Goal: Task Accomplishment & Management: Use online tool/utility

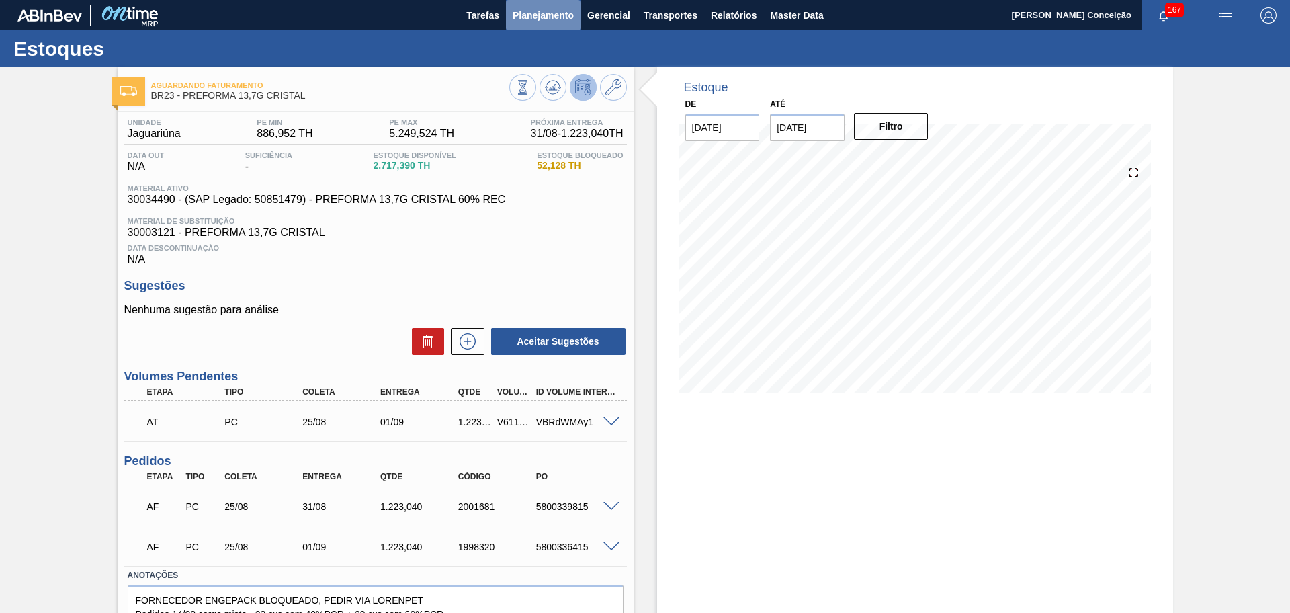
click at [532, 17] on span "Planejamento" at bounding box center [543, 15] width 61 height 16
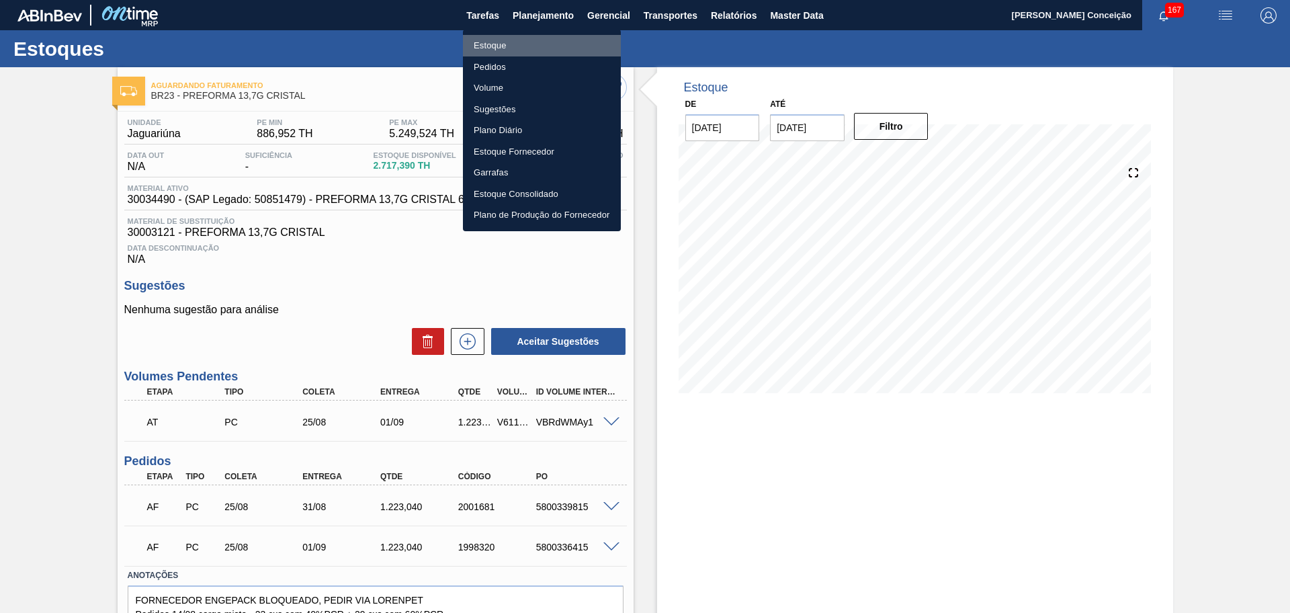
click at [502, 42] on li "Estoque" at bounding box center [542, 46] width 158 height 22
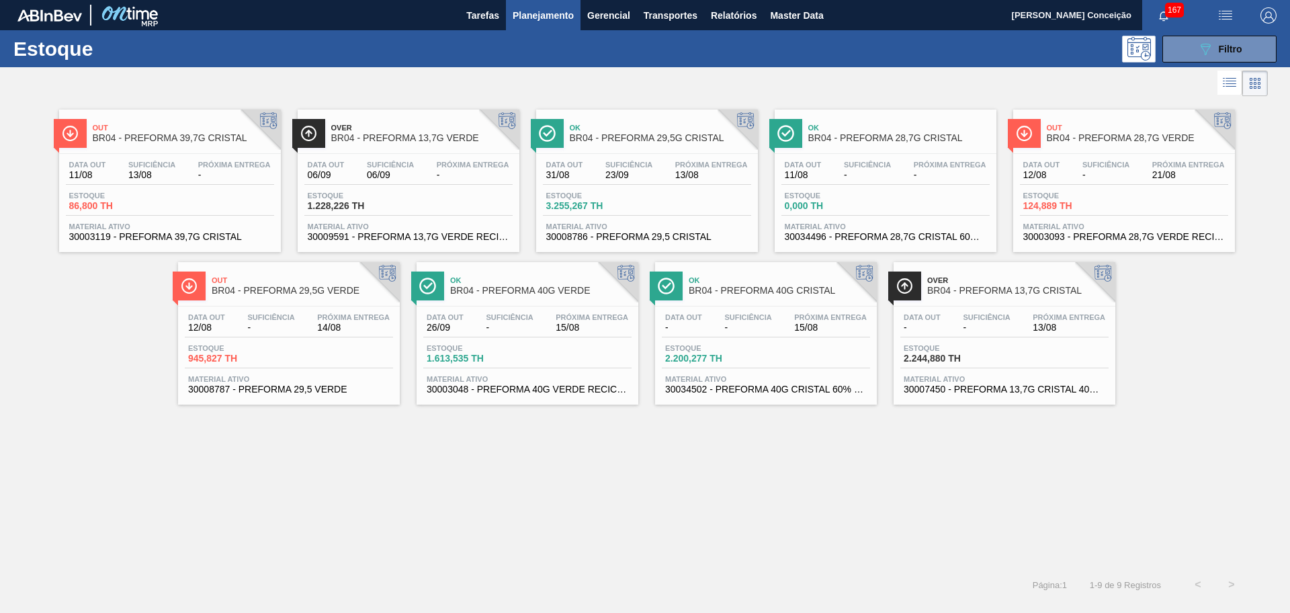
click at [574, 11] on button "Planejamento" at bounding box center [543, 15] width 75 height 30
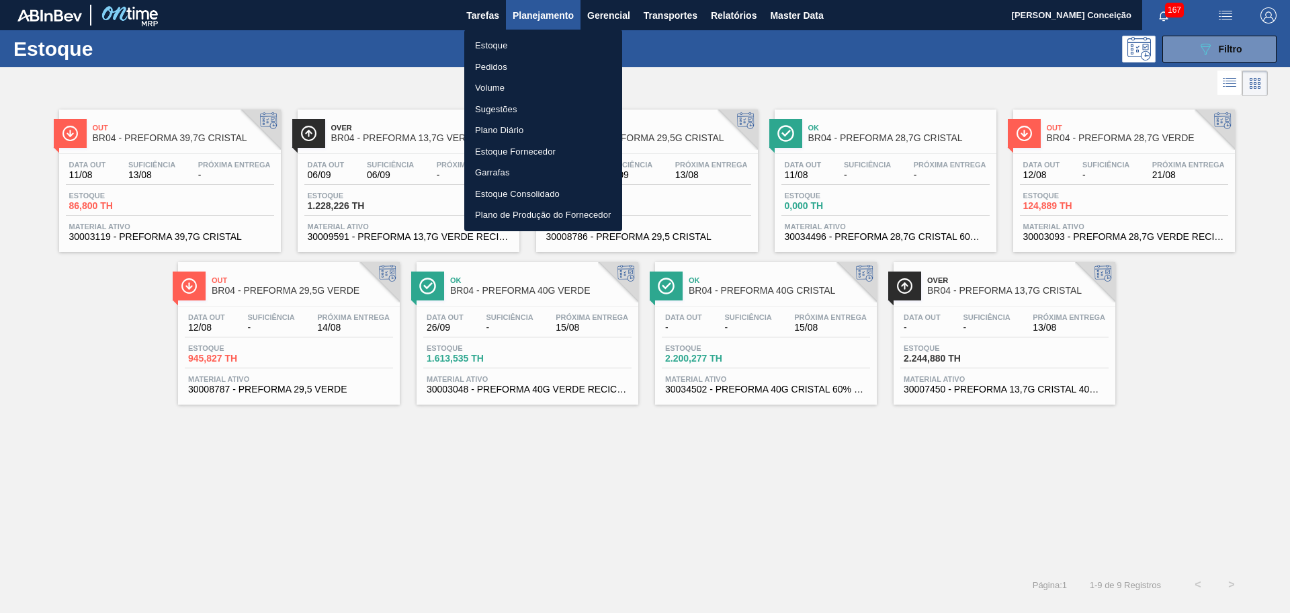
click at [524, 66] on li "Pedidos" at bounding box center [543, 67] width 158 height 22
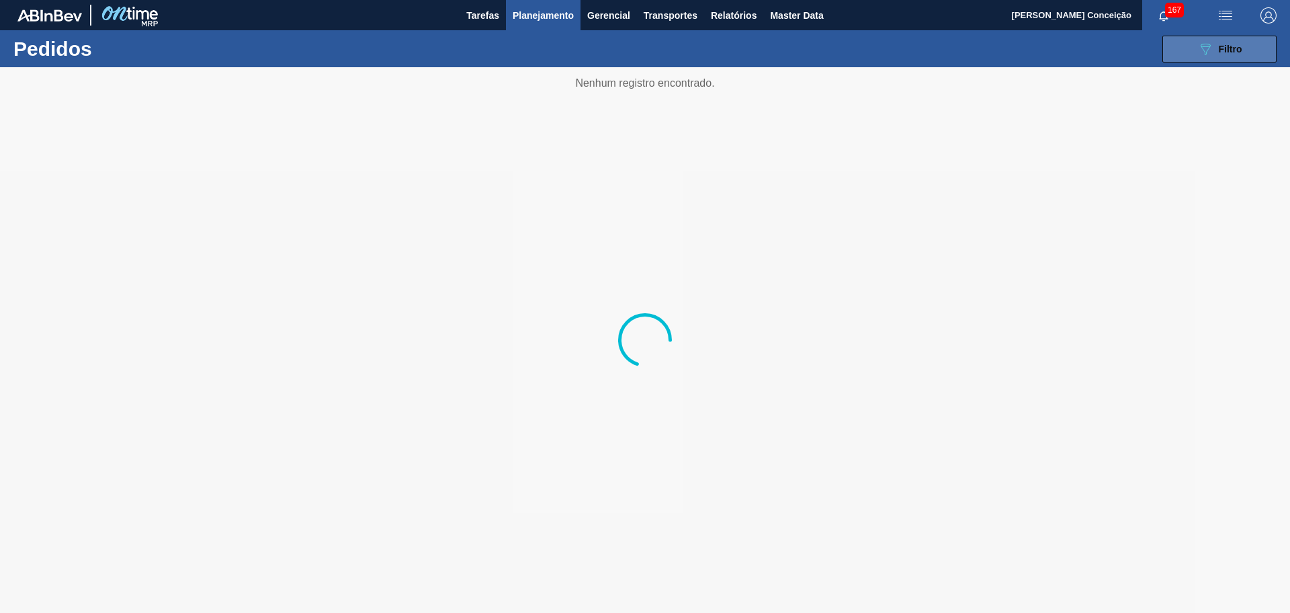
click at [1247, 49] on button "089F7B8B-B2A5-4AFE-B5C0-19BA573D28AC Filtro" at bounding box center [1220, 49] width 114 height 27
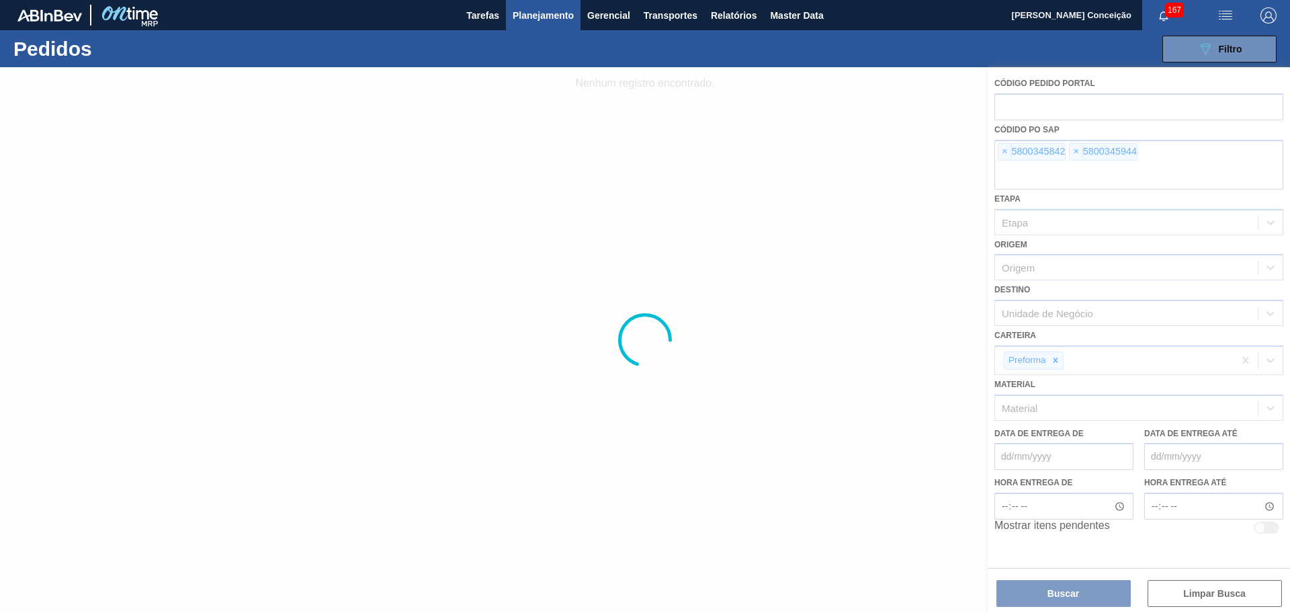
click at [1004, 154] on div at bounding box center [645, 340] width 1290 height 546
click at [1004, 154] on span "×" at bounding box center [1005, 152] width 13 height 16
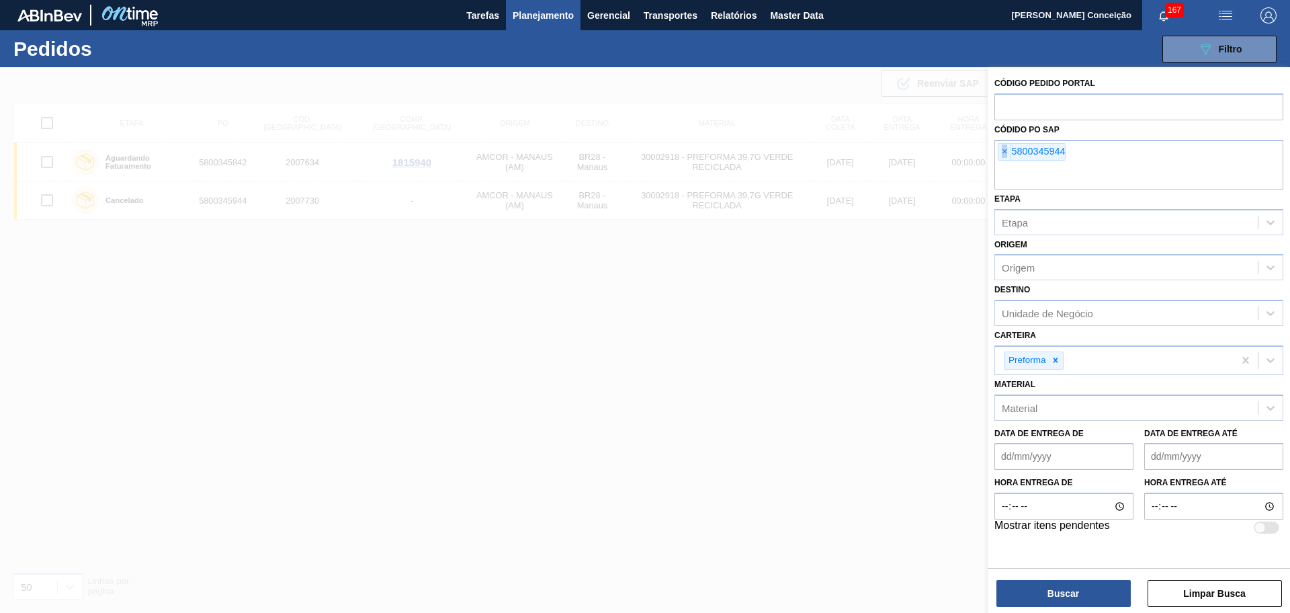
click at [1004, 154] on span "×" at bounding box center [1005, 152] width 13 height 16
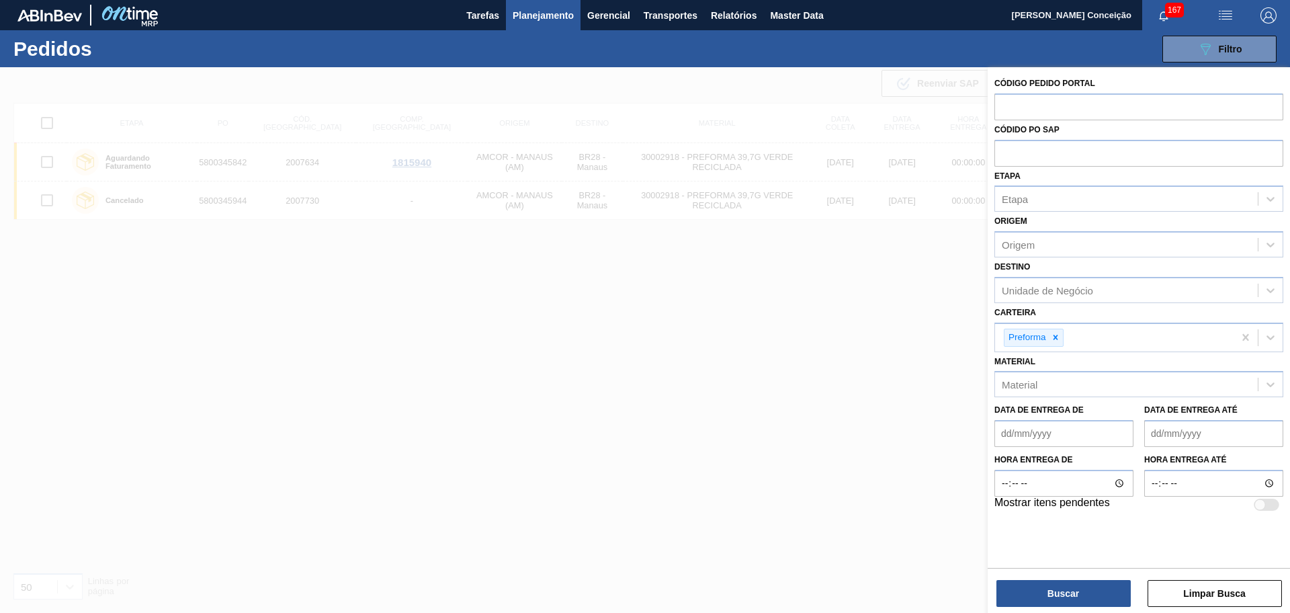
paste input "5800319096"
type input "5800319096"
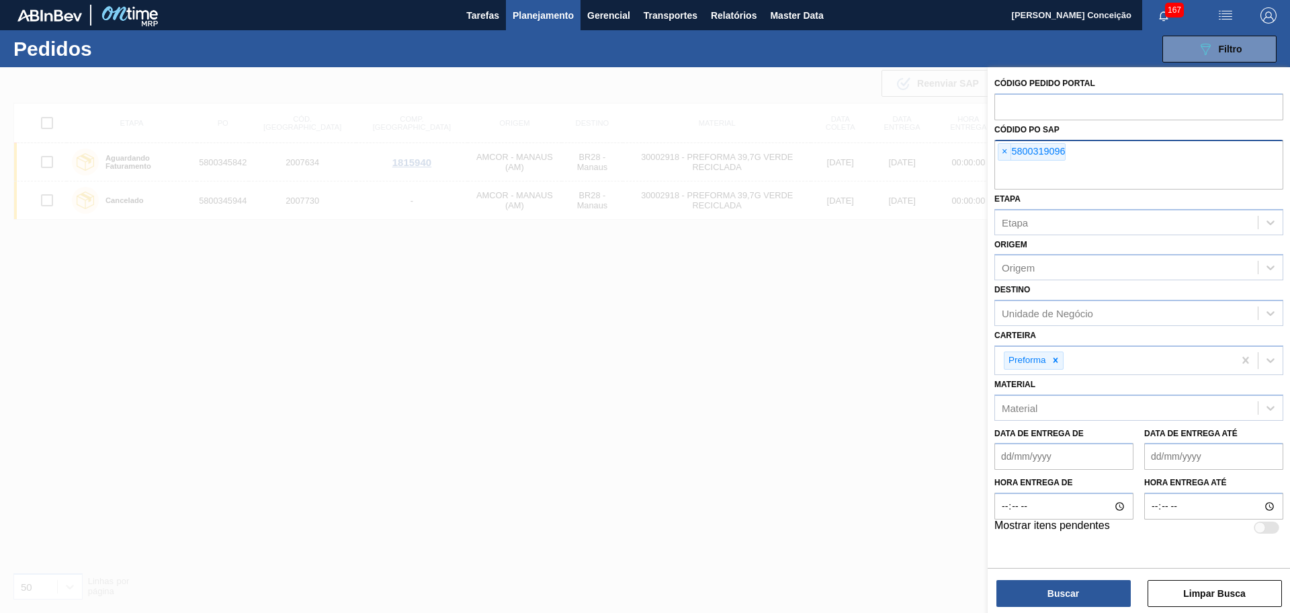
paste input "5800319095"
type input "5800319095"
click at [1068, 592] on button "Buscar" at bounding box center [1064, 593] width 134 height 27
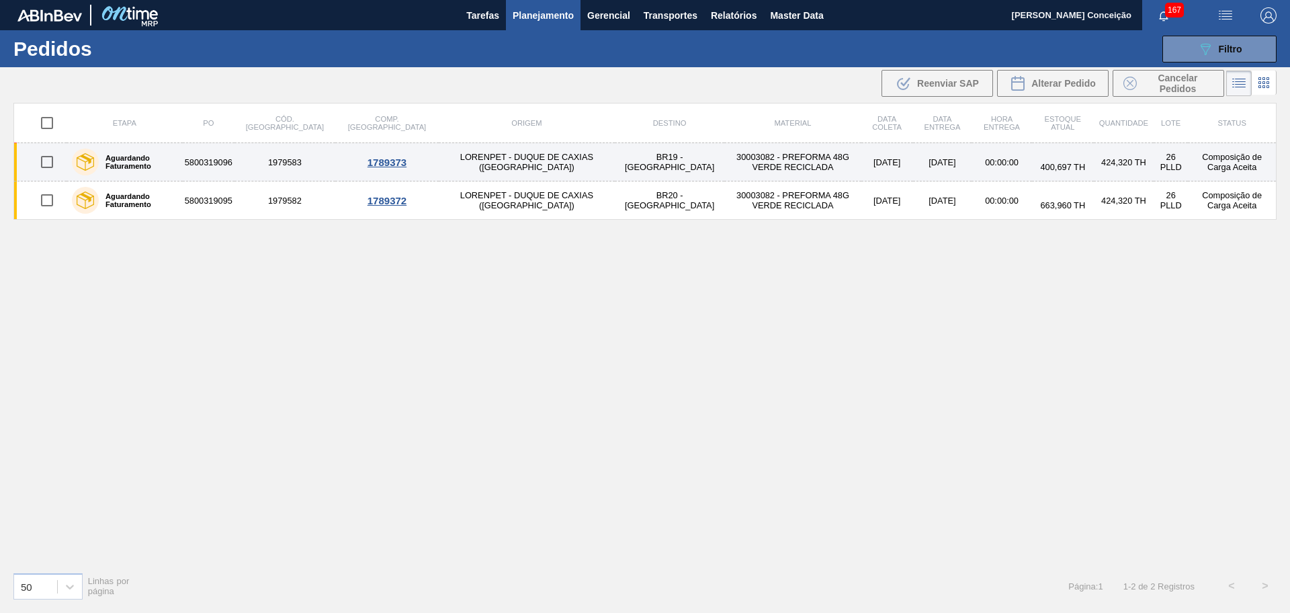
click at [725, 164] on td "30003082 - PREFORMA 48G VERDE RECICLADA" at bounding box center [793, 162] width 136 height 38
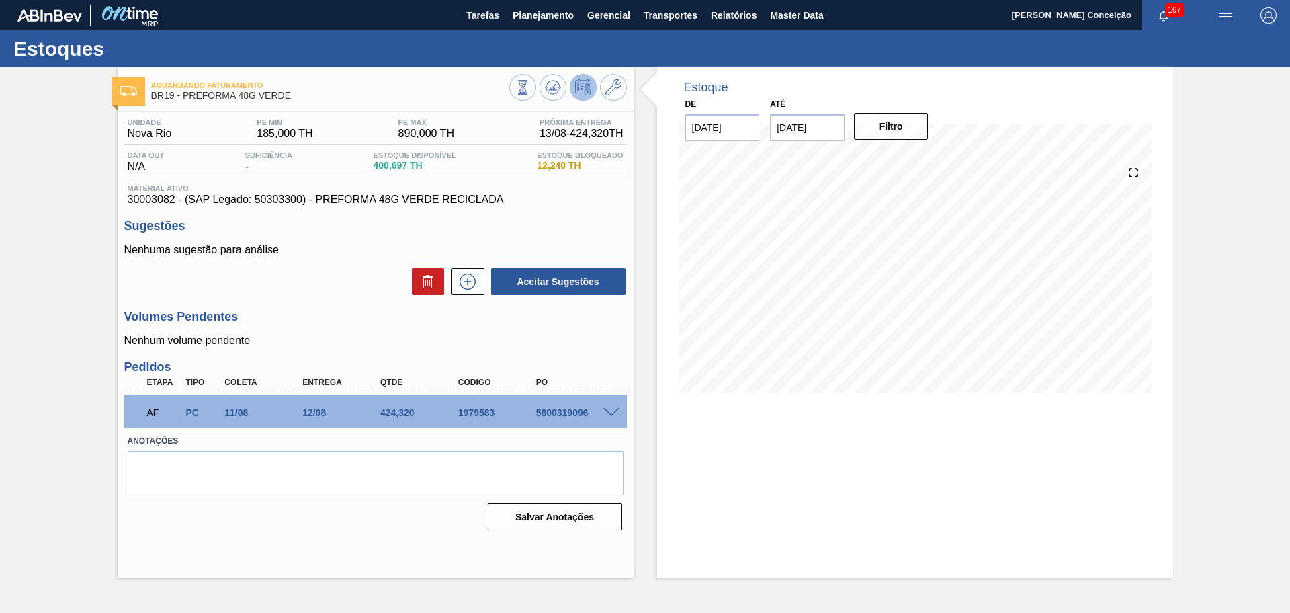
click at [333, 332] on div "Volumes Pendentes Nenhum volume pendente" at bounding box center [375, 328] width 503 height 37
click at [550, 95] on button at bounding box center [553, 87] width 27 height 27
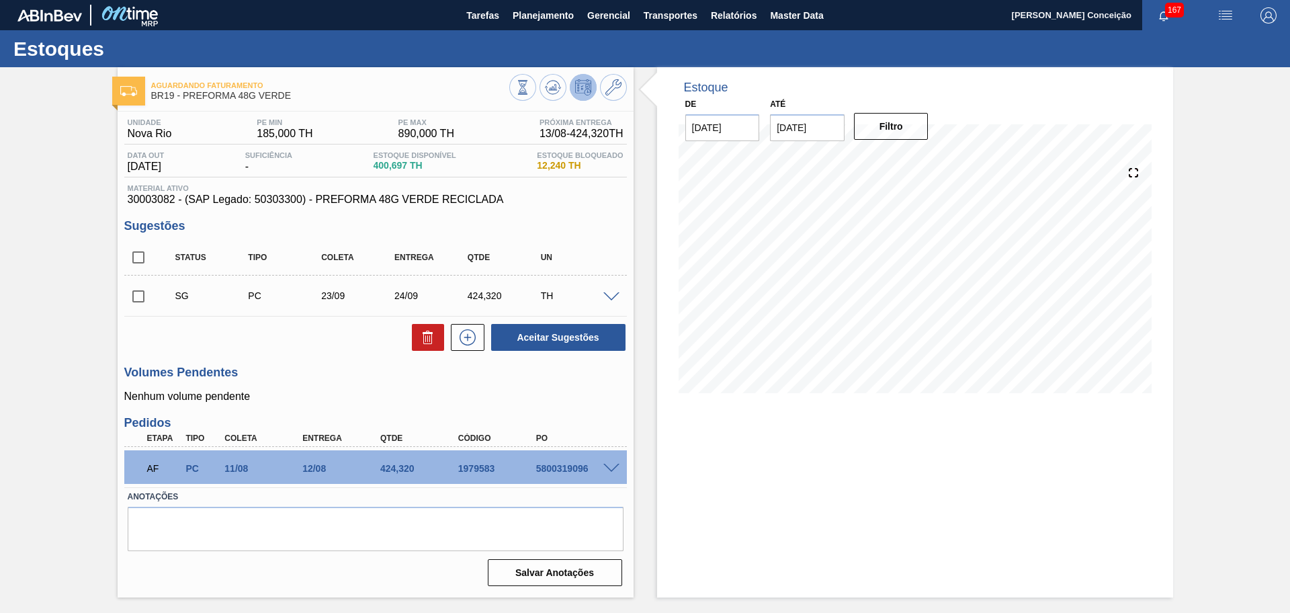
click at [645, 397] on div "Estoque De 13/08/2025 Até 30/09/2025 Filtro 19/08 Projeção de Estoque 825.017 N…" at bounding box center [904, 332] width 540 height 530
click at [571, 472] on div "5800319096" at bounding box center [576, 468] width 87 height 11
copy div "5800319096"
click at [136, 257] on input "checkbox" at bounding box center [138, 257] width 28 height 28
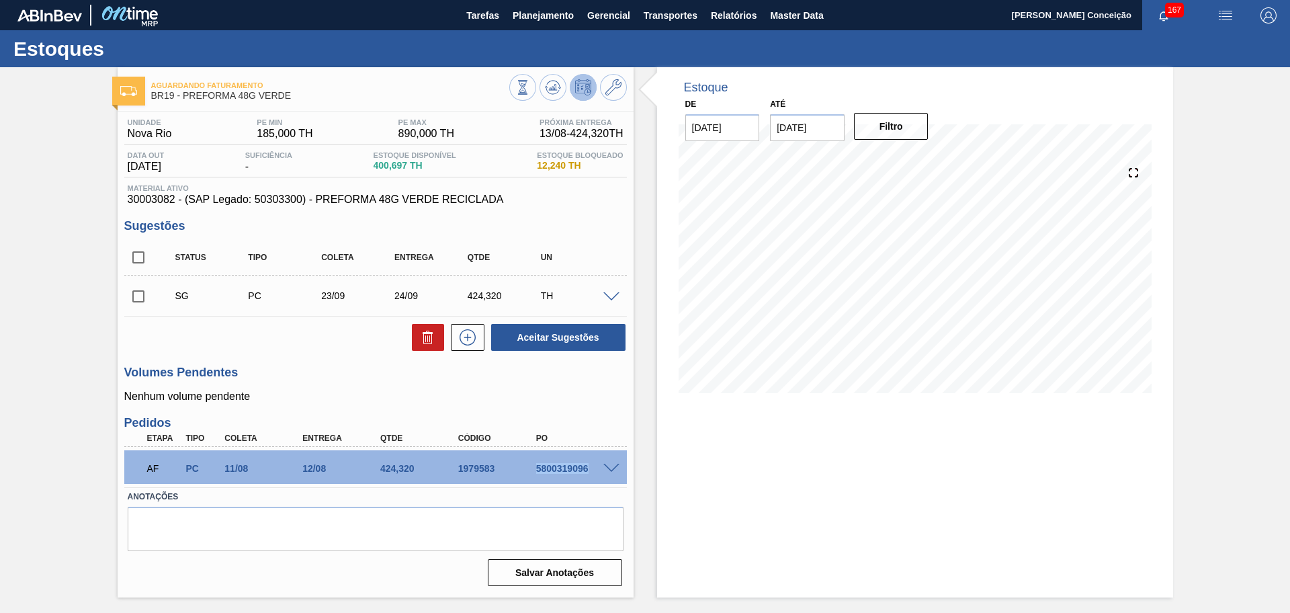
checkbox input "true"
click at [432, 341] on icon at bounding box center [428, 337] width 16 height 16
checkbox input "false"
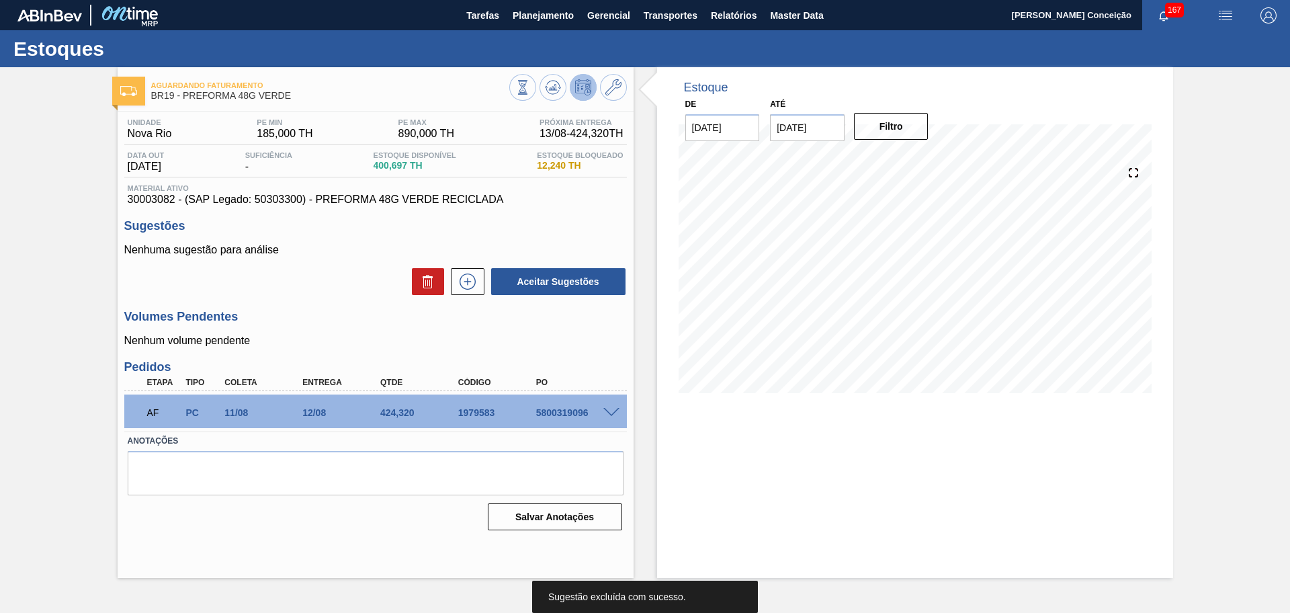
click at [590, 349] on div "Unidade Nova Rio PE MIN 185,000 TH PE MAX 890,000 TH Próxima Entrega 13/08 - 42…" at bounding box center [376, 323] width 516 height 423
click at [620, 445] on label "Anotações" at bounding box center [376, 440] width 496 height 19
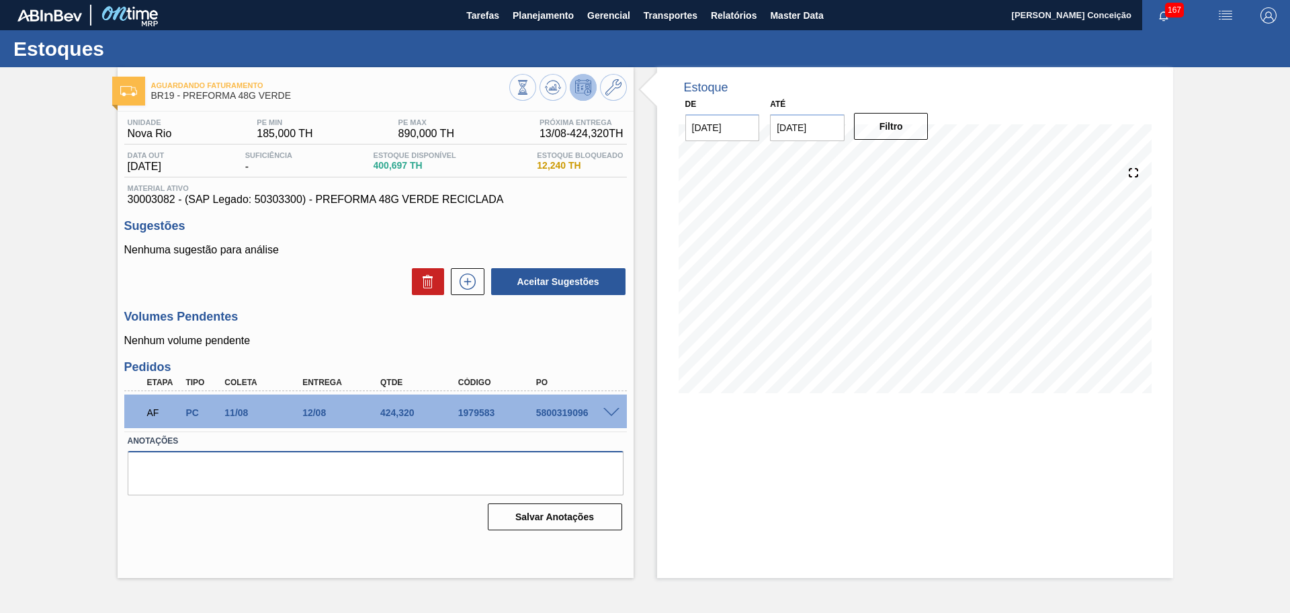
click at [568, 481] on textarea at bounding box center [376, 473] width 496 height 44
click at [612, 411] on span at bounding box center [612, 413] width 16 height 10
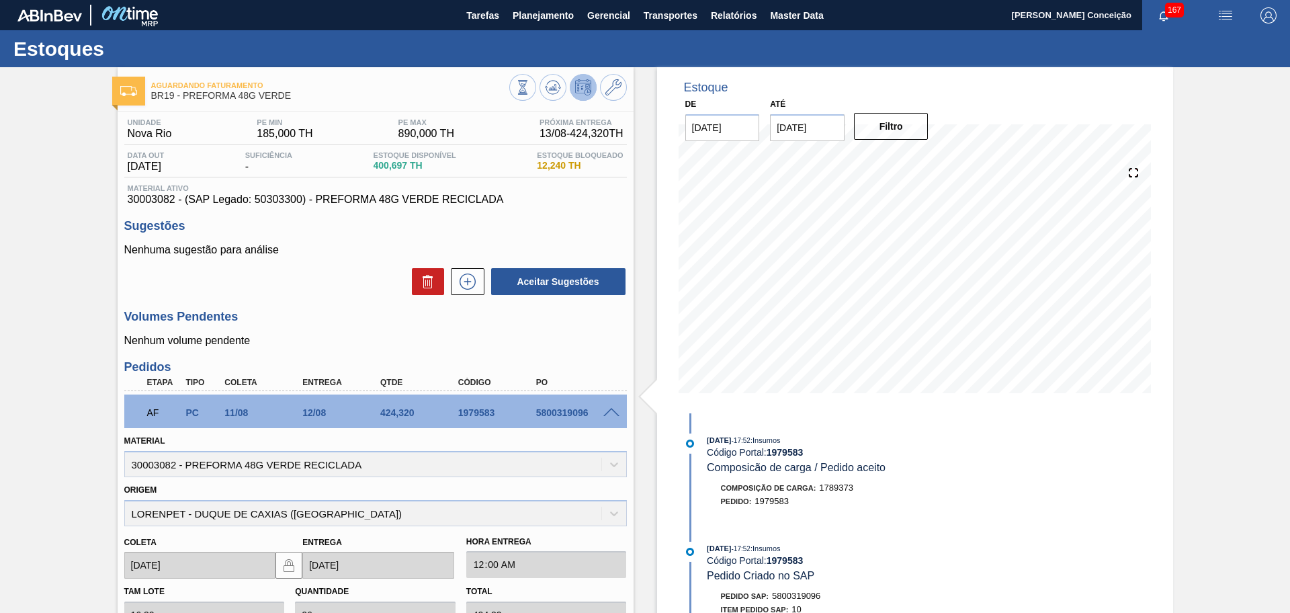
click at [610, 412] on span at bounding box center [612, 413] width 16 height 10
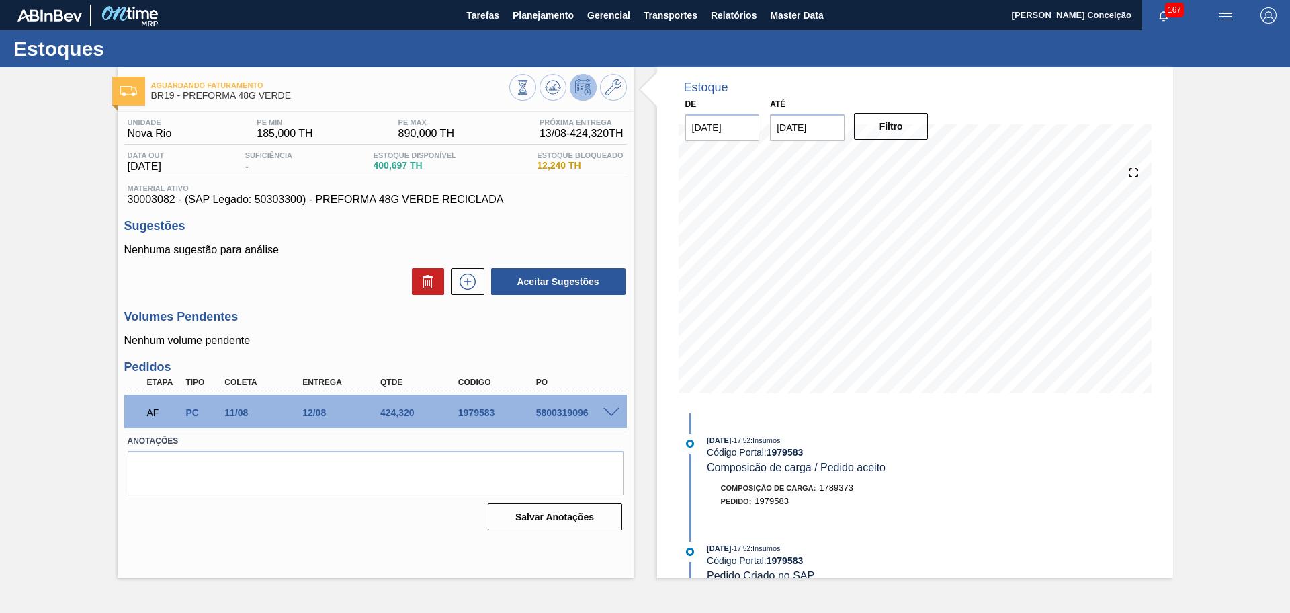
click at [618, 446] on label "Anotações" at bounding box center [376, 440] width 496 height 19
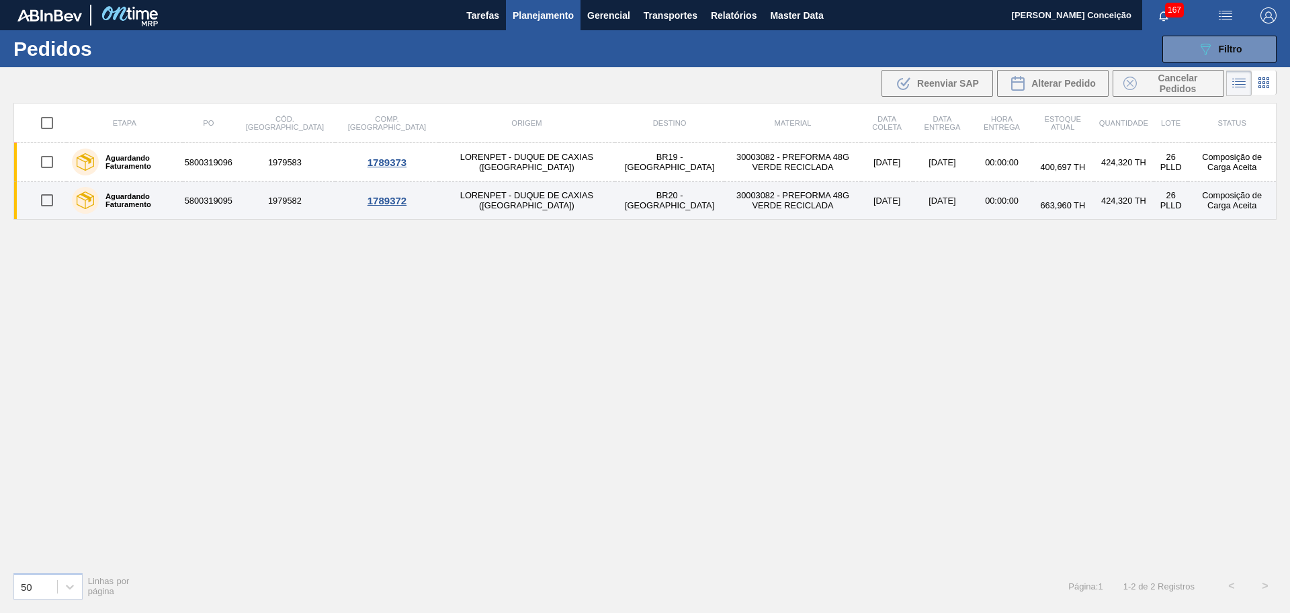
click at [226, 201] on td "5800319095" at bounding box center [209, 200] width 52 height 38
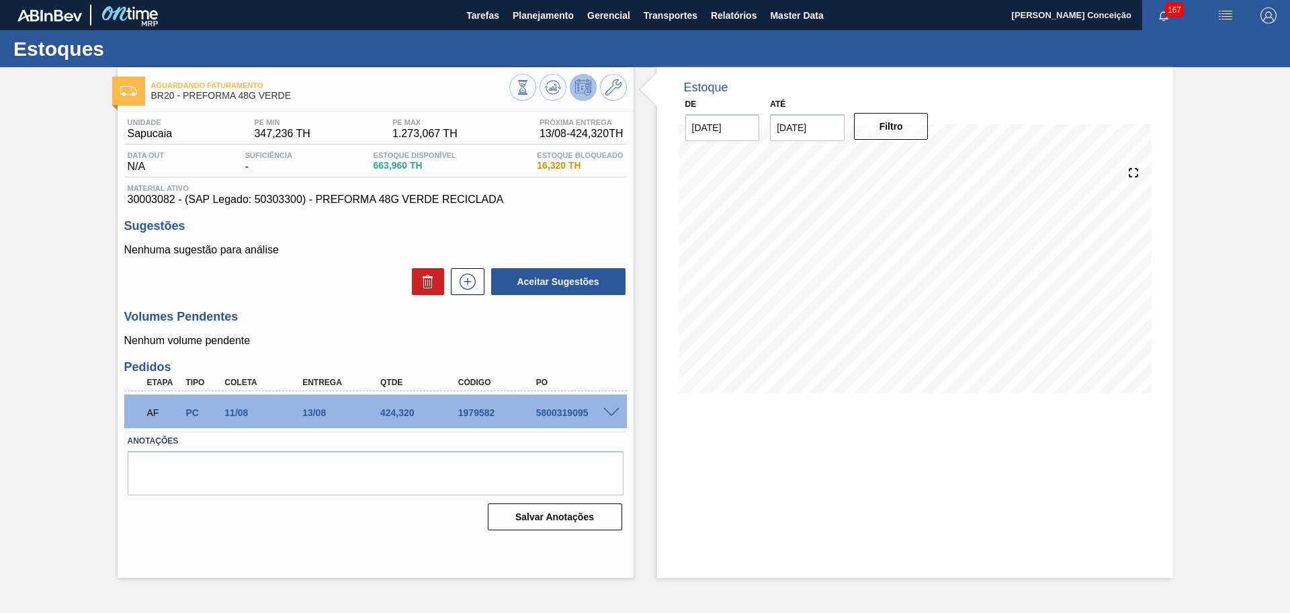
click at [613, 416] on span at bounding box center [612, 413] width 16 height 10
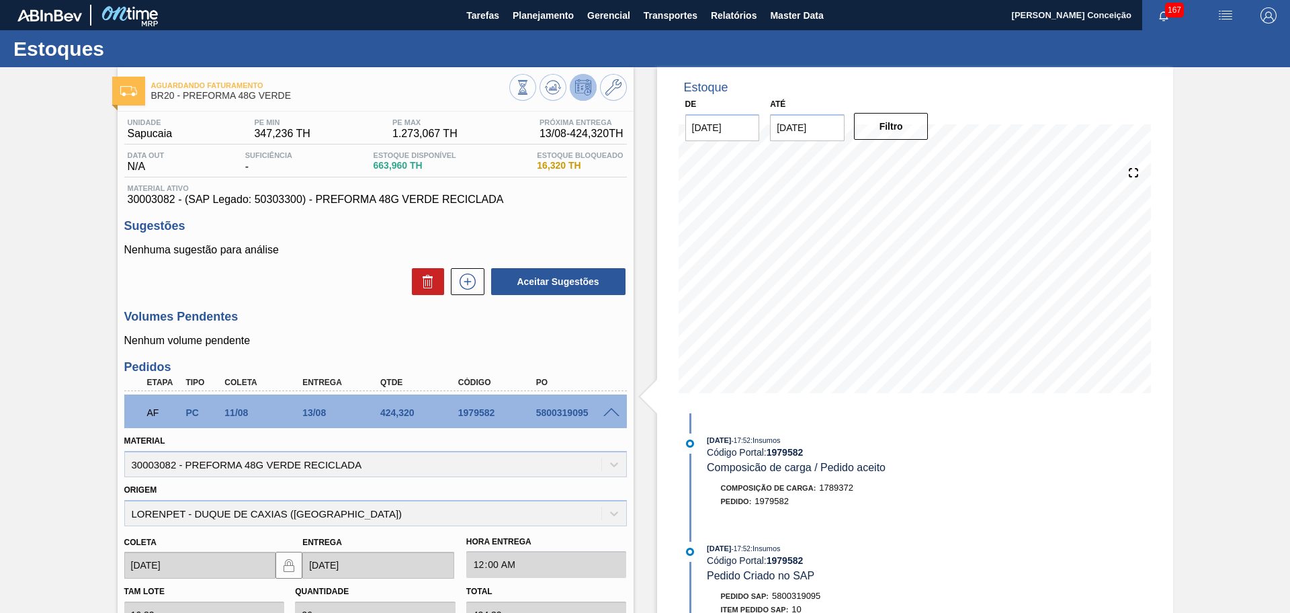
click at [610, 414] on span at bounding box center [612, 413] width 16 height 10
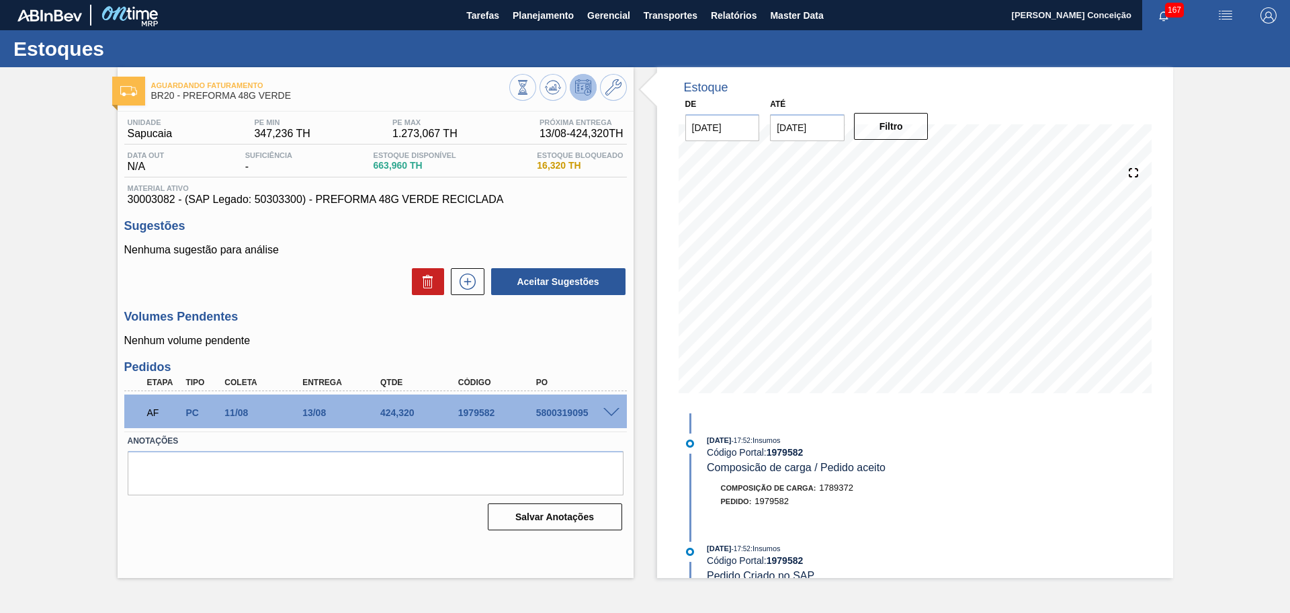
click at [632, 445] on div "Unidade Sapucaia PE MIN 347,236 TH PE MAX 1.273,067 TH Próxima Entrega 13/08 - …" at bounding box center [376, 323] width 516 height 423
click at [586, 489] on textarea at bounding box center [376, 473] width 496 height 44
click at [565, 414] on div "5800319095" at bounding box center [576, 412] width 87 height 11
copy div "5800319095"
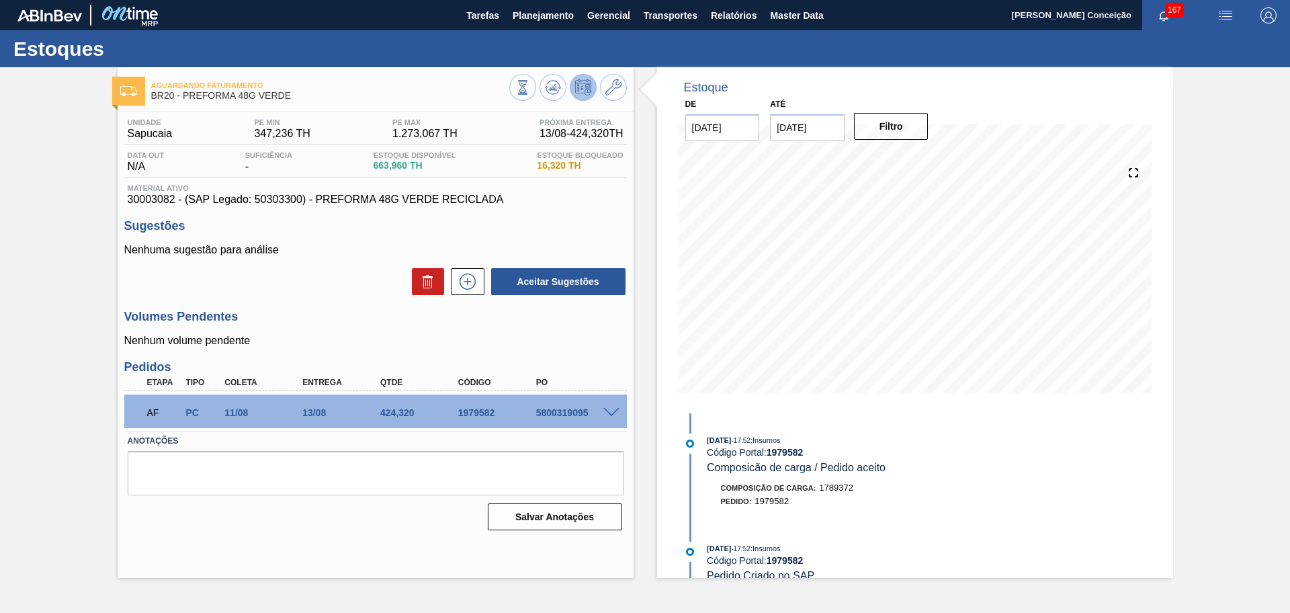
click at [609, 411] on span at bounding box center [612, 413] width 16 height 10
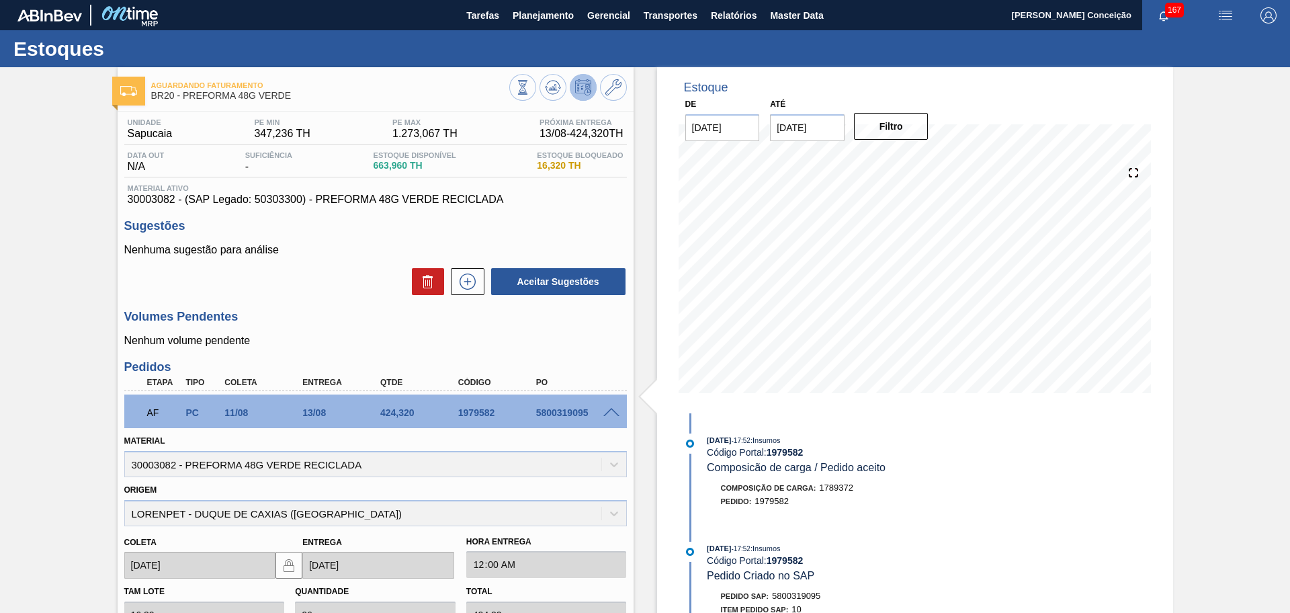
click at [612, 408] on span at bounding box center [612, 413] width 16 height 10
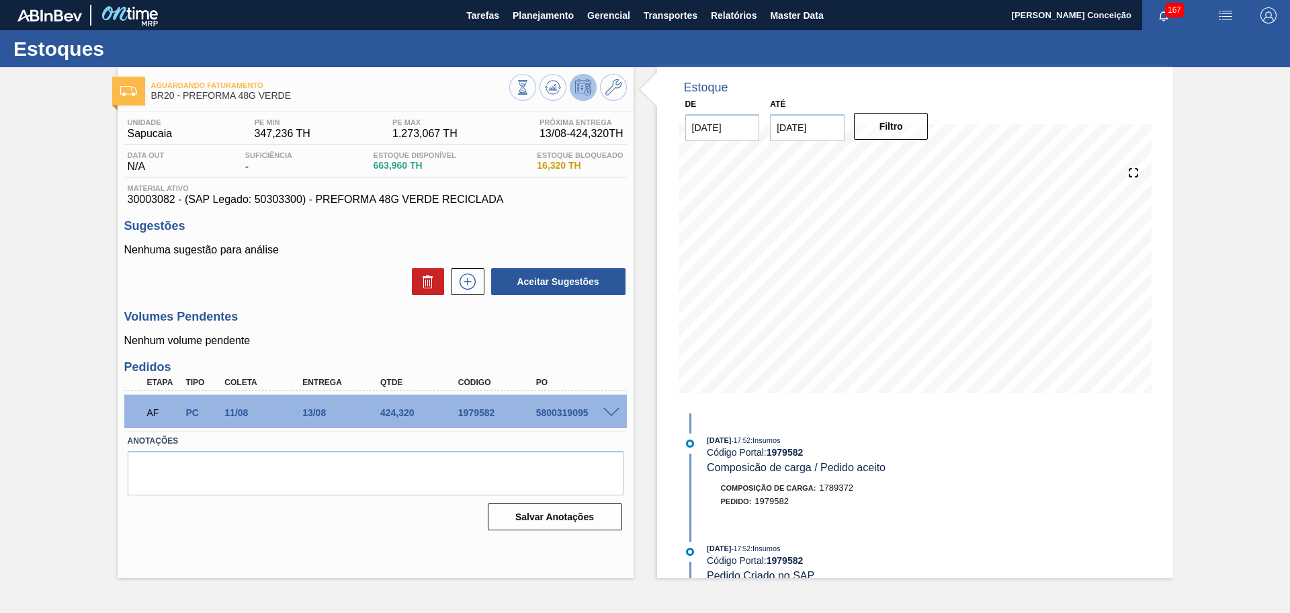
click at [68, 473] on div "Aguardando Faturamento BR20 - PREFORMA 48G VERDE Unidade Sapucaia PE MIN 347,23…" at bounding box center [645, 322] width 1290 height 511
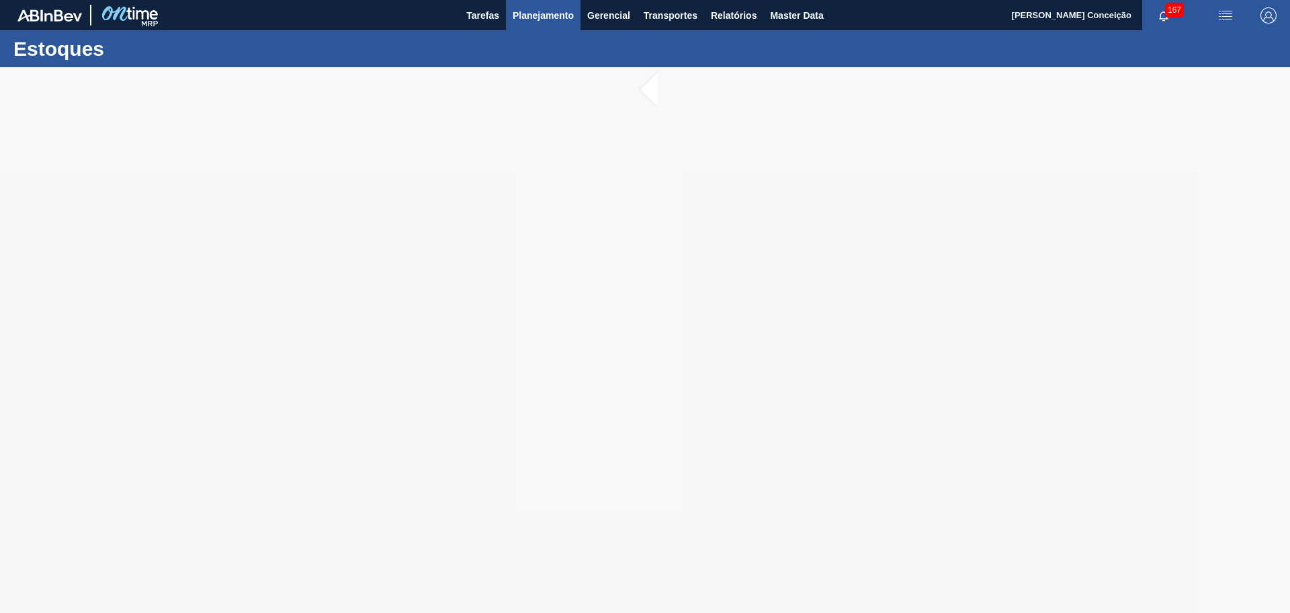
click at [521, 9] on span "Planejamento" at bounding box center [543, 15] width 61 height 16
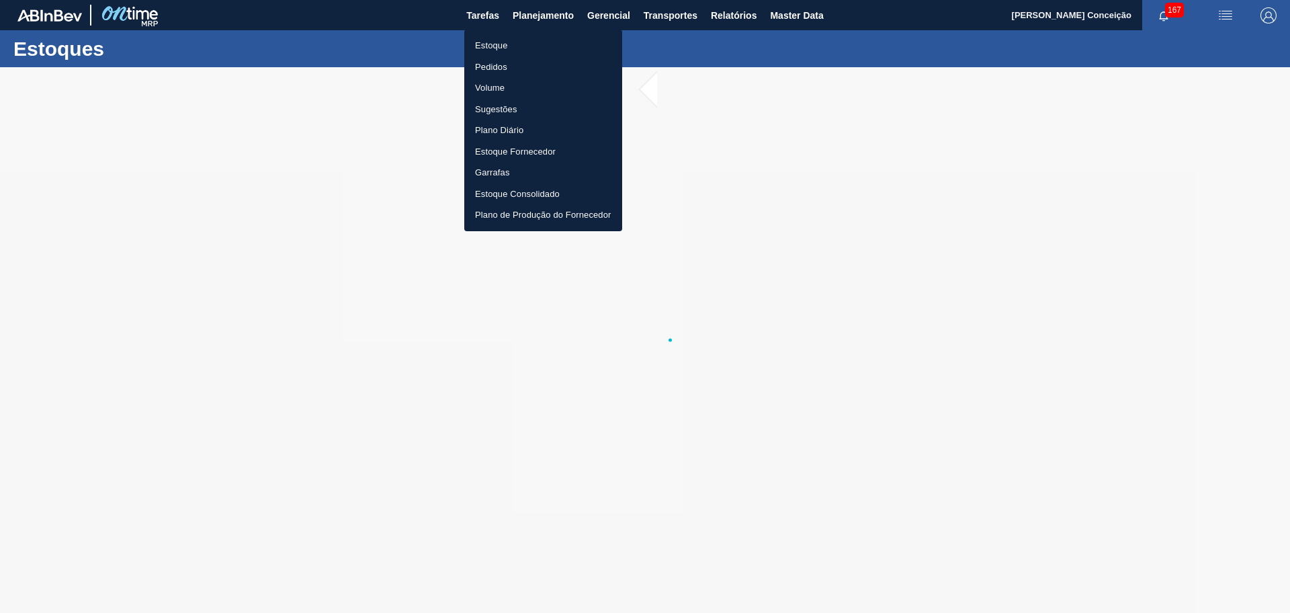
click at [503, 65] on li "Pedidos" at bounding box center [543, 67] width 158 height 22
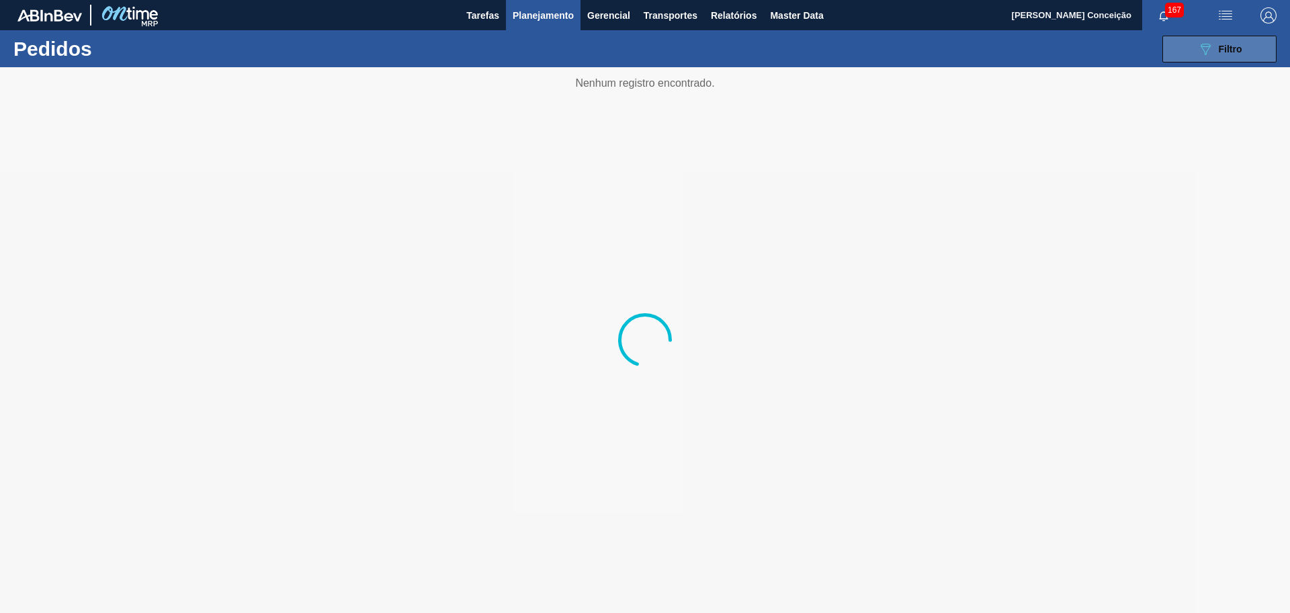
click at [1222, 52] on span "Filtro" at bounding box center [1231, 49] width 24 height 11
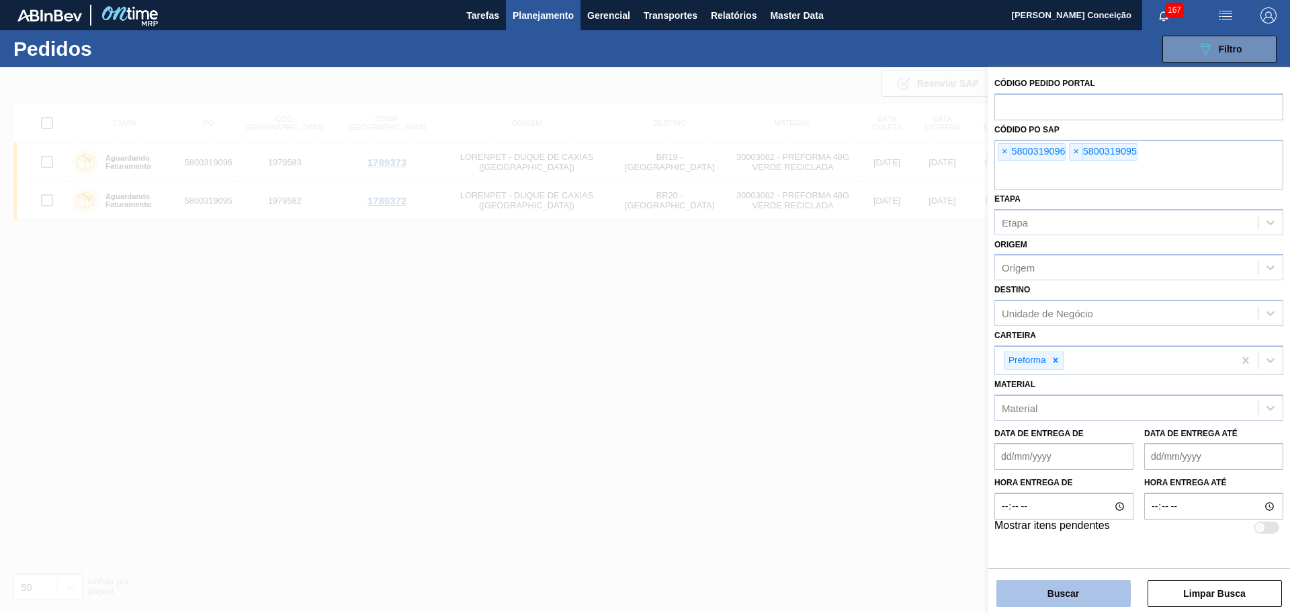
click at [1093, 591] on button "Buscar" at bounding box center [1064, 593] width 134 height 27
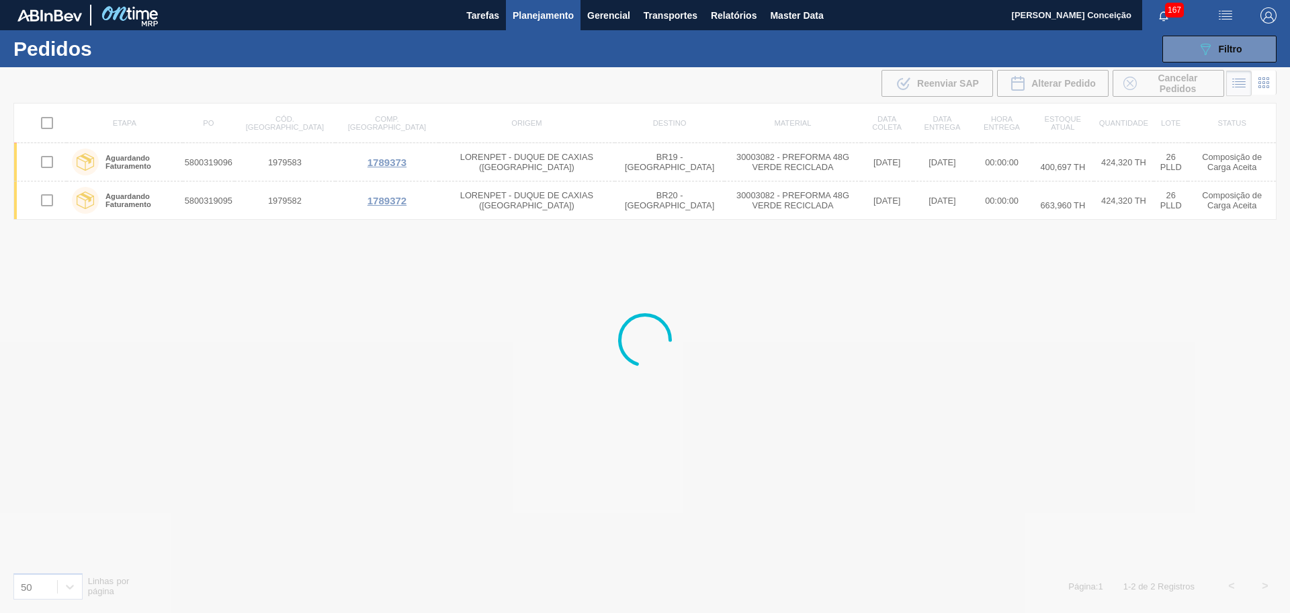
click at [696, 451] on div at bounding box center [645, 340] width 1290 height 546
click at [526, 439] on div at bounding box center [645, 340] width 1290 height 546
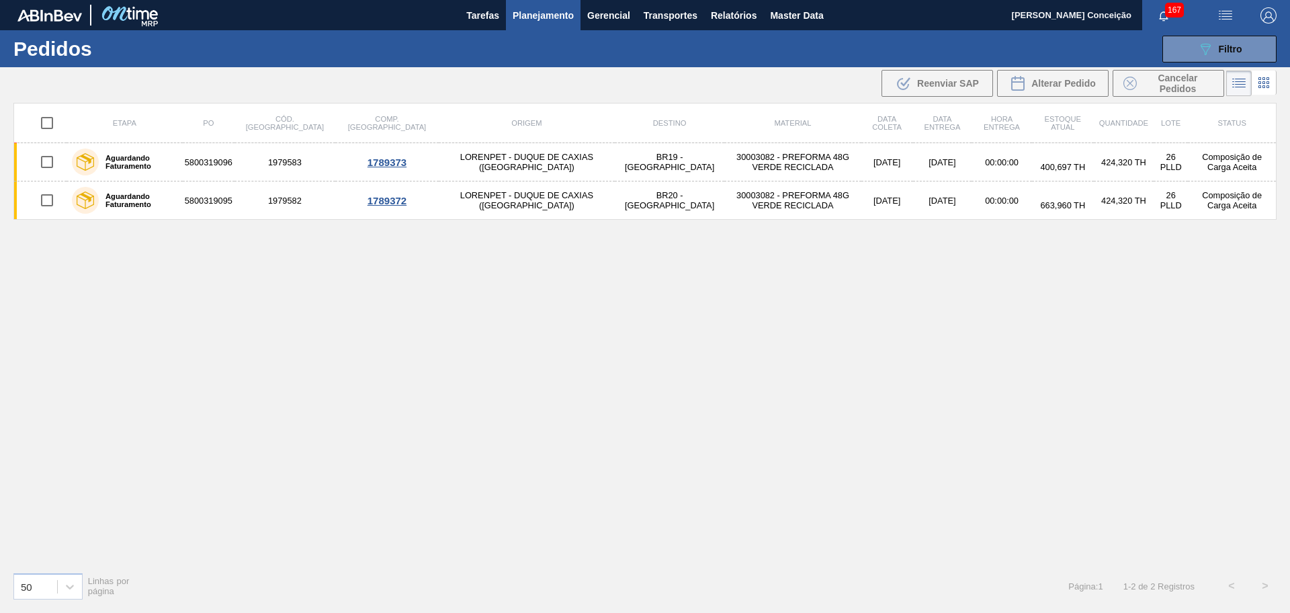
click at [678, 434] on div "Etapa PO Cód. Pedido Comp. Carga Origem Destino Material Data coleta Data entre…" at bounding box center [645, 332] width 1264 height 458
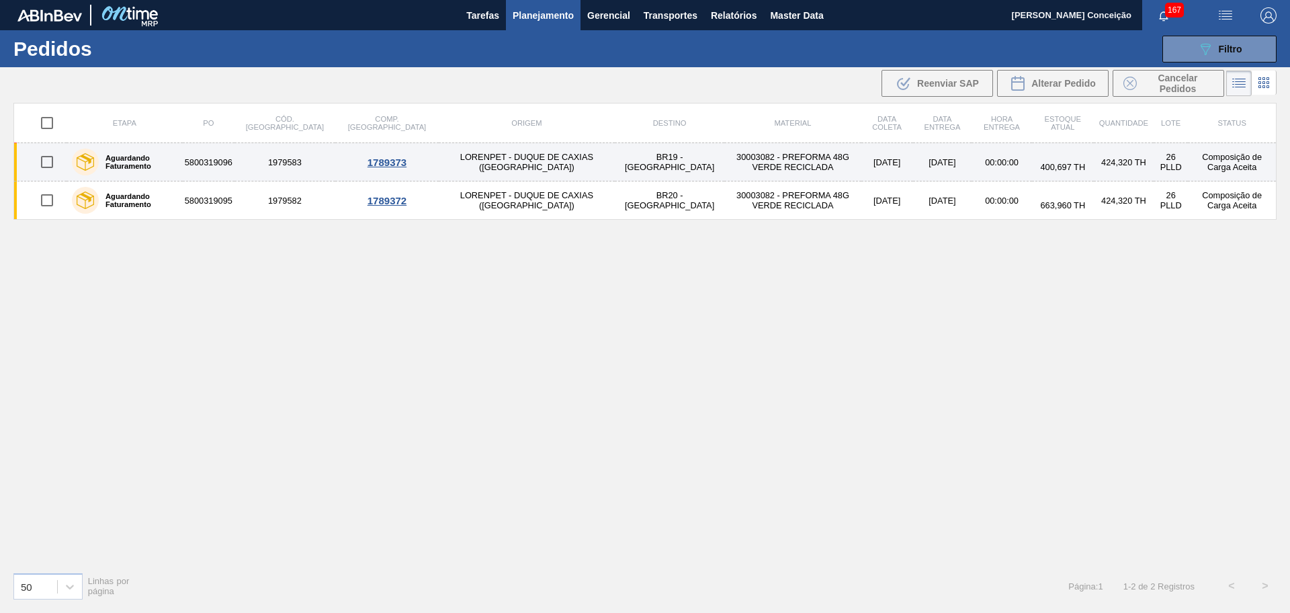
click at [439, 153] on td "LORENPET - DUQUE DE CAXIAS (RJ)" at bounding box center [527, 162] width 176 height 38
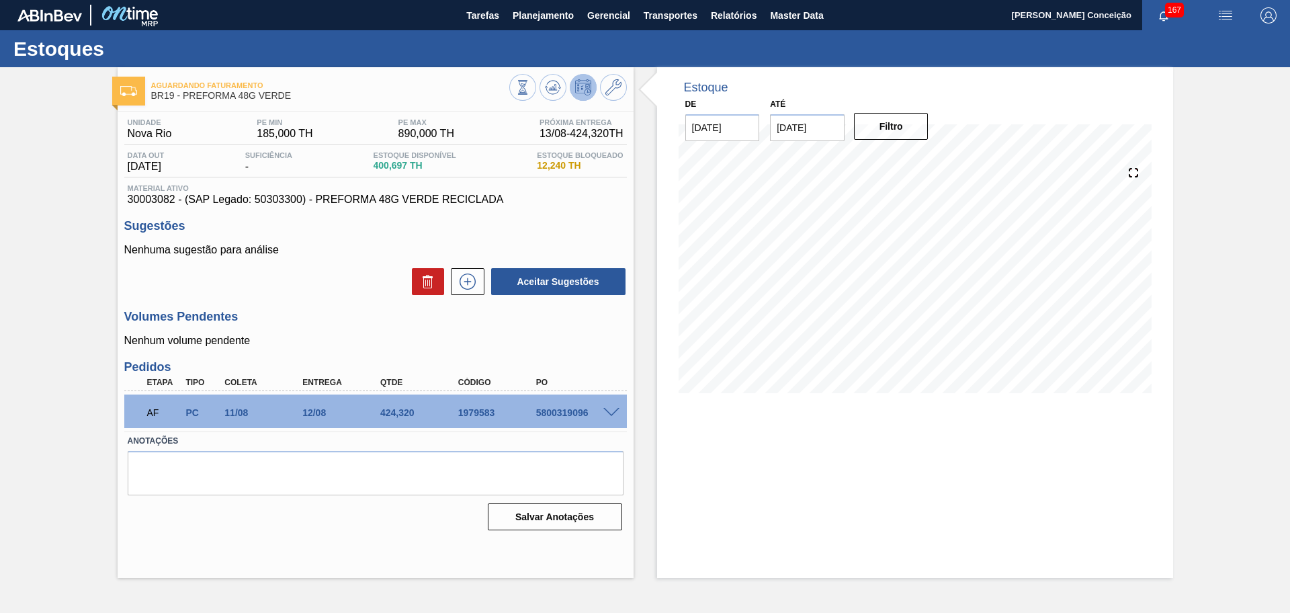
click at [611, 413] on span at bounding box center [612, 413] width 16 height 10
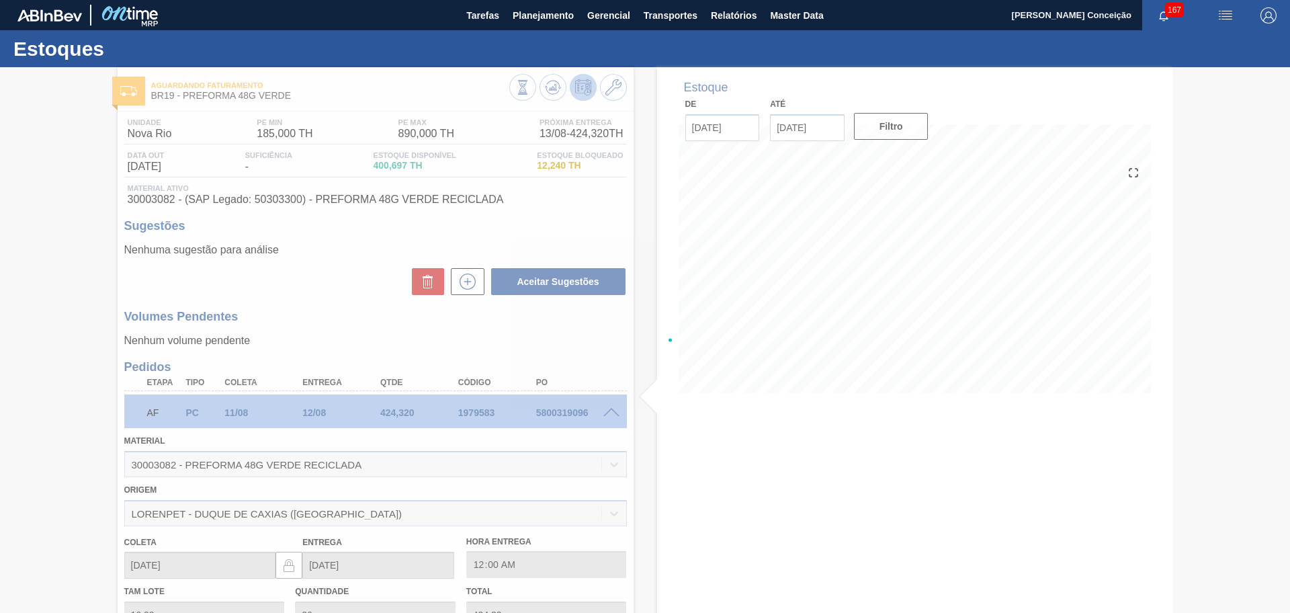
click at [611, 413] on div at bounding box center [645, 340] width 1290 height 546
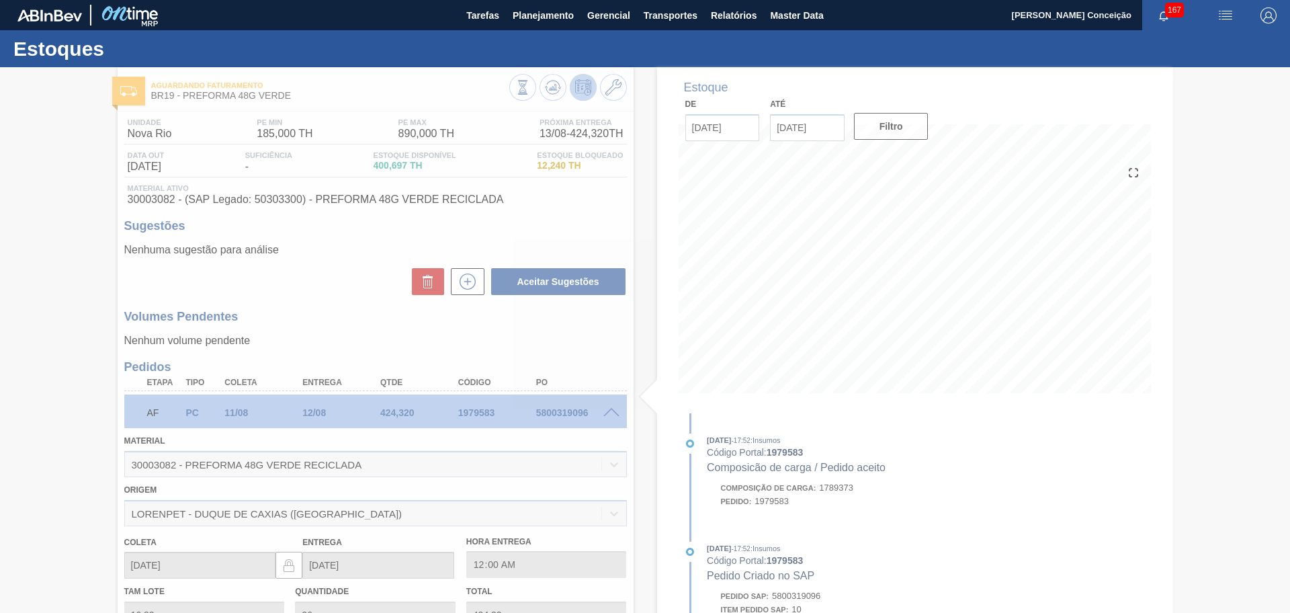
click at [611, 413] on div at bounding box center [645, 340] width 1290 height 546
click at [610, 413] on div at bounding box center [645, 340] width 1290 height 546
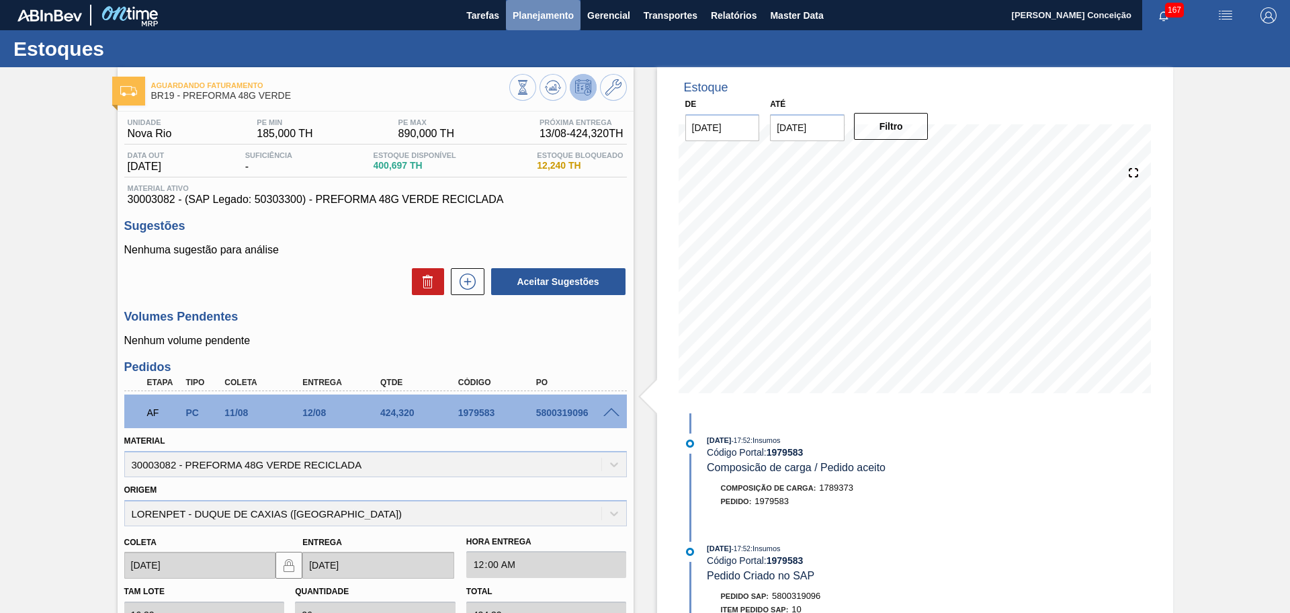
click at [538, 19] on span "Planejamento" at bounding box center [543, 15] width 61 height 16
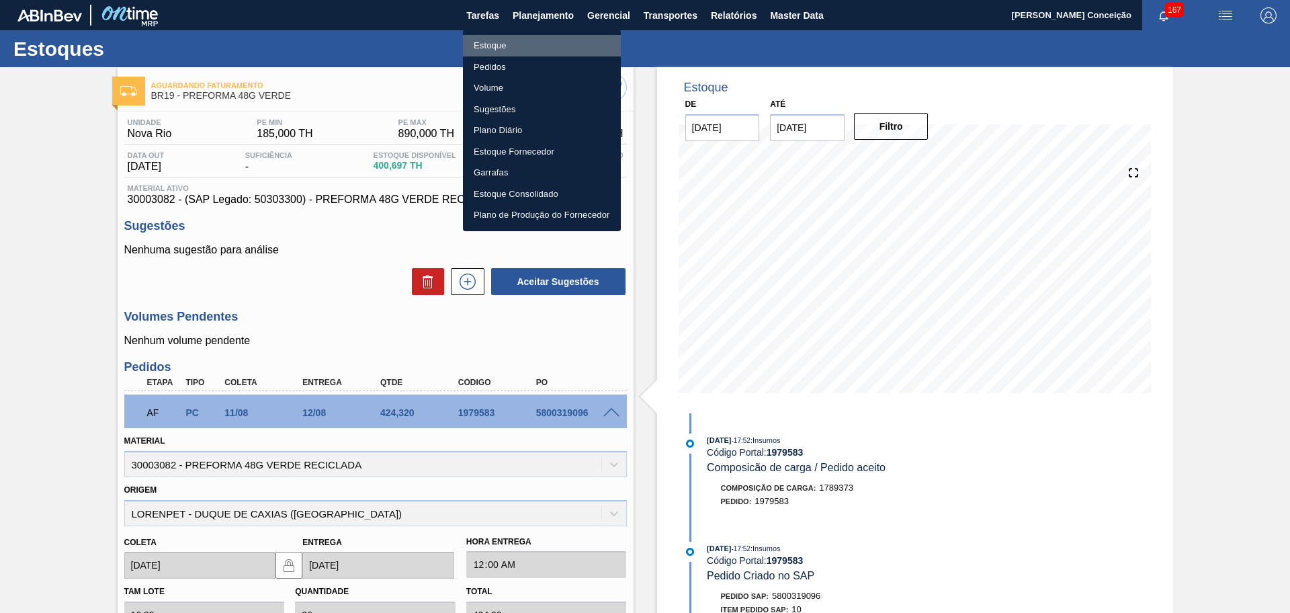
click at [510, 49] on li "Estoque" at bounding box center [542, 46] width 158 height 22
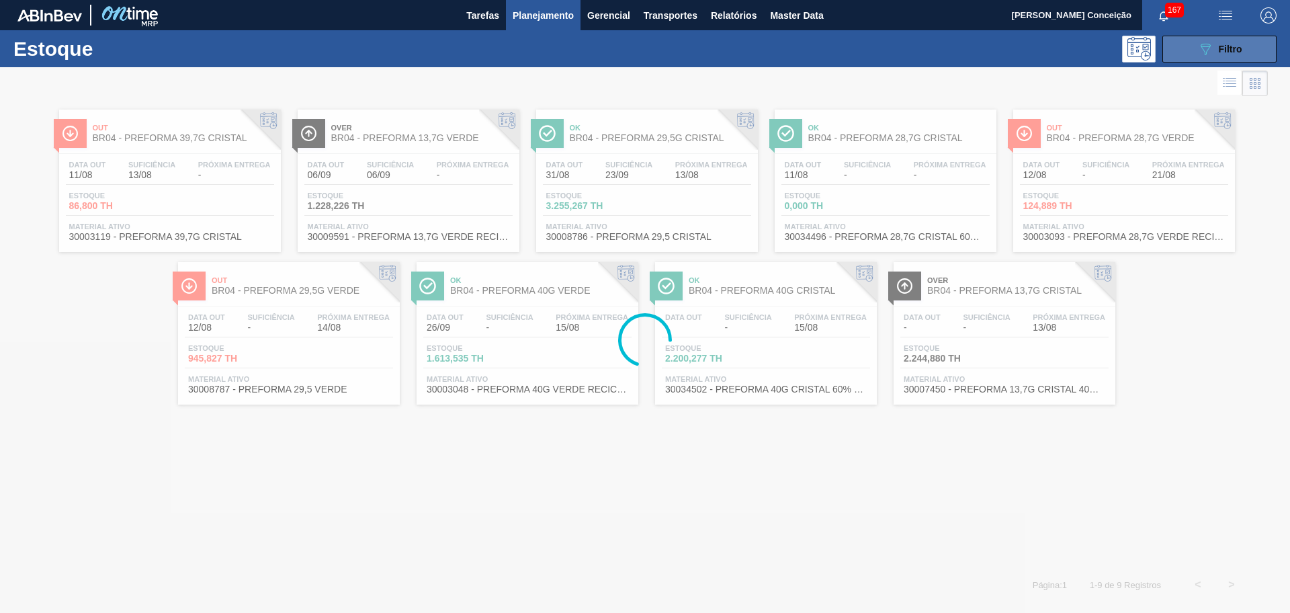
click at [1183, 42] on button "089F7B8B-B2A5-4AFE-B5C0-19BA573D28AC Filtro" at bounding box center [1220, 49] width 114 height 27
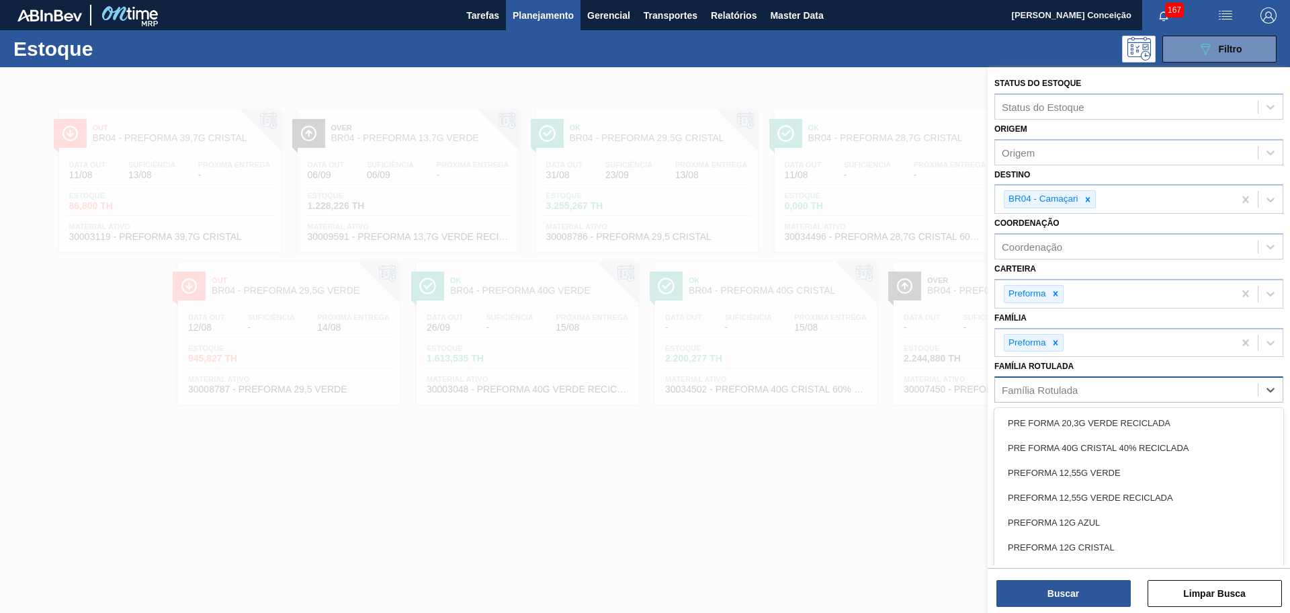
click at [1034, 388] on div "Família Rotulada" at bounding box center [1040, 389] width 76 height 11
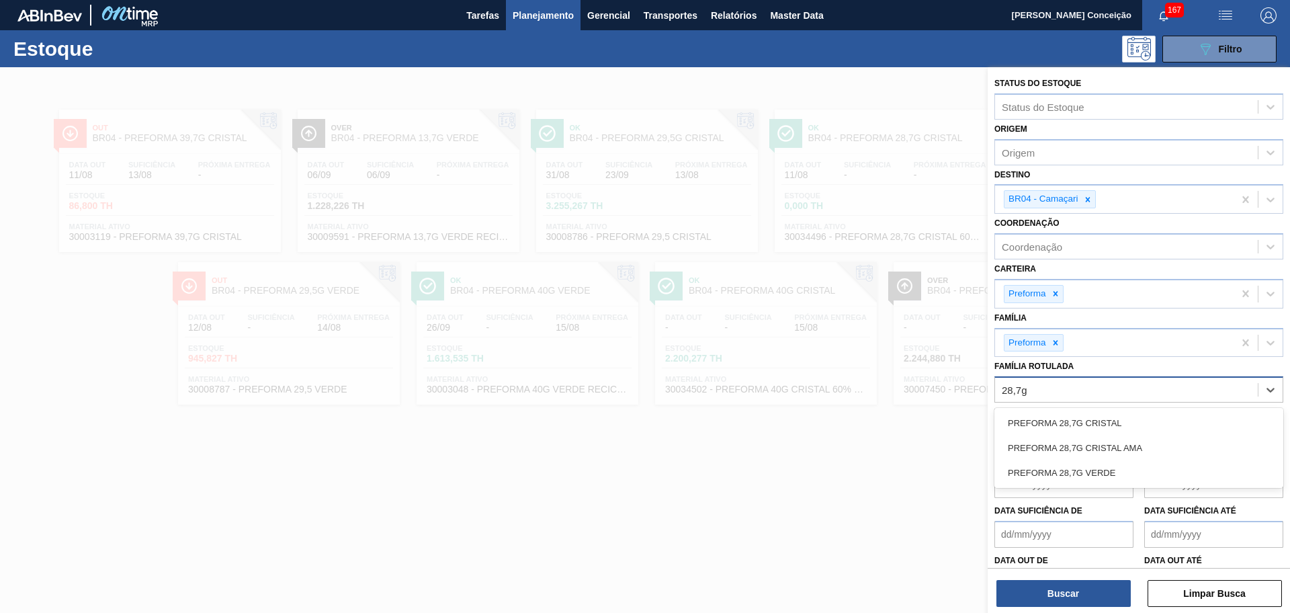
type Rotulada "28,7g v"
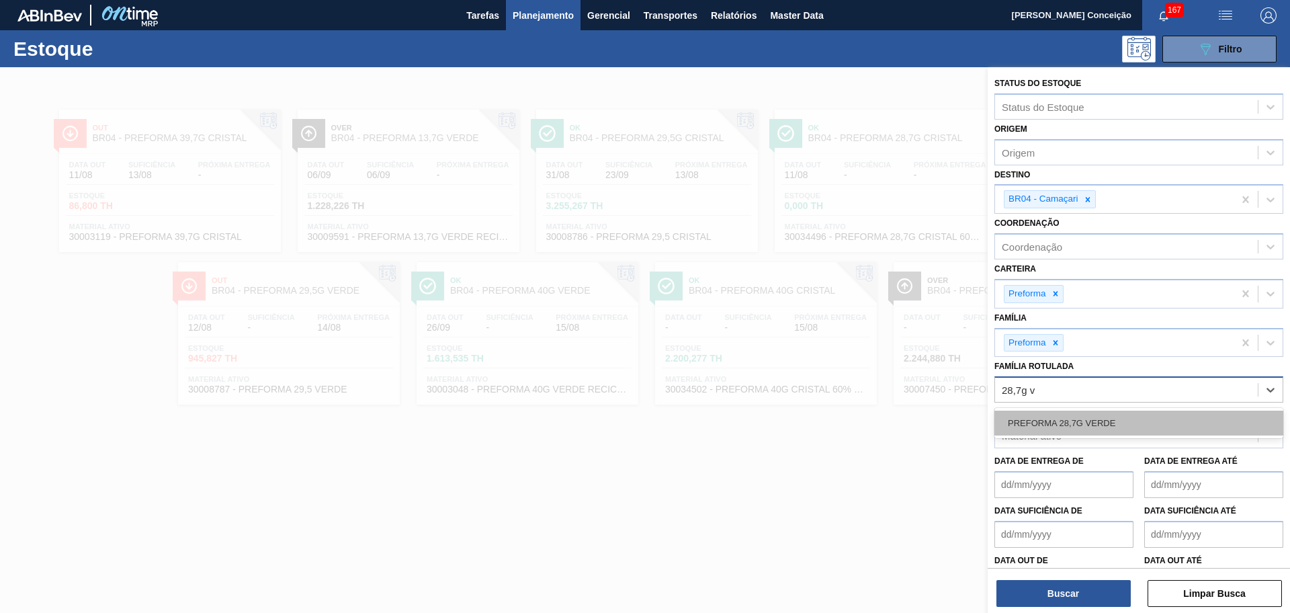
click at [1082, 427] on div "PREFORMA 28,7G VERDE" at bounding box center [1139, 423] width 289 height 25
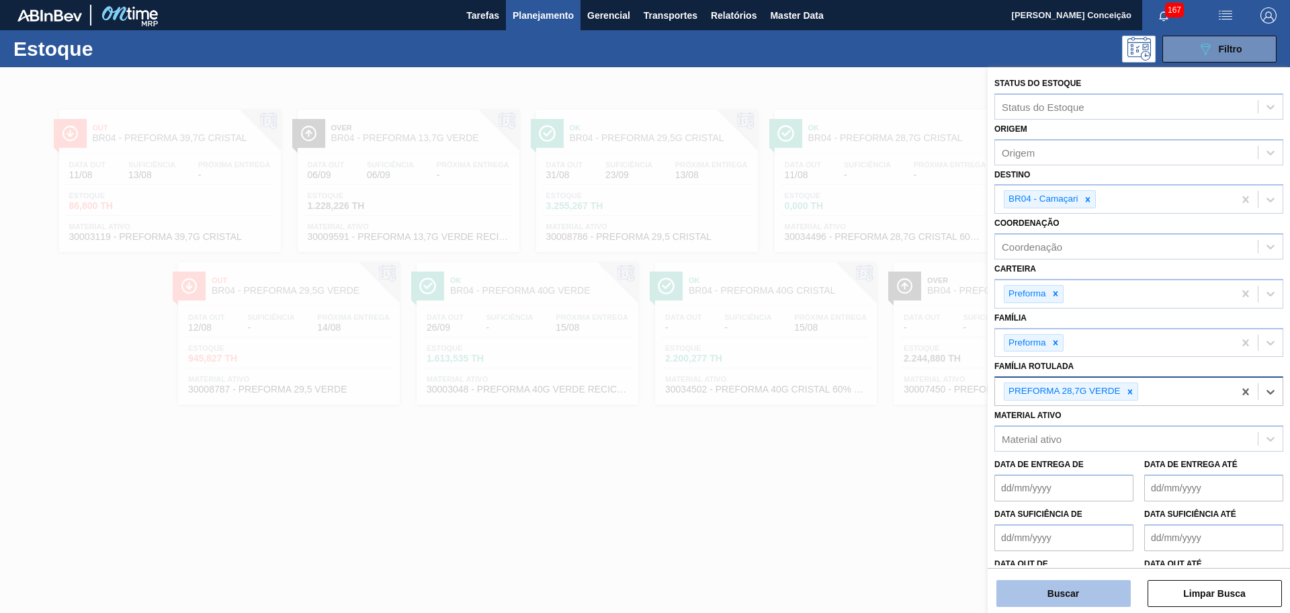
click at [1062, 595] on button "Buscar" at bounding box center [1064, 593] width 134 height 27
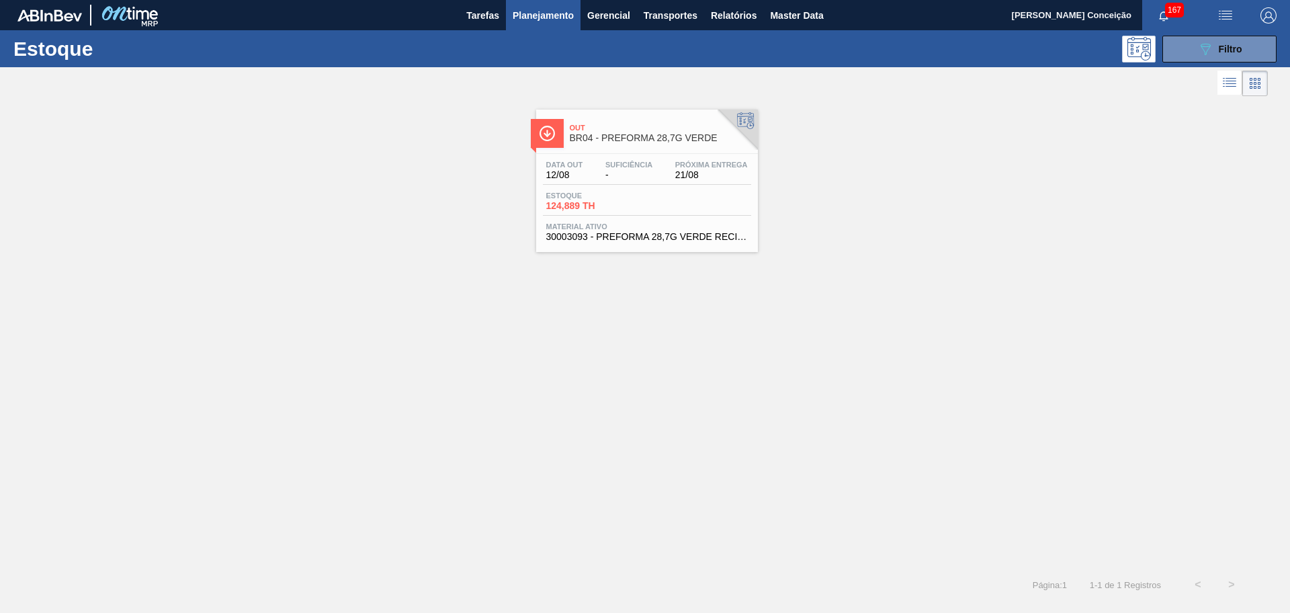
click at [628, 184] on div "Data out 12/08 Suficiência - Próxima Entrega 21/08" at bounding box center [647, 173] width 208 height 24
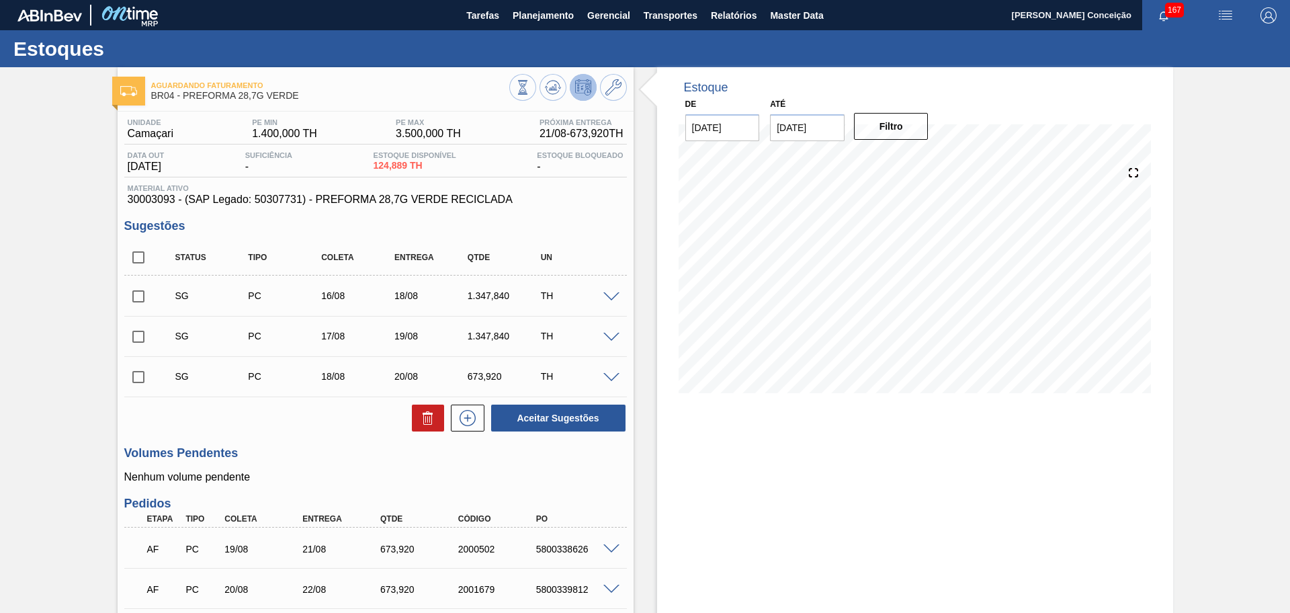
click at [140, 256] on input "checkbox" at bounding box center [138, 257] width 28 height 28
checkbox input "true"
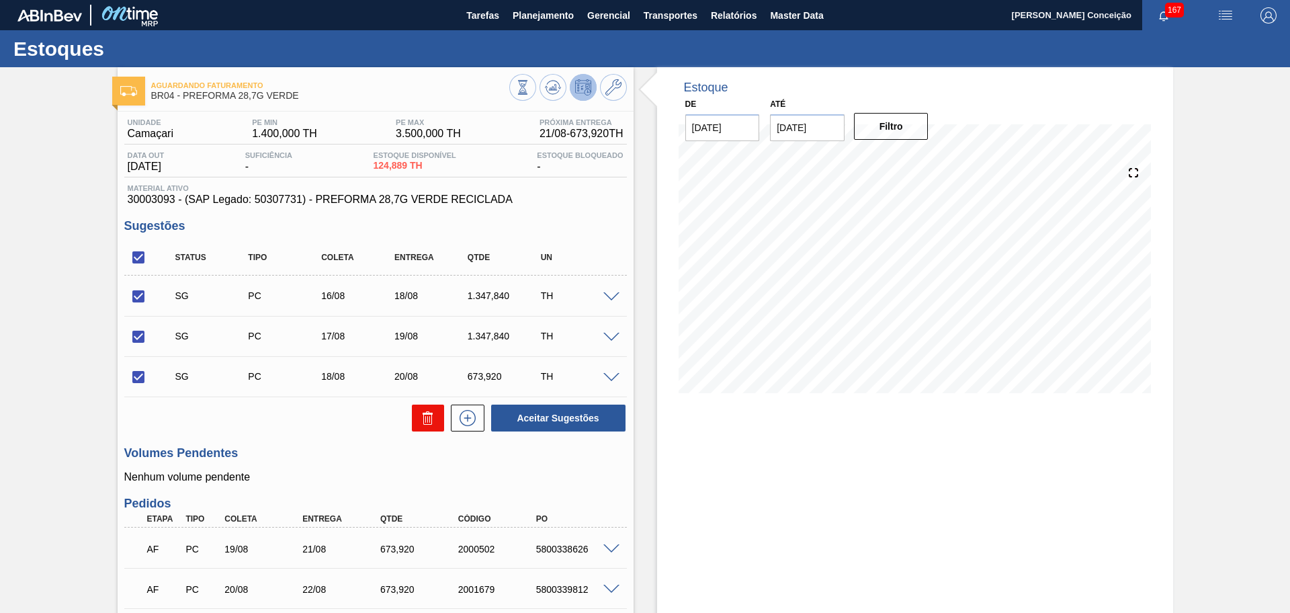
click at [0, 0] on icon at bounding box center [0, 0] width 0 height 0
checkbox input "false"
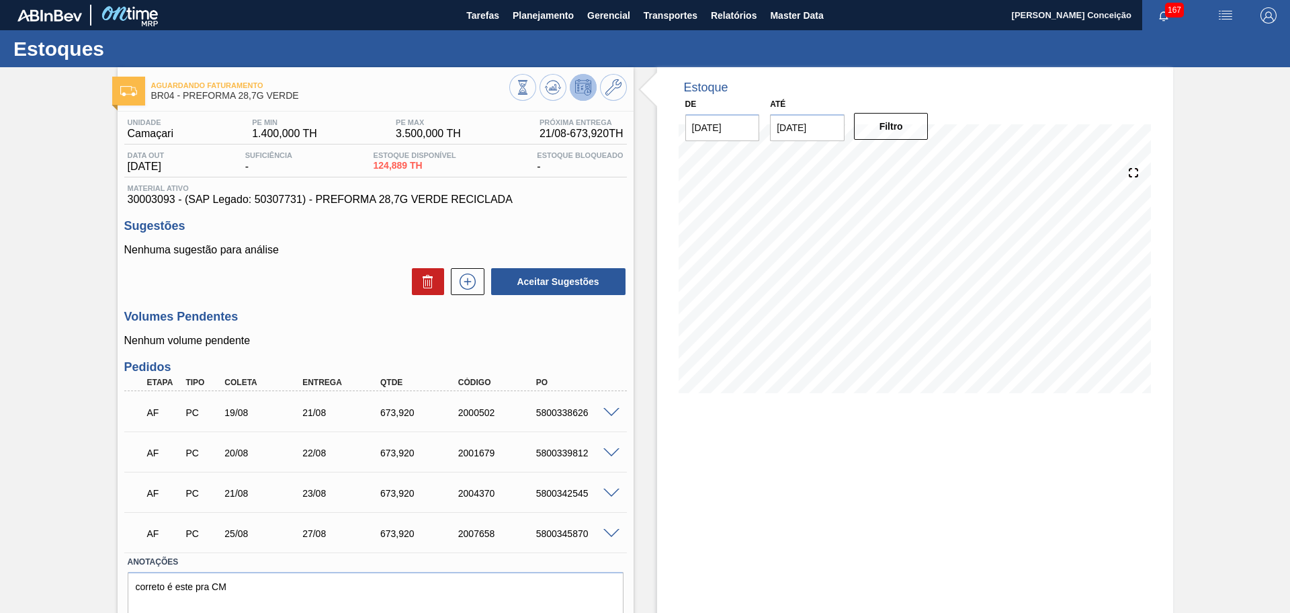
click at [609, 409] on span at bounding box center [612, 413] width 16 height 10
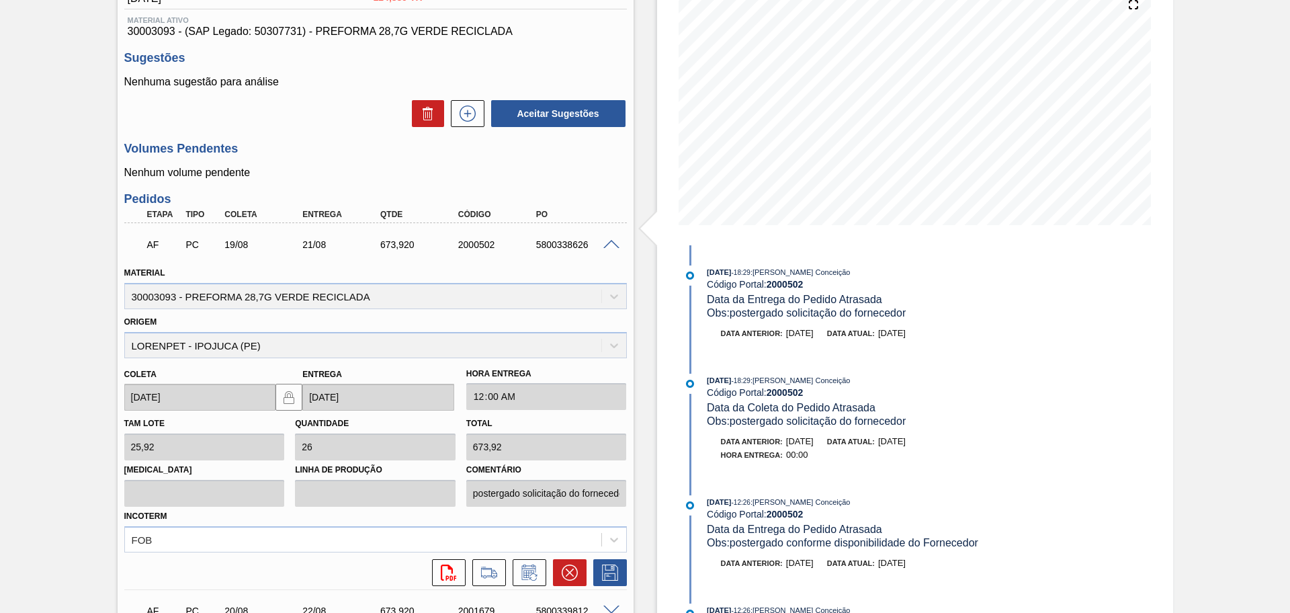
scroll to position [336, 0]
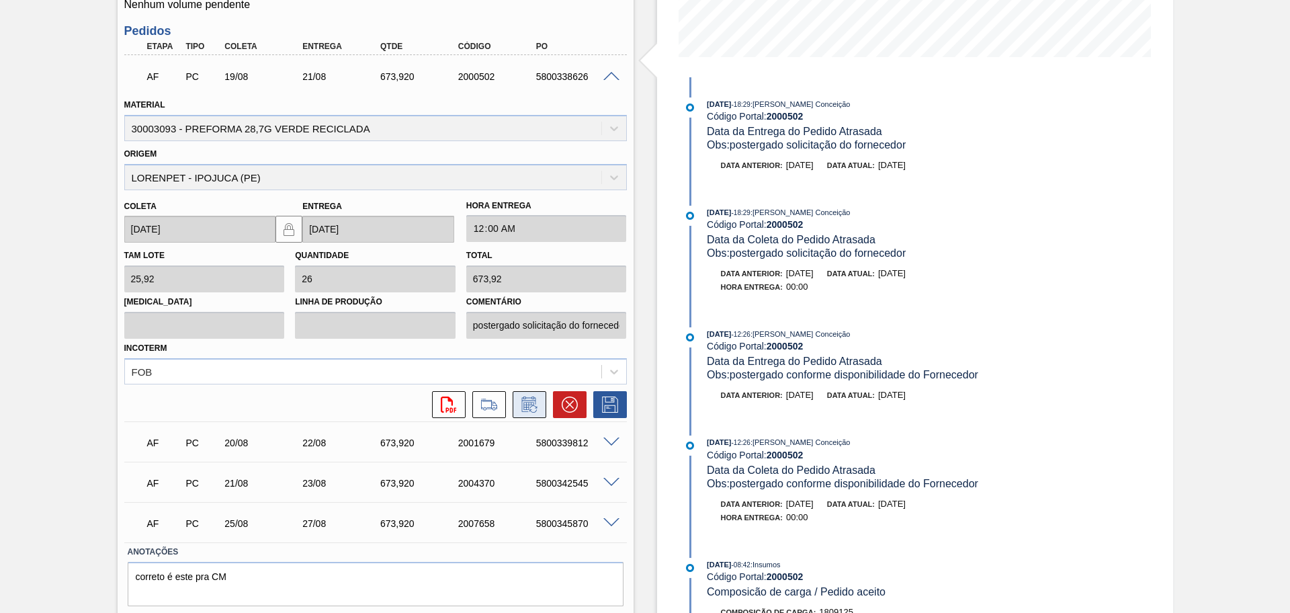
click at [528, 402] on icon at bounding box center [529, 406] width 10 height 8
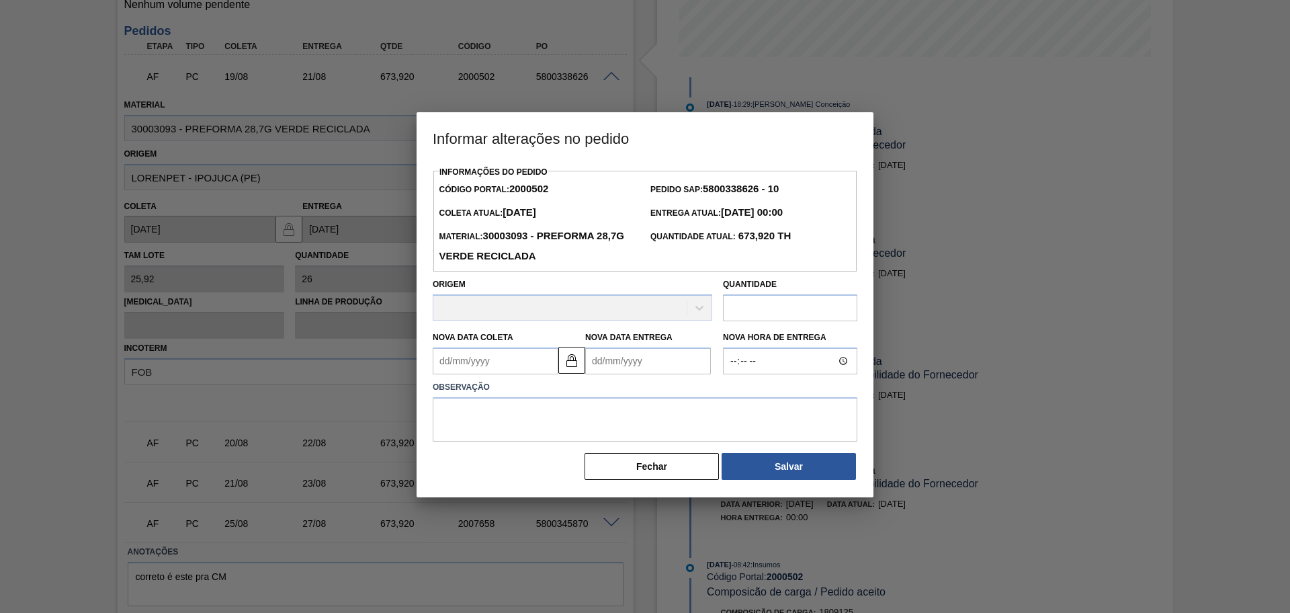
click at [462, 370] on Coleta "Nova Data Coleta" at bounding box center [496, 360] width 126 height 27
type Coleta "2"
type Entrega "04/08/2025"
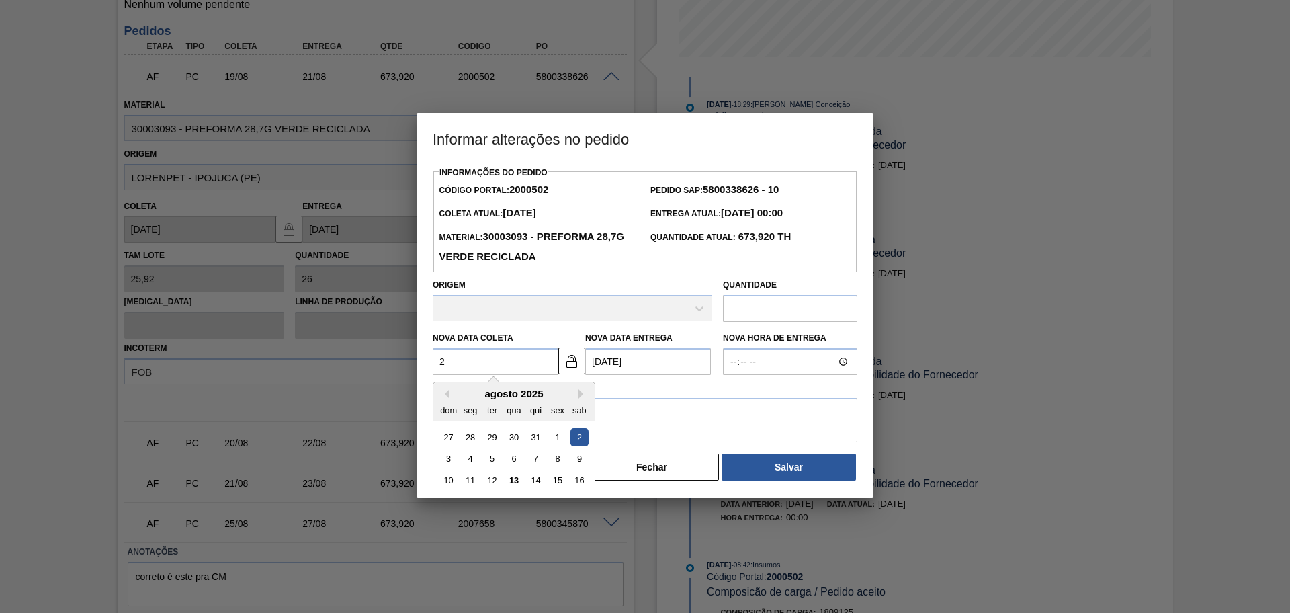
type Coleta "22"
type Entrega "24/08/2025"
type Coleta "22/08/2025"
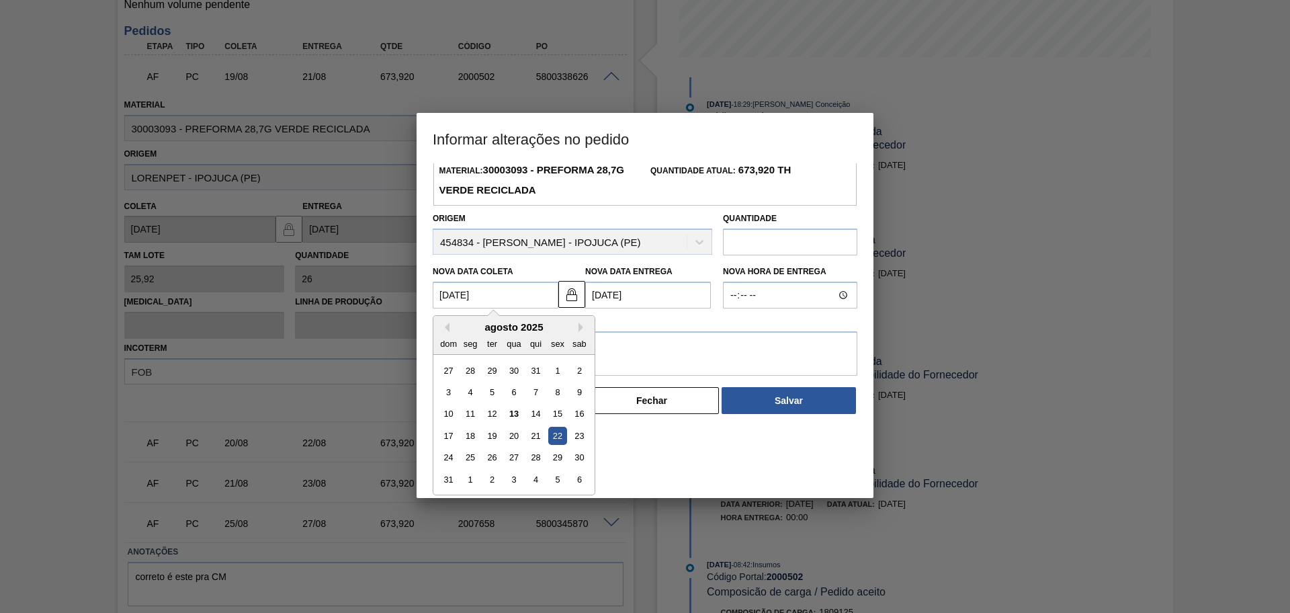
click at [556, 441] on div "22" at bounding box center [557, 436] width 18 height 18
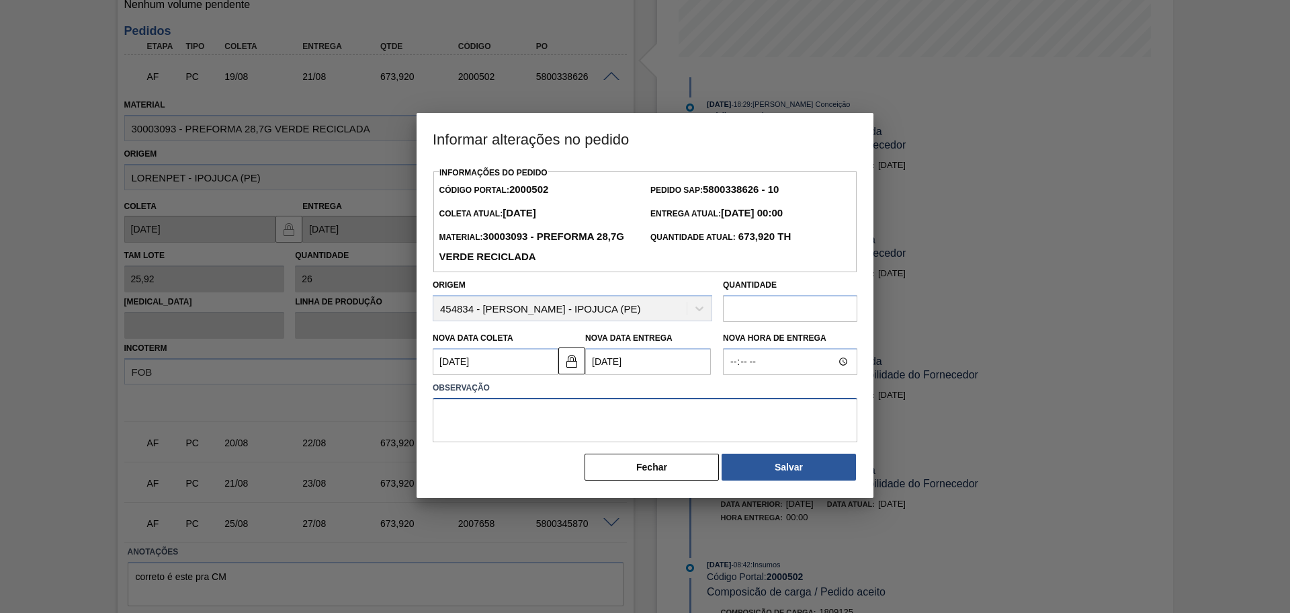
click at [567, 434] on textarea at bounding box center [645, 420] width 425 height 44
drag, startPoint x: 751, startPoint y: 422, endPoint x: 374, endPoint y: 407, distance: 376.7
click at [374, 407] on div "Informar alterações no pedido Informações do Pedido Código Portal: 2000502 Pedi…" at bounding box center [645, 306] width 1290 height 613
click at [564, 414] on textarea "postergado solicitação do forncedor , atraso produção." at bounding box center [645, 420] width 425 height 44
click at [705, 416] on textarea "postergado solicitação do fornecedor , atraso produção." at bounding box center [645, 420] width 425 height 44
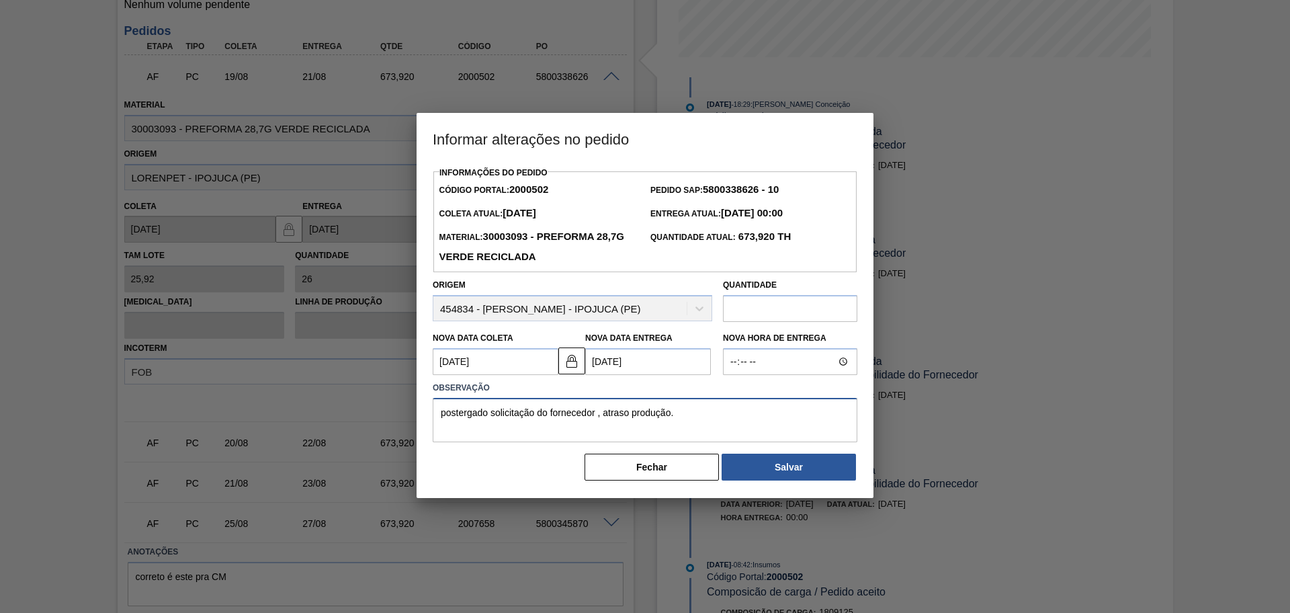
drag, startPoint x: 507, startPoint y: 411, endPoint x: 271, endPoint y: 425, distance: 236.3
click at [271, 425] on div "Informar alterações no pedido Informações do Pedido Código Portal: 2000502 Pedi…" at bounding box center [645, 306] width 1290 height 613
type textarea "postergado solicitação do fornecedor , atraso produção."
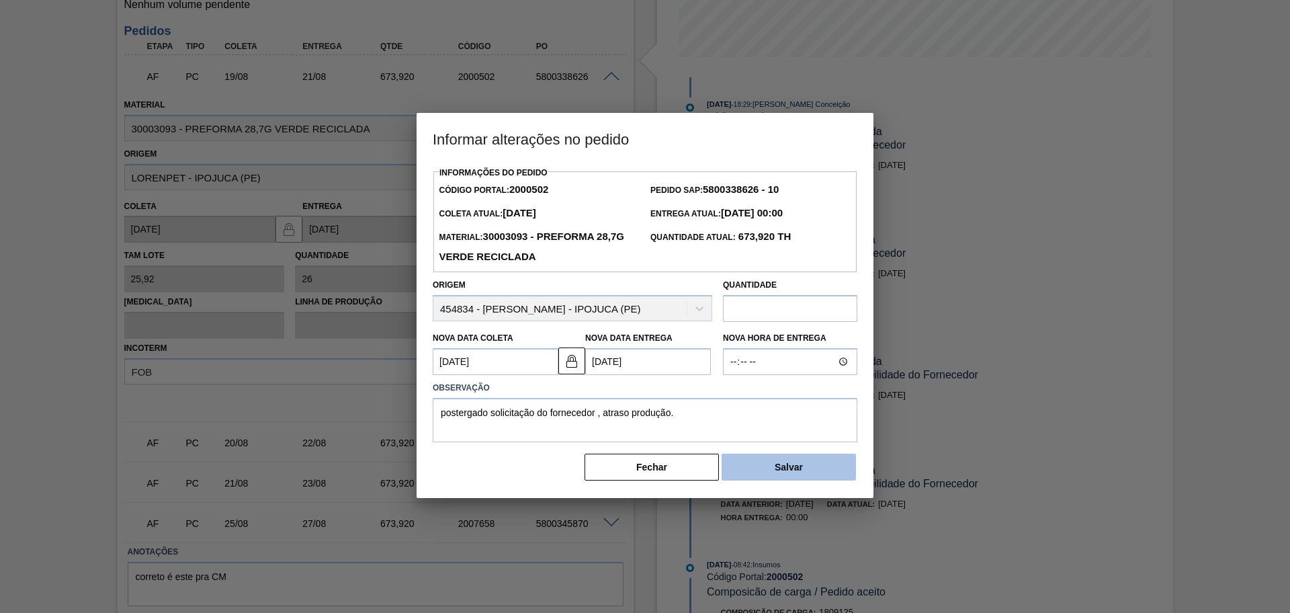
click at [762, 468] on button "Salvar" at bounding box center [789, 467] width 134 height 27
click at [827, 471] on button "Salvar" at bounding box center [789, 467] width 134 height 27
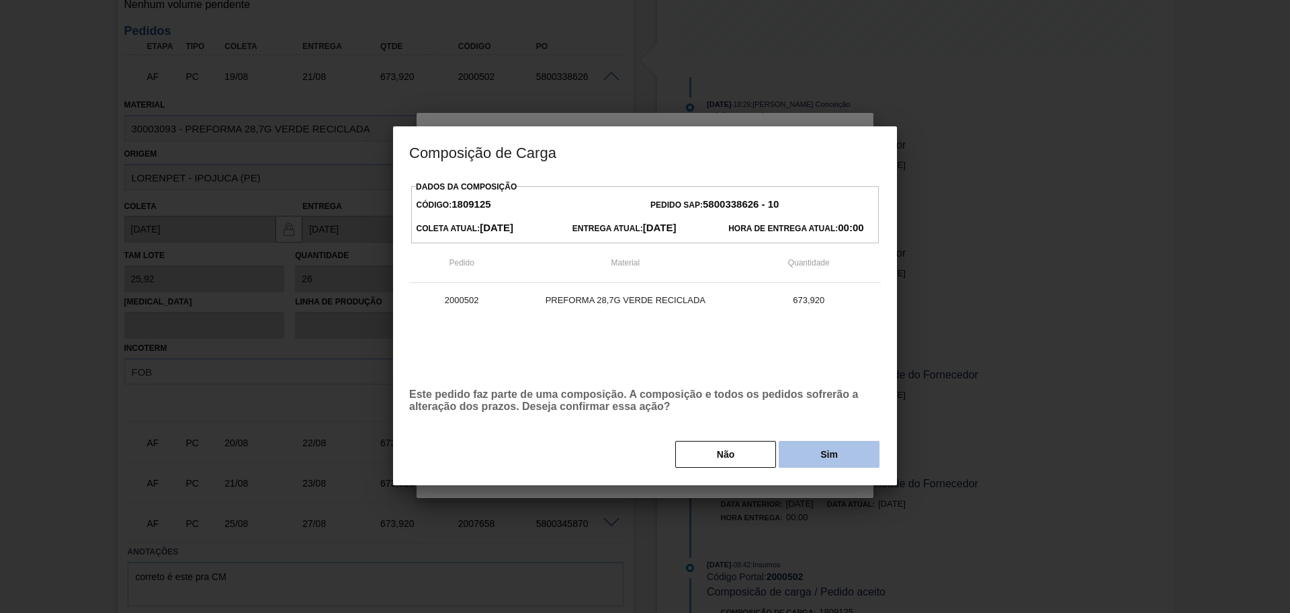
click at [807, 456] on button "Sim" at bounding box center [829, 454] width 101 height 27
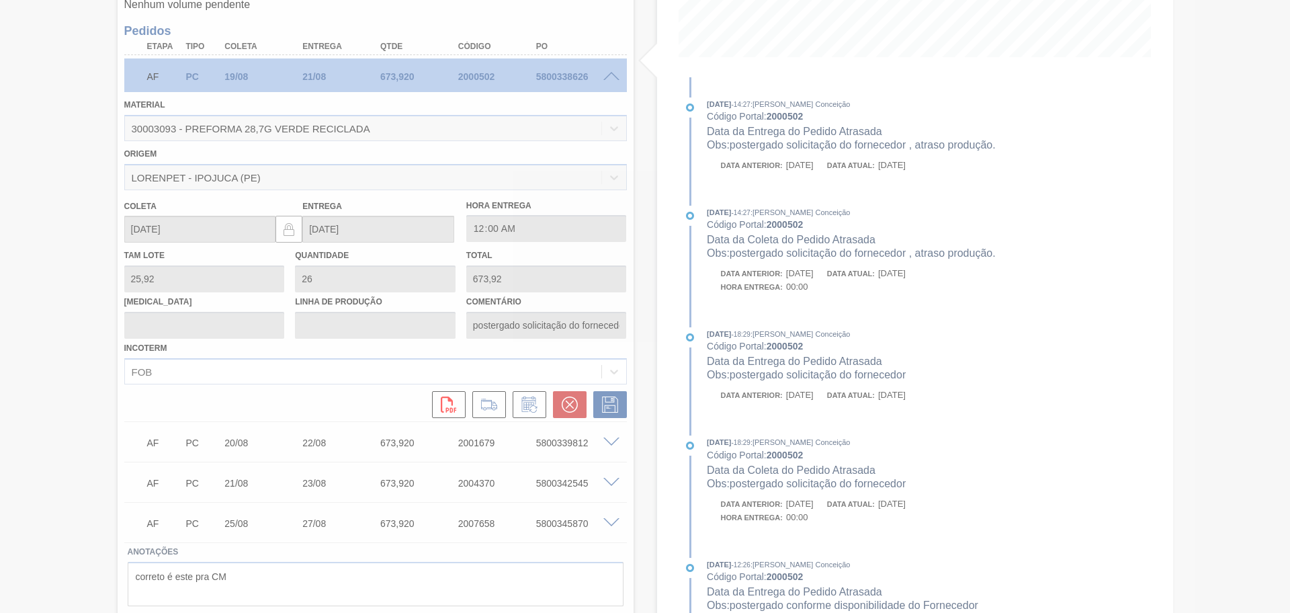
type input "postergado solicitação do fornecedor , atraso produção."
type input "22/08/2025"
type input "24/08/2025"
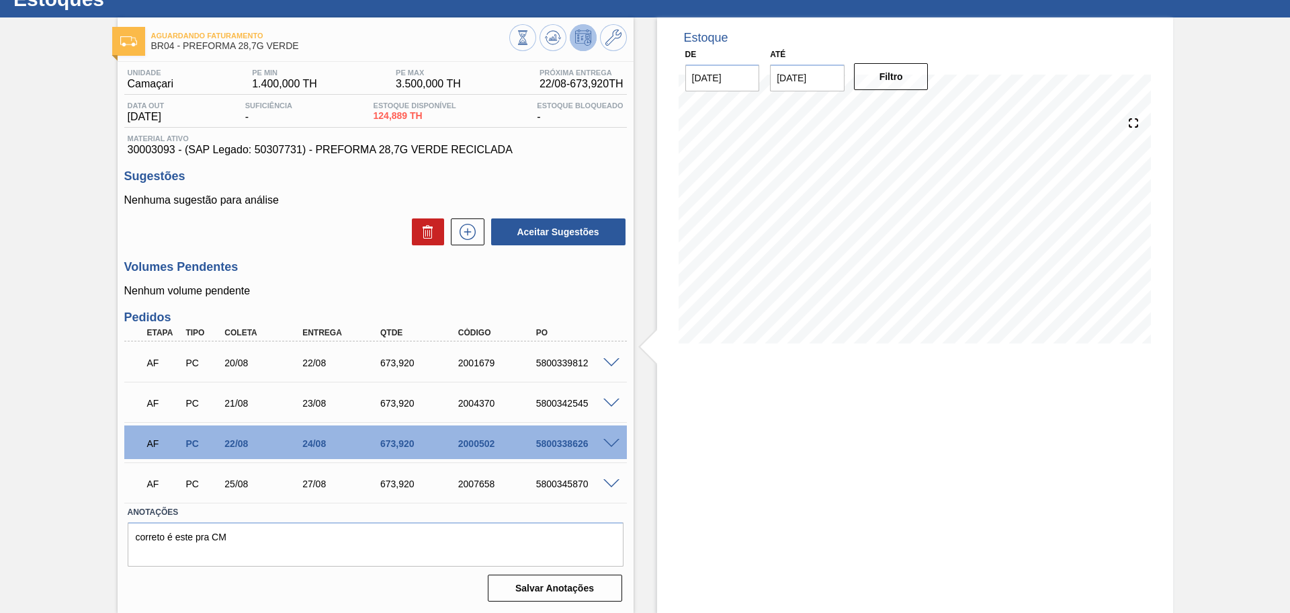
click at [609, 364] on span at bounding box center [612, 363] width 16 height 10
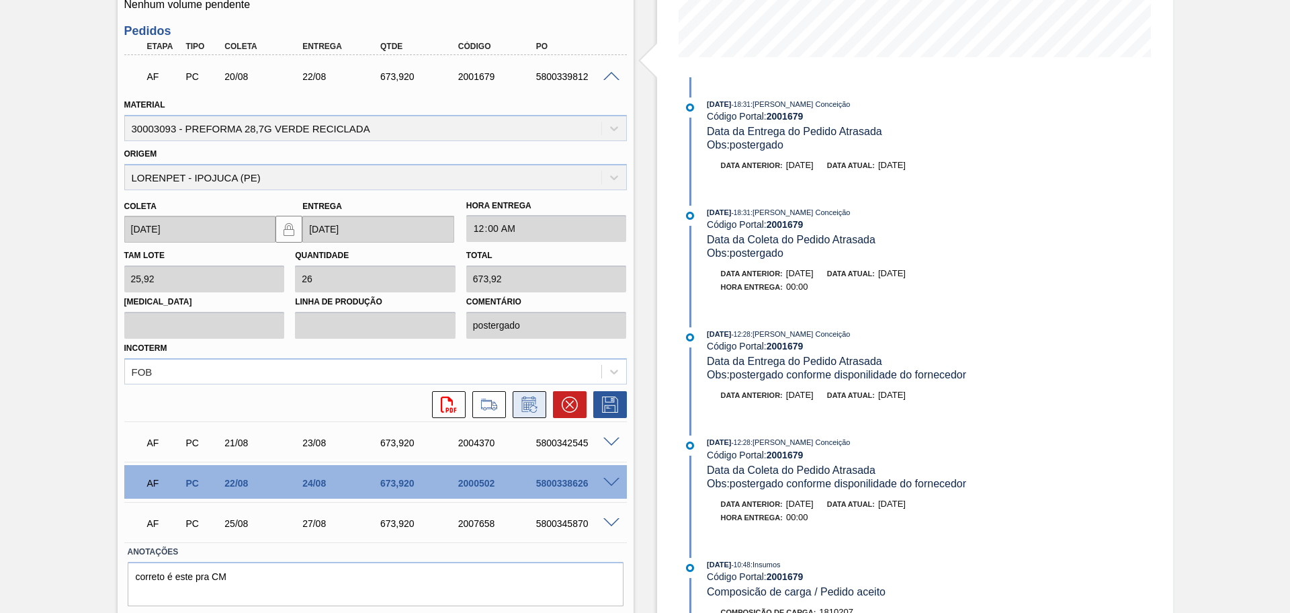
click at [525, 412] on icon at bounding box center [530, 405] width 22 height 16
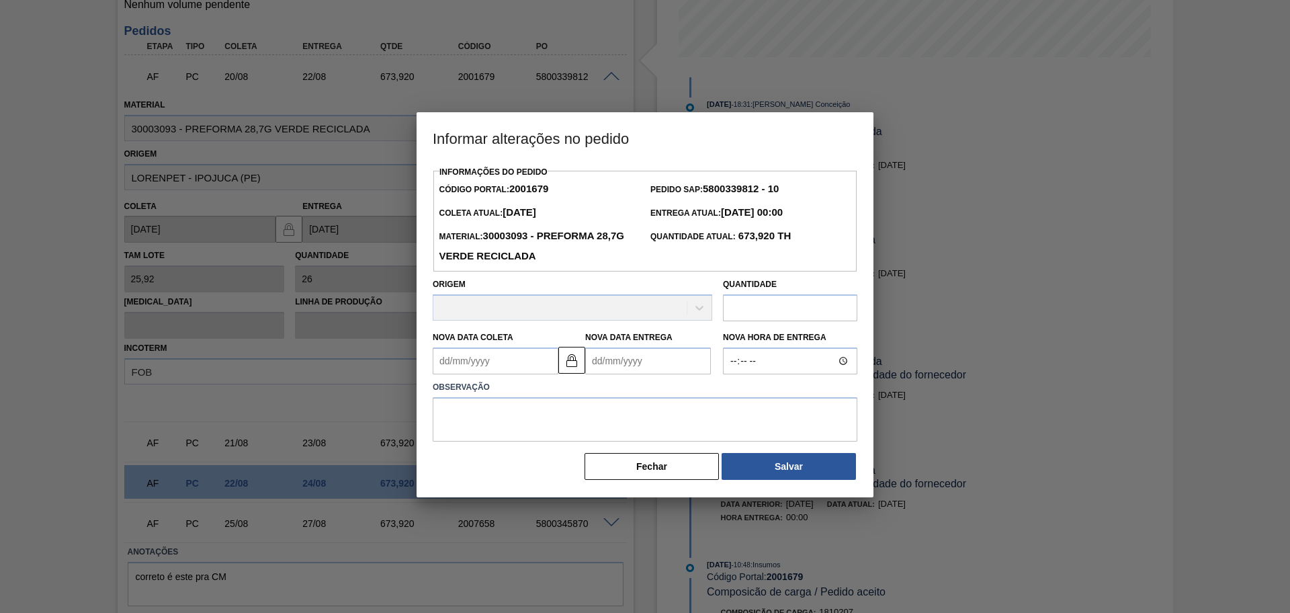
click at [518, 370] on Coleta "Nova Data Coleta" at bounding box center [496, 360] width 126 height 27
paste Coleta "postergado solicitação do fornecedor , atraso produção."
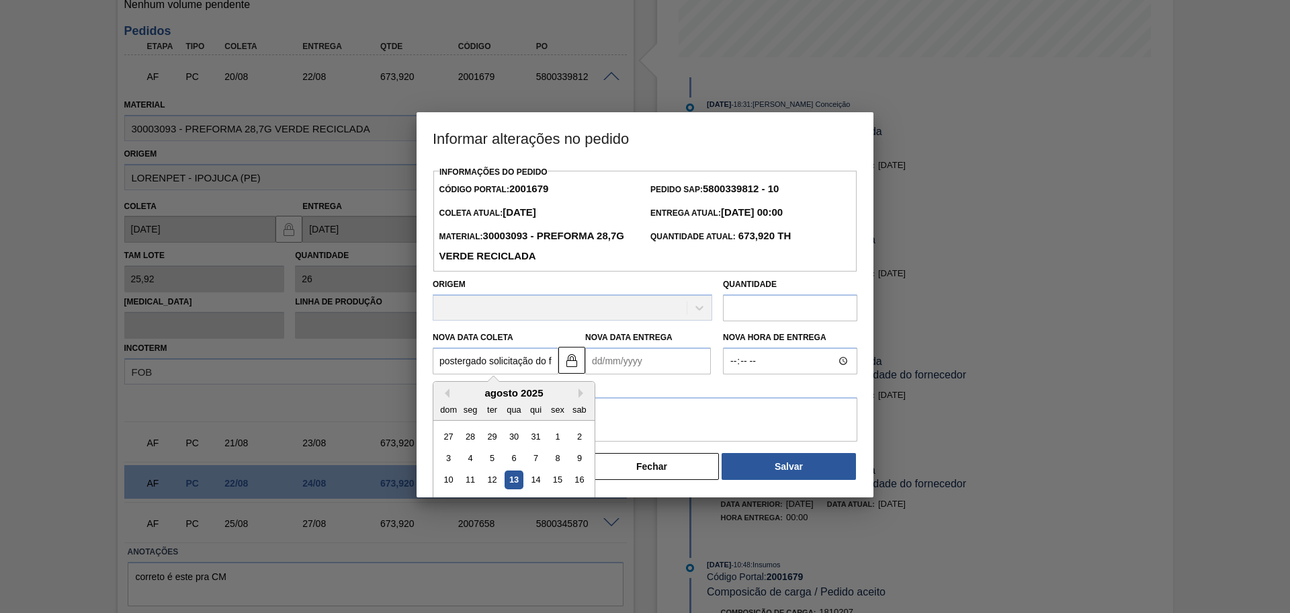
scroll to position [0, 121]
type Coleta "postergado solicitação do fornecedor , atraso produção."
click at [684, 415] on textarea at bounding box center [645, 419] width 425 height 44
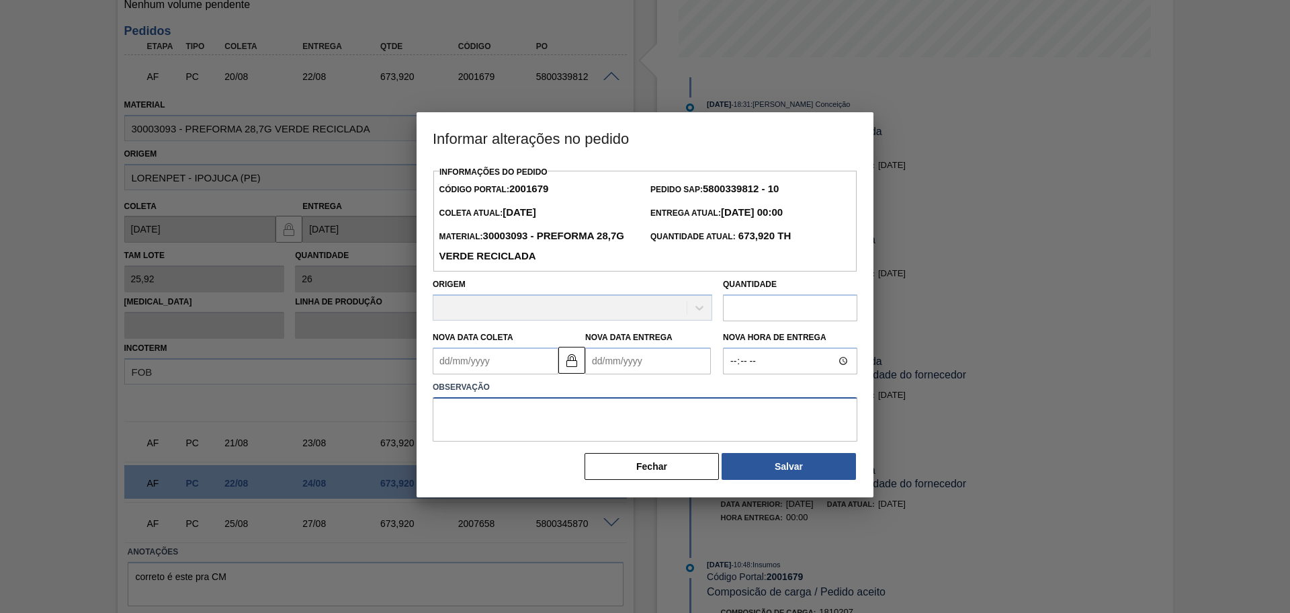
paste textarea "postergado solicitação do fornecedor , atraso produção."
type textarea "postergado solicitação do fornecedor , atraso produção."
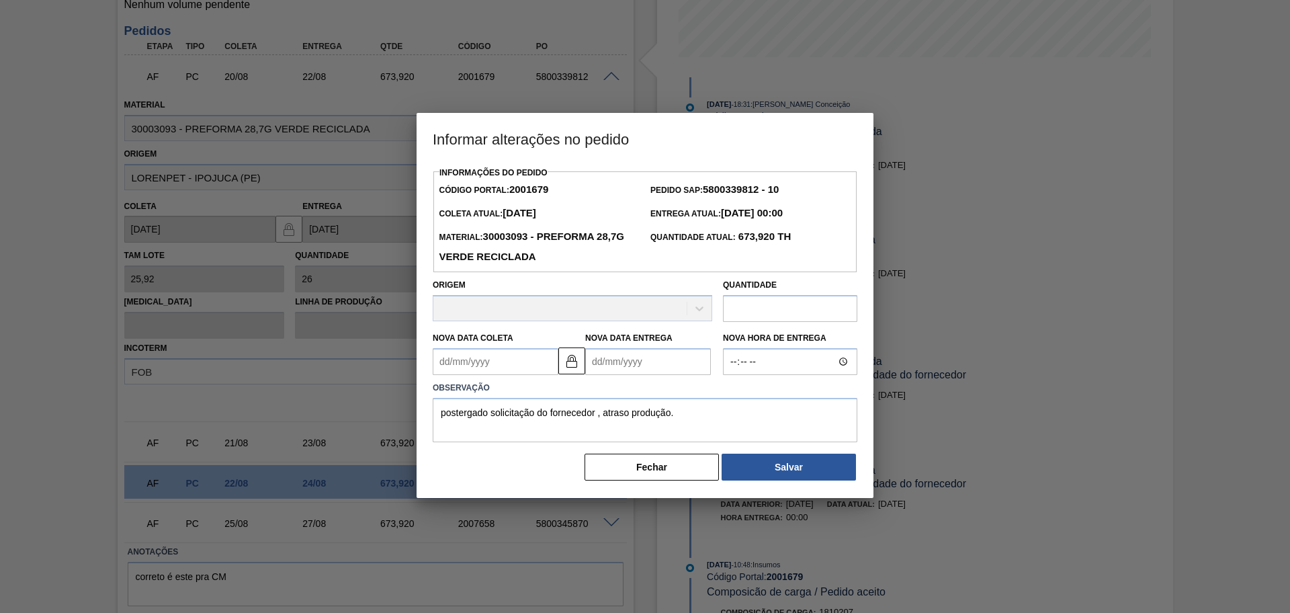
click at [515, 366] on Coleta "Nova Data Coleta" at bounding box center [496, 361] width 126 height 27
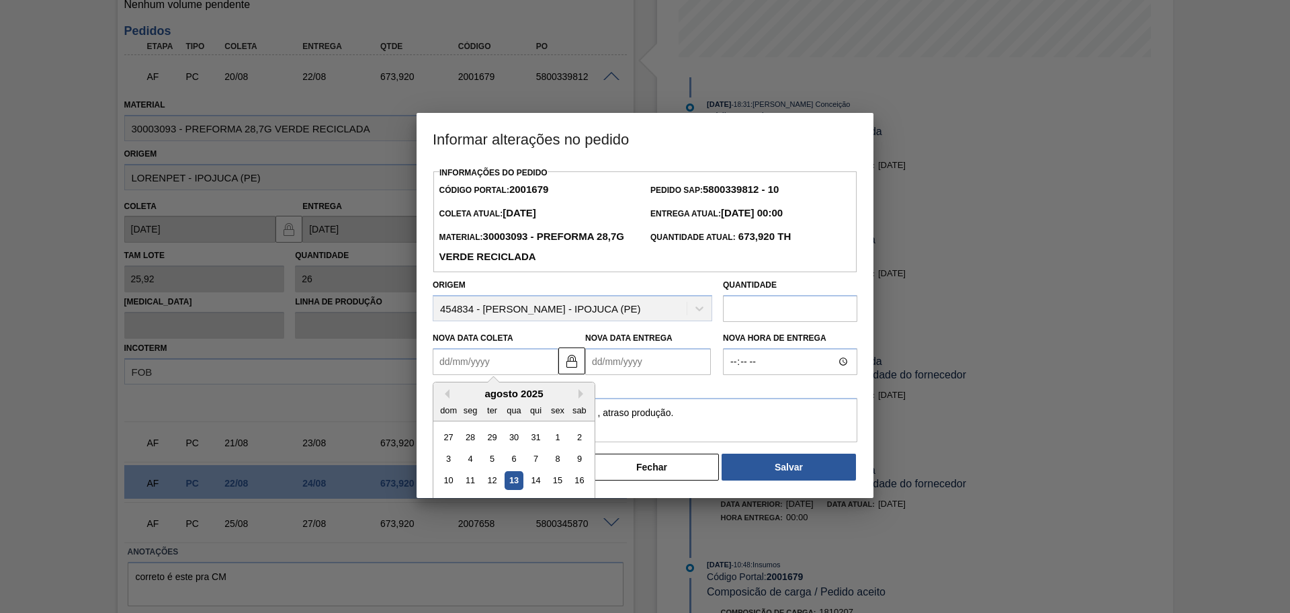
click at [461, 397] on div "agosto 2025" at bounding box center [514, 393] width 161 height 11
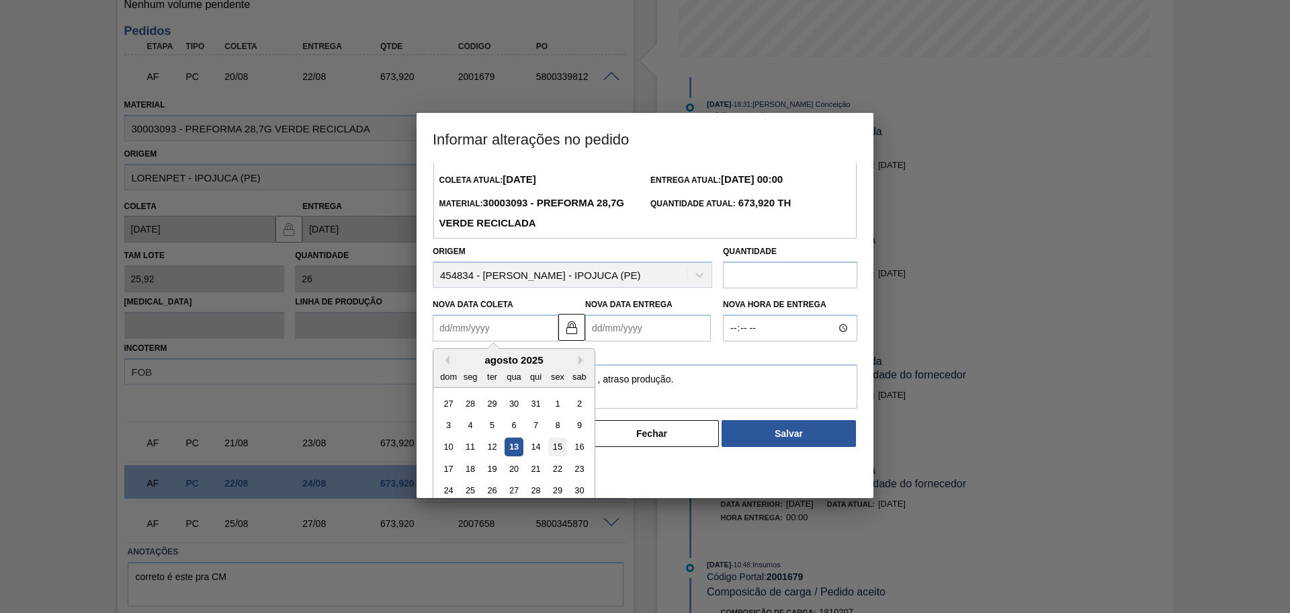
scroll to position [67, 0]
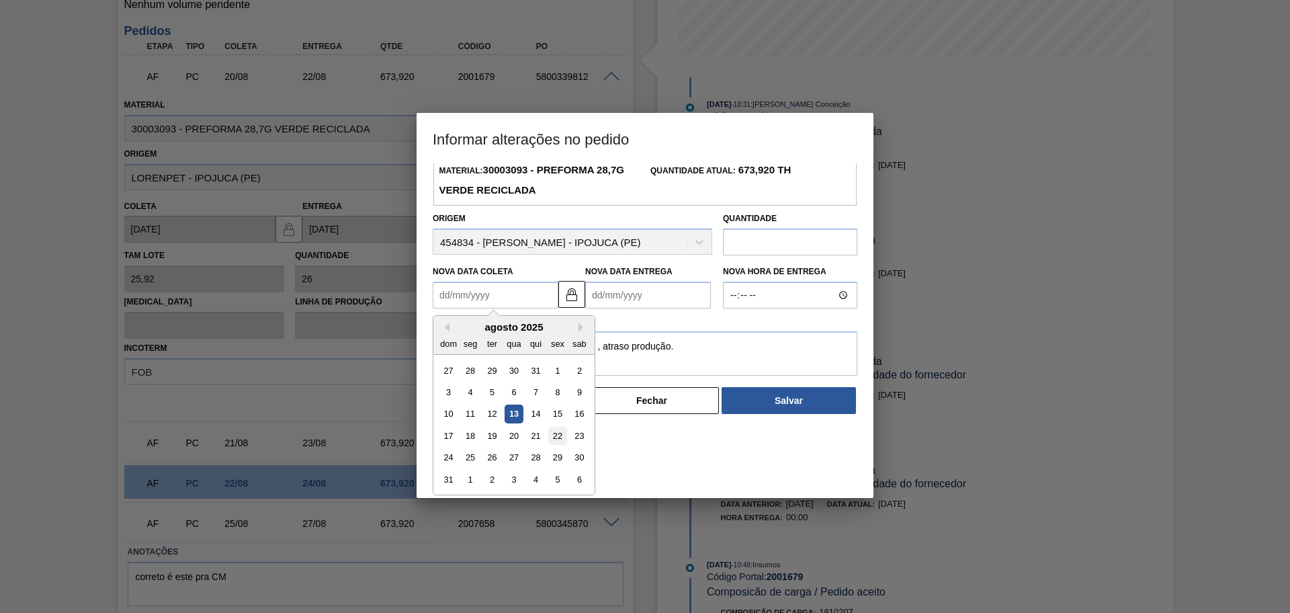
click at [558, 440] on div "22" at bounding box center [557, 436] width 18 height 18
type Coleta "[DATE]"
type Entrega "[DATE]"
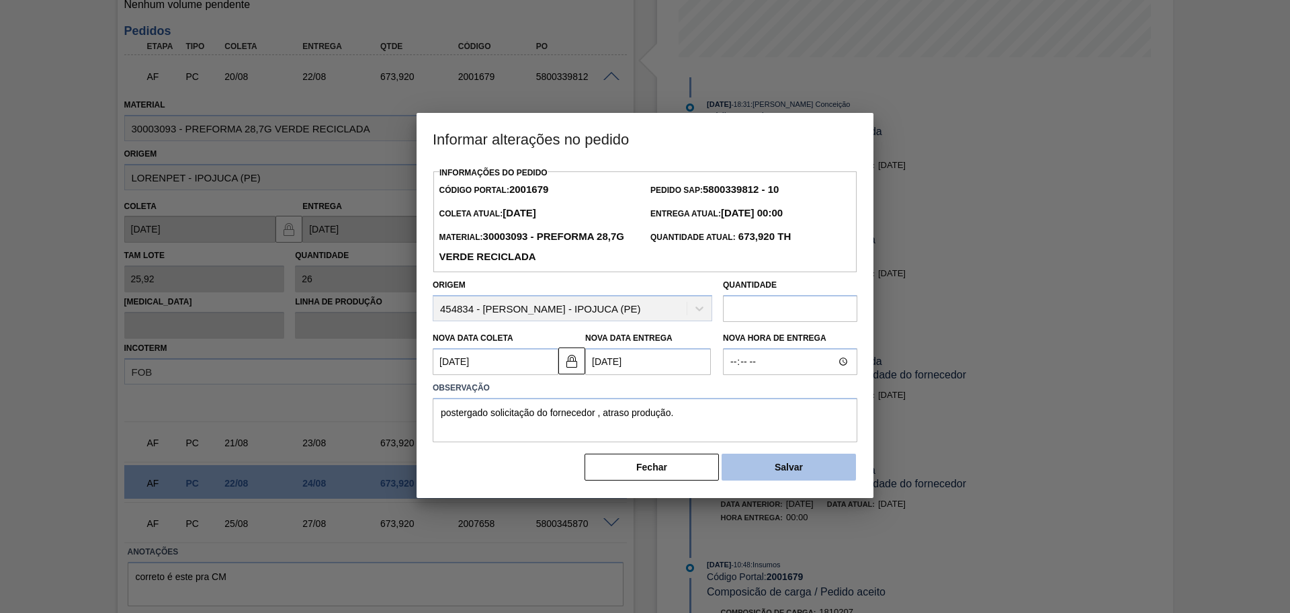
click at [843, 462] on button "Salvar" at bounding box center [789, 467] width 134 height 27
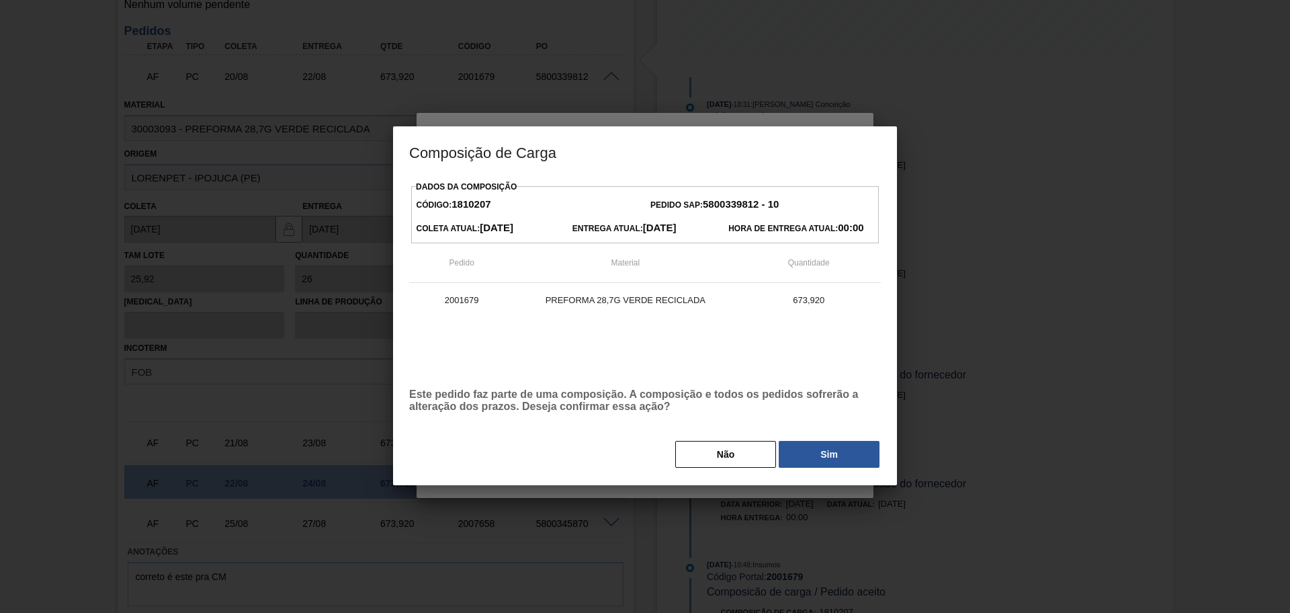
click at [843, 462] on button "Sim" at bounding box center [829, 454] width 101 height 27
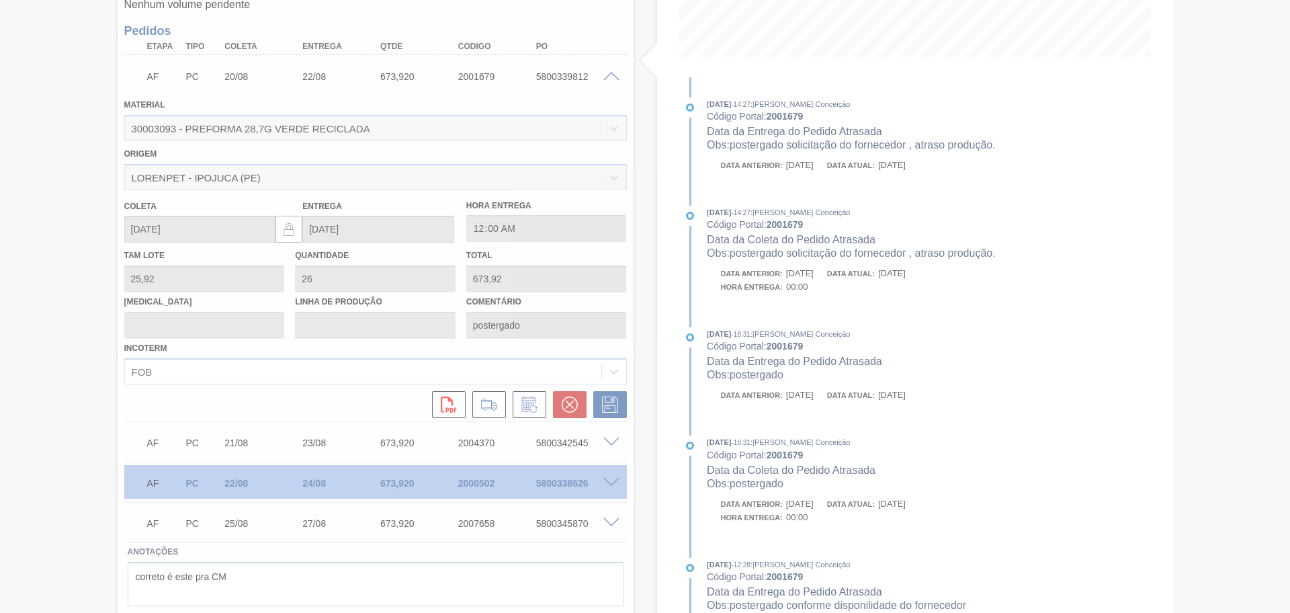
type input "postergado solicitação do fornecedor , atraso produção."
type input "[DATE]"
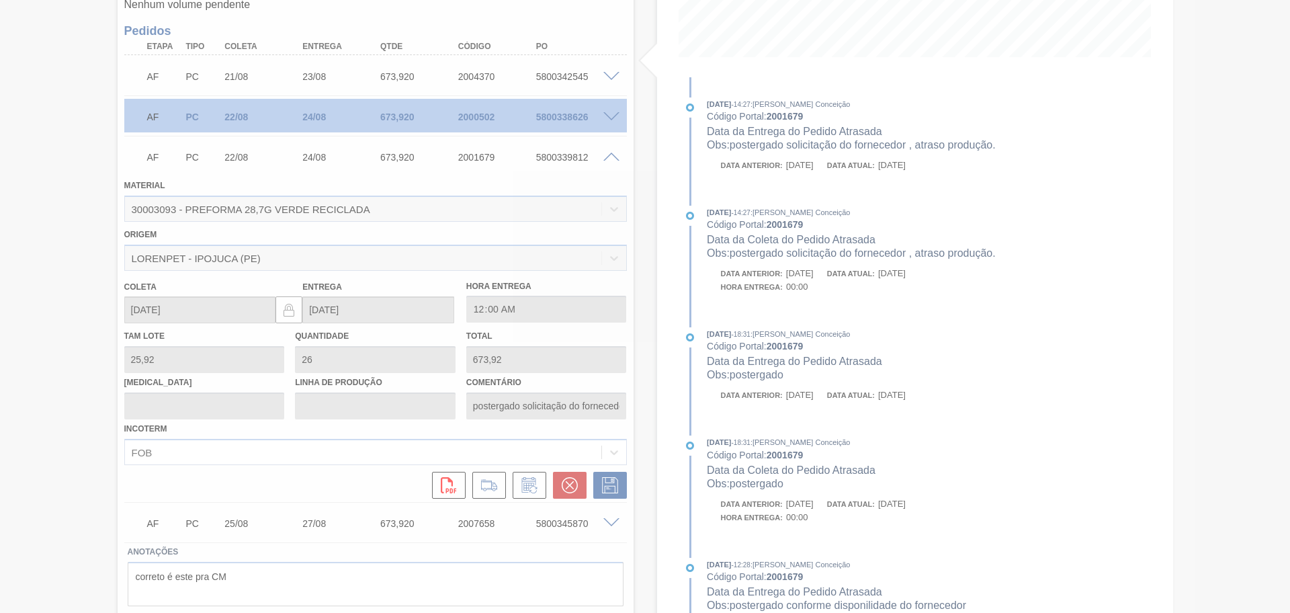
scroll to position [50, 0]
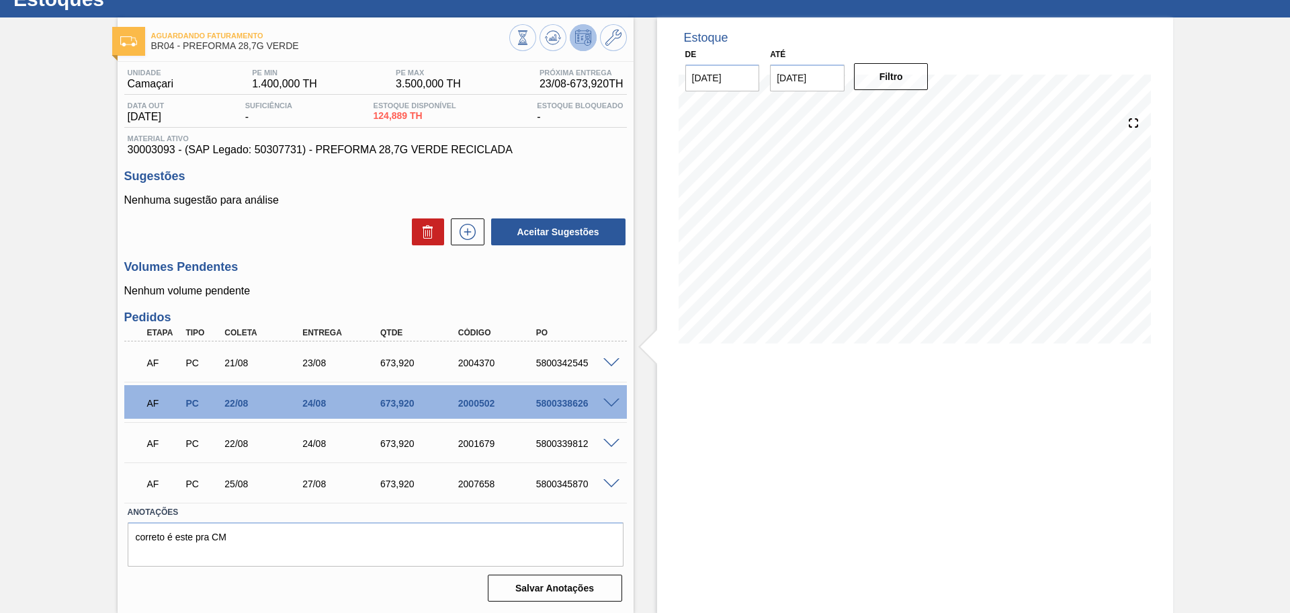
click at [610, 360] on span at bounding box center [612, 363] width 16 height 10
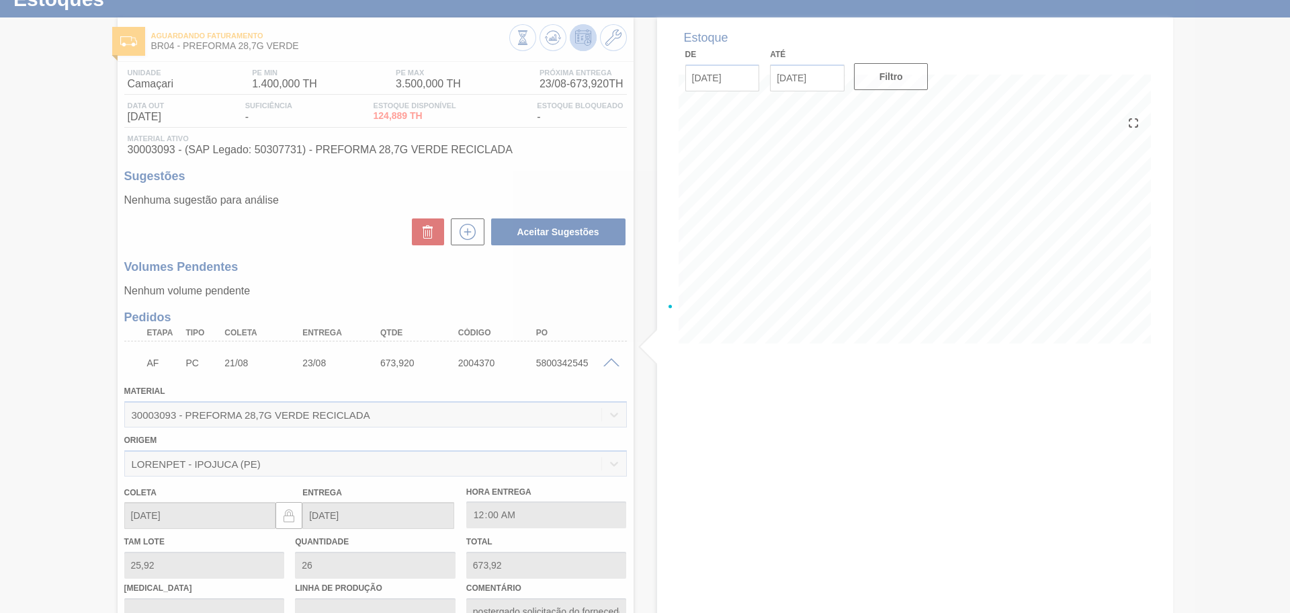
scroll to position [336, 0]
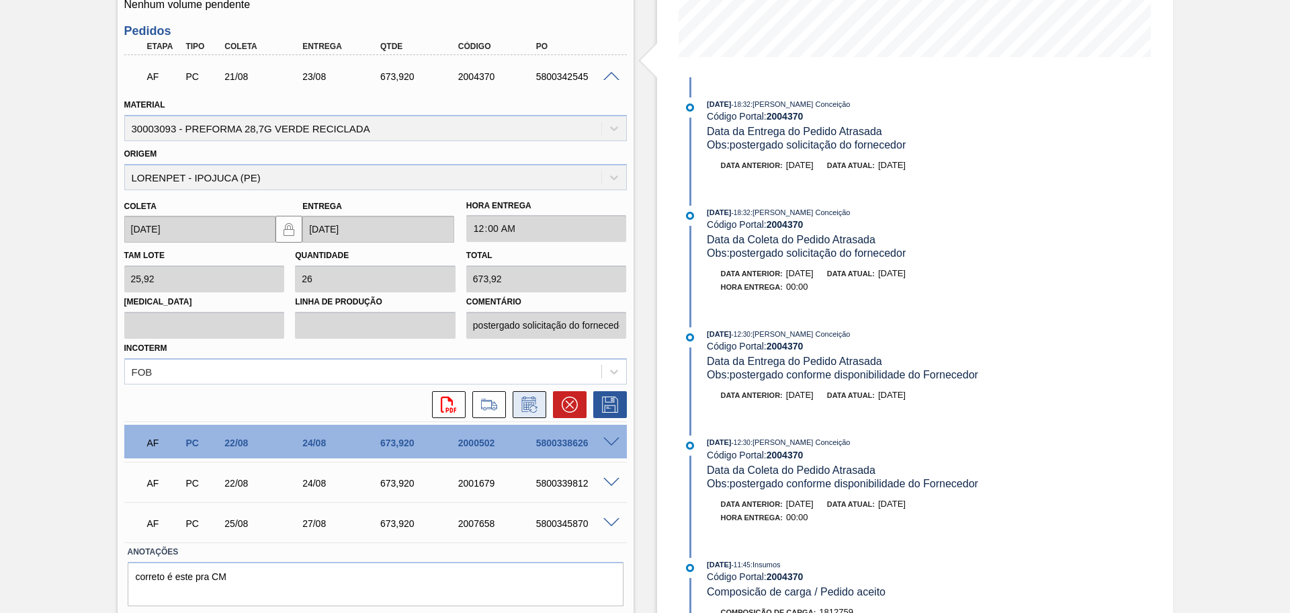
click at [529, 409] on icon at bounding box center [530, 405] width 22 height 16
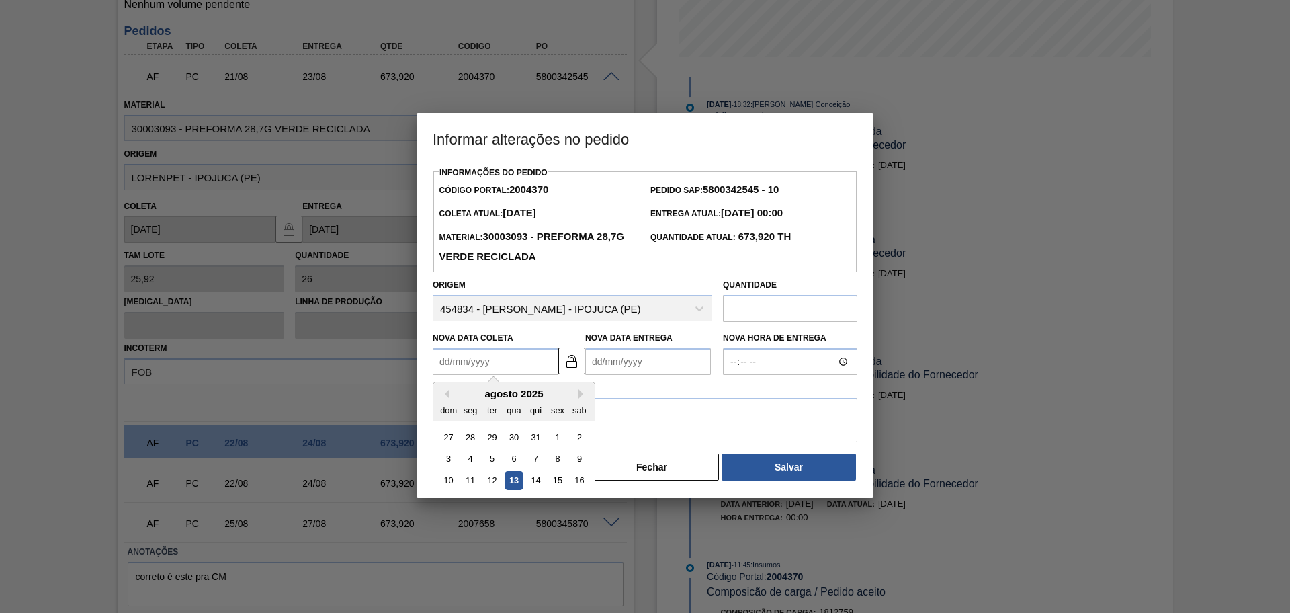
click at [511, 360] on Coleta "Nova Data Coleta" at bounding box center [496, 361] width 126 height 27
type Coleta "2"
type Entrega "[DATE]"
type Coleta "25"
type Entrega "[DATE]"
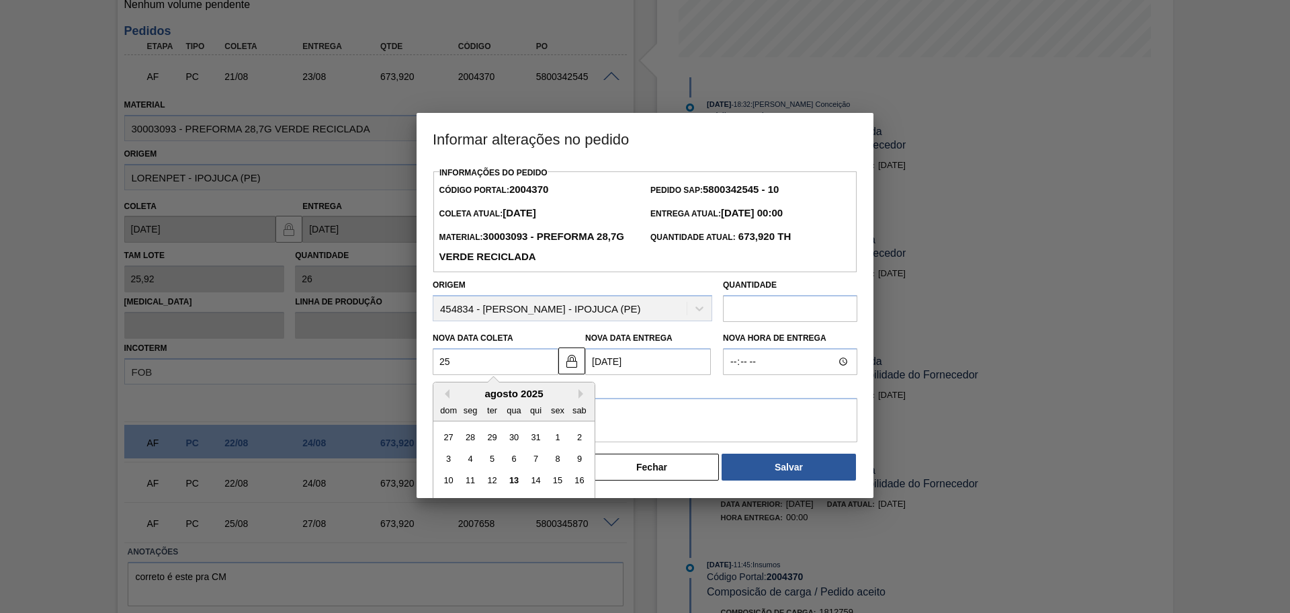
type Coleta "[DATE]"
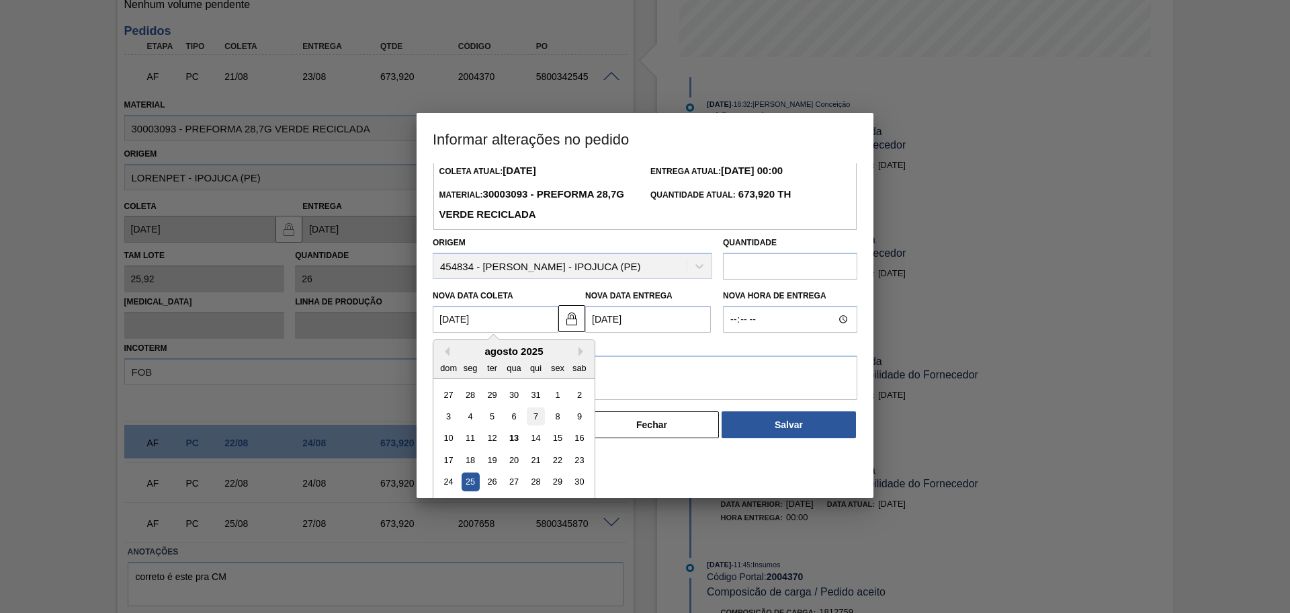
scroll to position [67, 0]
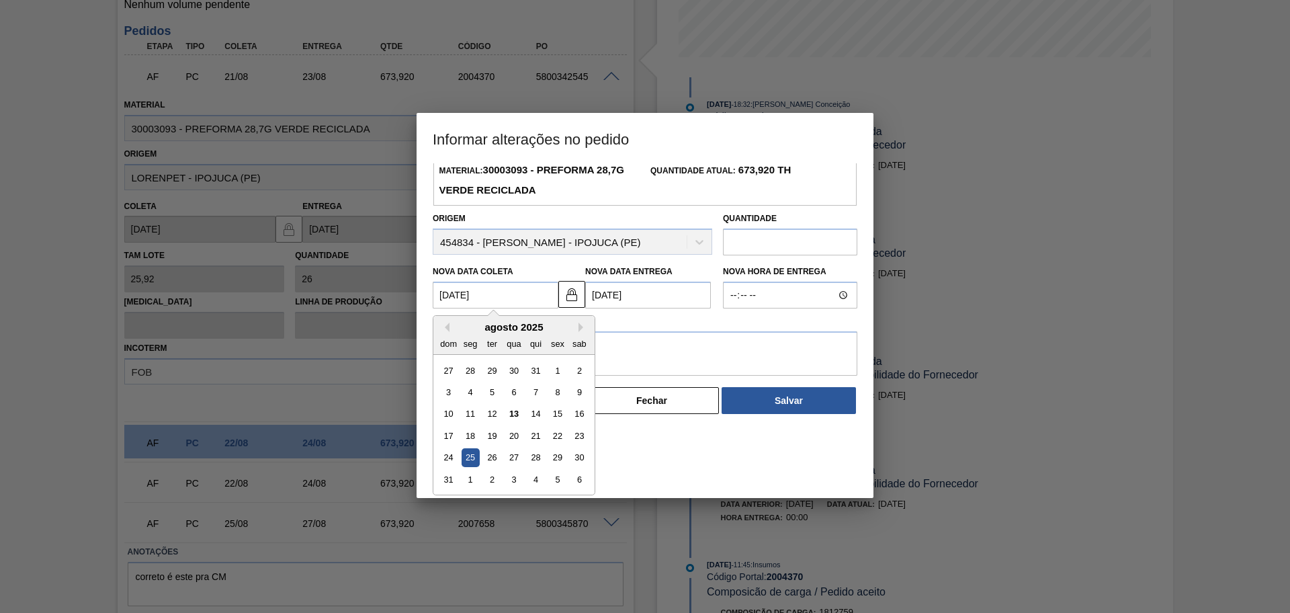
click at [470, 458] on div "25" at bounding box center [471, 458] width 18 height 18
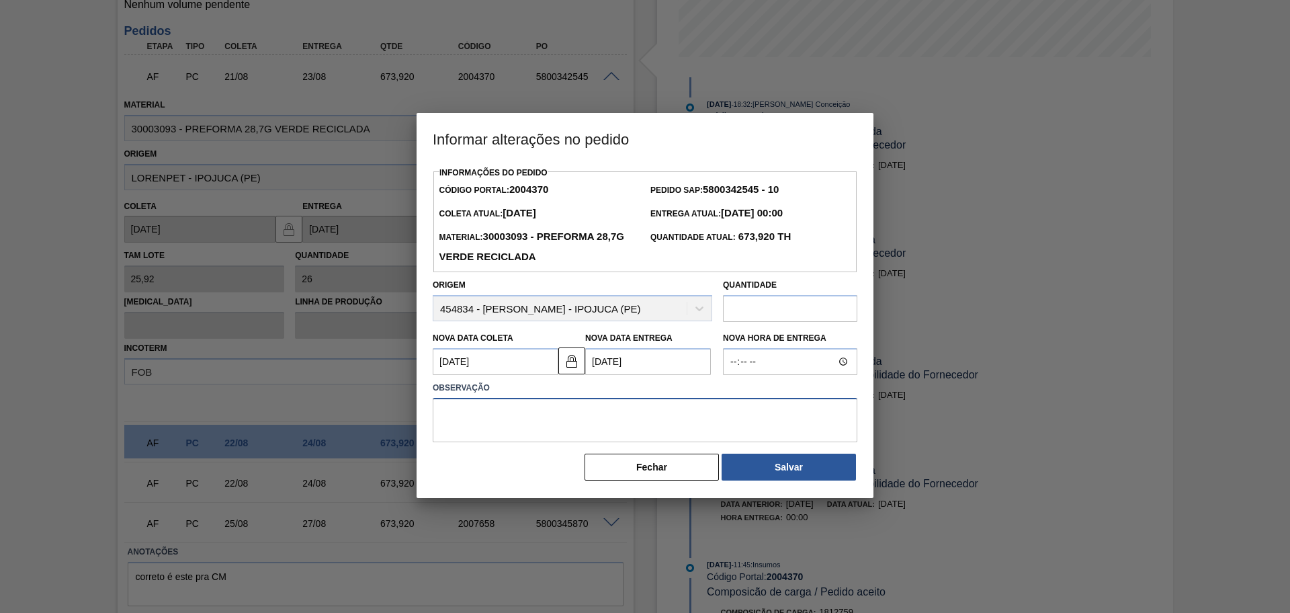
click at [528, 421] on textarea at bounding box center [645, 420] width 425 height 44
paste textarea "postergado solicitação do fornecedor , atraso produção."
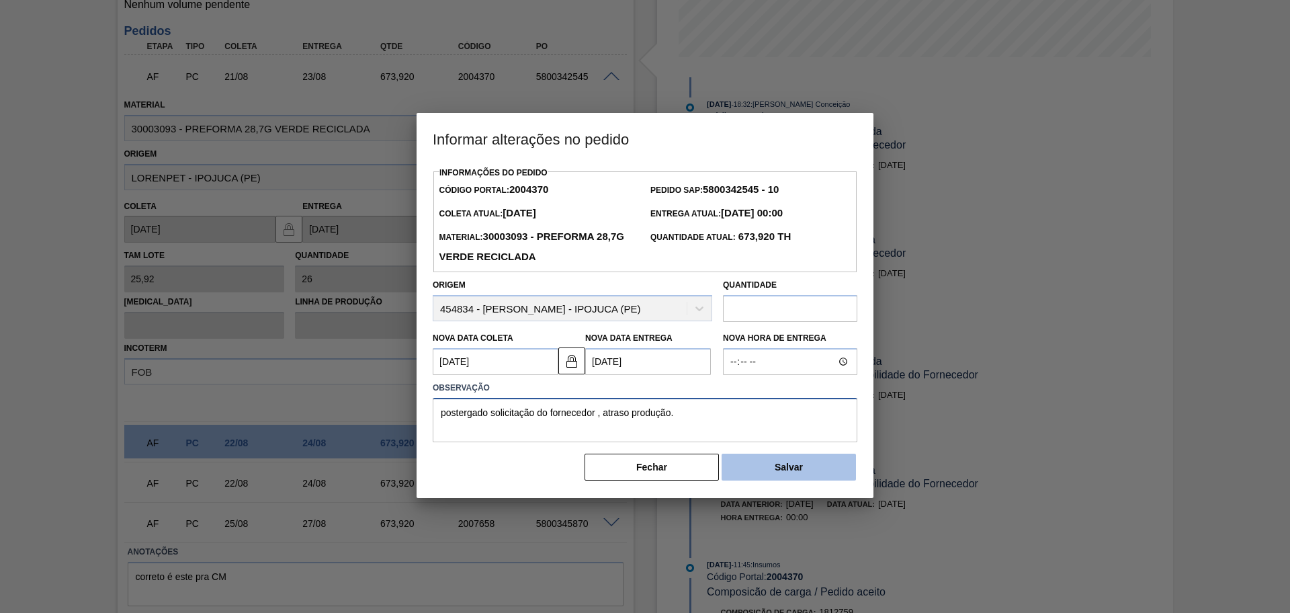
type textarea "postergado solicitação do fornecedor , atraso produção."
click at [766, 468] on button "Salvar" at bounding box center [789, 467] width 134 height 27
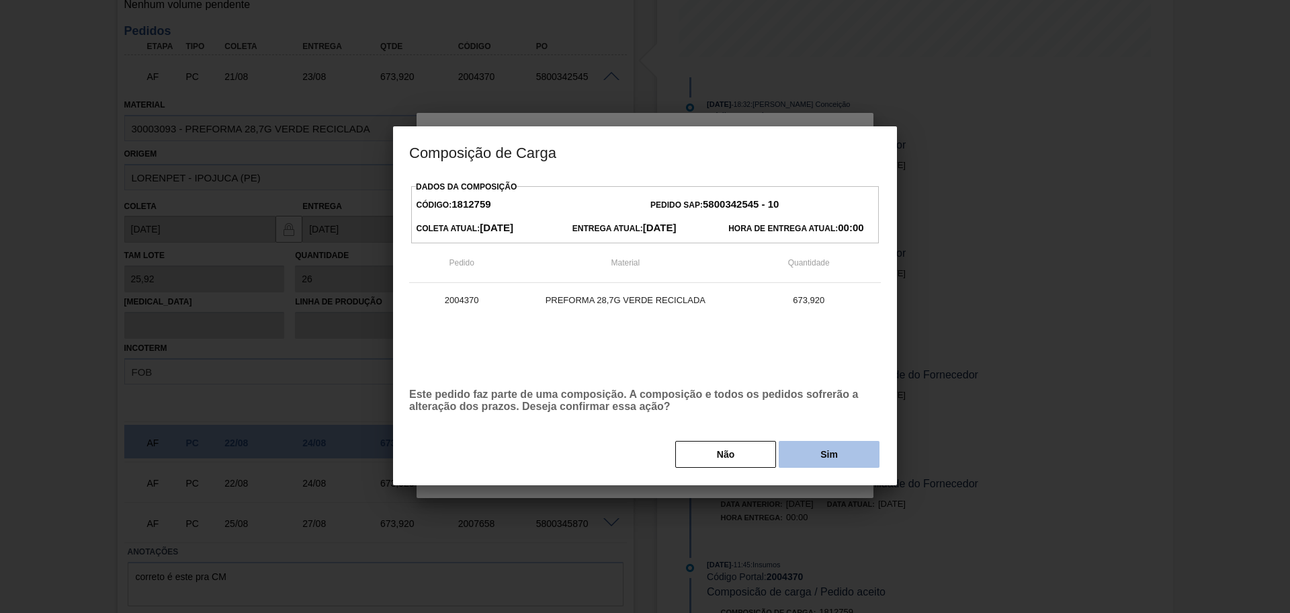
click at [820, 460] on button "Sim" at bounding box center [829, 454] width 101 height 27
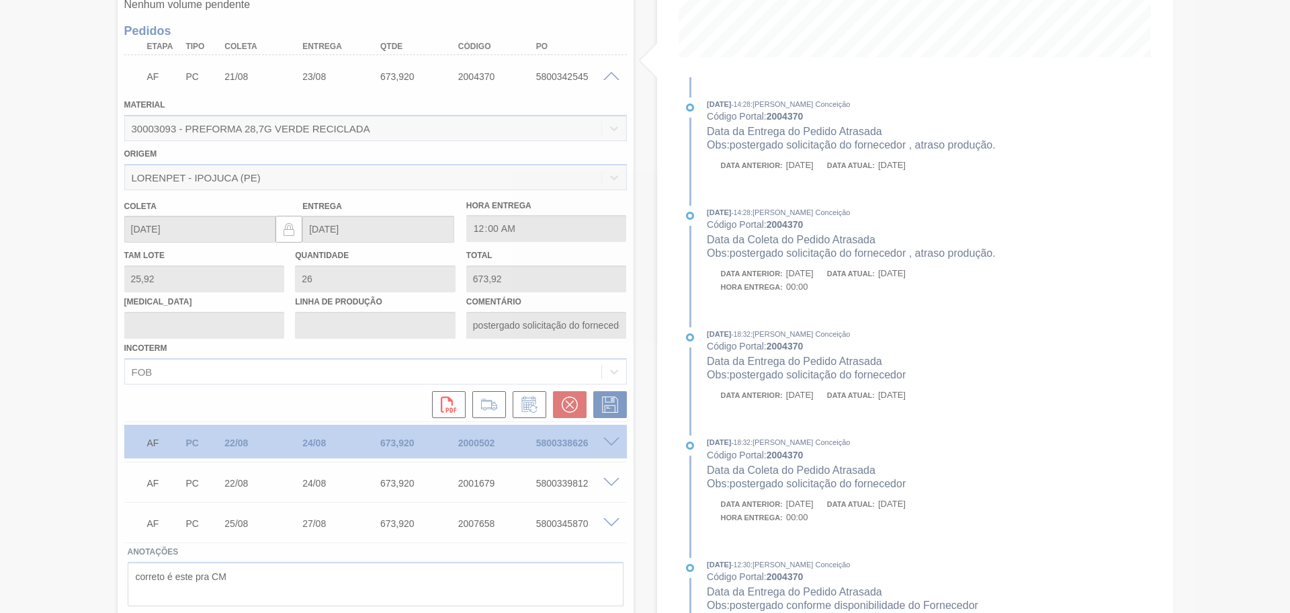
type input "postergado solicitação do fornecedor , atraso produção."
type input "[DATE]"
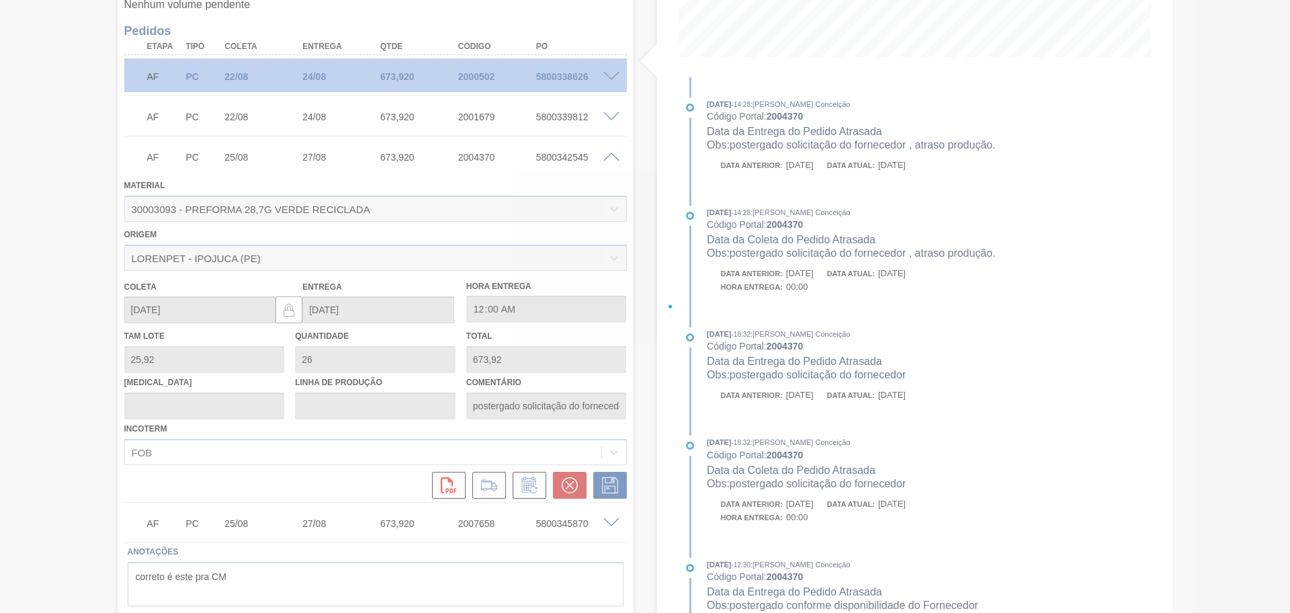
scroll to position [50, 0]
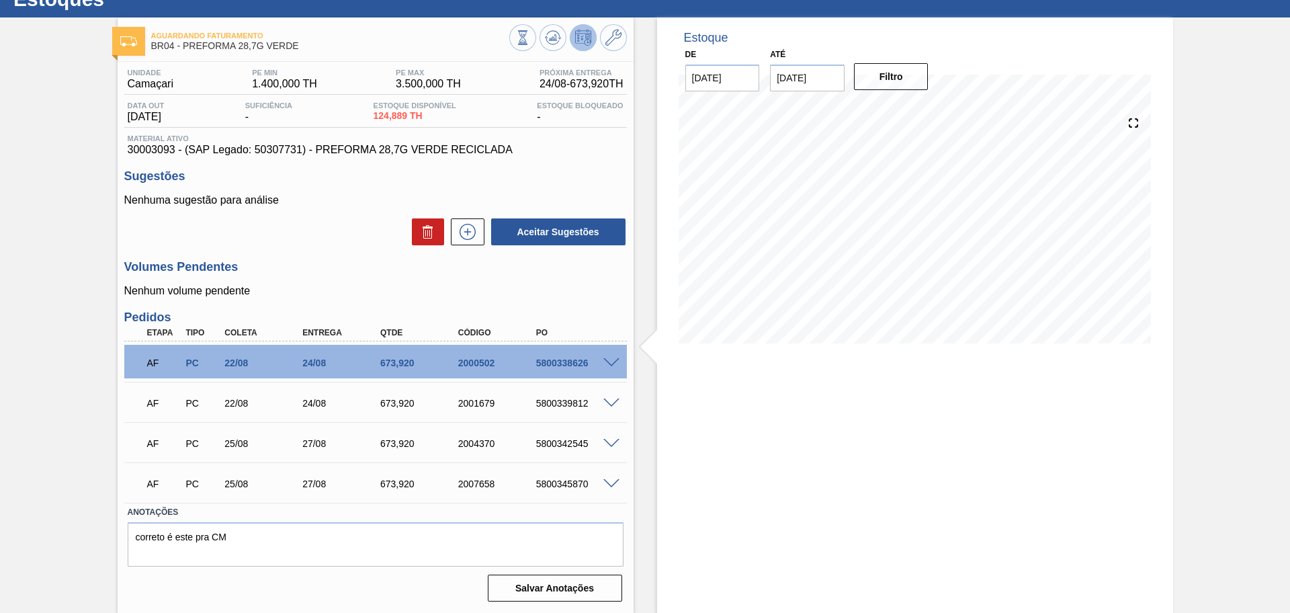
click at [609, 482] on span at bounding box center [612, 484] width 16 height 10
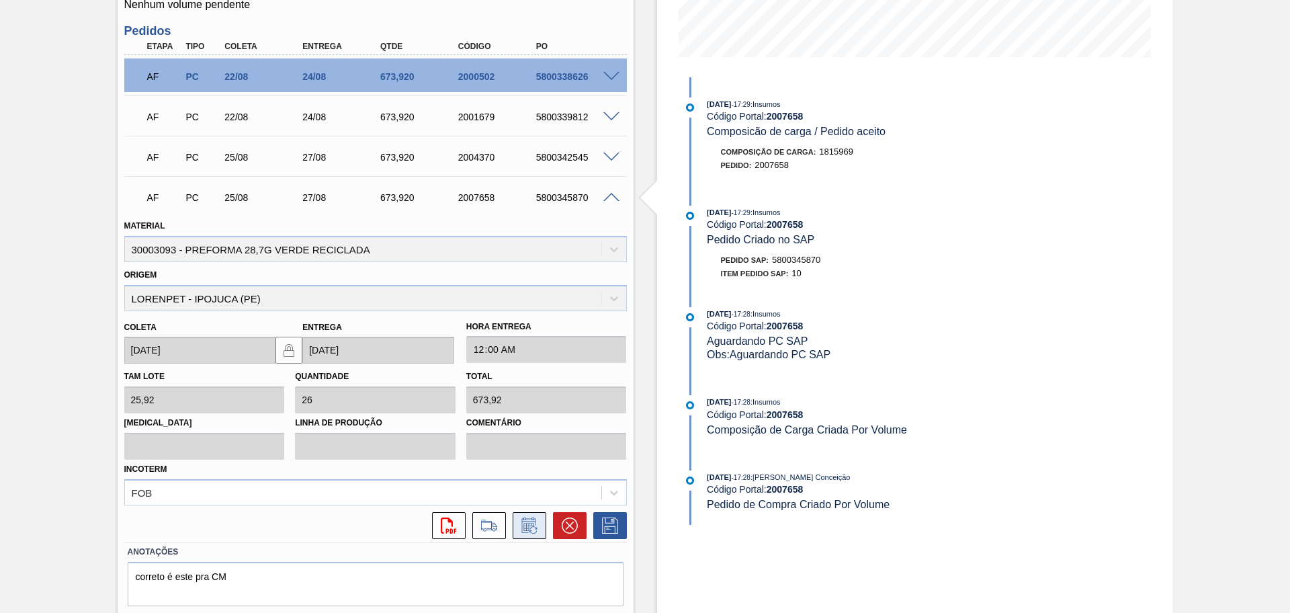
click at [520, 534] on button at bounding box center [530, 525] width 34 height 27
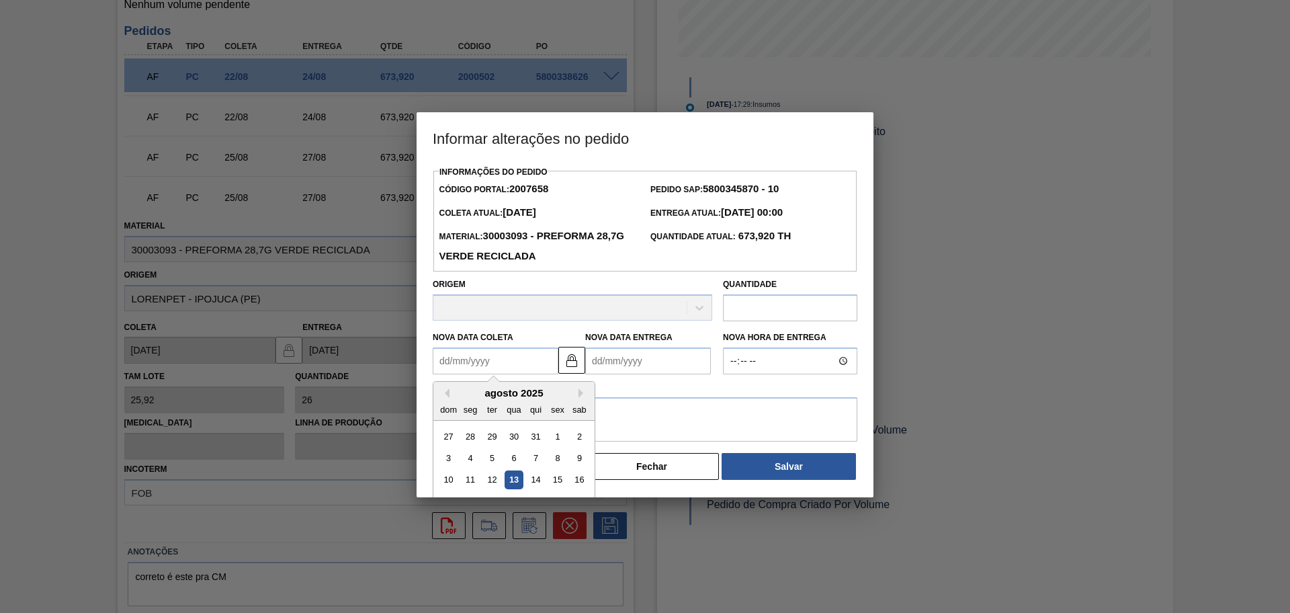
click at [503, 370] on Coleta "Nova Data Coleta" at bounding box center [496, 360] width 126 height 27
type Coleta "2"
type Entrega "[DATE]"
type Coleta "27"
type Entrega "[DATE]"
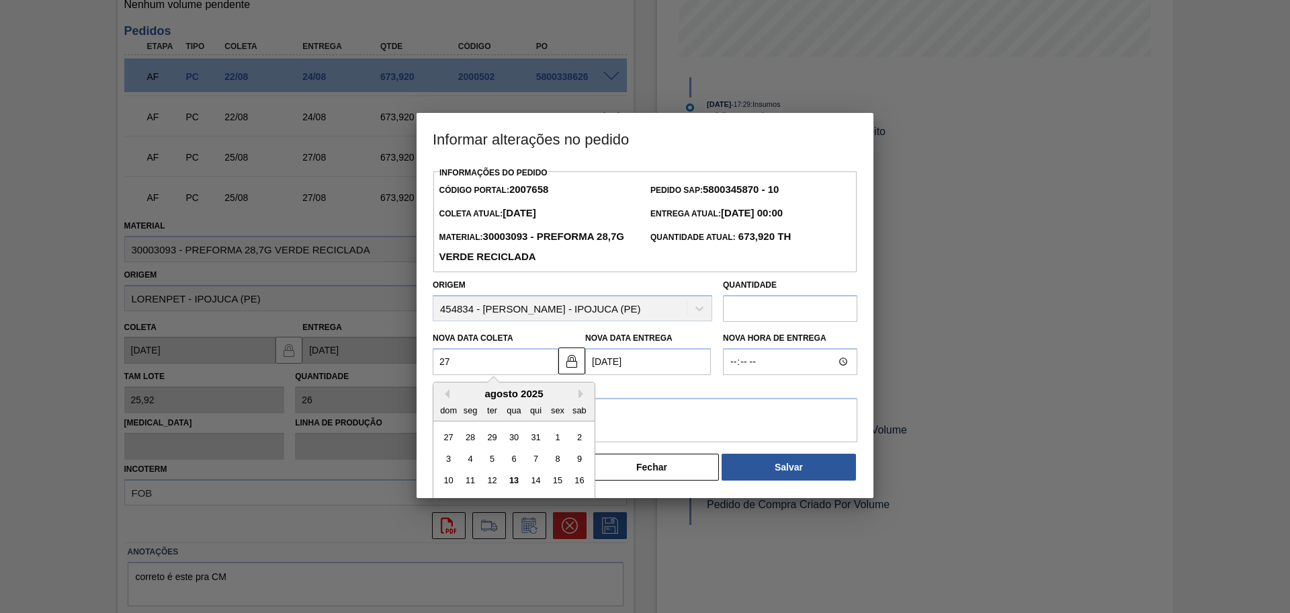
click at [464, 399] on div "agosto 2025" at bounding box center [514, 393] width 161 height 11
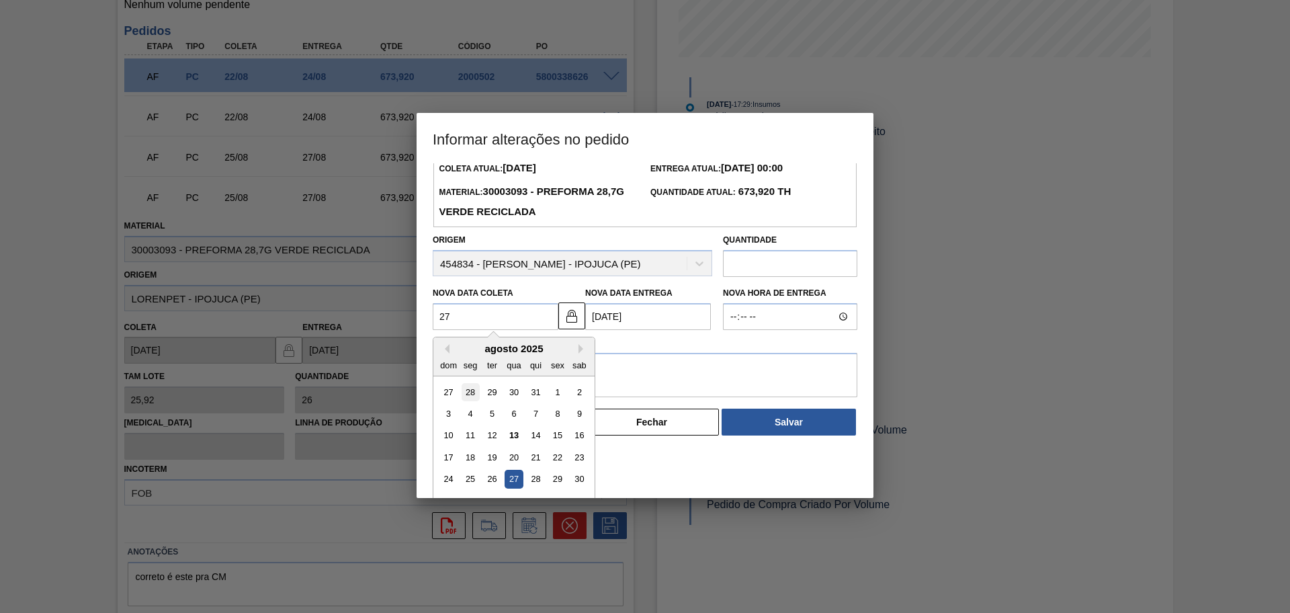
scroll to position [67, 0]
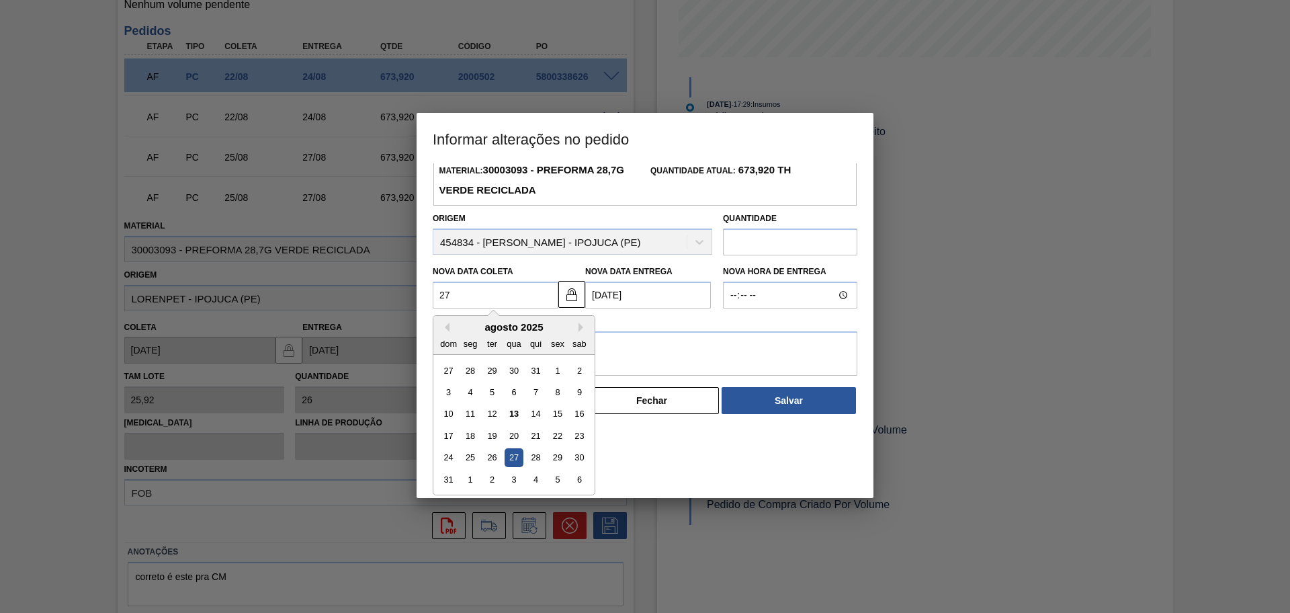
click at [514, 461] on div "27" at bounding box center [514, 458] width 18 height 18
type Coleta "[DATE]"
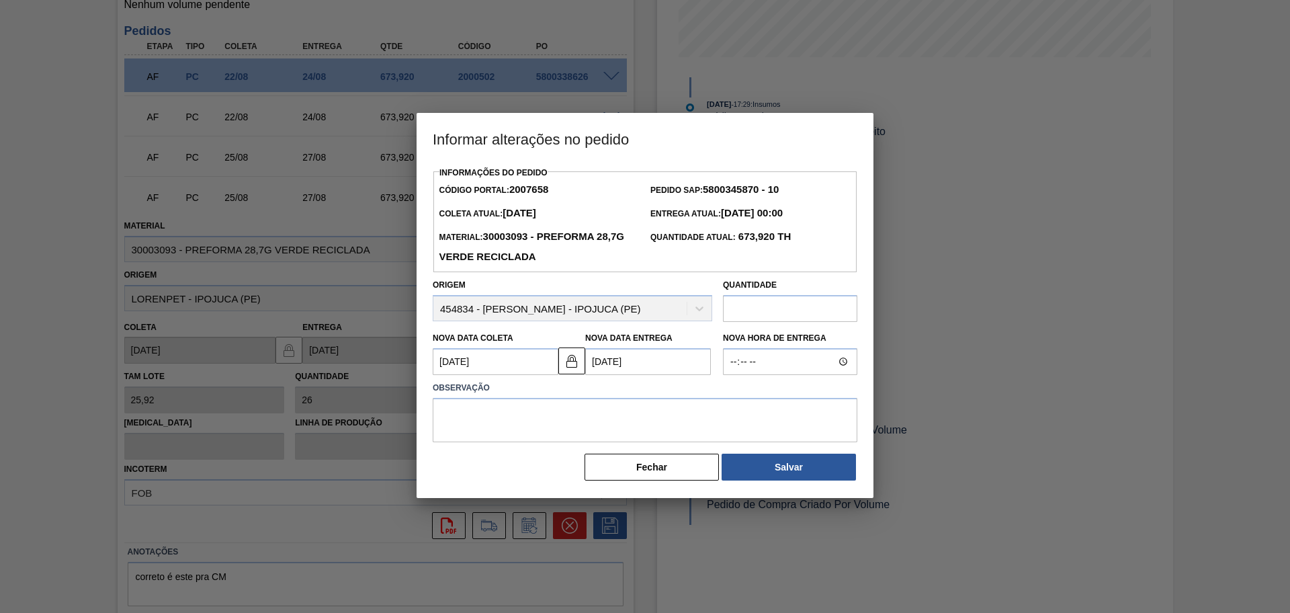
scroll to position [0, 0]
click at [557, 442] on textarea at bounding box center [645, 420] width 425 height 44
paste textarea "postergado solicitação do fornecedor , atraso produção."
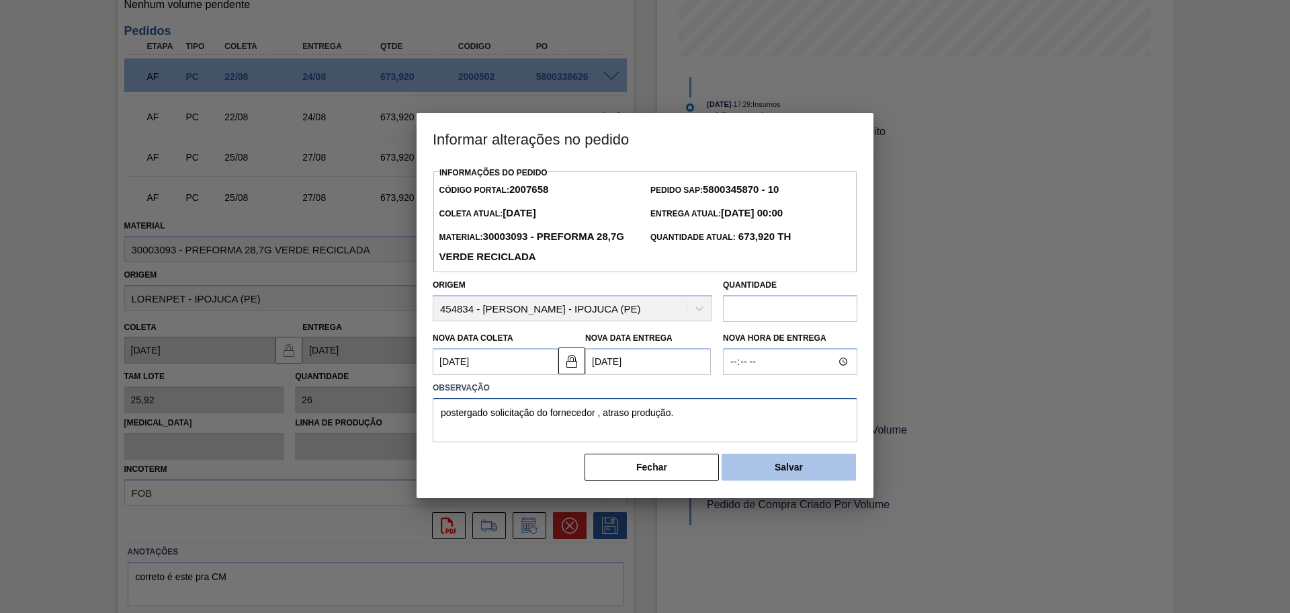
type textarea "postergado solicitação do fornecedor , atraso produção."
click at [782, 462] on button "Salvar" at bounding box center [789, 467] width 134 height 27
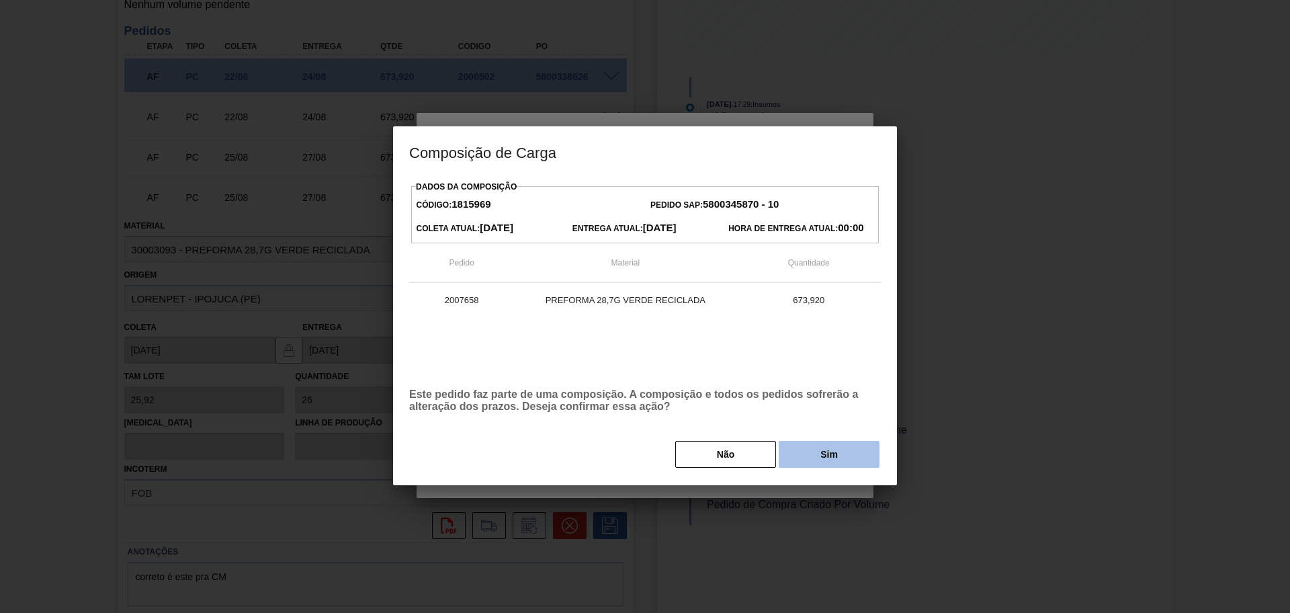
click at [817, 464] on button "Sim" at bounding box center [829, 454] width 101 height 27
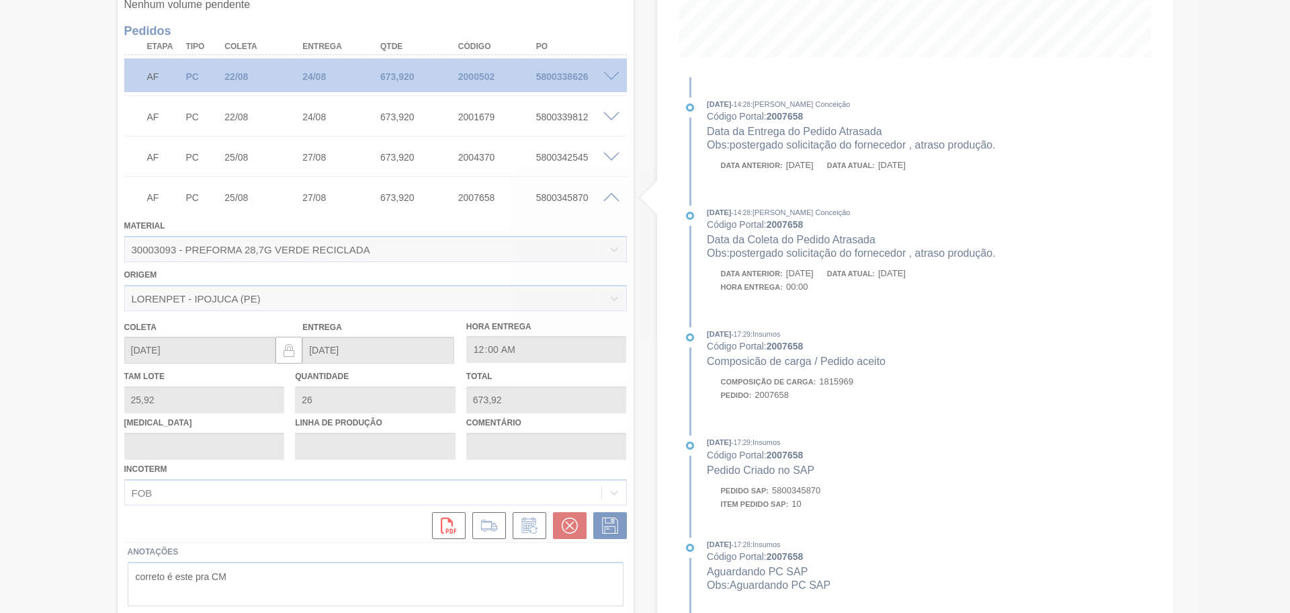
type input "postergado solicitação do fornecedor , atraso produção."
type input "[DATE]"
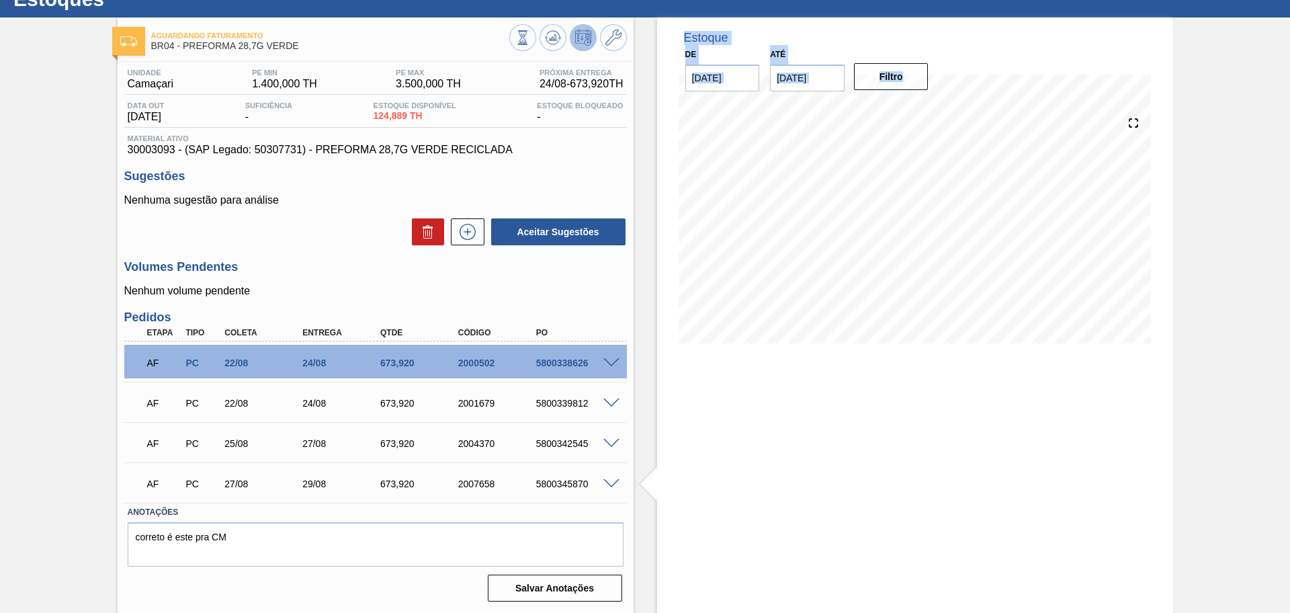
click at [637, 499] on div "Estoque De 13/08/2025 Até 30/09/2025 Filtro" at bounding box center [904, 314] width 540 height 595
click at [546, 48] on button at bounding box center [553, 37] width 27 height 27
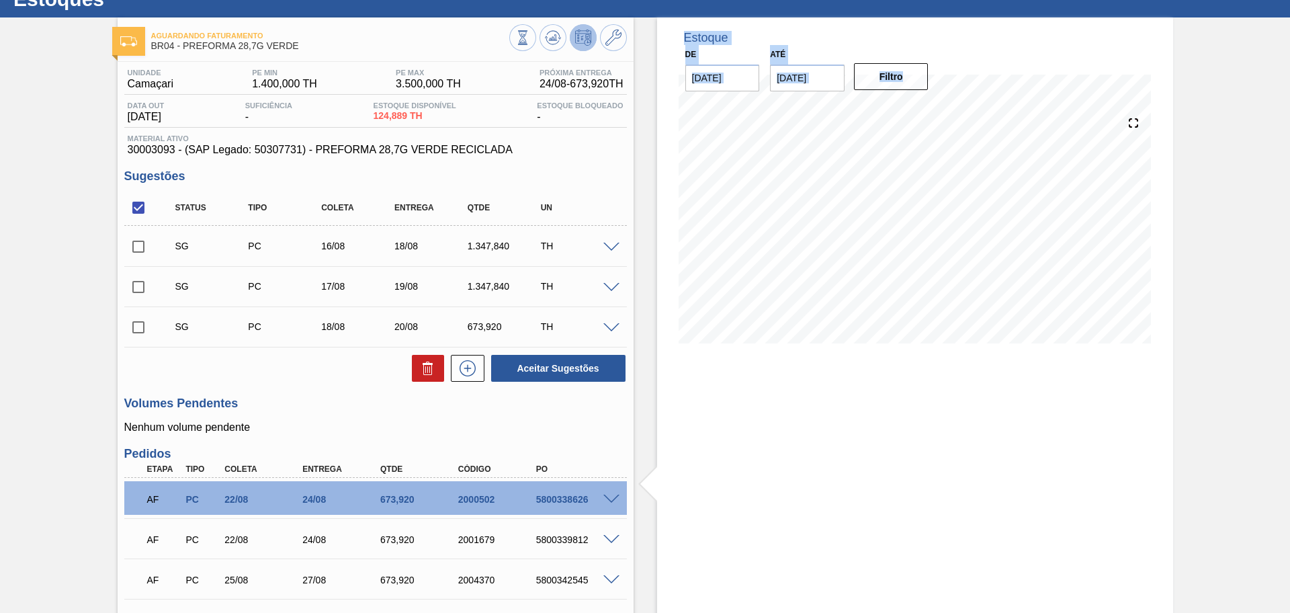
click at [136, 249] on input "checkbox" at bounding box center [138, 247] width 28 height 28
checkbox input "true"
click at [139, 288] on input "checkbox" at bounding box center [138, 287] width 28 height 28
checkbox input "true"
click at [134, 332] on input "checkbox" at bounding box center [138, 327] width 28 height 28
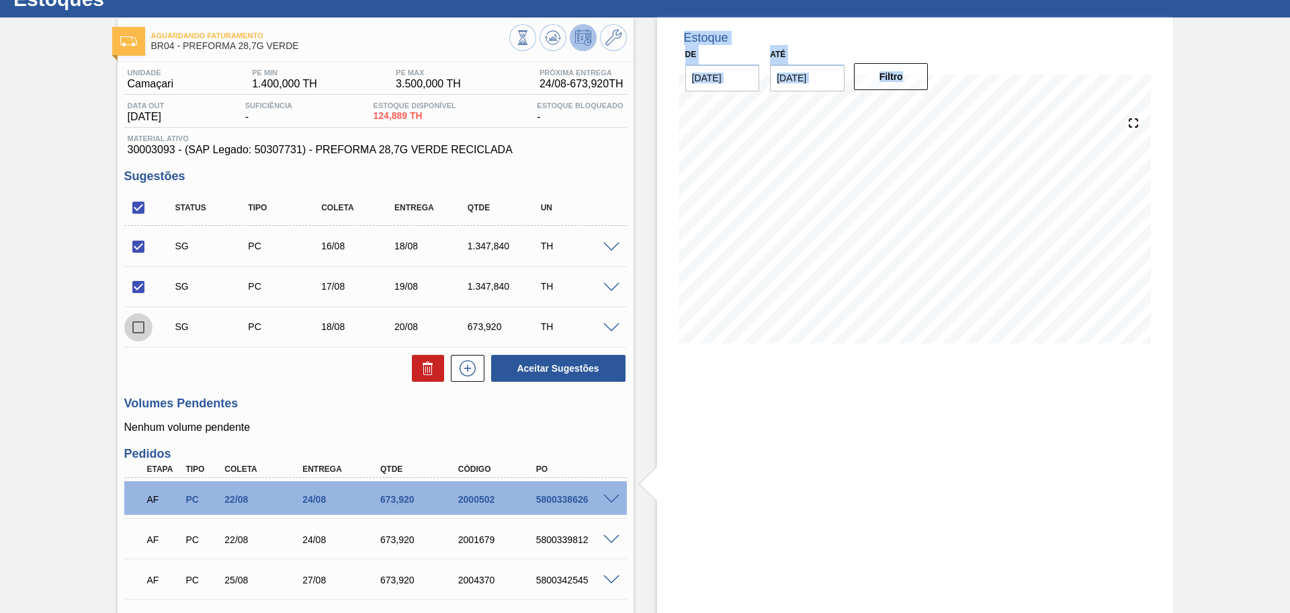
checkbox input "true"
click at [0, 0] on icon at bounding box center [0, 0] width 0 height 0
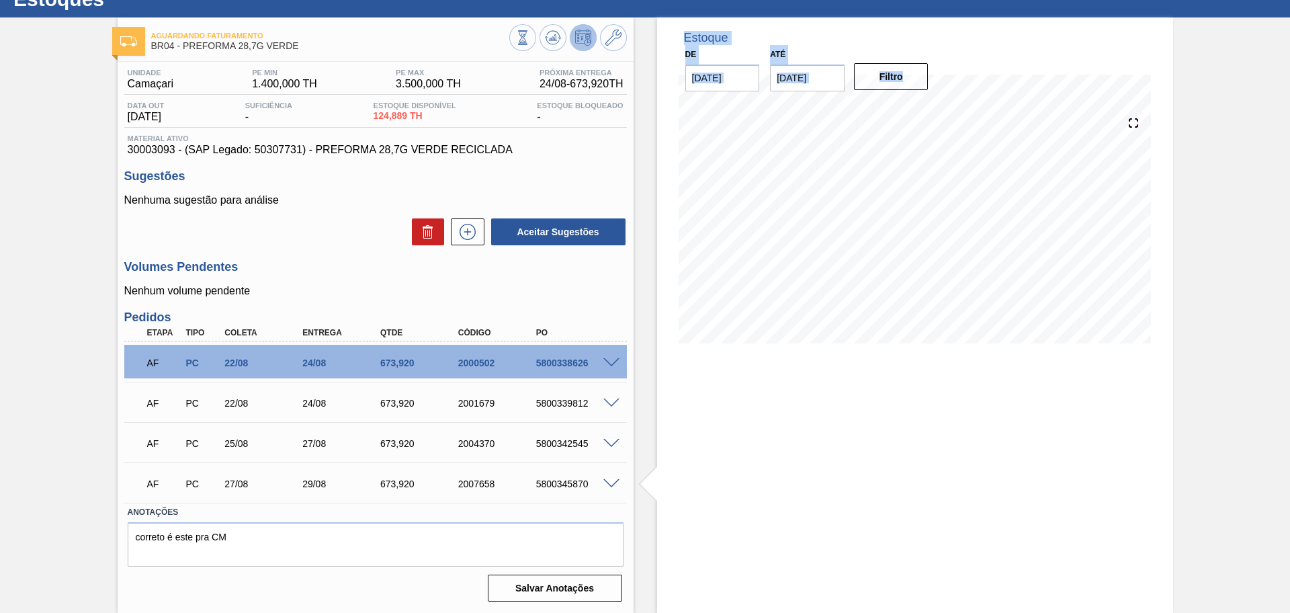
click at [651, 515] on div "Estoque De 13/08/2025 Até 30/09/2025 Filtro" at bounding box center [904, 314] width 540 height 595
click at [44, 165] on div "Aguardando Faturamento BR04 - PREFORMA 28,7G VERDE Unidade Camaçari PE MIN 1.40…" at bounding box center [645, 314] width 1290 height 595
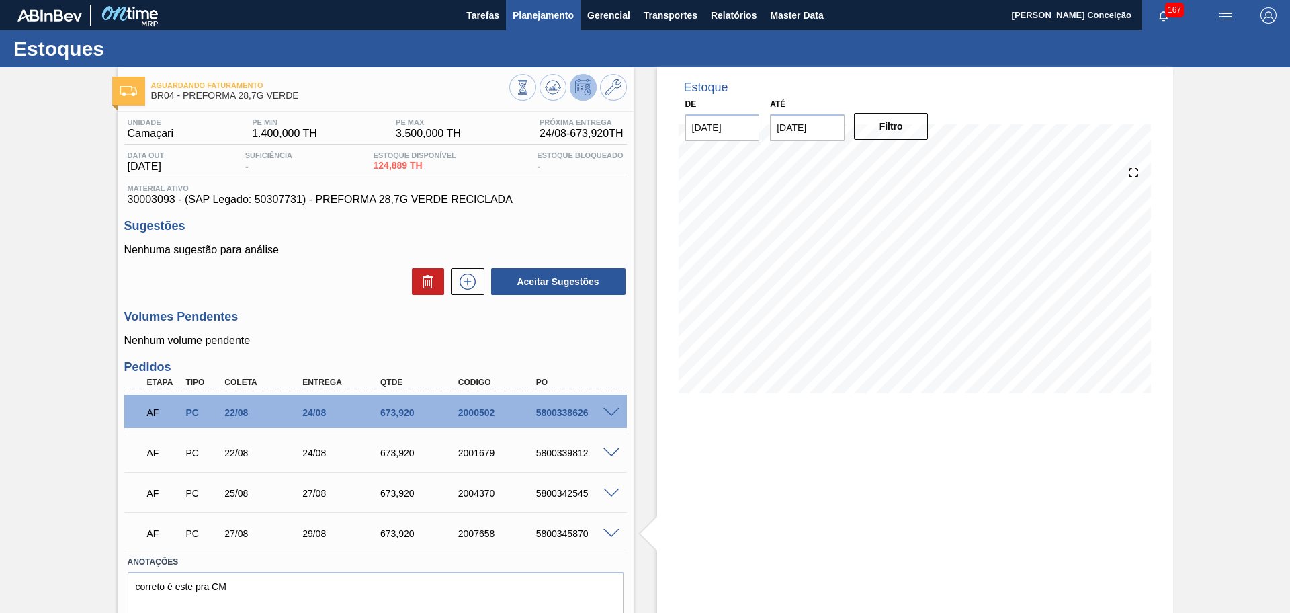
click at [564, 15] on span "Planejamento" at bounding box center [543, 15] width 61 height 16
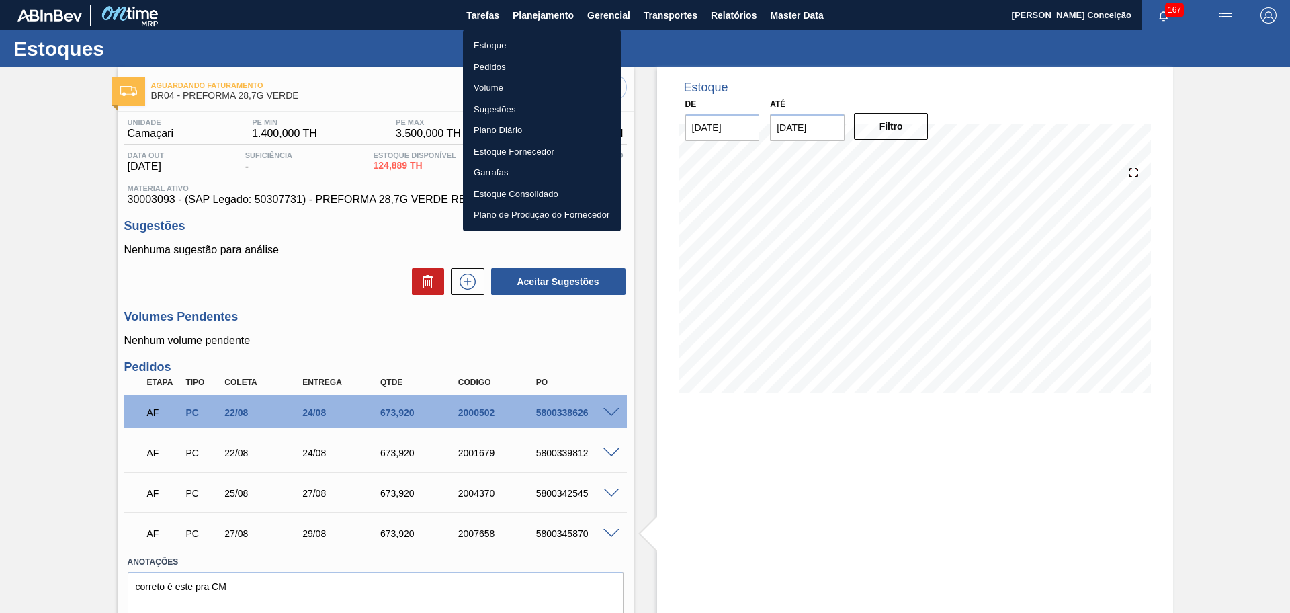
click at [497, 67] on li "Pedidos" at bounding box center [542, 67] width 158 height 22
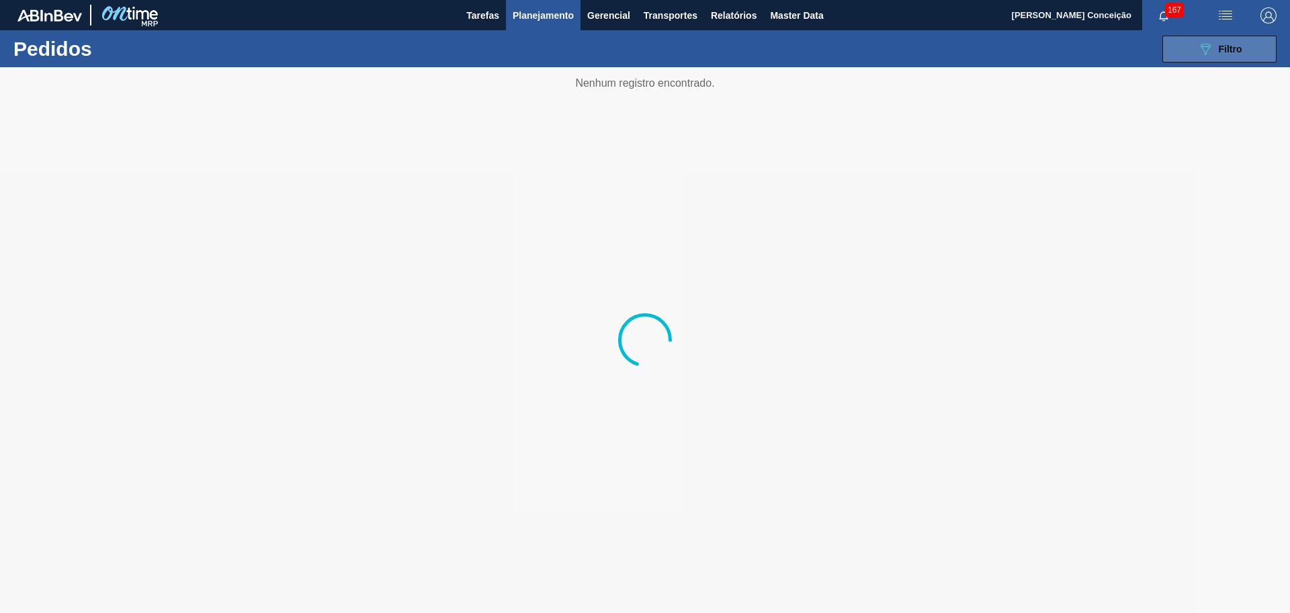
click at [1233, 60] on button "089F7B8B-B2A5-4AFE-B5C0-19BA573D28AC Filtro" at bounding box center [1220, 49] width 114 height 27
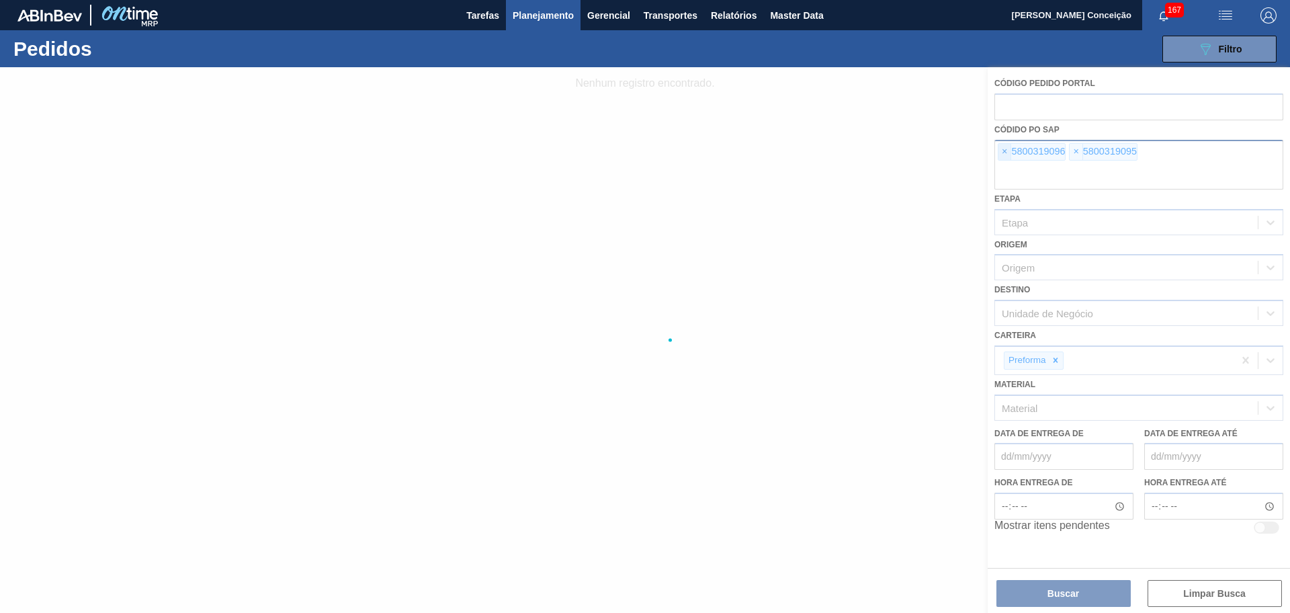
click at [1007, 155] on span "×" at bounding box center [1005, 152] width 13 height 16
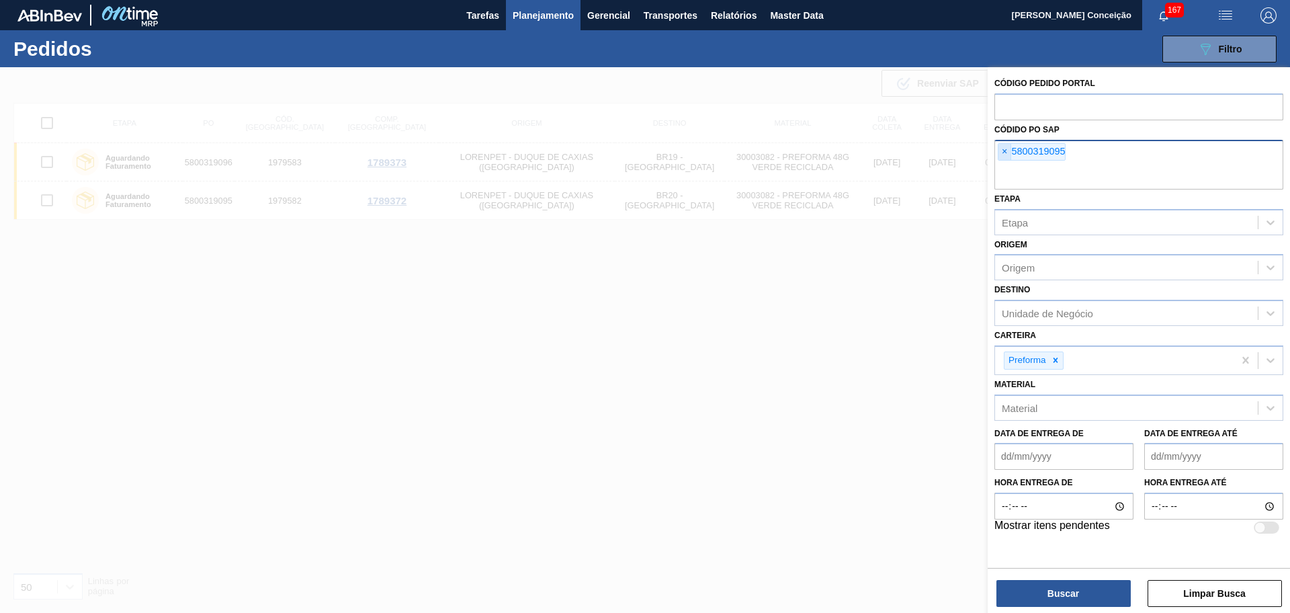
click at [1007, 155] on span "×" at bounding box center [1005, 152] width 13 height 16
click at [1007, 164] on input "text" at bounding box center [1139, 177] width 289 height 26
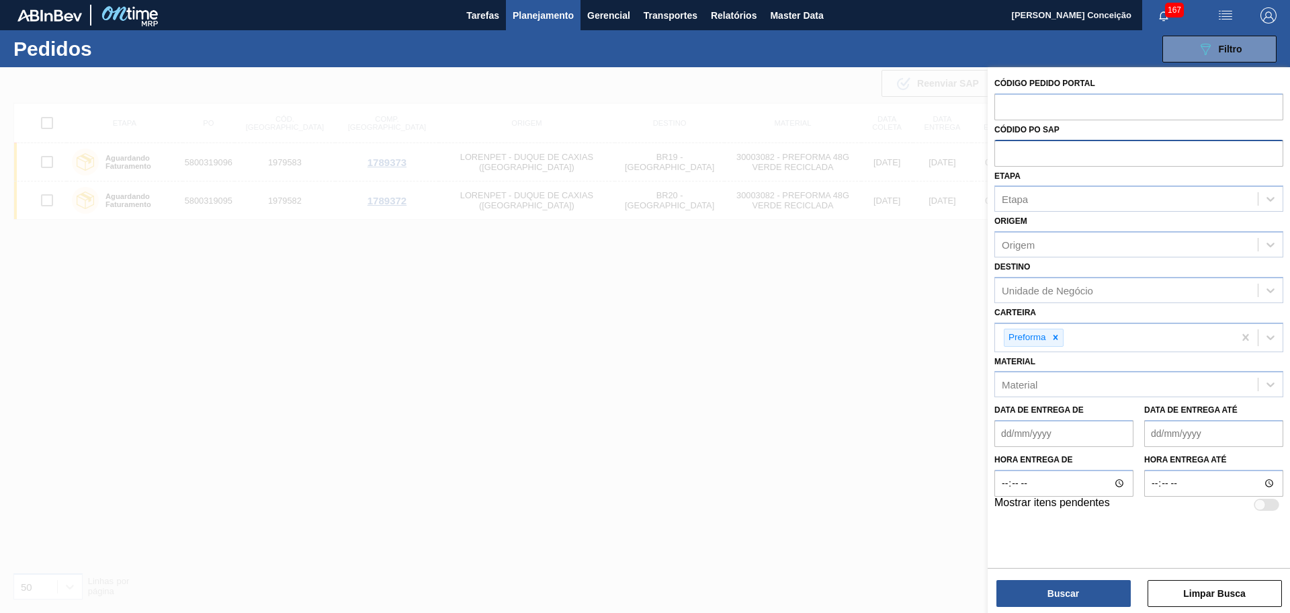
paste input "5800343805"
type input "5800343805"
click at [1064, 597] on button "Buscar" at bounding box center [1064, 593] width 134 height 27
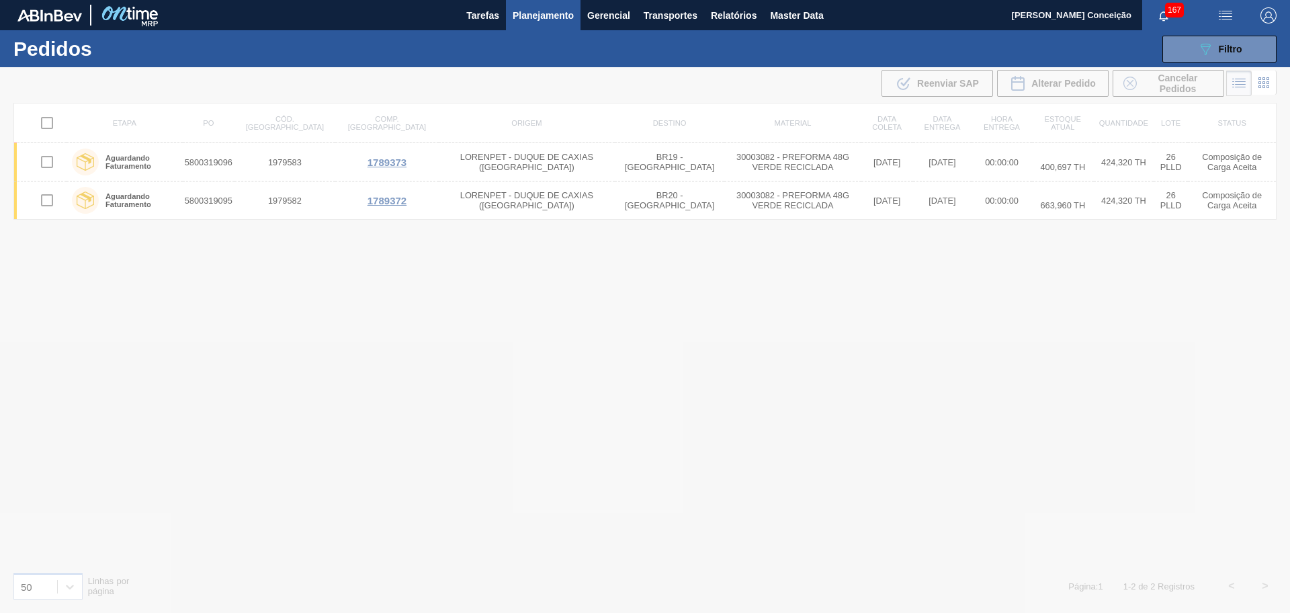
click at [402, 261] on div at bounding box center [645, 340] width 1290 height 546
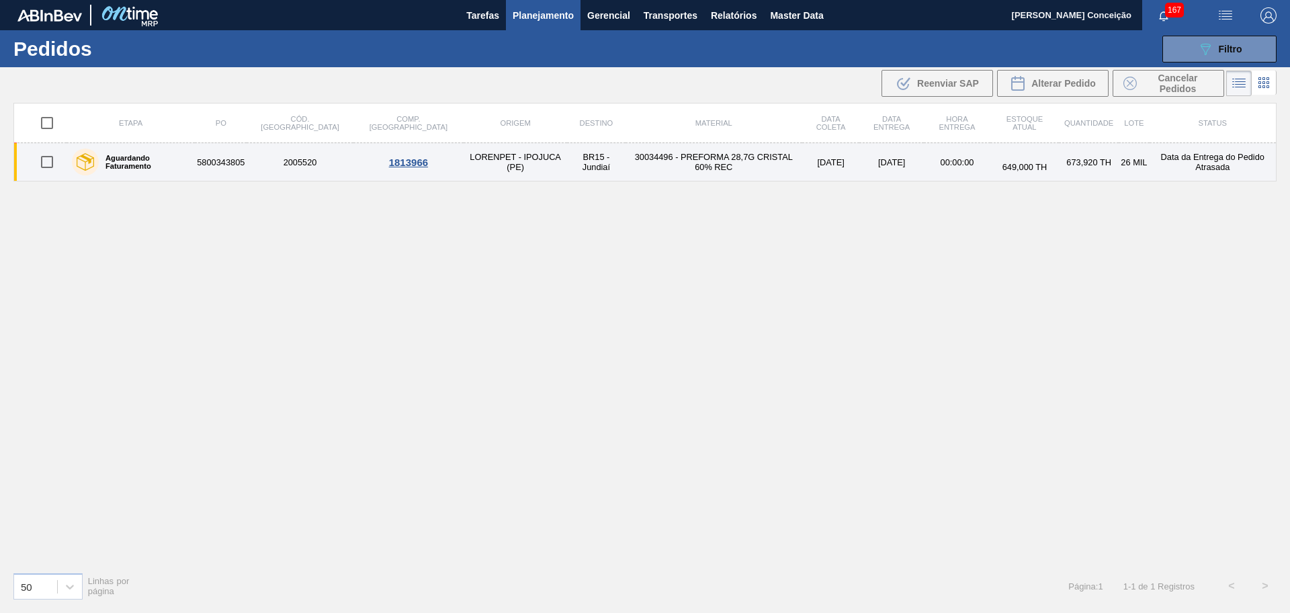
click at [464, 167] on td "LORENPET - IPOJUCA (PE)" at bounding box center [516, 162] width 104 height 38
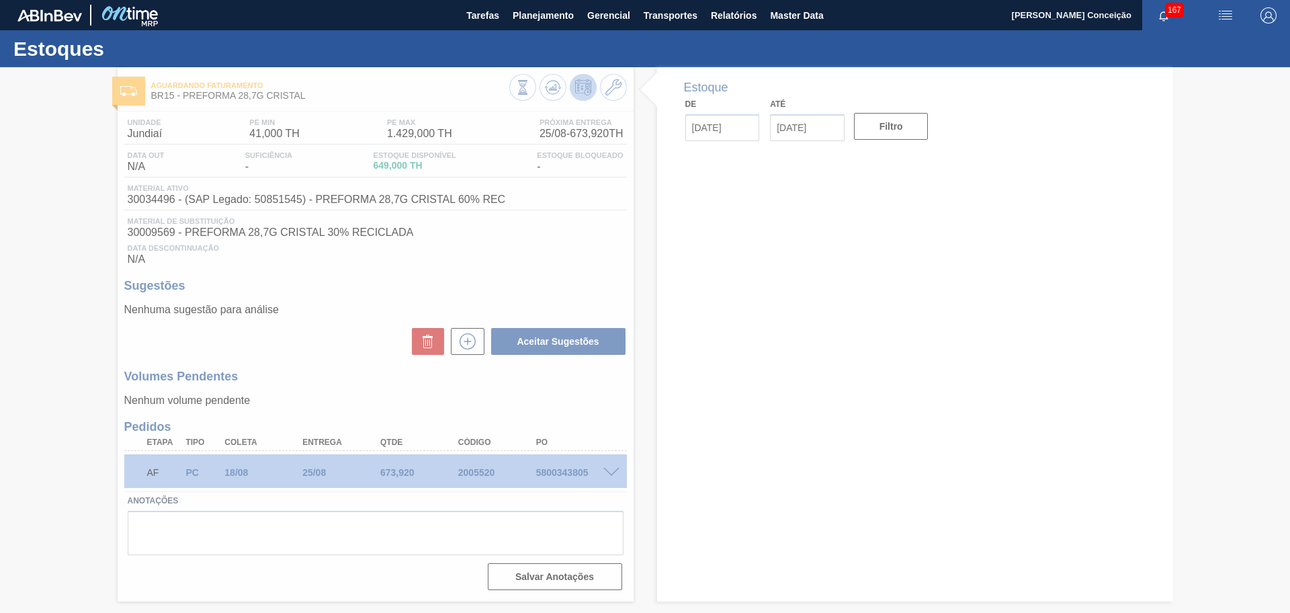
click at [550, 288] on div at bounding box center [645, 340] width 1290 height 546
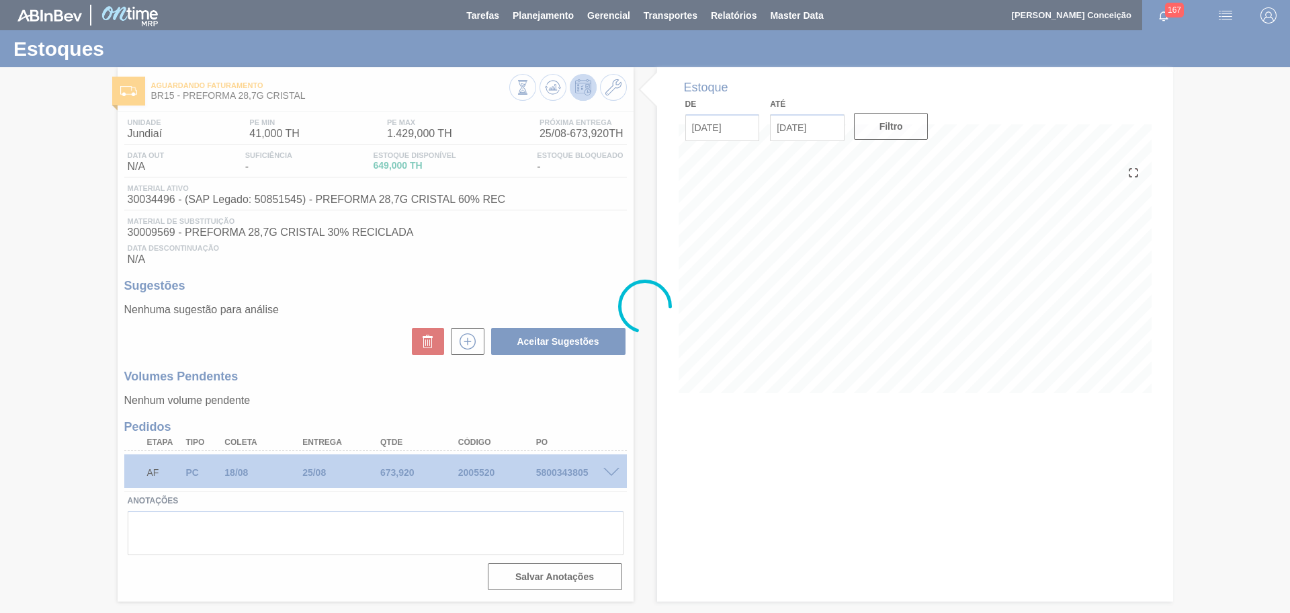
click at [626, 479] on div at bounding box center [645, 306] width 1290 height 613
click at [618, 473] on div at bounding box center [645, 306] width 1290 height 613
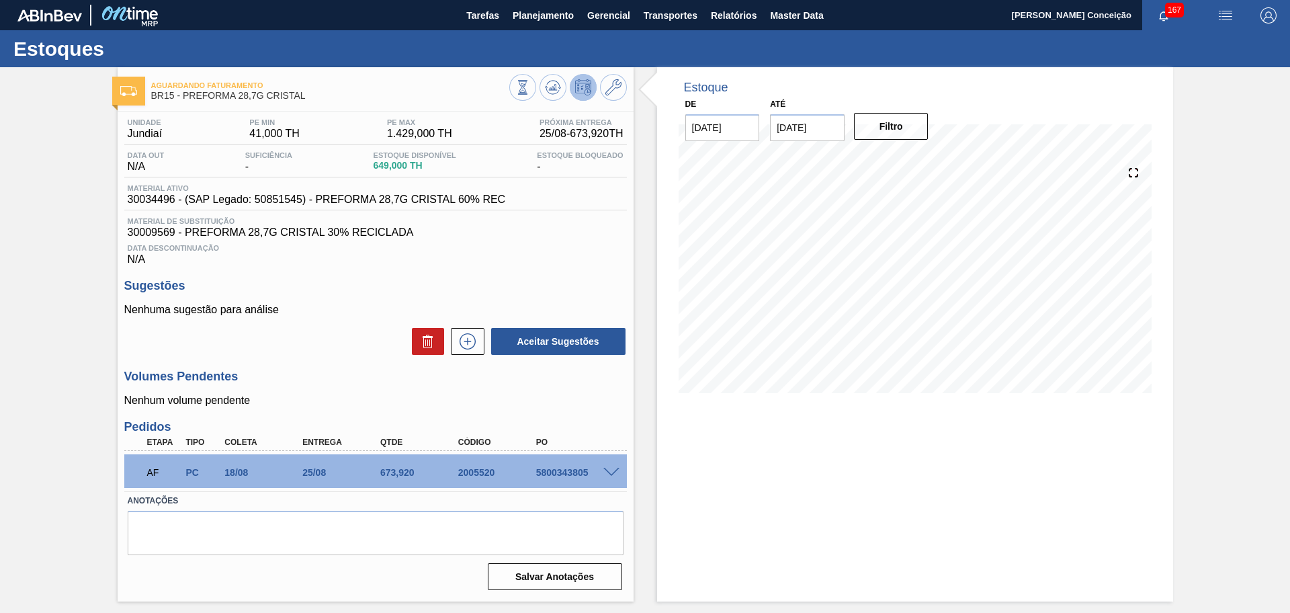
click at [612, 475] on span at bounding box center [612, 473] width 16 height 10
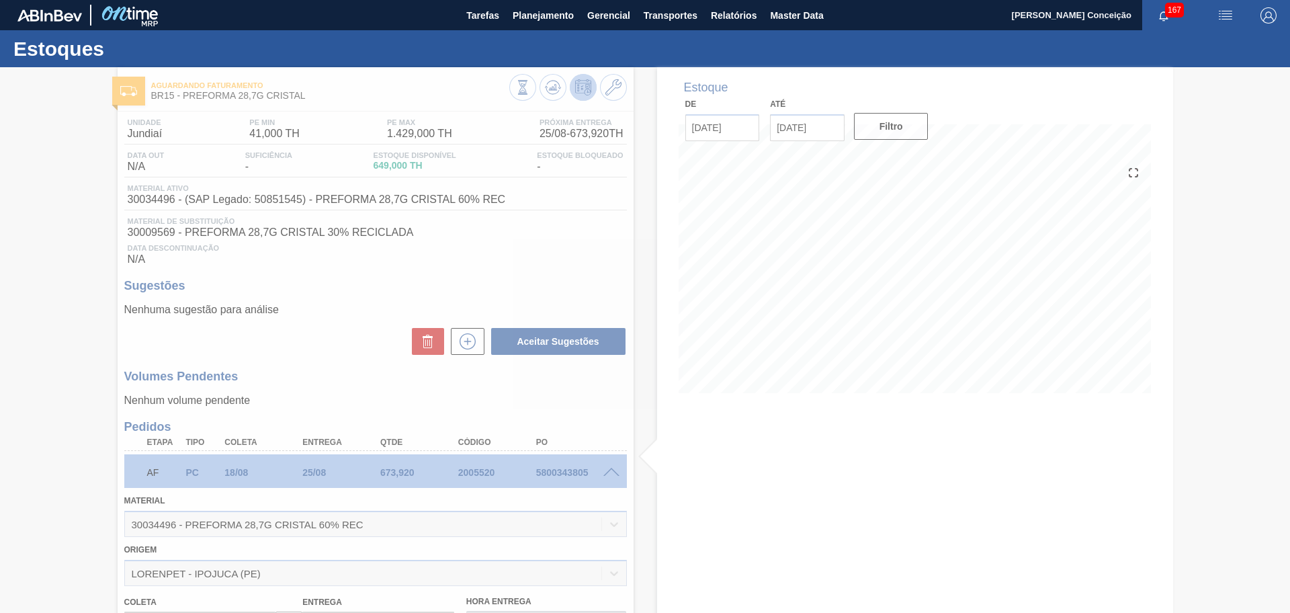
click at [650, 504] on div at bounding box center [645, 340] width 1290 height 546
click at [624, 409] on div at bounding box center [645, 340] width 1290 height 546
click at [624, 418] on div at bounding box center [645, 340] width 1290 height 546
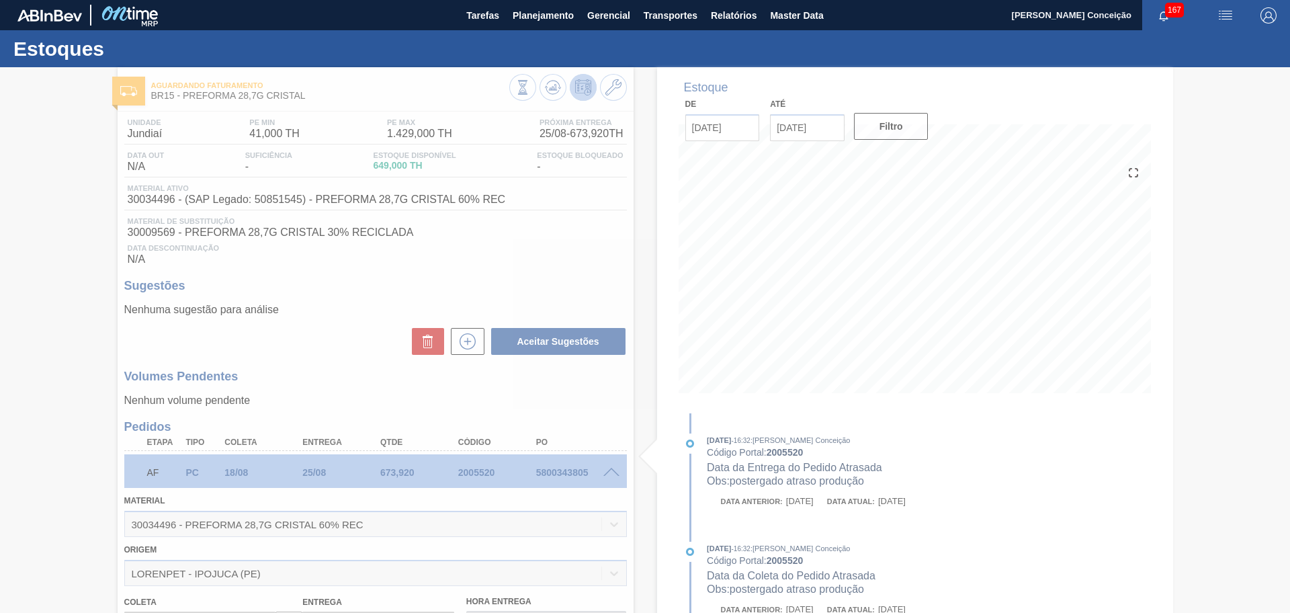
click at [622, 425] on div at bounding box center [645, 340] width 1290 height 546
click at [612, 434] on div at bounding box center [645, 340] width 1290 height 546
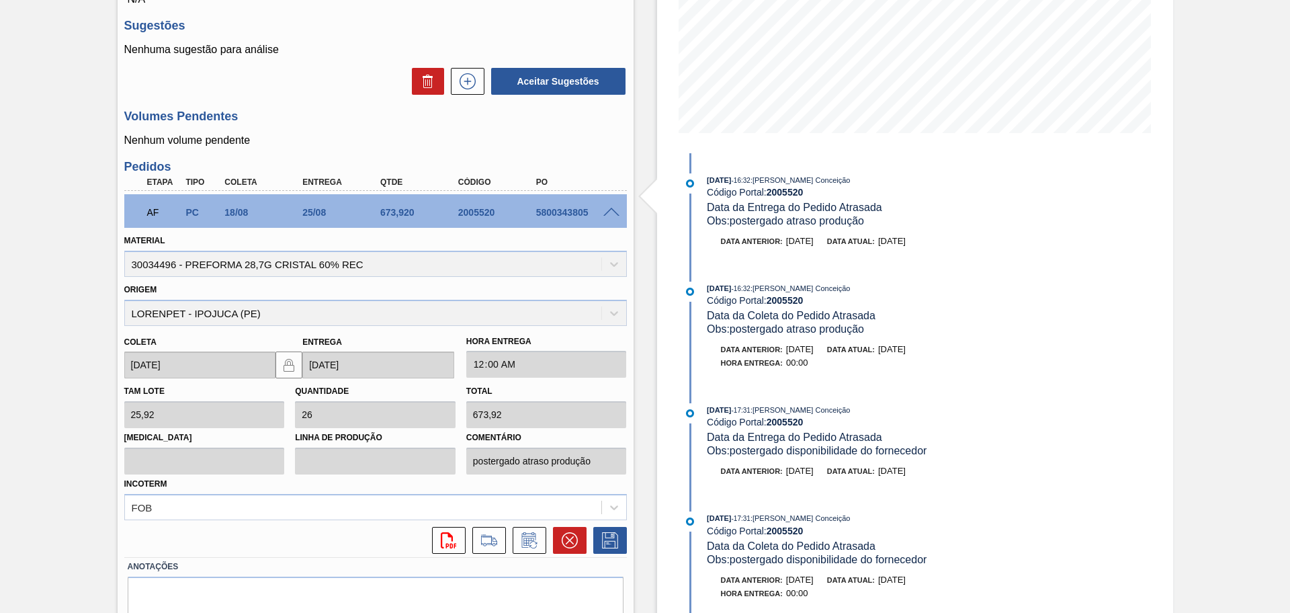
scroll to position [315, 0]
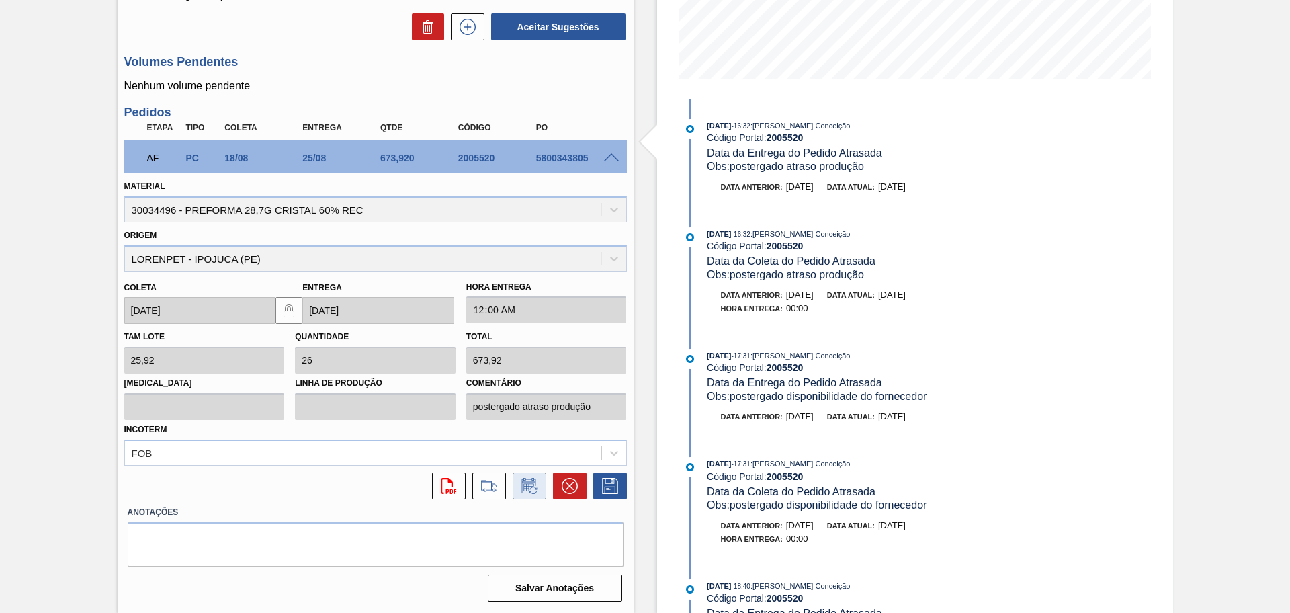
click at [526, 488] on icon at bounding box center [530, 486] width 22 height 16
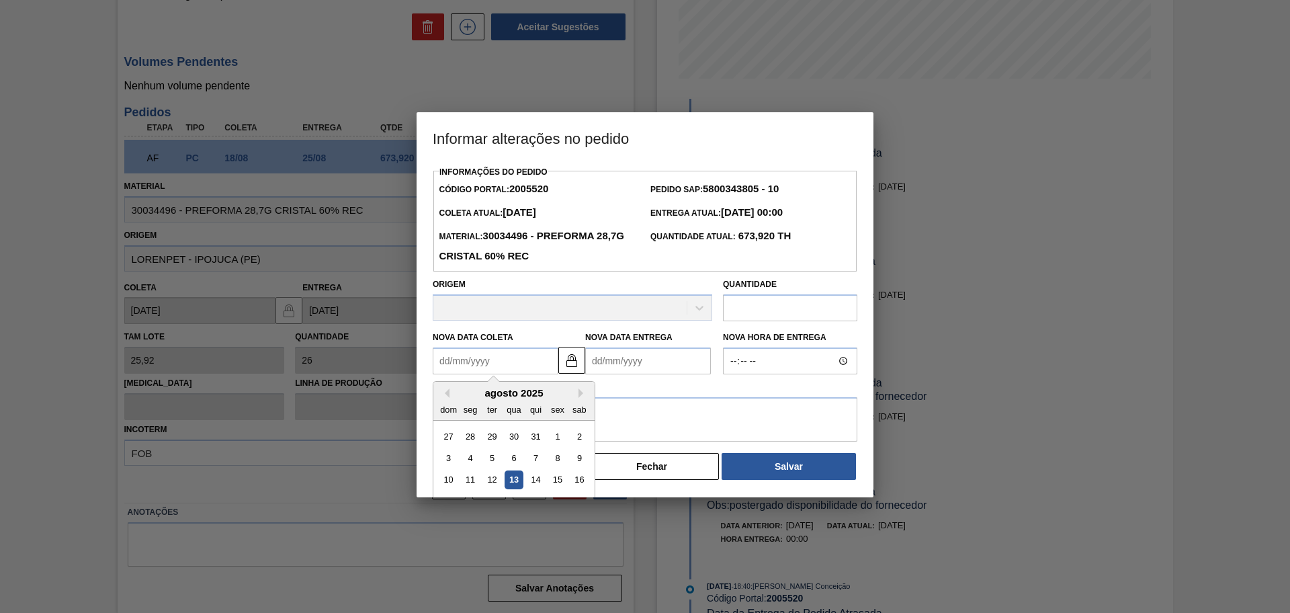
click at [511, 369] on Coleta "Nova Data Coleta" at bounding box center [496, 360] width 126 height 27
click at [470, 399] on div "agosto 2025" at bounding box center [514, 392] width 161 height 11
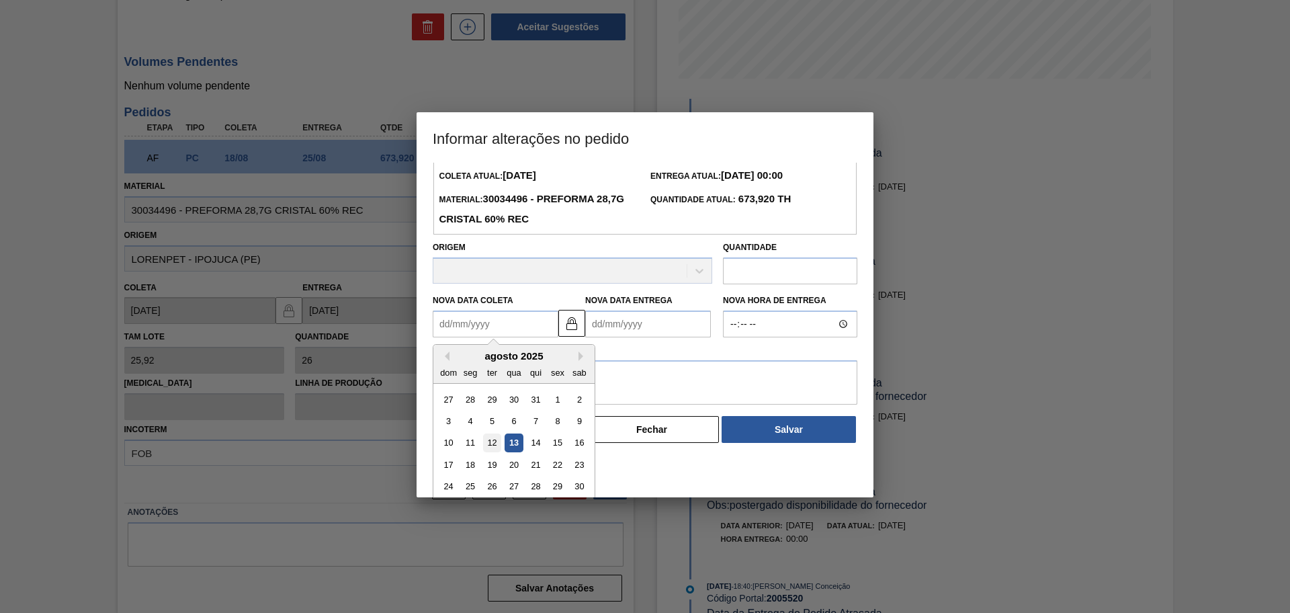
scroll to position [67, 0]
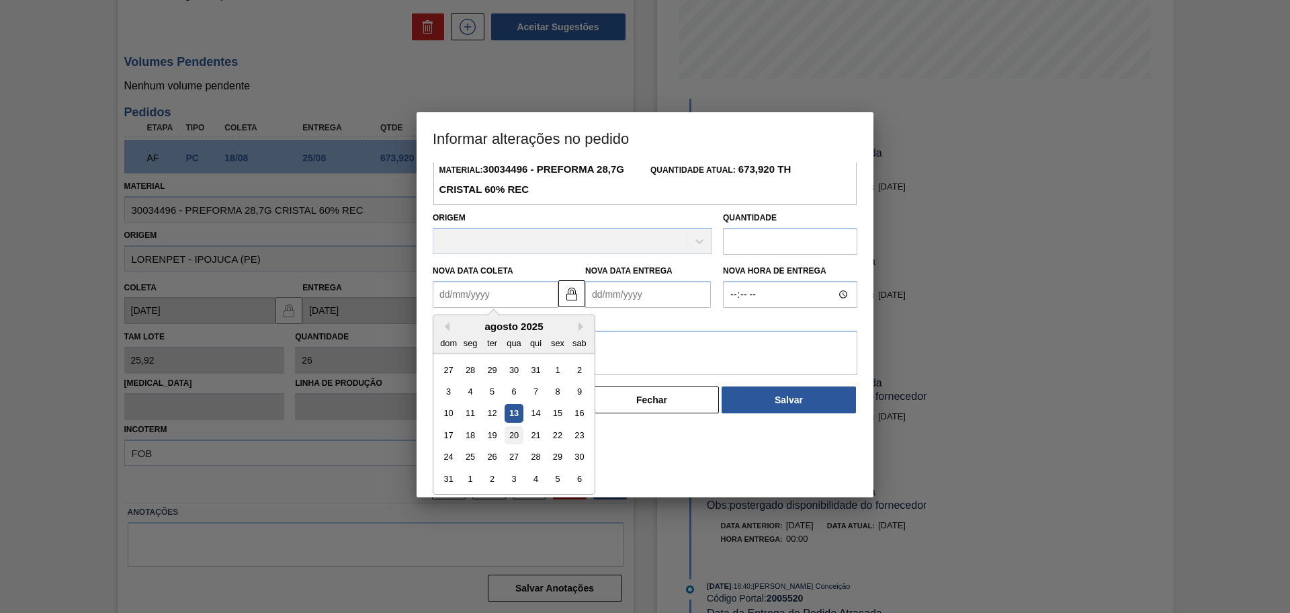
click at [518, 442] on div "20" at bounding box center [514, 435] width 18 height 18
type Coleta "[DATE]"
type Entrega "[DATE]"
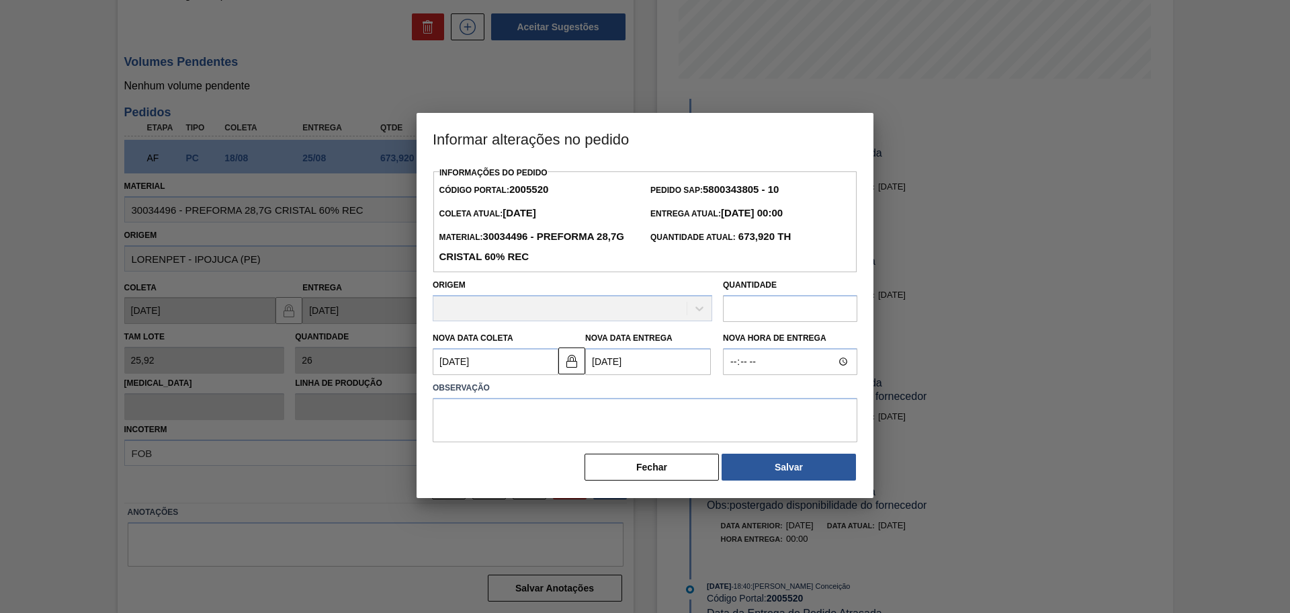
scroll to position [0, 0]
click at [526, 429] on textarea at bounding box center [645, 420] width 425 height 44
paste textarea "5800343805"
drag, startPoint x: 526, startPoint y: 429, endPoint x: 362, endPoint y: 446, distance: 164.9
click at [411, 438] on div "Informar alterações no pedido Informações do Pedido Código Portal: 2005520 Pedi…" at bounding box center [645, 306] width 1290 height 613
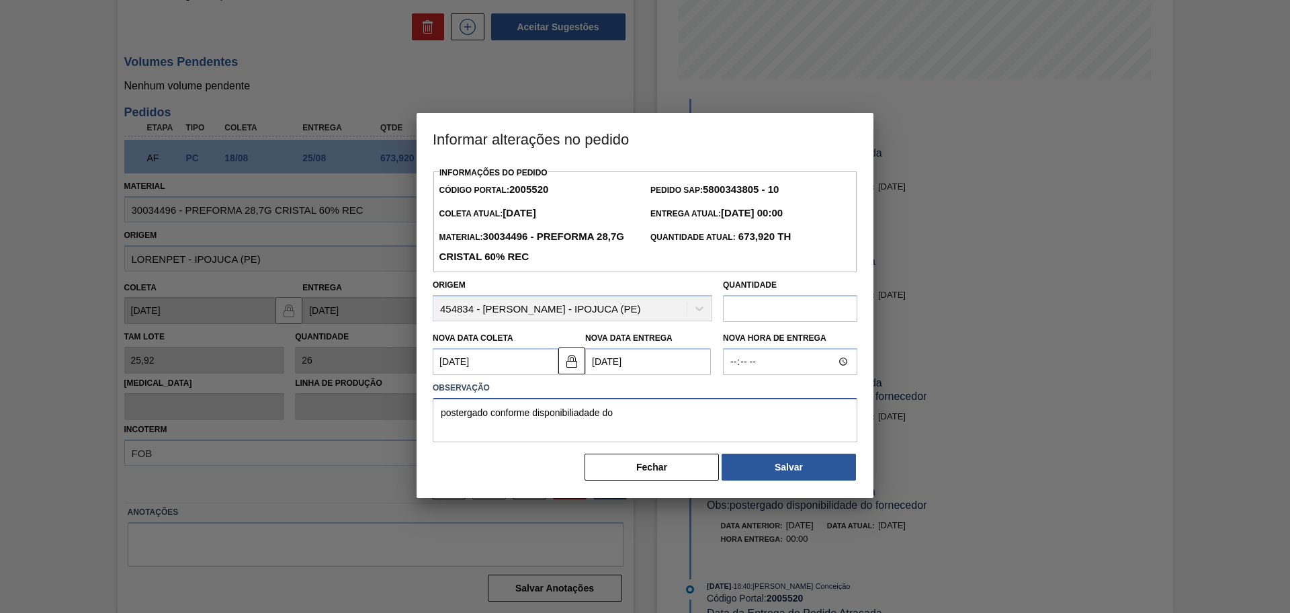
click at [575, 421] on textarea "postergado conforme disponibiliadade do" at bounding box center [645, 420] width 425 height 44
click at [651, 417] on textarea "postergado conforme disponibilidade do" at bounding box center [645, 420] width 425 height 44
drag, startPoint x: 719, startPoint y: 403, endPoint x: 242, endPoint y: 422, distance: 477.6
click at [267, 421] on div "Informar alterações no pedido Informações do Pedido Código Portal: 2005520 Pedi…" at bounding box center [645, 306] width 1290 height 613
type textarea "postergado conforme disponibilidade do Fornecedor"
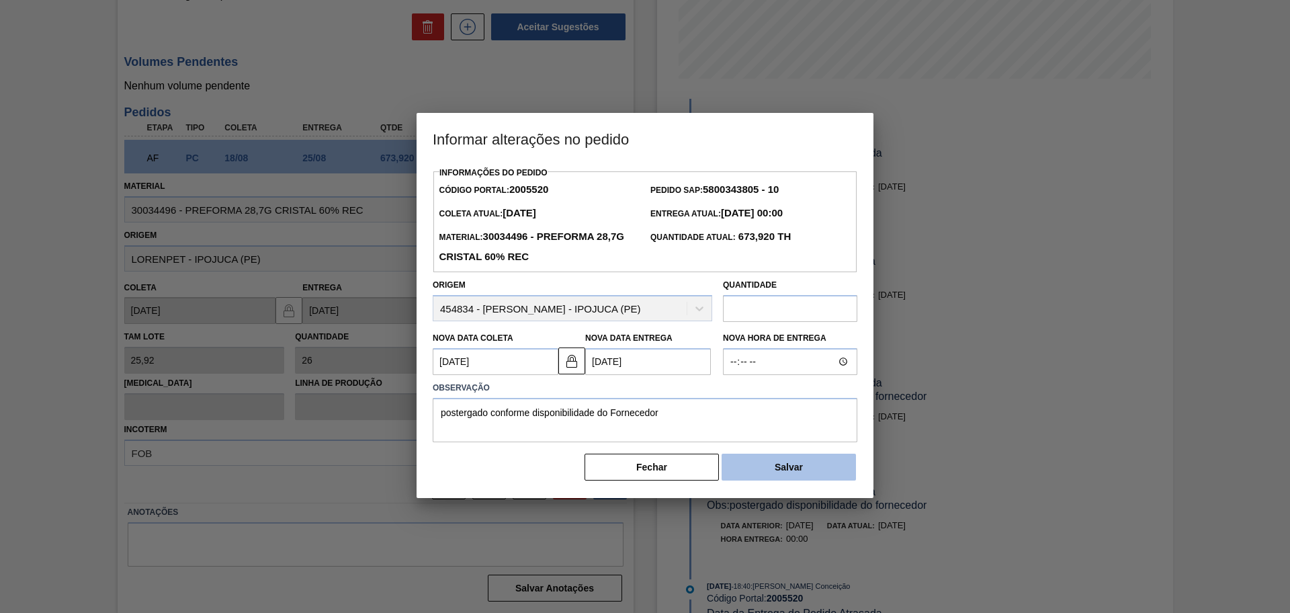
click at [794, 471] on button "Salvar" at bounding box center [789, 467] width 134 height 27
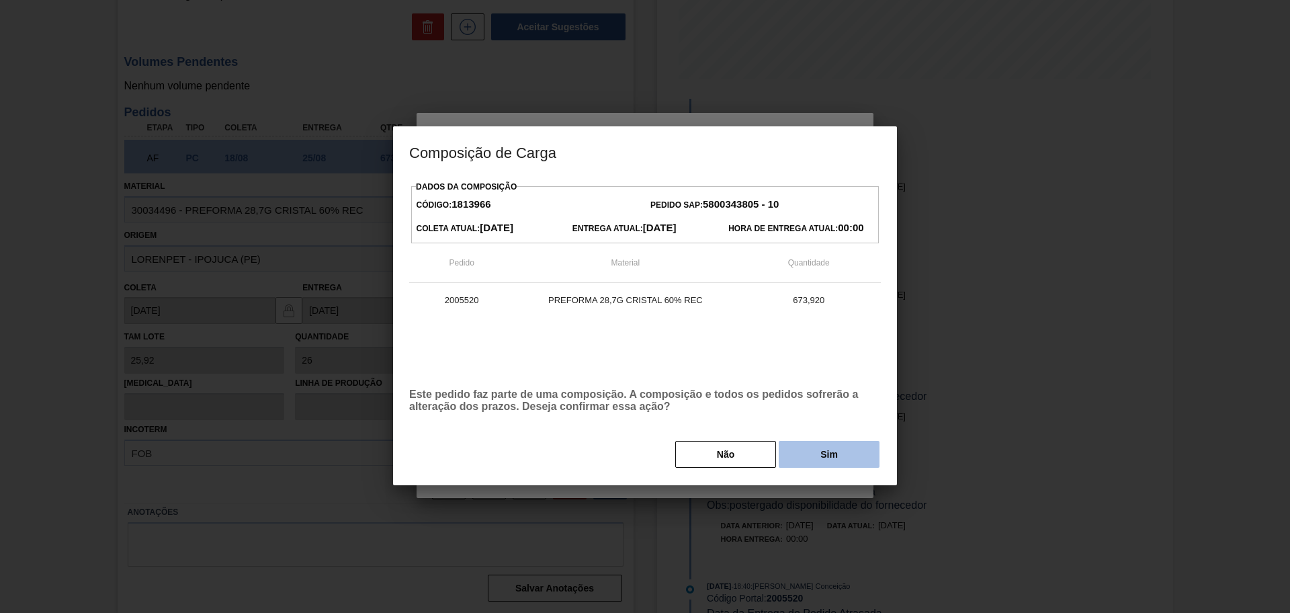
click at [809, 458] on button "Sim" at bounding box center [829, 454] width 101 height 27
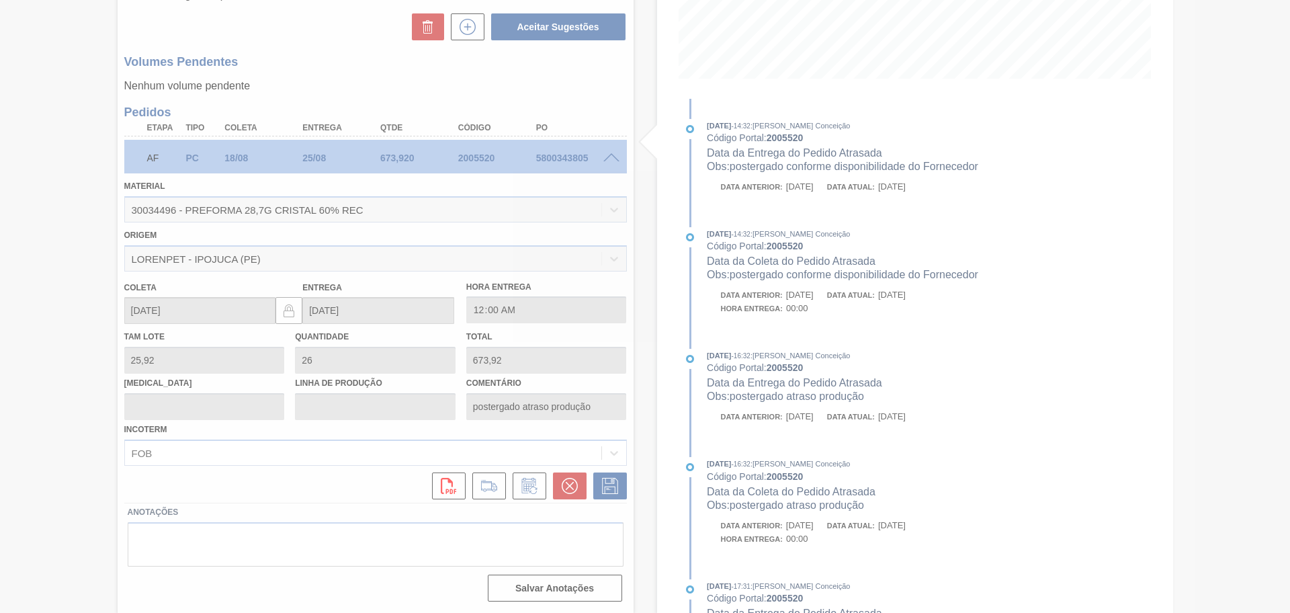
type input "postergado conforme disponibilidade do Fornecedor"
type input "[DATE]"
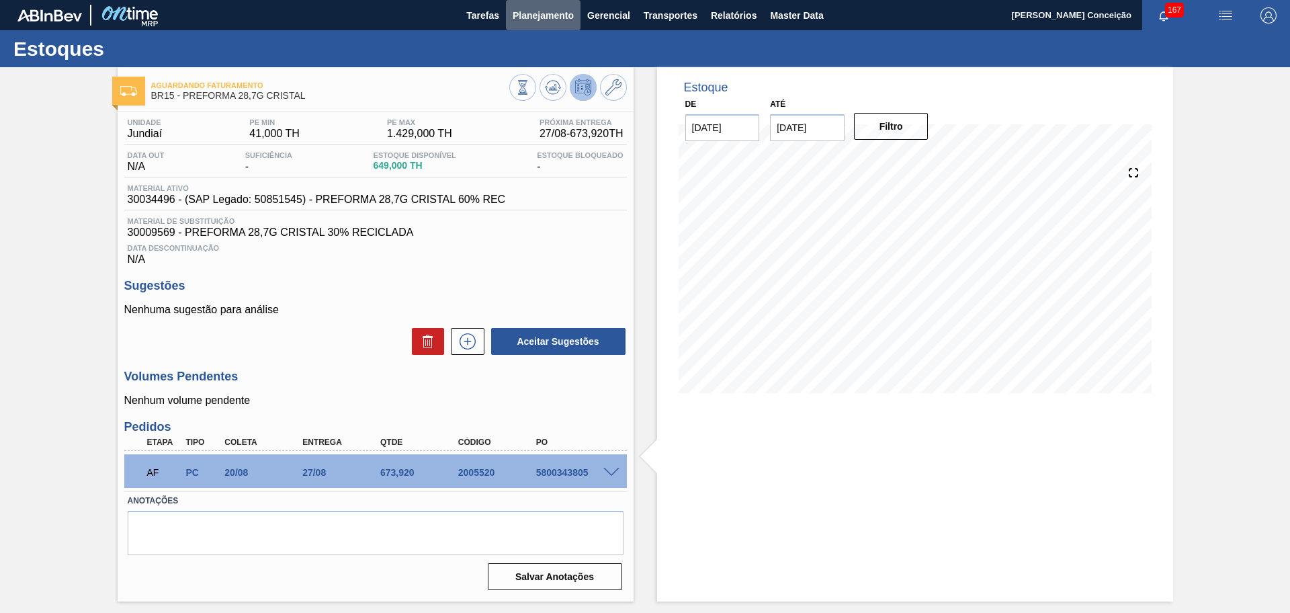
drag, startPoint x: 567, startPoint y: 21, endPoint x: 546, endPoint y: 37, distance: 26.9
click at [567, 21] on span "Planejamento" at bounding box center [543, 15] width 61 height 16
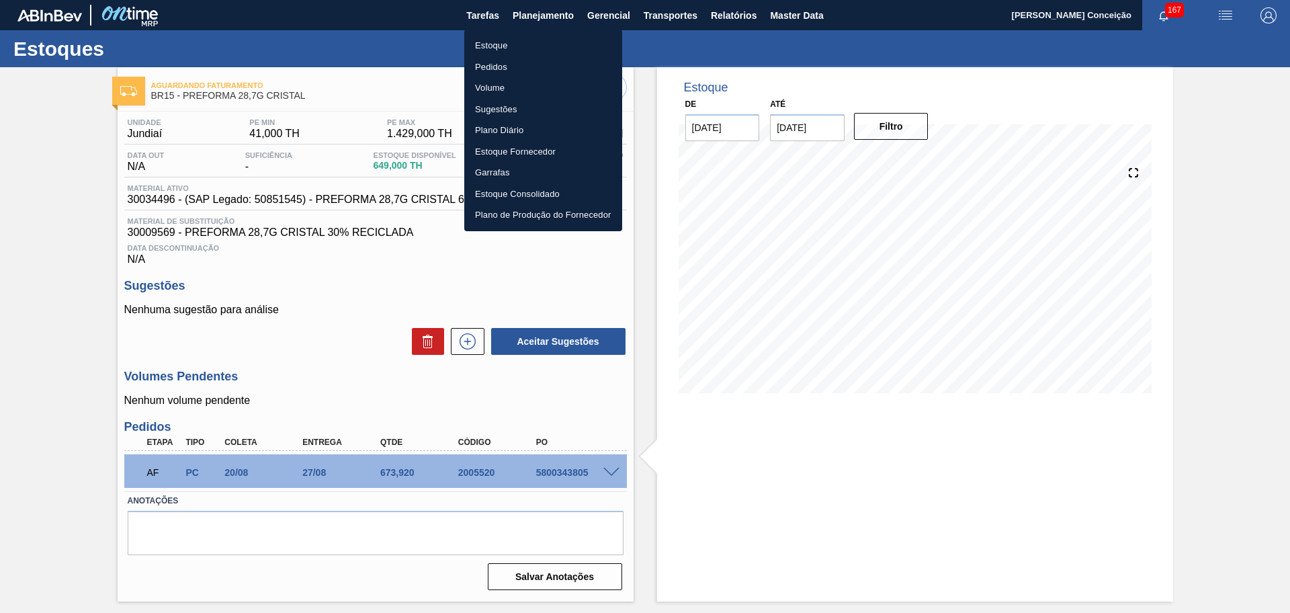
click at [516, 75] on li "Pedidos" at bounding box center [543, 67] width 158 height 22
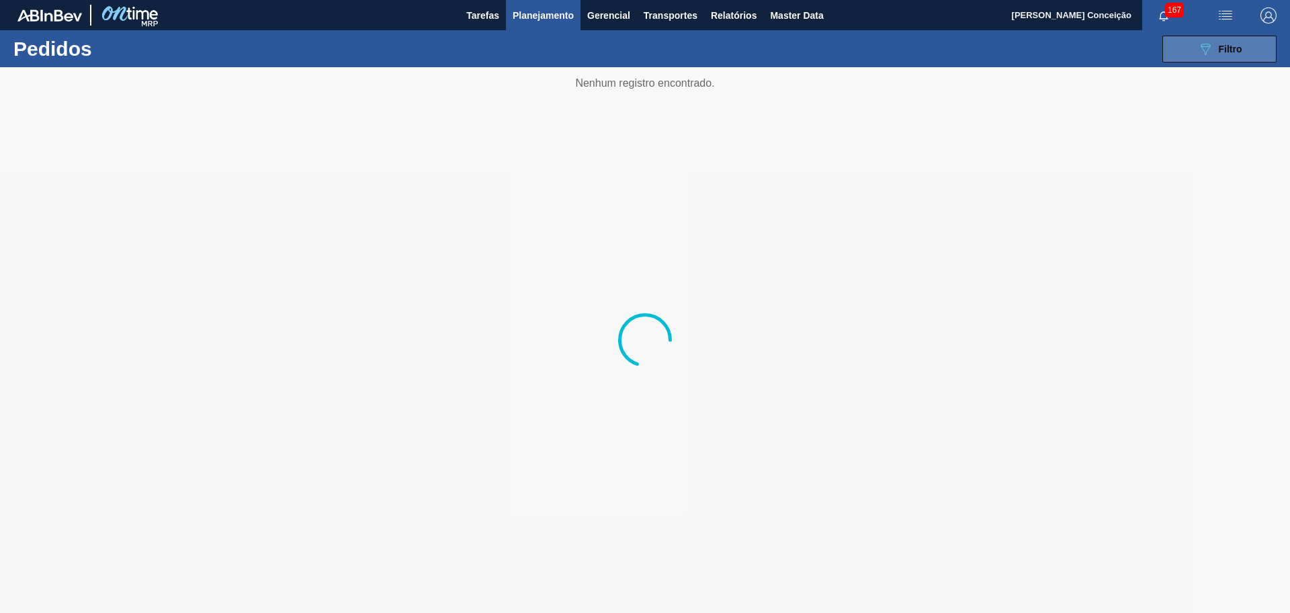
click at [1209, 56] on icon "089F7B8B-B2A5-4AFE-B5C0-19BA573D28AC" at bounding box center [1206, 49] width 16 height 16
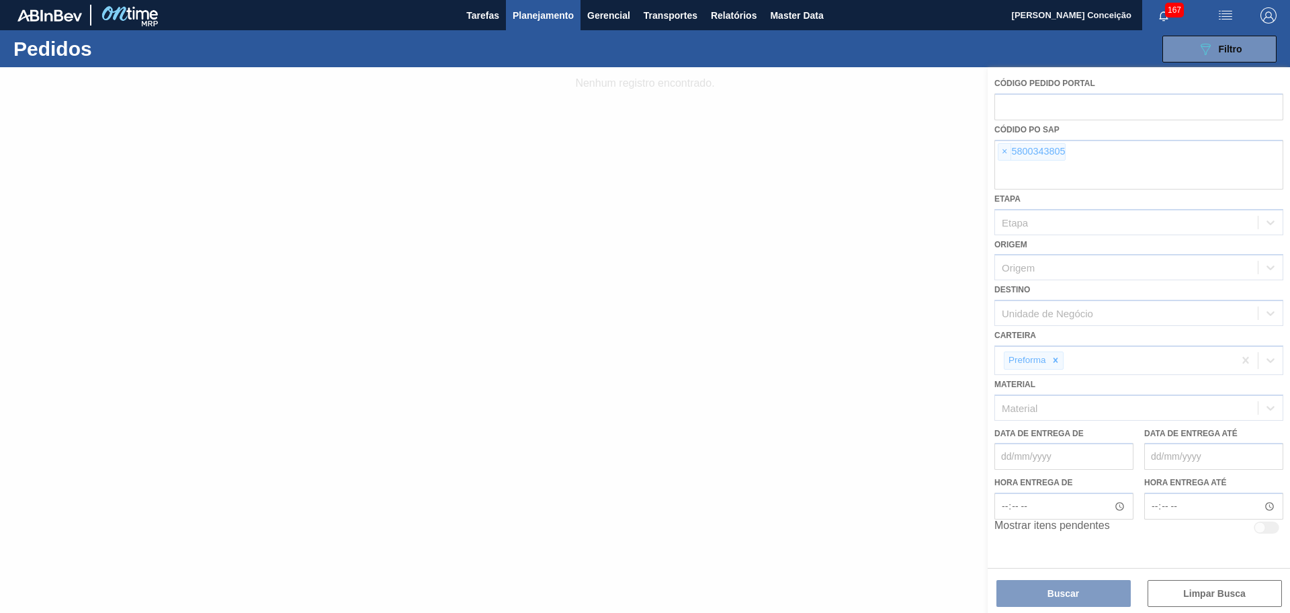
click at [1003, 151] on div at bounding box center [645, 340] width 1290 height 546
click at [1003, 159] on div at bounding box center [645, 340] width 1290 height 546
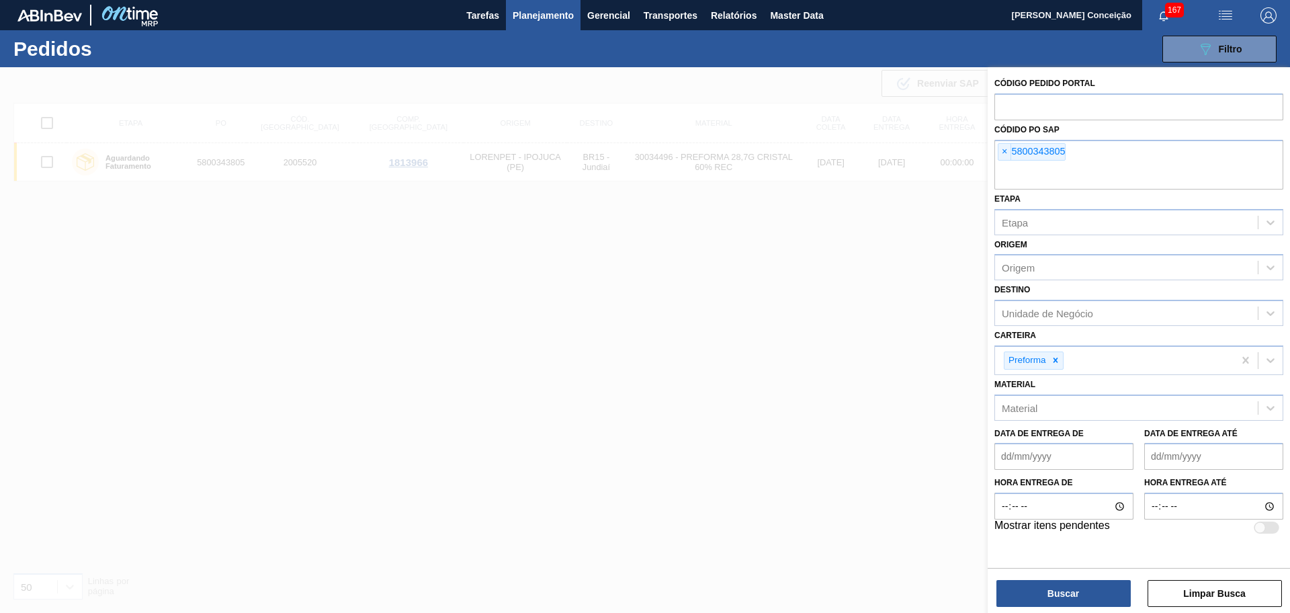
click at [1003, 159] on span "×" at bounding box center [1005, 152] width 13 height 16
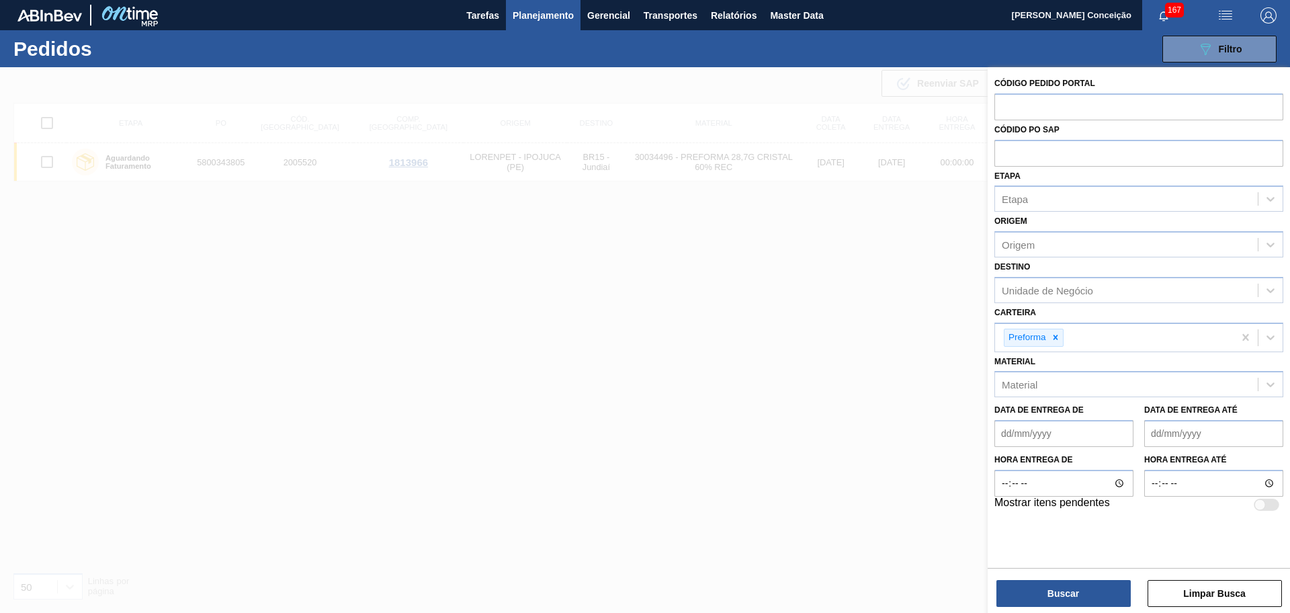
paste input "5800344846"
type input "5800344846"
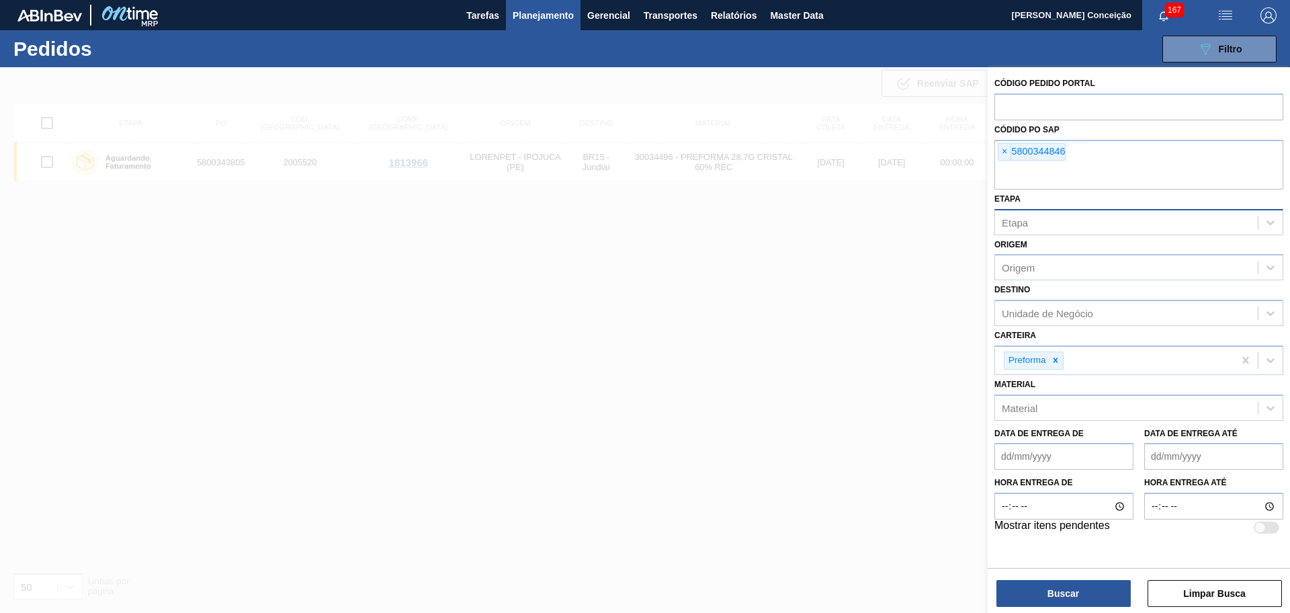
paste input "5800341357"
type input "5800341357"
click at [1083, 585] on button "Buscar" at bounding box center [1064, 593] width 134 height 27
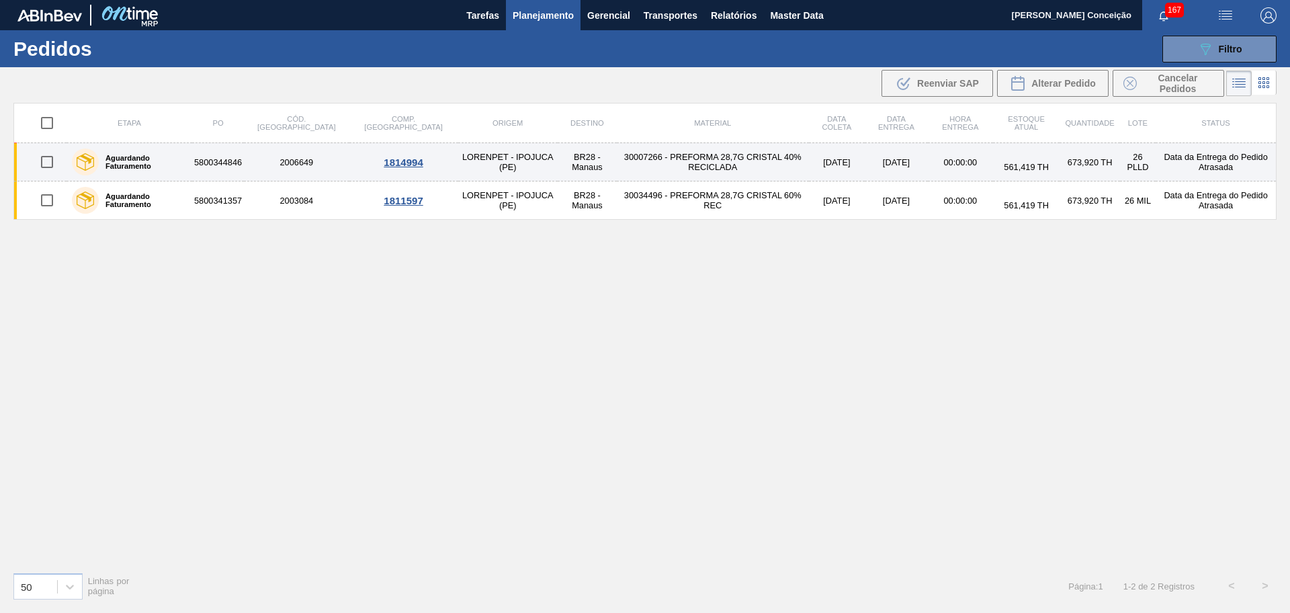
click at [669, 156] on td "30007266 - PREFORMA 28,7G CRISTAL 40% RECICLADA" at bounding box center [713, 162] width 192 height 38
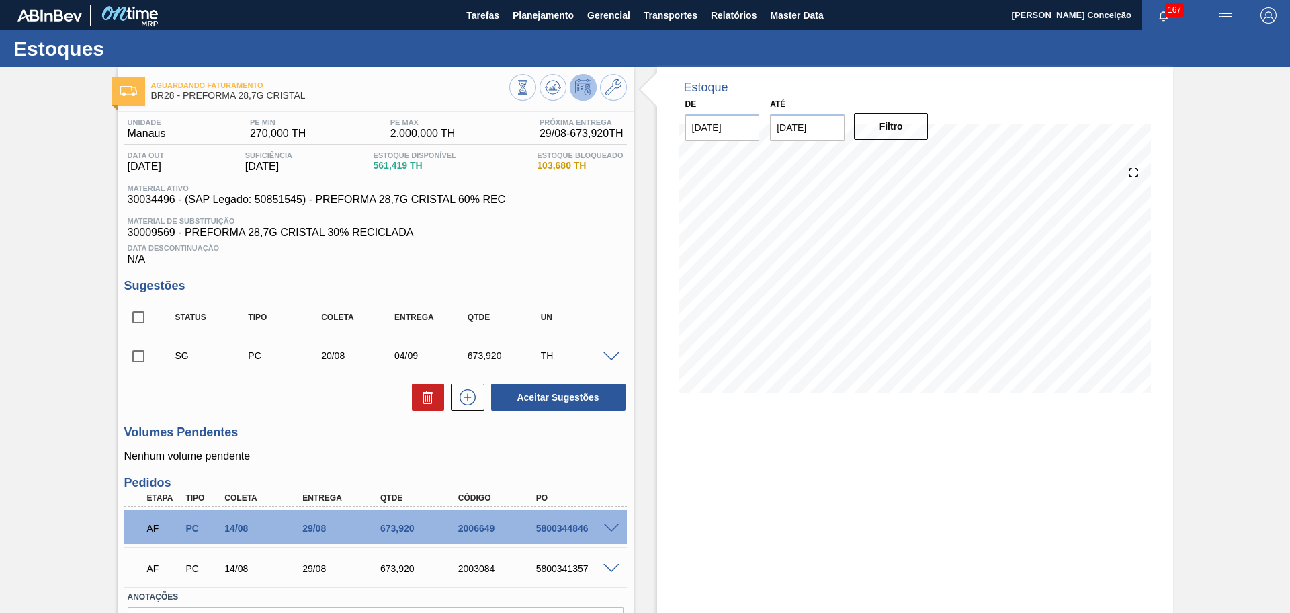
click at [491, 471] on div "Unidade Manaus PE MIN 270,000 TH PE MAX 2.000,000 TH Próxima Entrega 29/08 - 67…" at bounding box center [376, 401] width 516 height 579
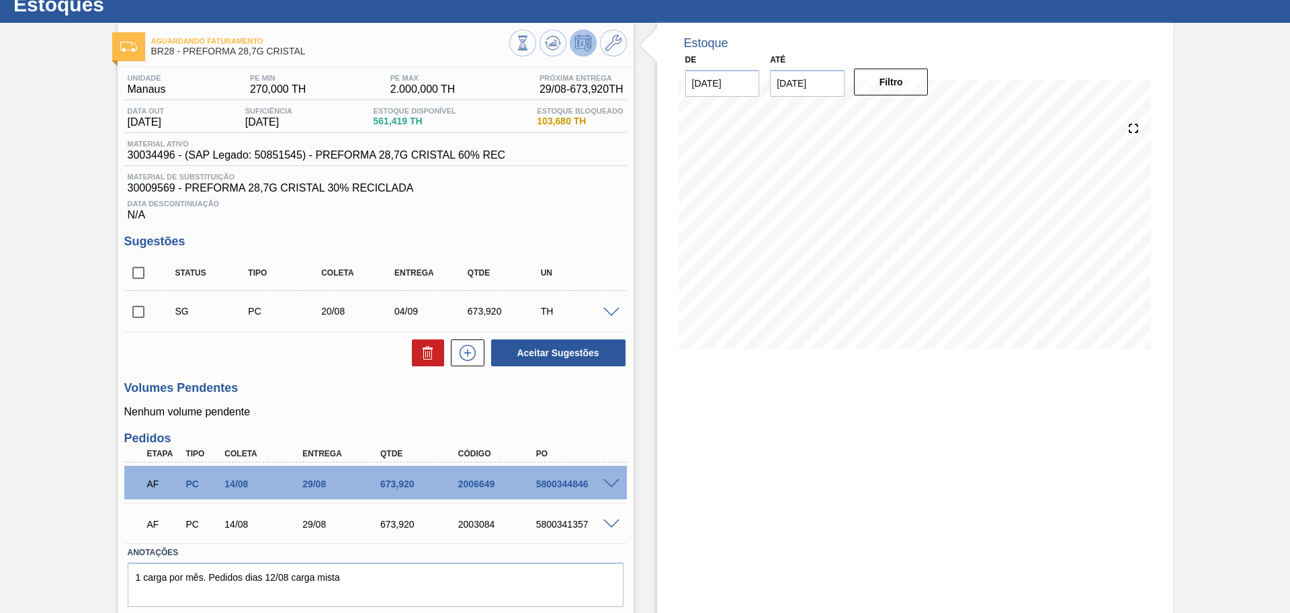
scroll to position [85, 0]
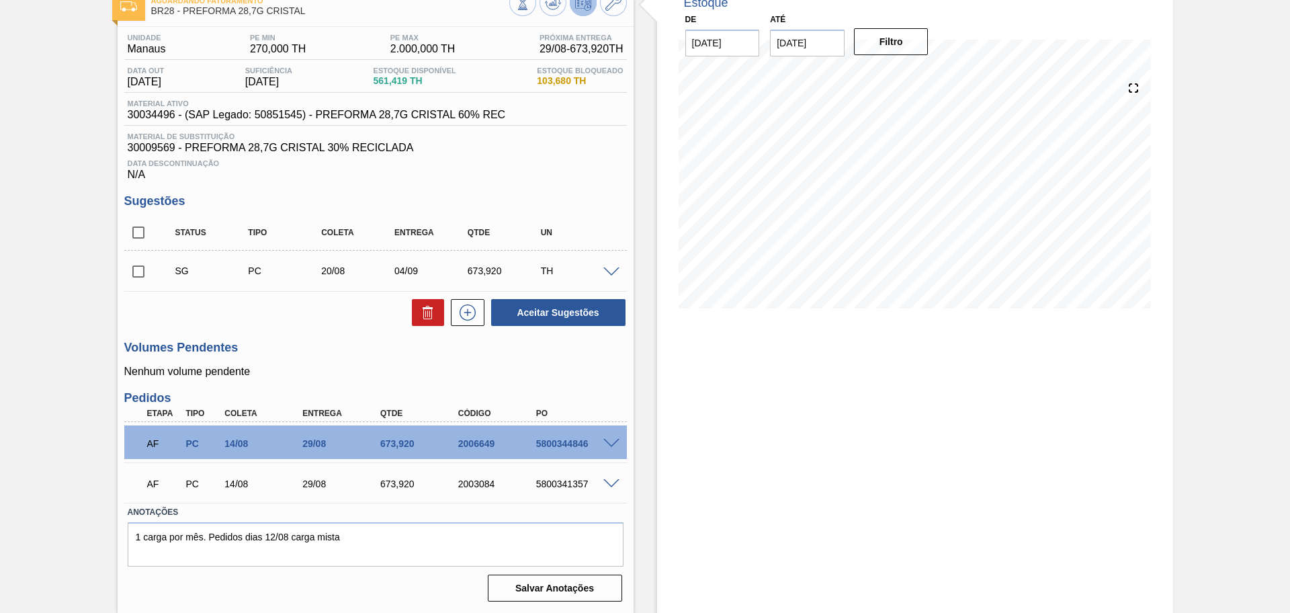
click at [610, 440] on span at bounding box center [612, 444] width 16 height 10
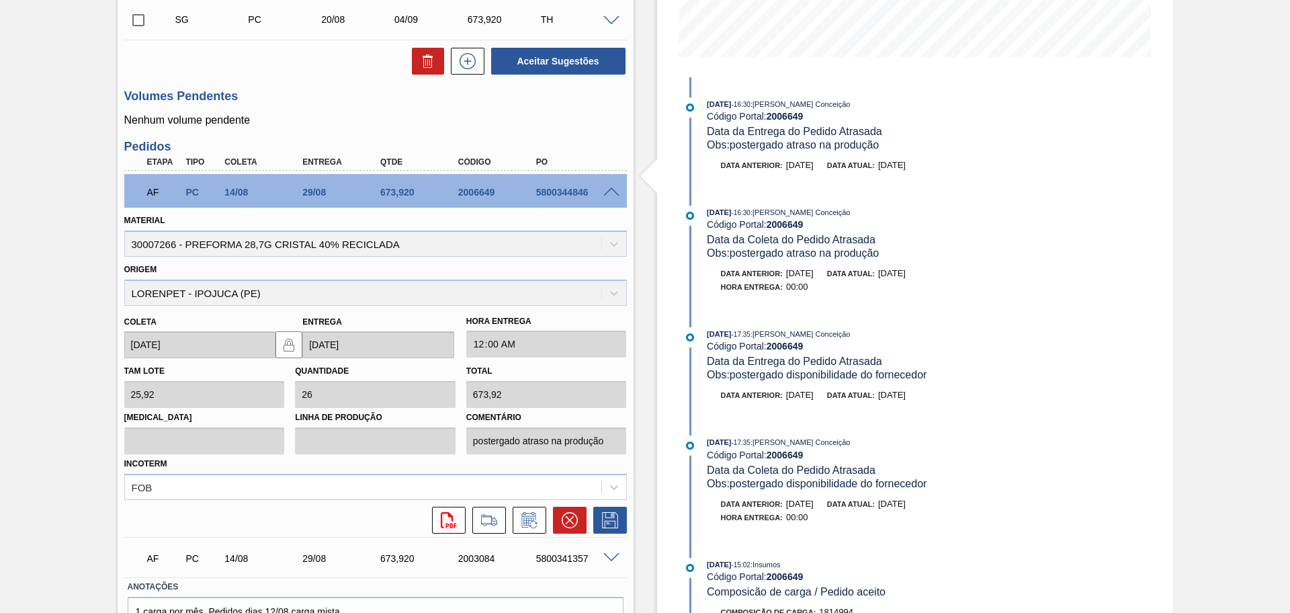
scroll to position [337, 0]
click at [526, 522] on icon at bounding box center [530, 519] width 22 height 16
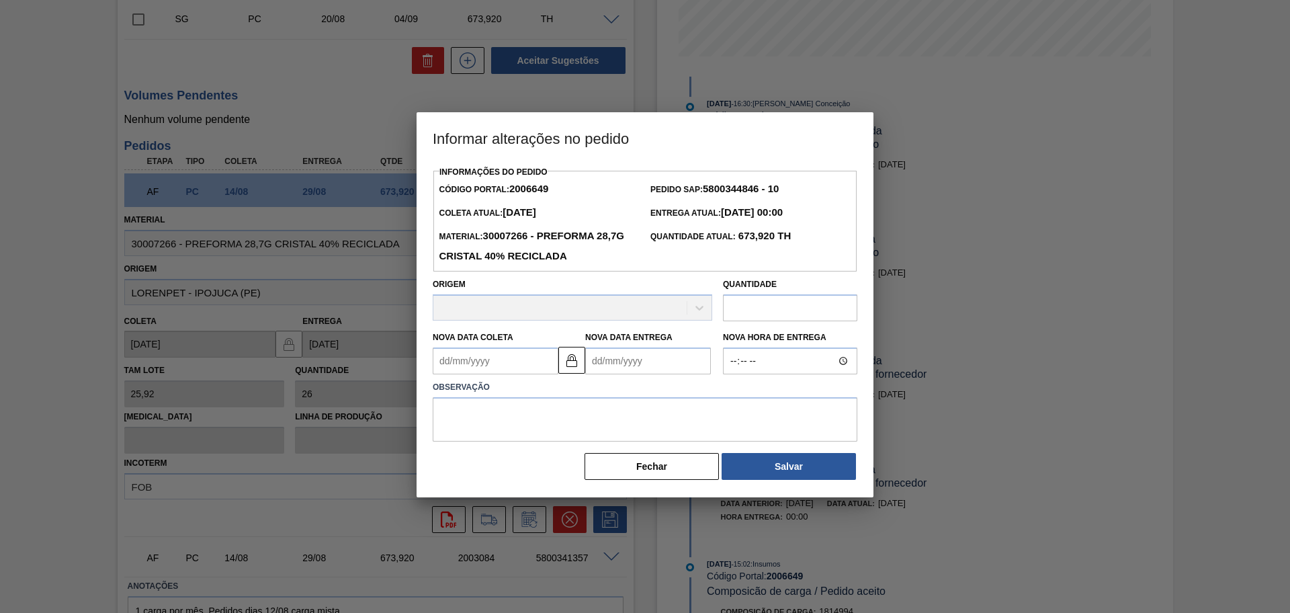
click at [490, 372] on Coleta "Nova Data Coleta" at bounding box center [496, 360] width 126 height 27
type Coleta "1"
type Entrega "[DATE]"
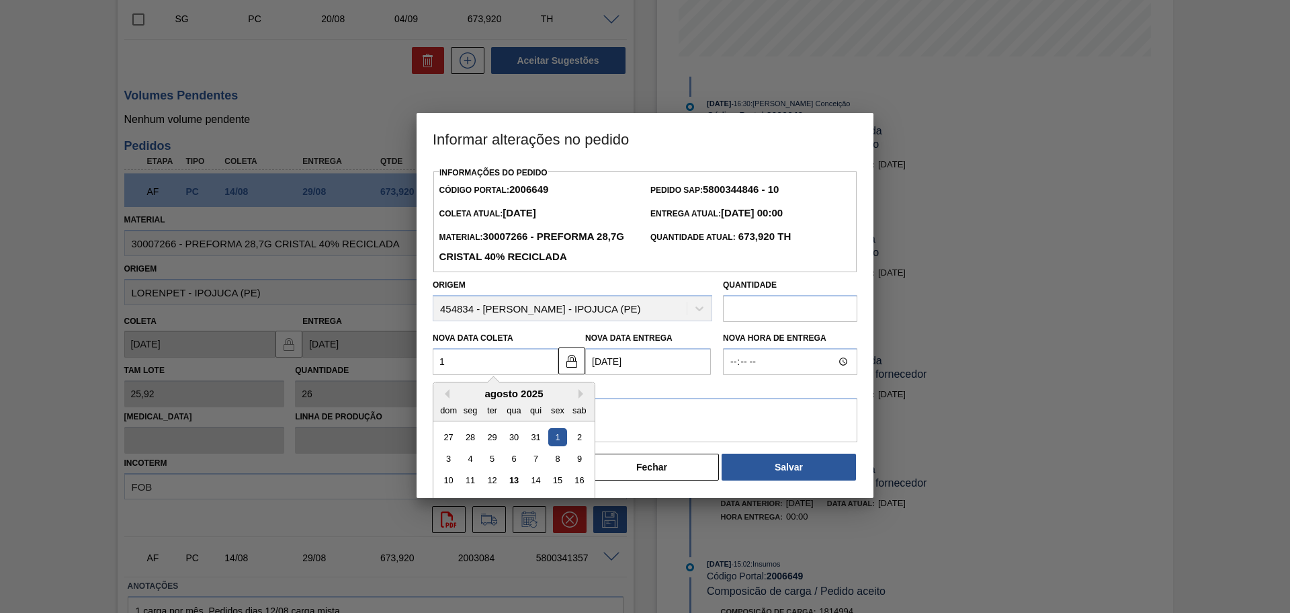
click at [466, 394] on div "agosto 2025" at bounding box center [514, 393] width 161 height 11
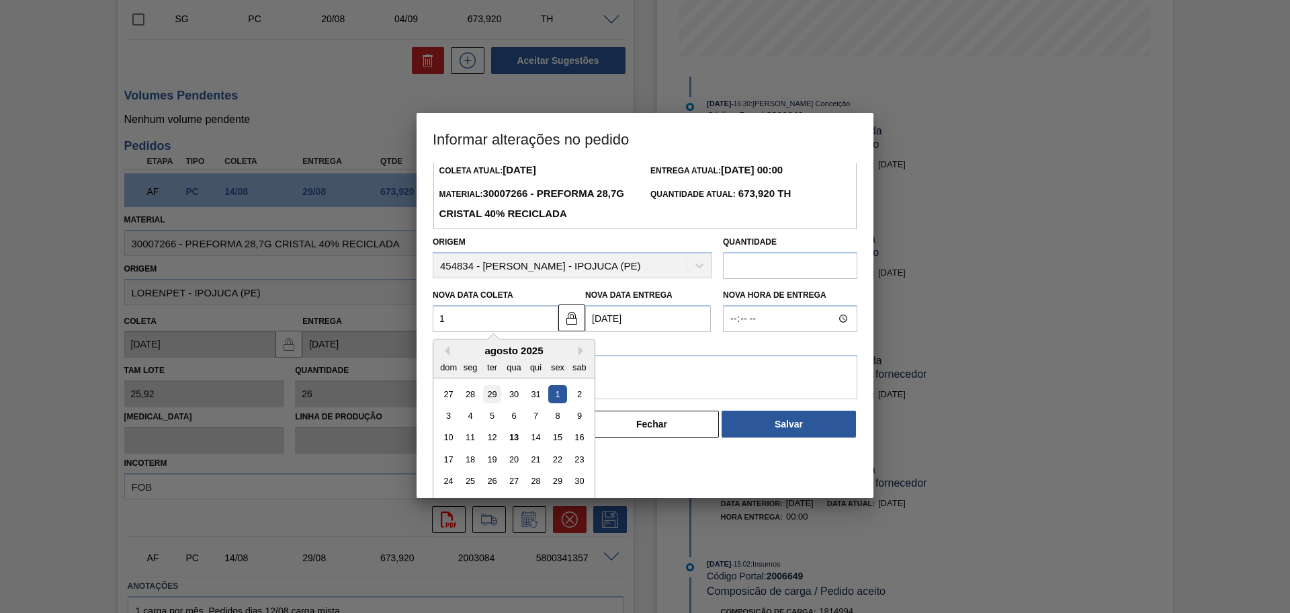
scroll to position [67, 0]
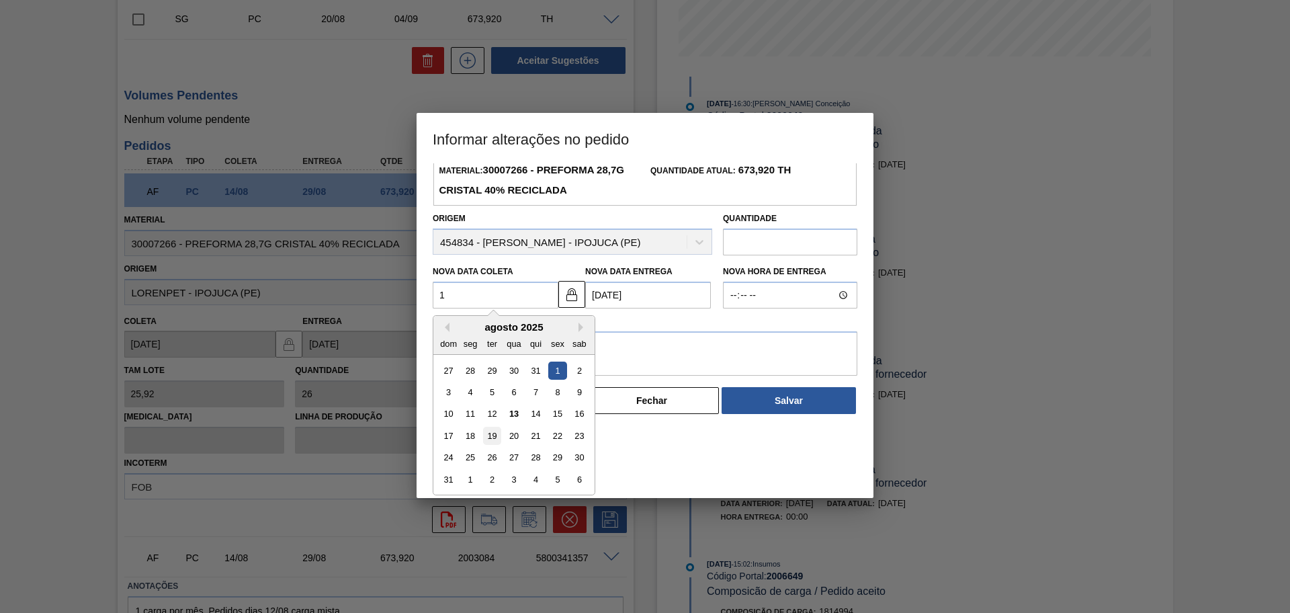
click at [493, 439] on div "19" at bounding box center [492, 436] width 18 height 18
type Coleta "[DATE]"
type Entrega "[DATE]"
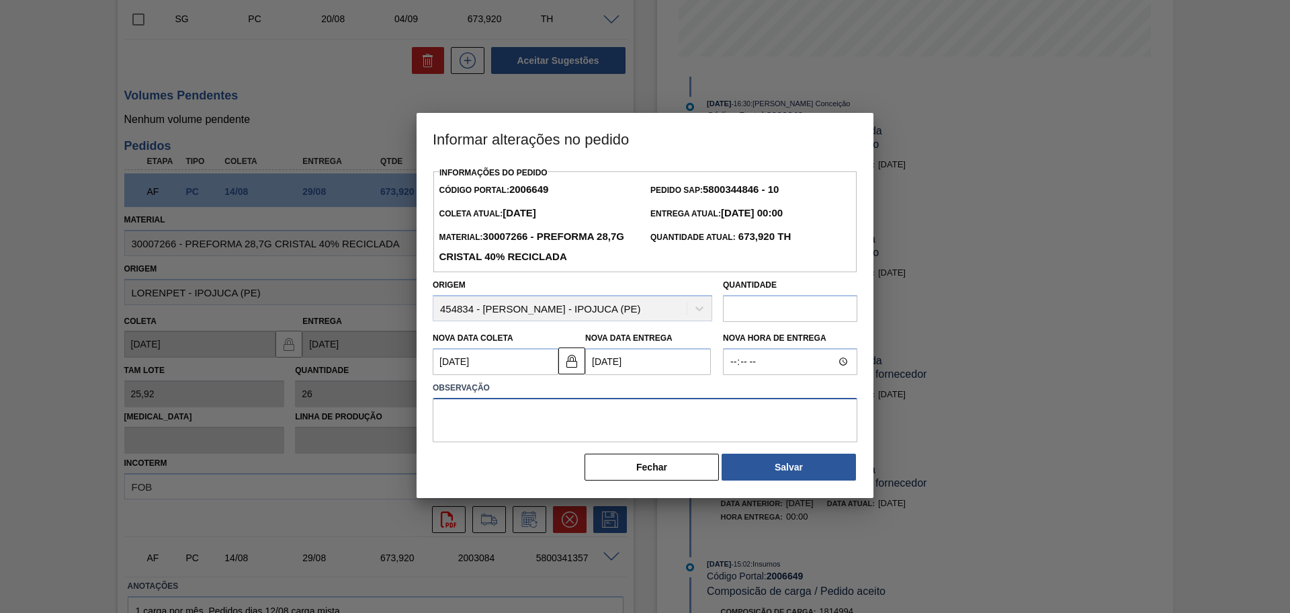
click at [550, 430] on textarea at bounding box center [645, 420] width 425 height 44
paste textarea "5800341357"
drag, startPoint x: 545, startPoint y: 428, endPoint x: 177, endPoint y: 443, distance: 367.9
click at [200, 440] on div "Informar alterações no pedido Informações do Pedido Código Portal: 2006649 Pedi…" at bounding box center [645, 306] width 1290 height 613
drag, startPoint x: 689, startPoint y: 419, endPoint x: 165, endPoint y: 413, distance: 523.6
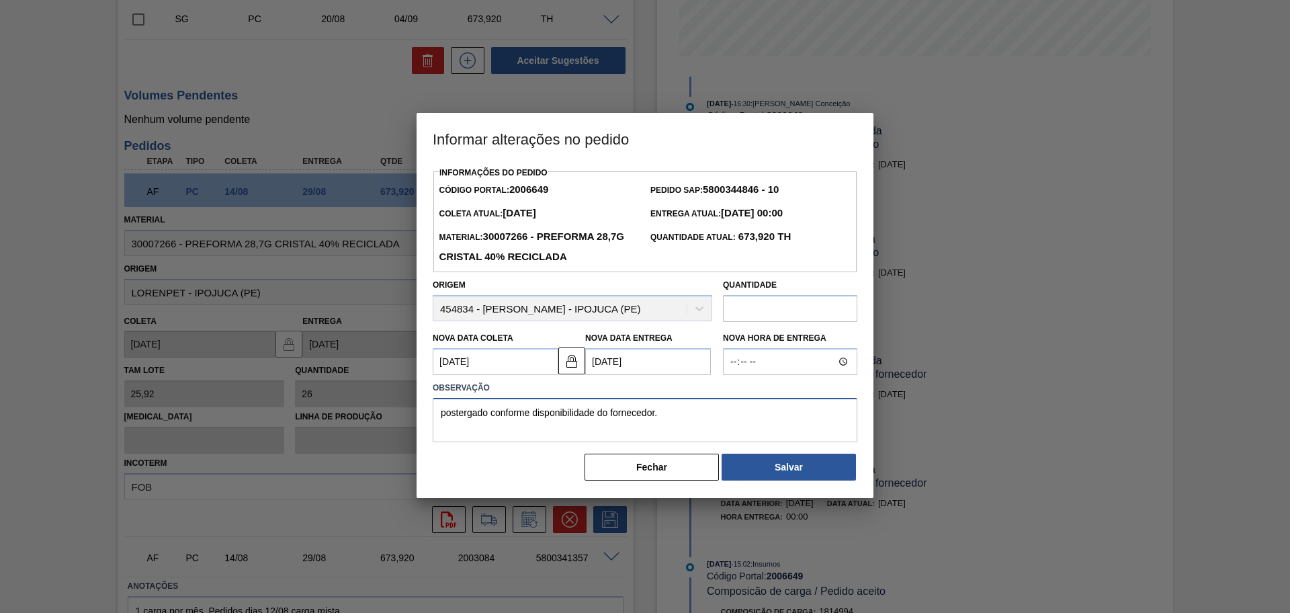
click at [177, 413] on div "Informar alterações no pedido Informações do Pedido Código Portal: 2006649 Pedi…" at bounding box center [645, 306] width 1290 height 613
type textarea "postergado conforme disponibilidade do fornecedor."
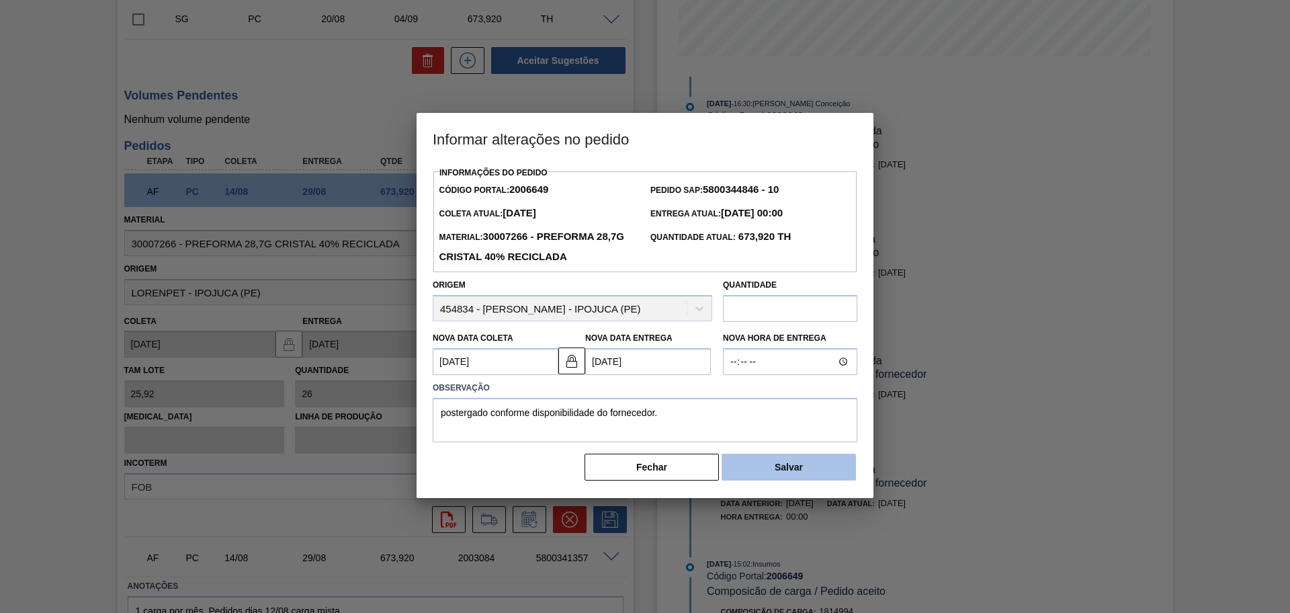
click at [786, 477] on button "Salvar" at bounding box center [789, 467] width 134 height 27
click at [786, 478] on button "Salvar" at bounding box center [789, 467] width 134 height 27
click at [801, 472] on button "Salvar" at bounding box center [789, 467] width 134 height 27
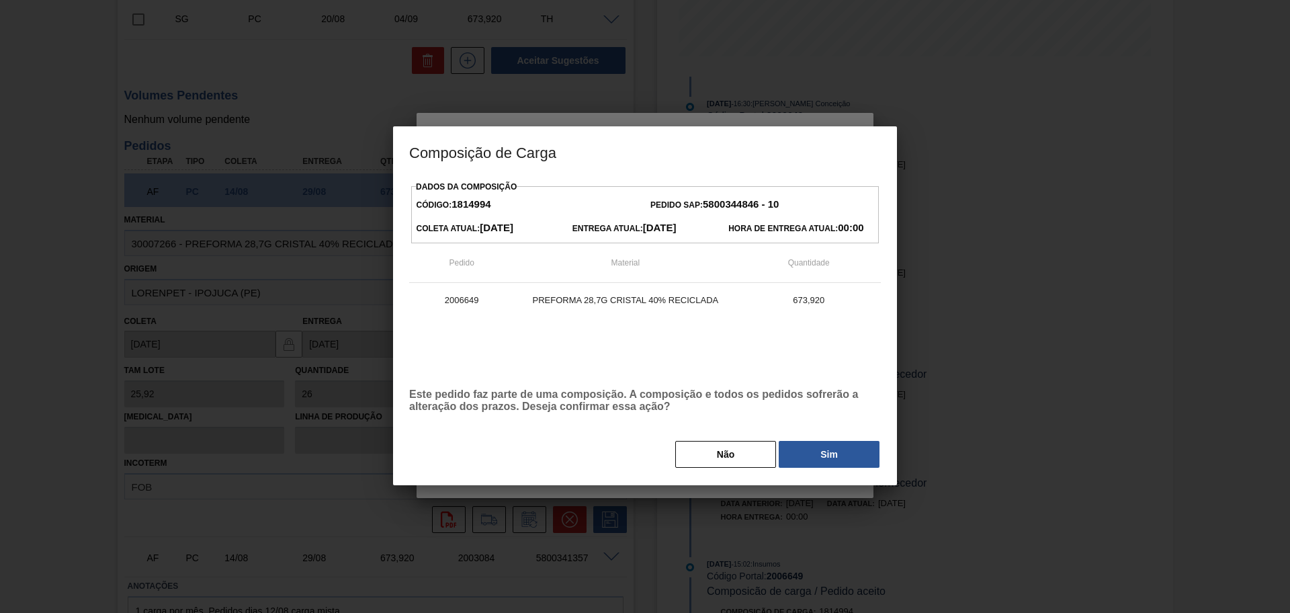
click at [817, 464] on button "Sim" at bounding box center [829, 454] width 101 height 27
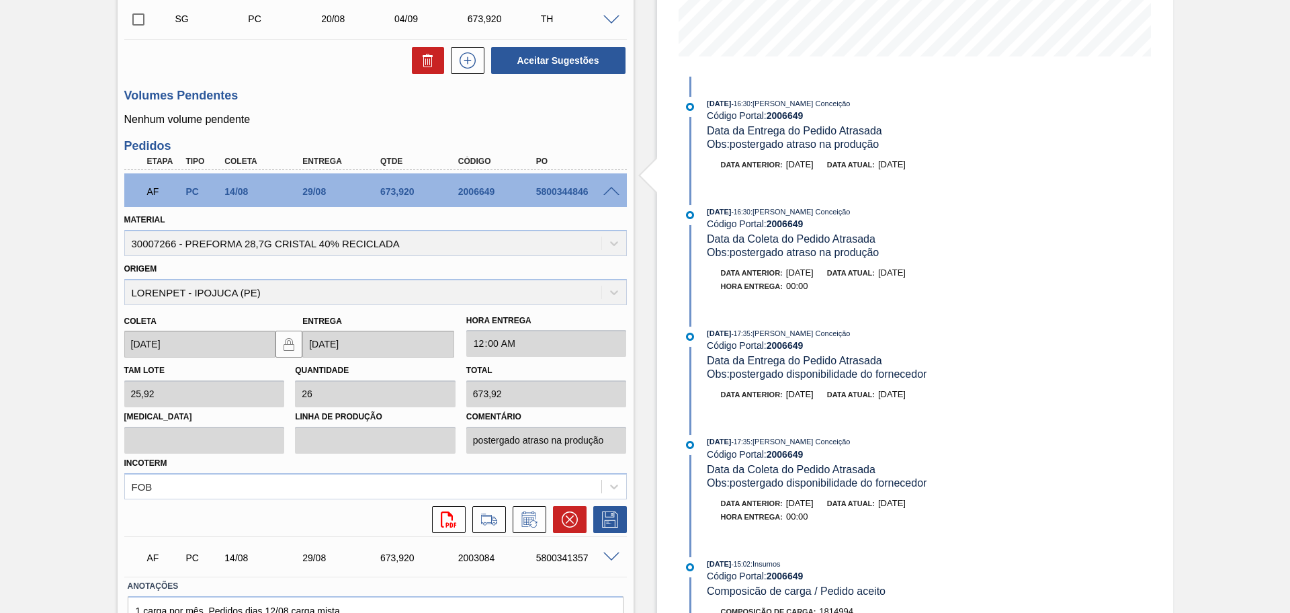
click at [610, 189] on span at bounding box center [612, 192] width 16 height 10
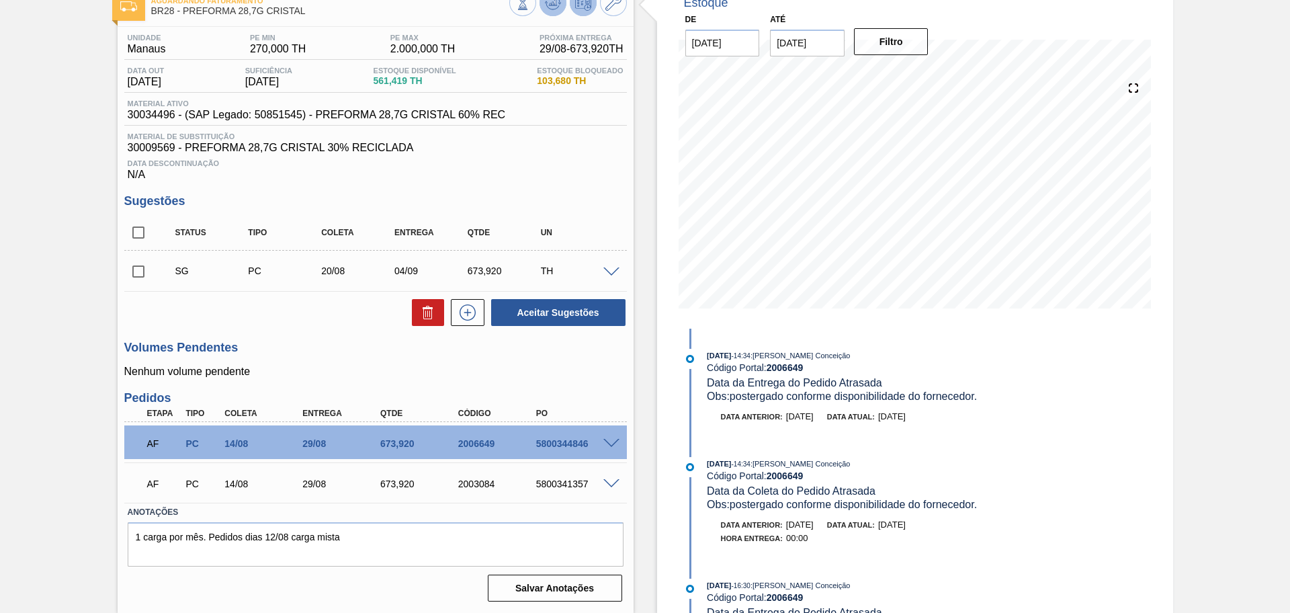
click at [530, 7] on icon at bounding box center [523, 2] width 15 height 15
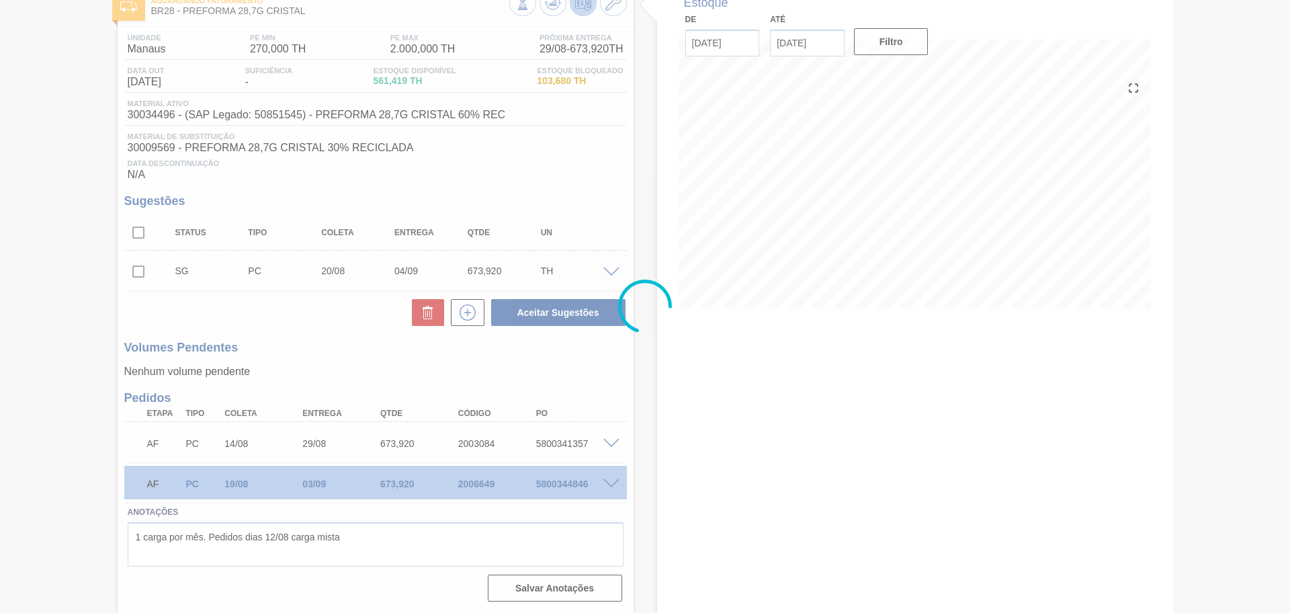
click at [610, 440] on div at bounding box center [645, 306] width 1290 height 613
click at [611, 442] on div at bounding box center [645, 306] width 1290 height 613
click at [611, 446] on div at bounding box center [645, 306] width 1290 height 613
click at [612, 445] on div at bounding box center [645, 306] width 1290 height 613
click at [611, 448] on div at bounding box center [645, 306] width 1290 height 613
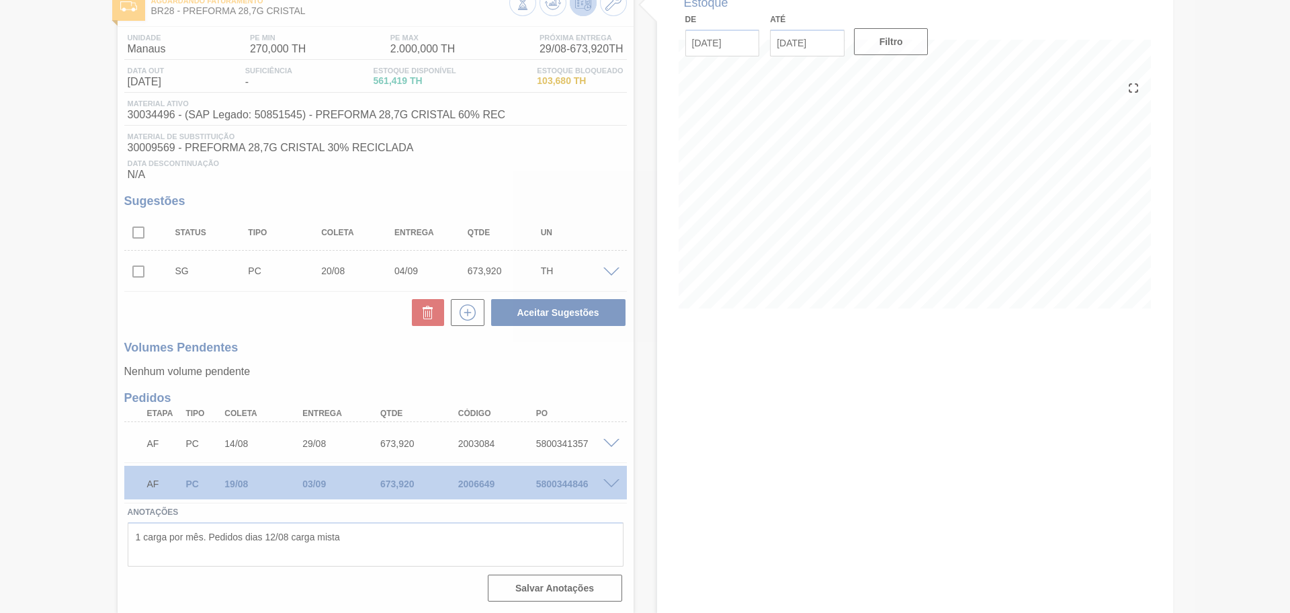
click at [387, 358] on div at bounding box center [645, 306] width 1290 height 613
click at [610, 420] on div at bounding box center [645, 306] width 1290 height 613
click at [629, 398] on div at bounding box center [645, 306] width 1290 height 613
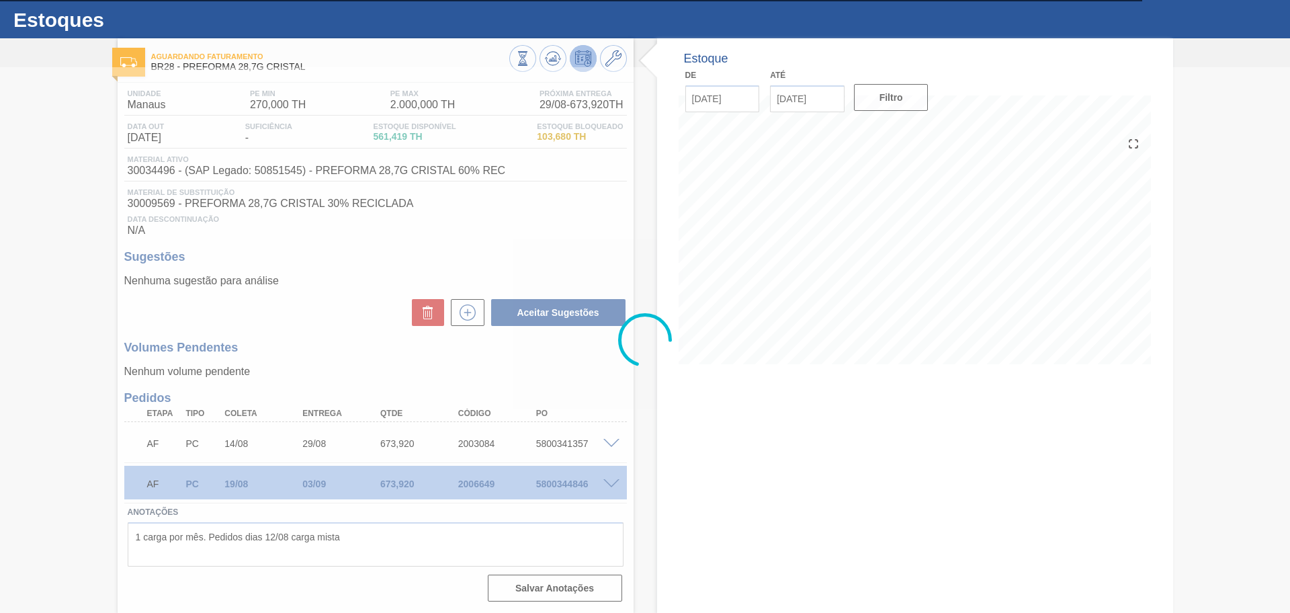
scroll to position [29, 0]
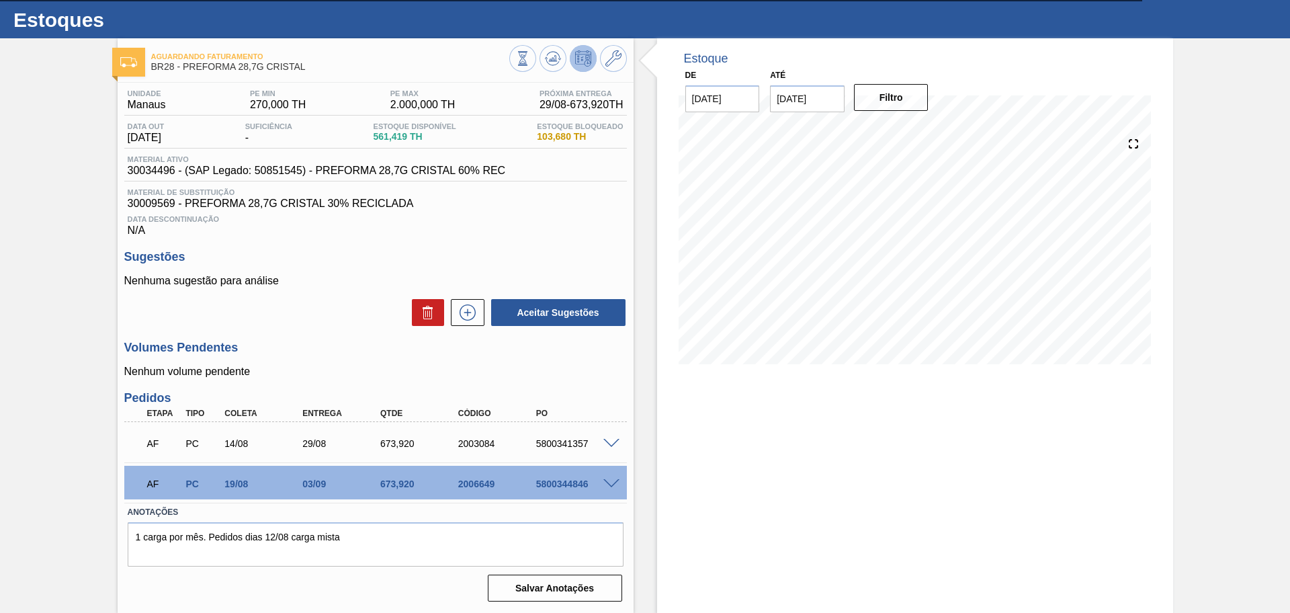
click at [610, 440] on span at bounding box center [612, 444] width 16 height 10
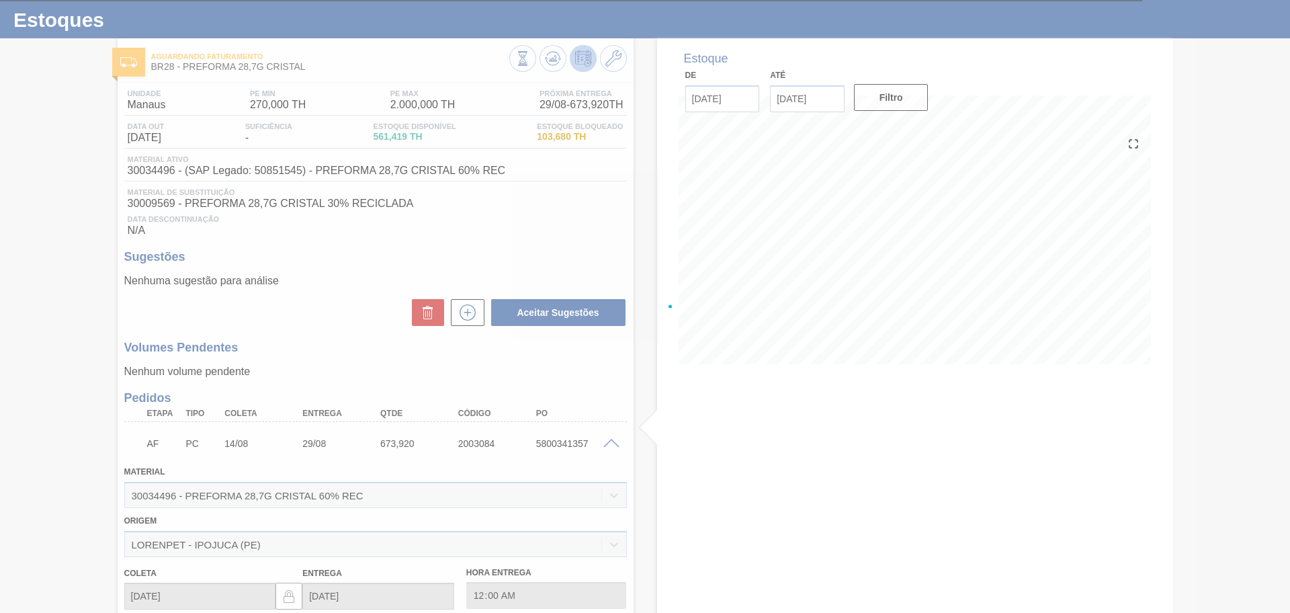
scroll to position [85, 0]
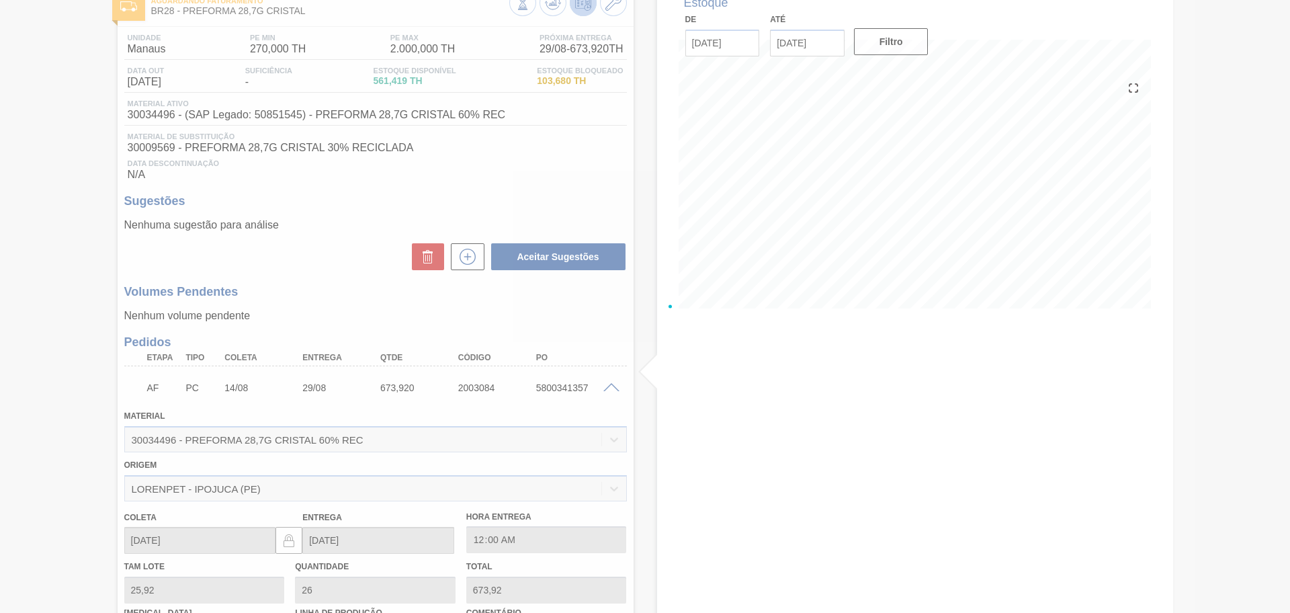
click at [638, 444] on div at bounding box center [645, 306] width 1290 height 613
click at [647, 450] on div at bounding box center [645, 306] width 1290 height 613
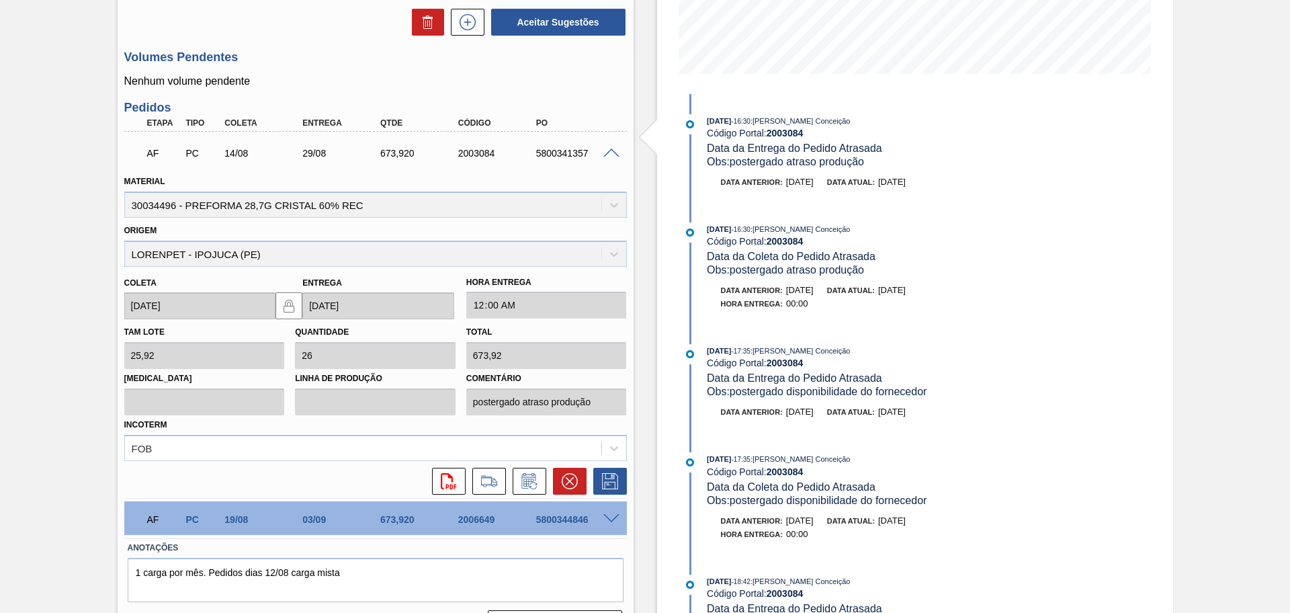
scroll to position [355, 0]
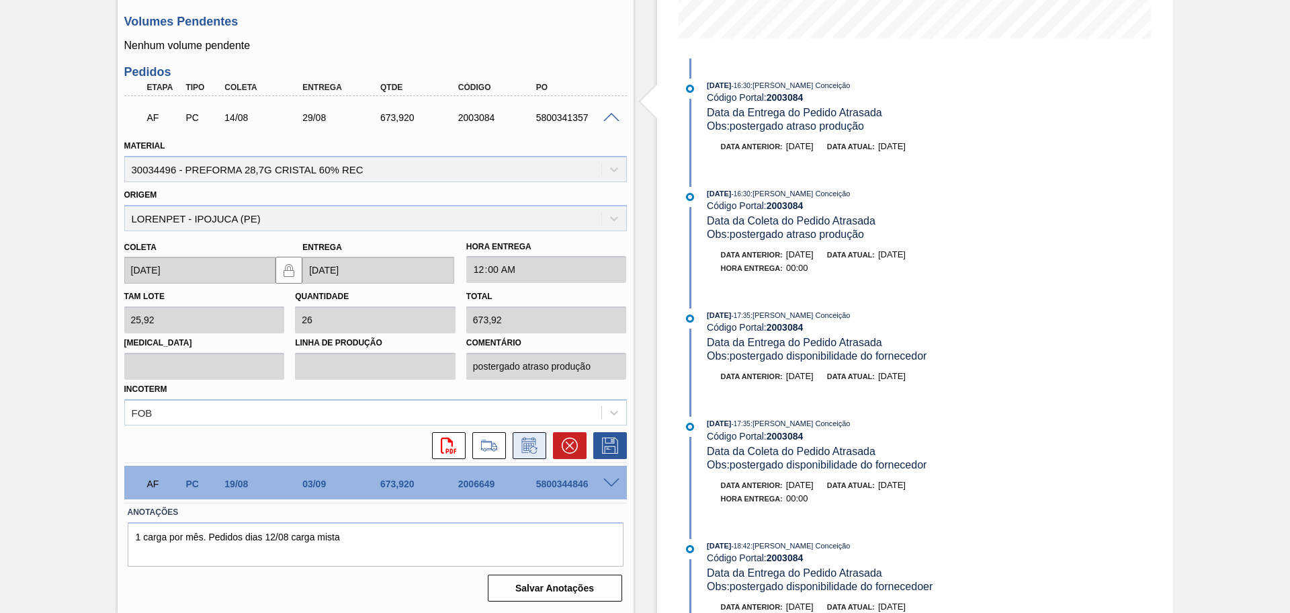
click at [536, 448] on icon at bounding box center [530, 446] width 22 height 16
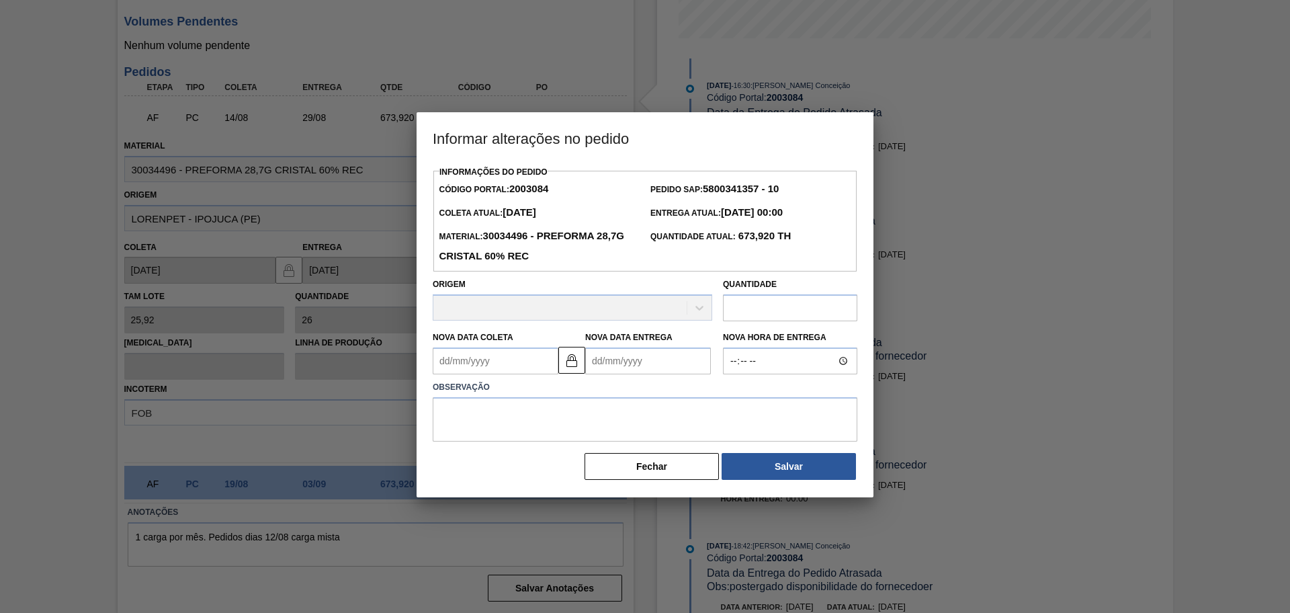
click at [497, 370] on Coleta "Nova Data Coleta" at bounding box center [496, 360] width 126 height 27
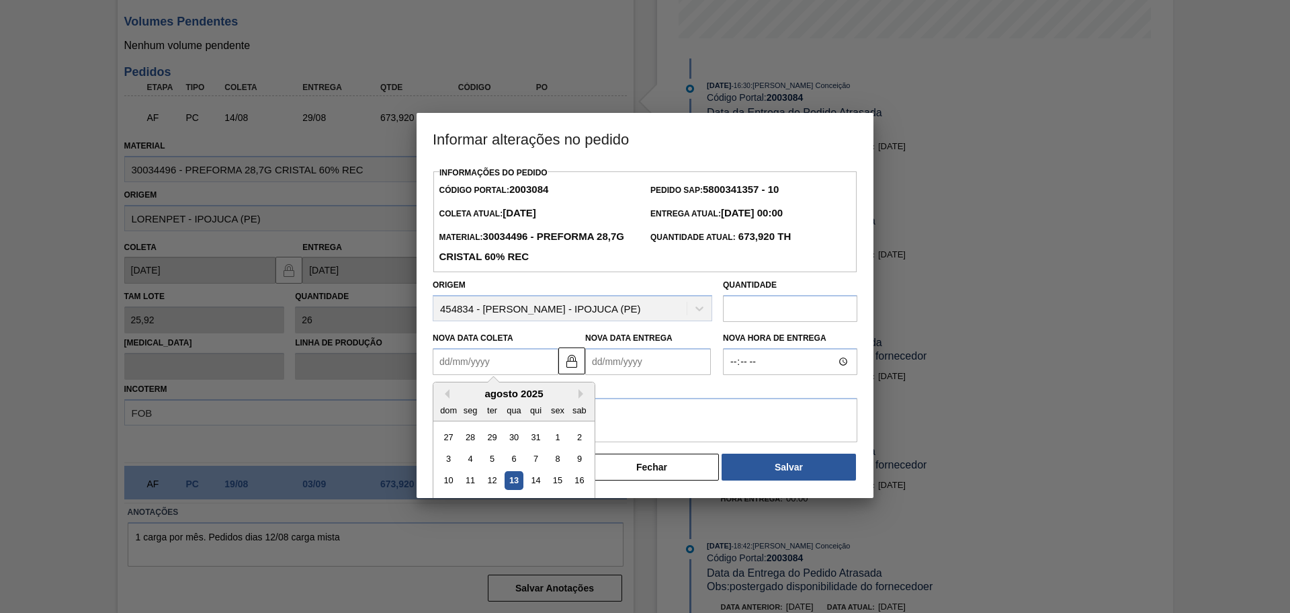
click at [464, 398] on div "agosto 2025" at bounding box center [514, 393] width 161 height 11
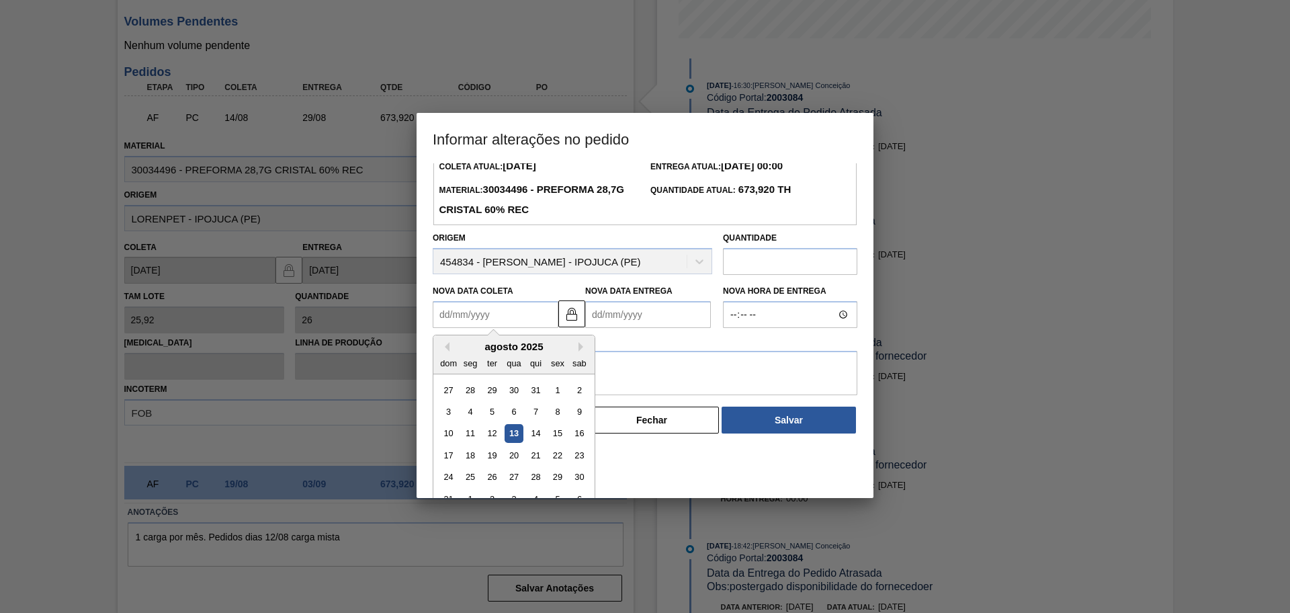
scroll to position [67, 0]
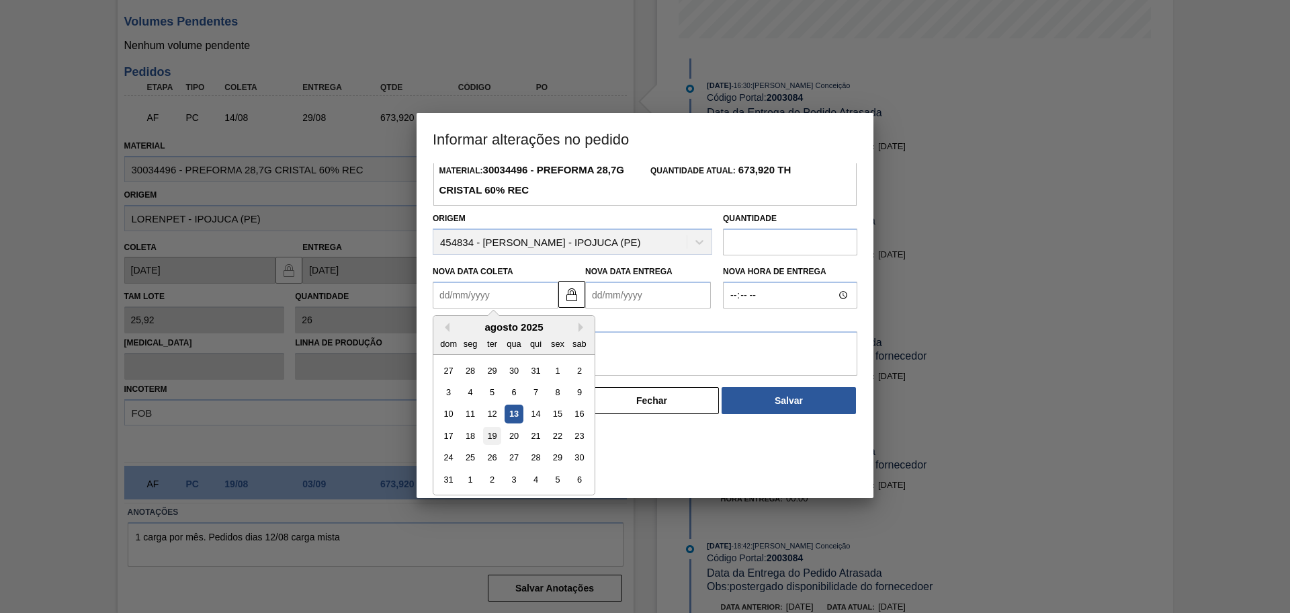
click at [485, 441] on div "19" at bounding box center [492, 436] width 18 height 18
type Coleta "[DATE]"
type Entrega "[DATE]"
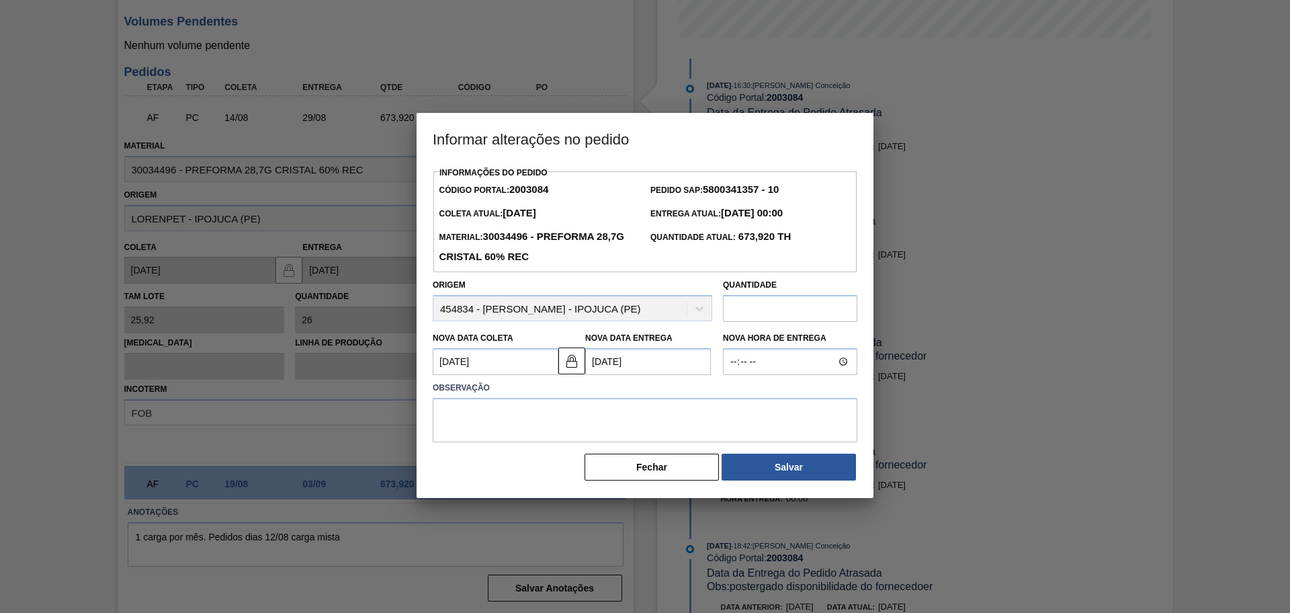
scroll to position [0, 0]
click at [559, 429] on textarea at bounding box center [645, 420] width 425 height 44
paste textarea "postergado conforme disponibilidade do fornecedor."
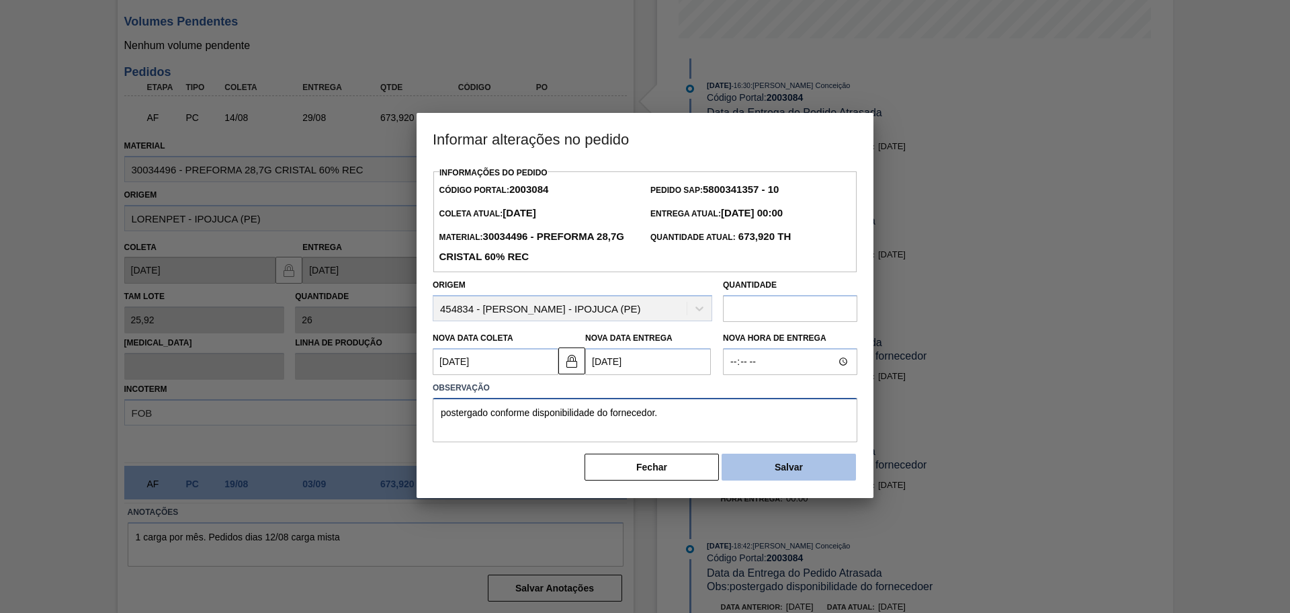
type textarea "postergado conforme disponibilidade do fornecedor."
click at [805, 471] on button "Salvar" at bounding box center [789, 467] width 134 height 27
click at [781, 466] on button "Salvar" at bounding box center [789, 467] width 134 height 27
click at [812, 472] on button "Salvar" at bounding box center [789, 467] width 134 height 27
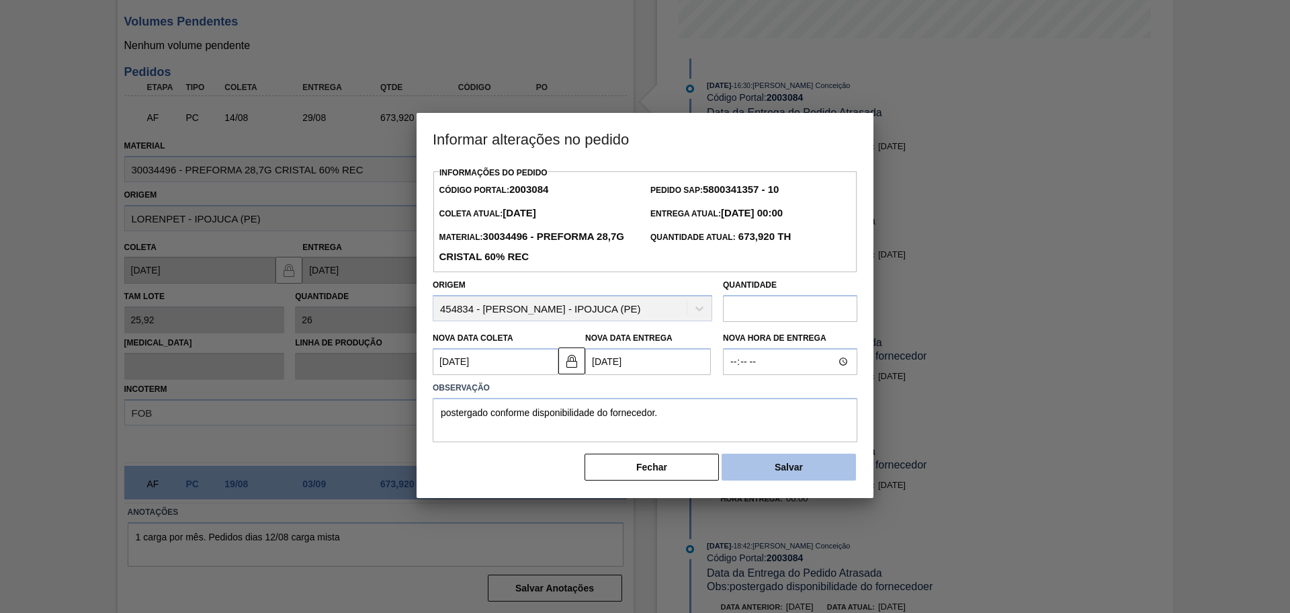
click at [813, 471] on button "Salvar" at bounding box center [789, 467] width 134 height 27
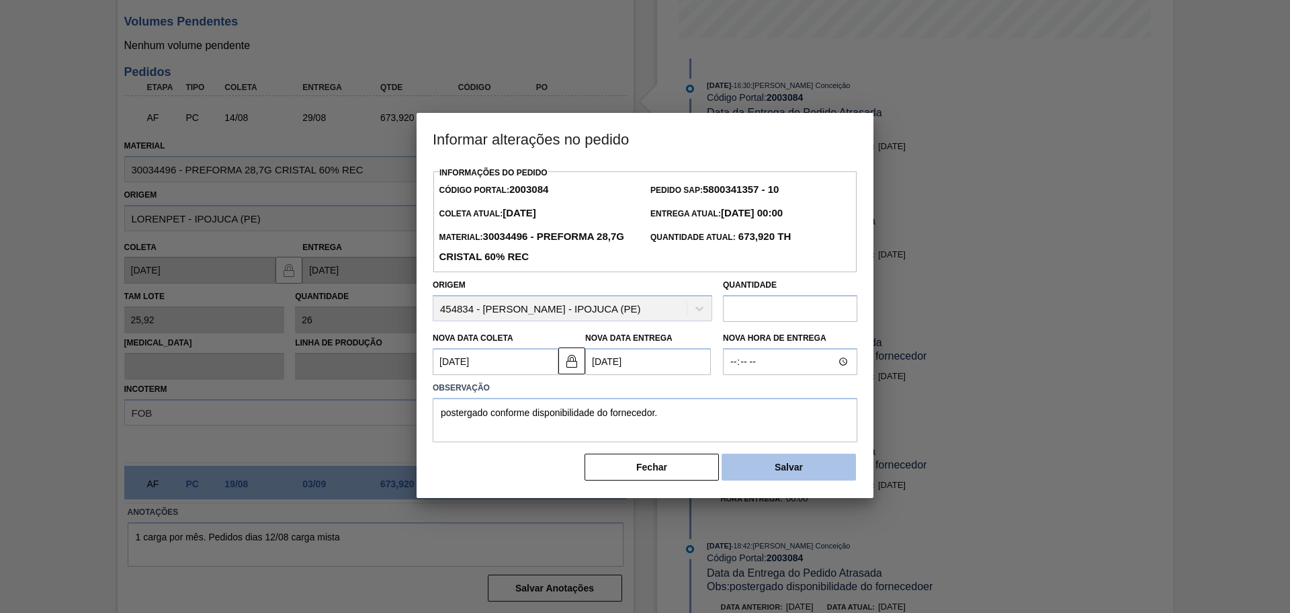
click at [751, 468] on button "Salvar" at bounding box center [789, 467] width 134 height 27
click at [770, 468] on button "Salvar" at bounding box center [789, 467] width 134 height 27
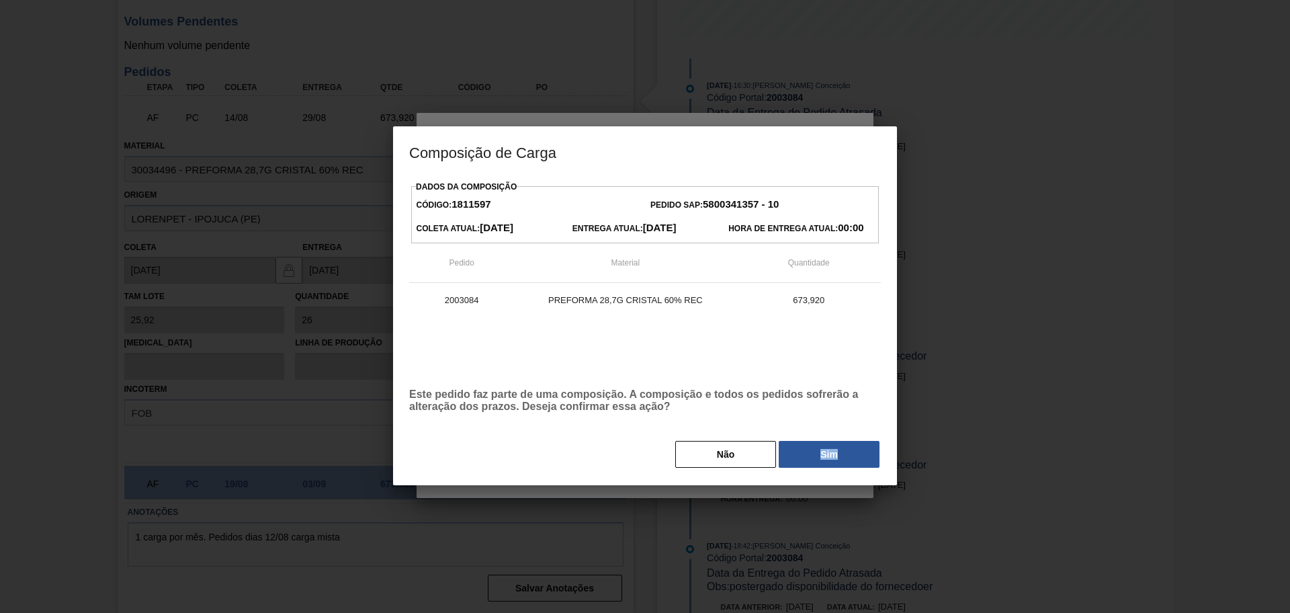
click at [770, 468] on div "Composição de Carga Dados da Composição Código: 1811597 Pedido SAP: 5800341357 …" at bounding box center [645, 306] width 1290 height 613
click at [796, 460] on button "Sim" at bounding box center [829, 454] width 101 height 27
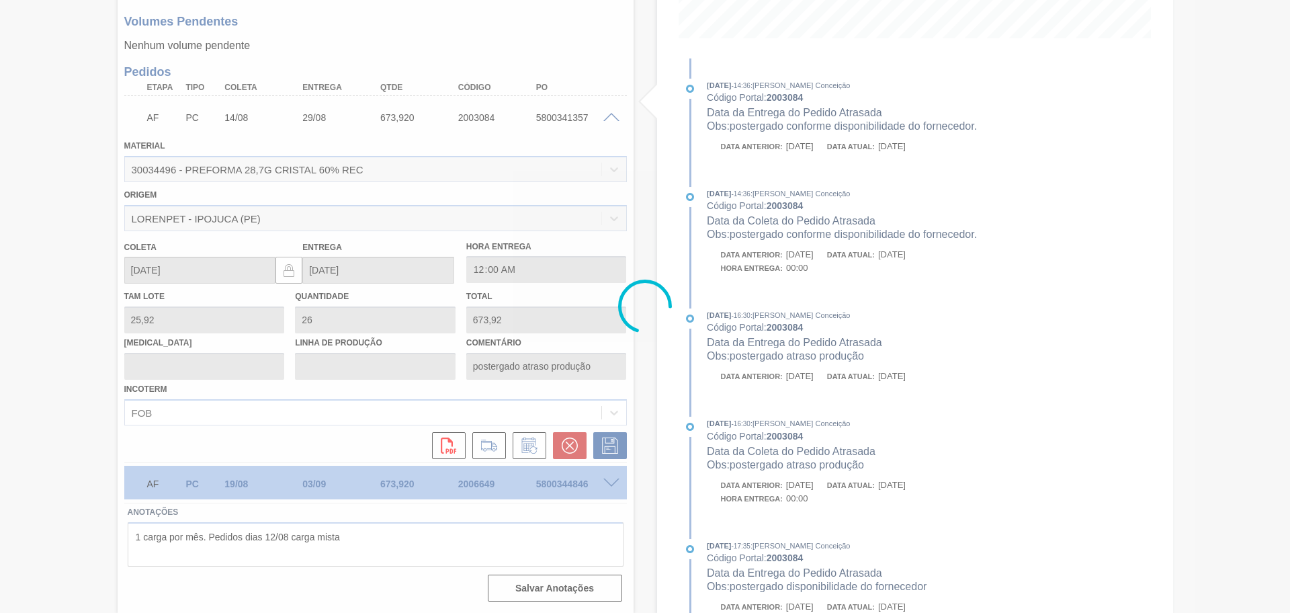
type input "postergado conforme disponibilidade do fornecedor."
type input "[DATE]"
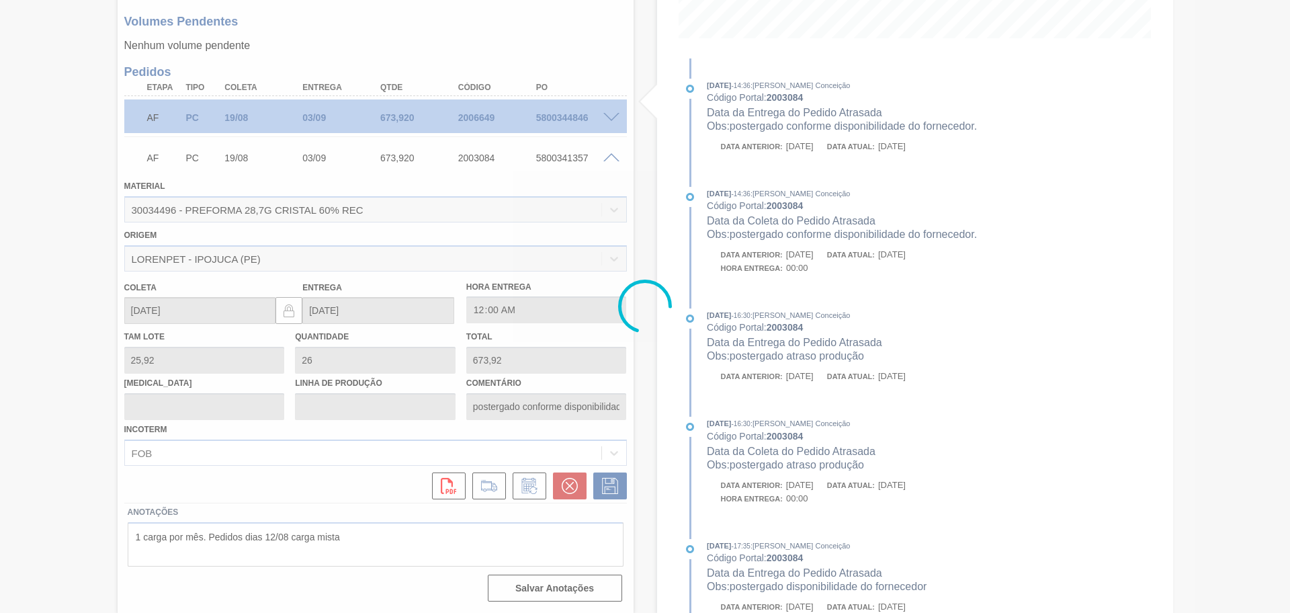
scroll to position [29, 0]
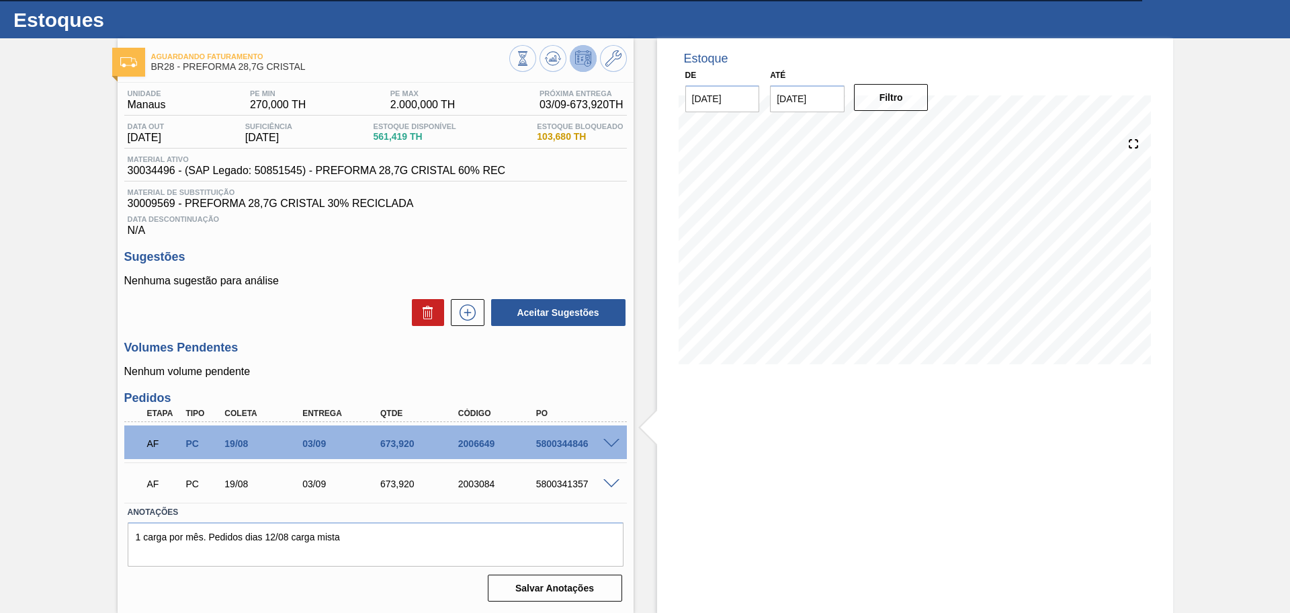
click at [629, 491] on div "Unidade Manaus PE MIN 270,000 TH PE MAX 2.000,000 TH Próxima Entrega 03/09 - 67…" at bounding box center [376, 345] width 516 height 524
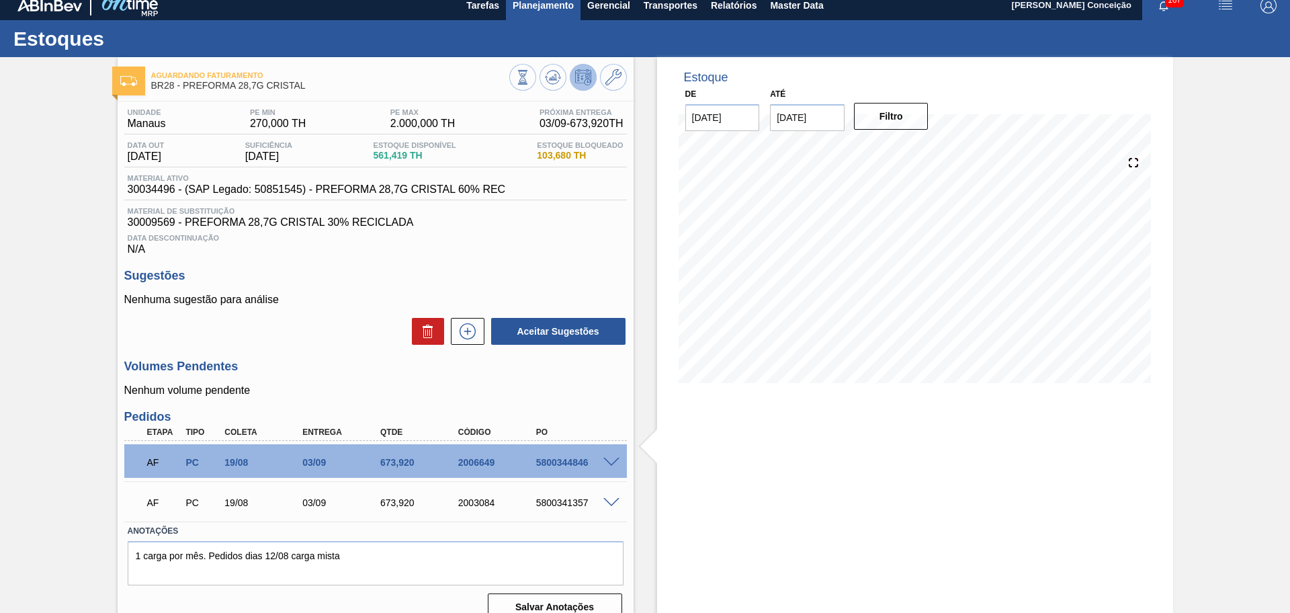
scroll to position [0, 0]
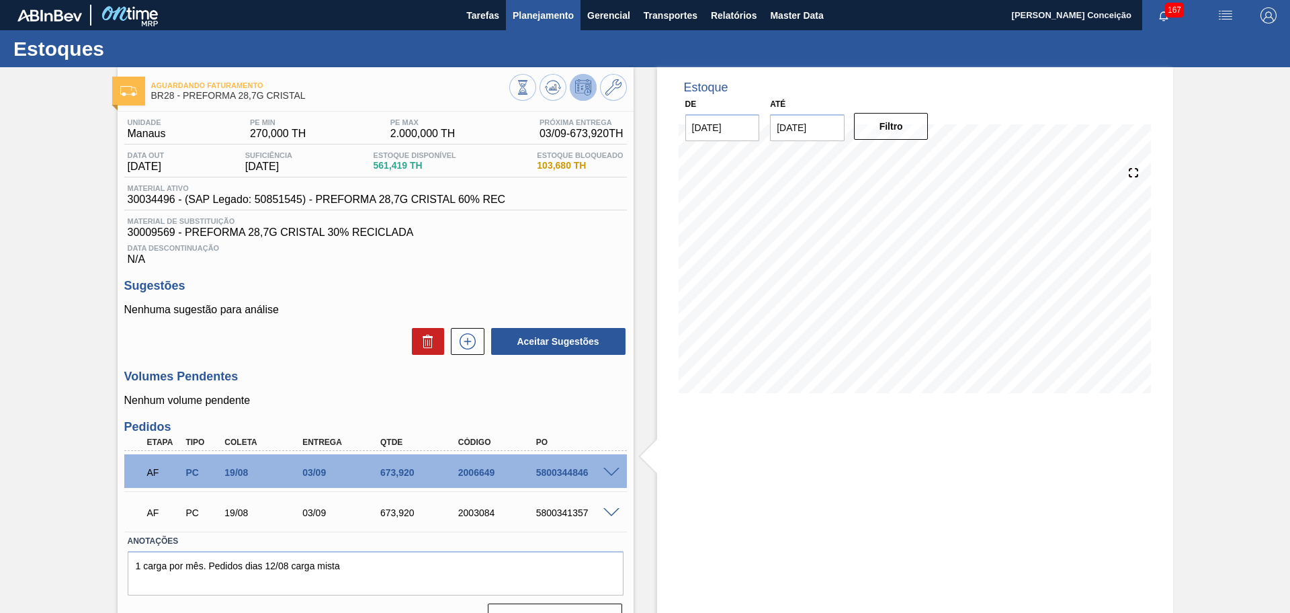
click at [554, 16] on span "Planejamento" at bounding box center [543, 15] width 61 height 16
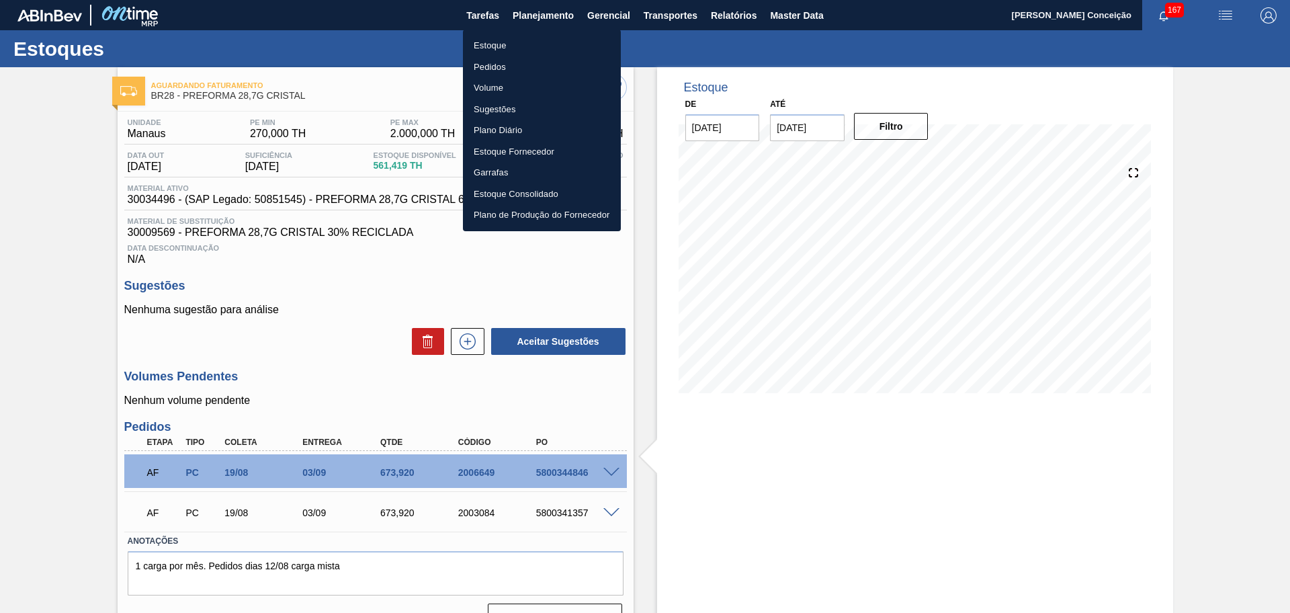
click at [507, 48] on li "Estoque" at bounding box center [542, 46] width 158 height 22
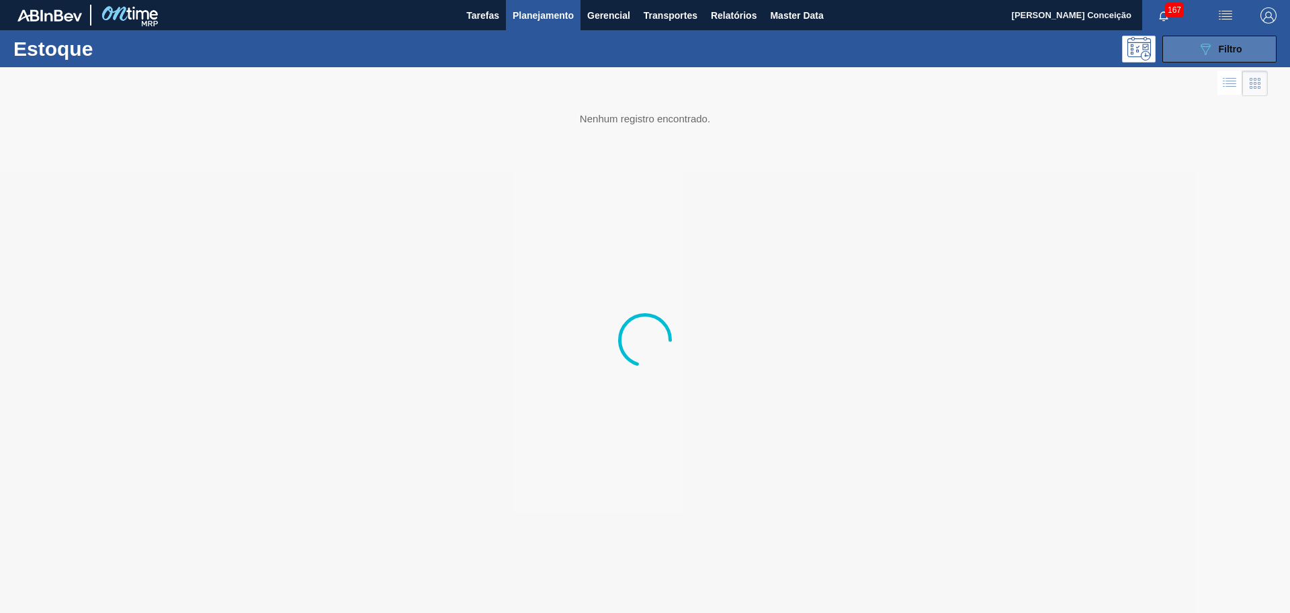
click at [1245, 54] on button "089F7B8B-B2A5-4AFE-B5C0-19BA573D28AC Filtro" at bounding box center [1220, 49] width 114 height 27
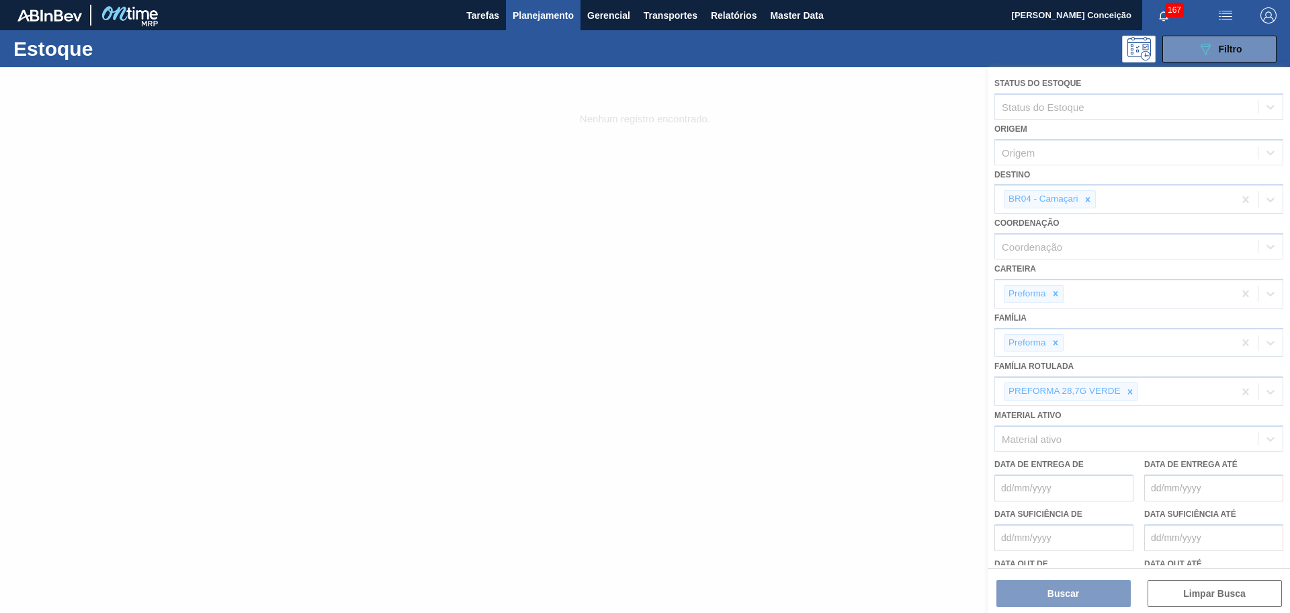
click at [1068, 591] on div at bounding box center [645, 340] width 1290 height 546
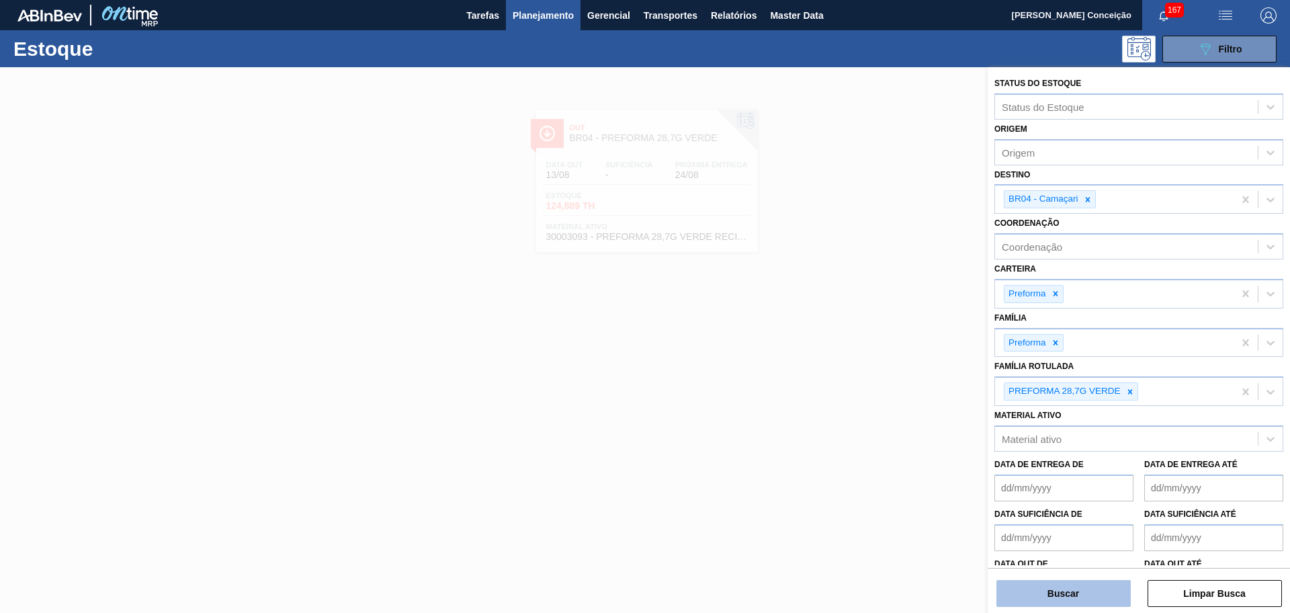
click at [1069, 592] on button "Buscar" at bounding box center [1064, 593] width 134 height 27
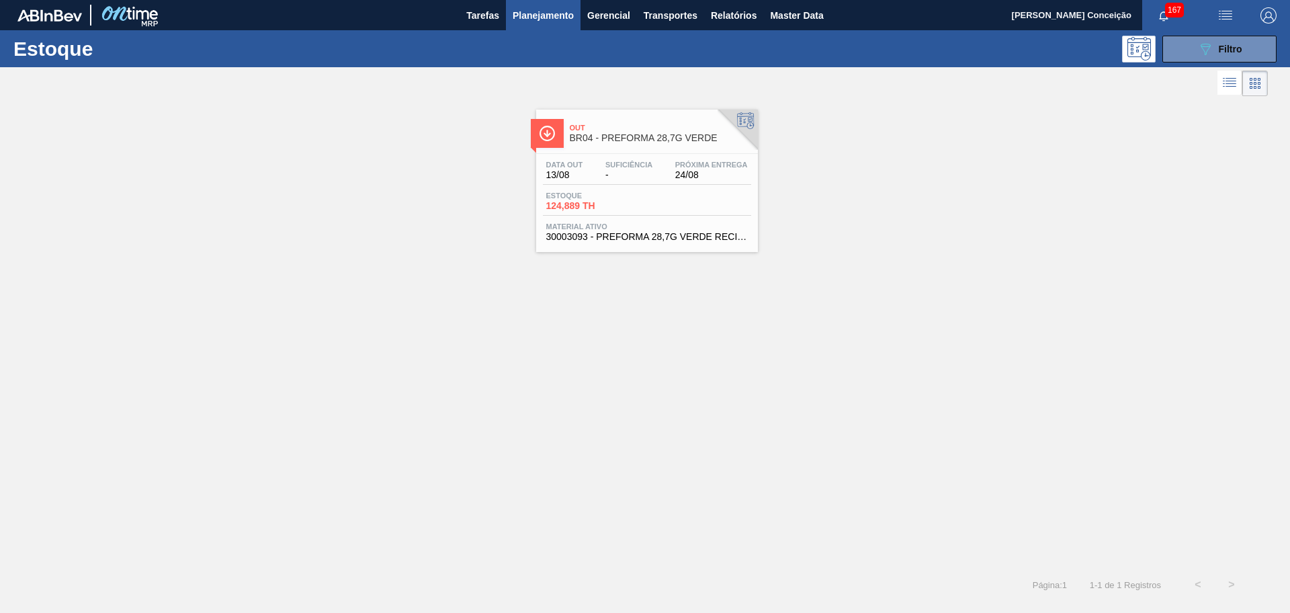
click at [640, 202] on div "Estoque 124,889 TH" at bounding box center [593, 201] width 101 height 19
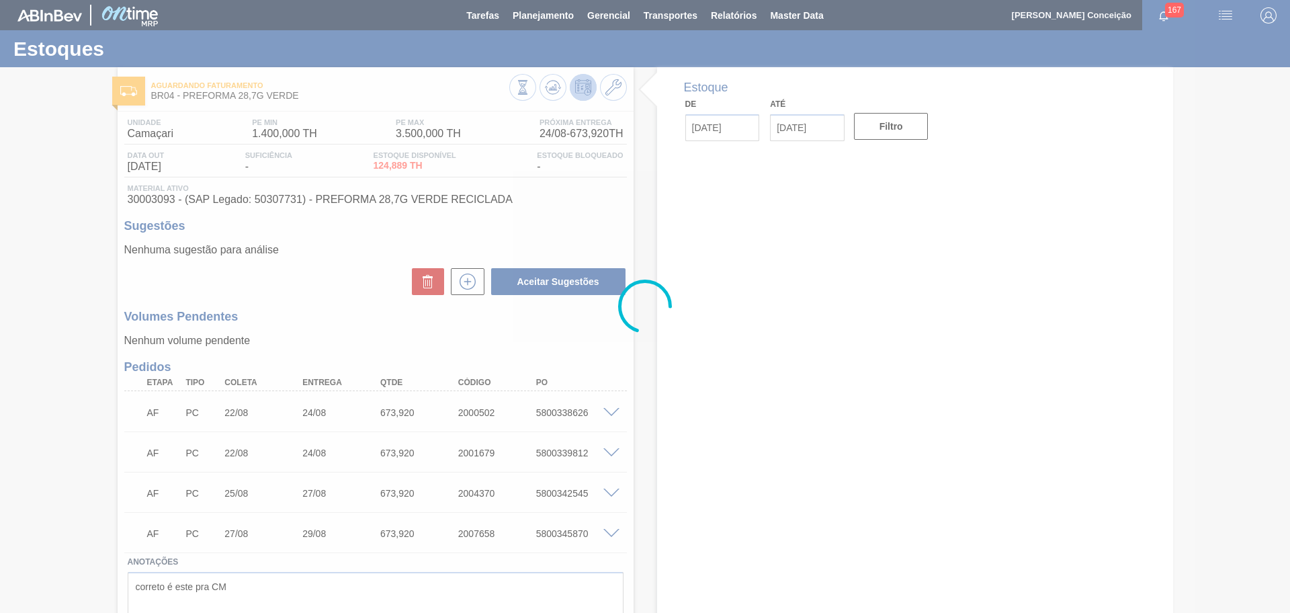
click at [347, 348] on div at bounding box center [645, 306] width 1290 height 613
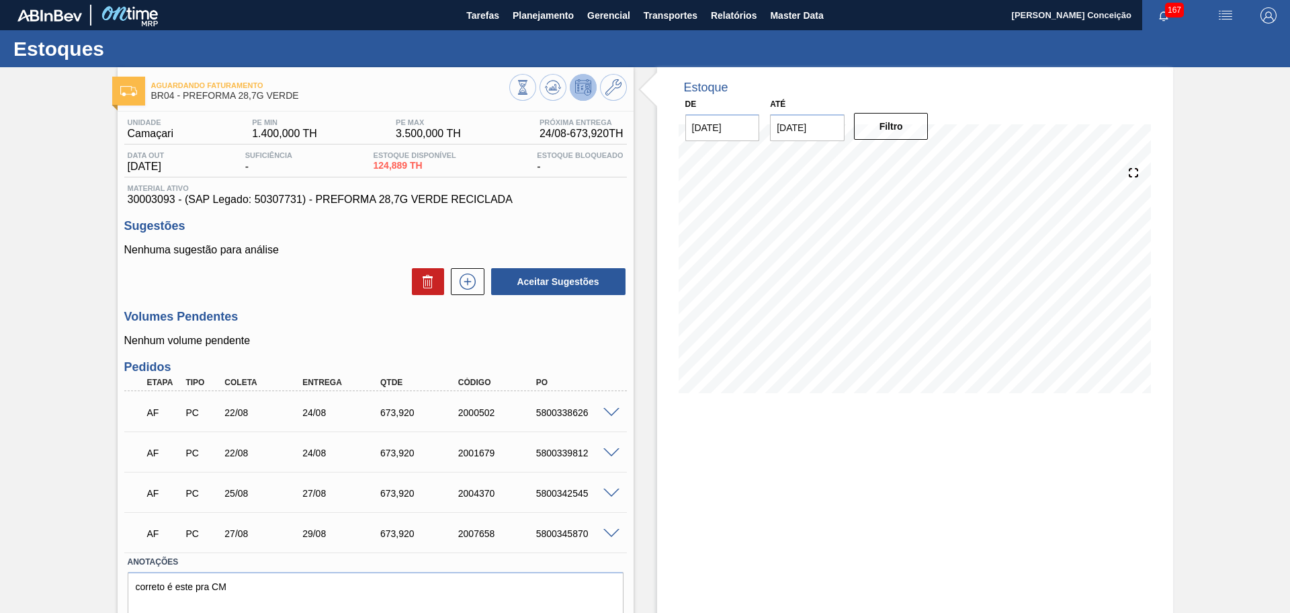
click at [335, 322] on h3 "Volumes Pendentes" at bounding box center [375, 317] width 503 height 14
click at [569, 498] on div "5800342545" at bounding box center [576, 493] width 87 height 11
copy div "5800342545"
click at [452, 353] on div "Unidade Camaçari PE MIN 1.400,000 TH PE MAX 3.500,000 TH Próxima Entrega 24/08 …" at bounding box center [376, 384] width 516 height 544
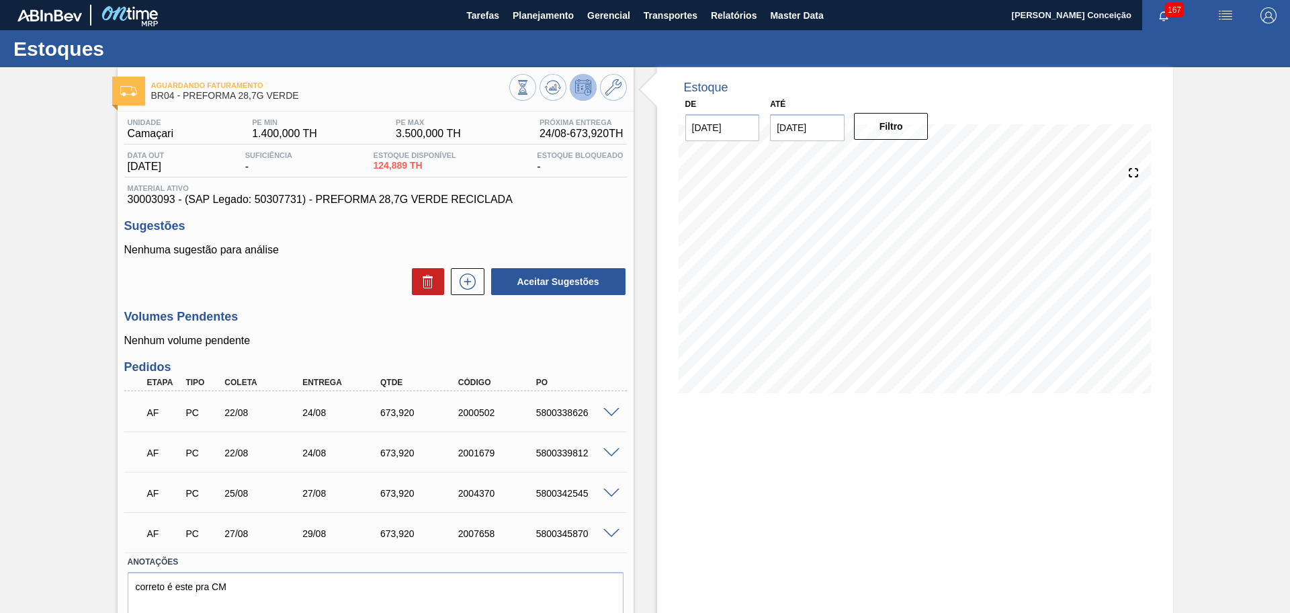
click at [547, 354] on div "Unidade Camaçari PE MIN 1.400,000 TH PE MAX 3.500,000 TH Próxima Entrega 24/08 …" at bounding box center [376, 384] width 516 height 544
click at [639, 345] on div "Estoque De 13/08/2025 Até 30/09/2025 Filtro 13/08 Projeção de Estoque 124.889 N…" at bounding box center [904, 364] width 540 height 595
click at [313, 314] on h3 "Volumes Pendentes" at bounding box center [375, 317] width 503 height 14
click at [659, 425] on div "Estoque De 13/08/2025 Até 30/09/2025 Filtro 13/08 Projeção de Estoque 124.889 N…" at bounding box center [915, 364] width 516 height 595
click at [290, 311] on h3 "Volumes Pendentes" at bounding box center [375, 317] width 503 height 14
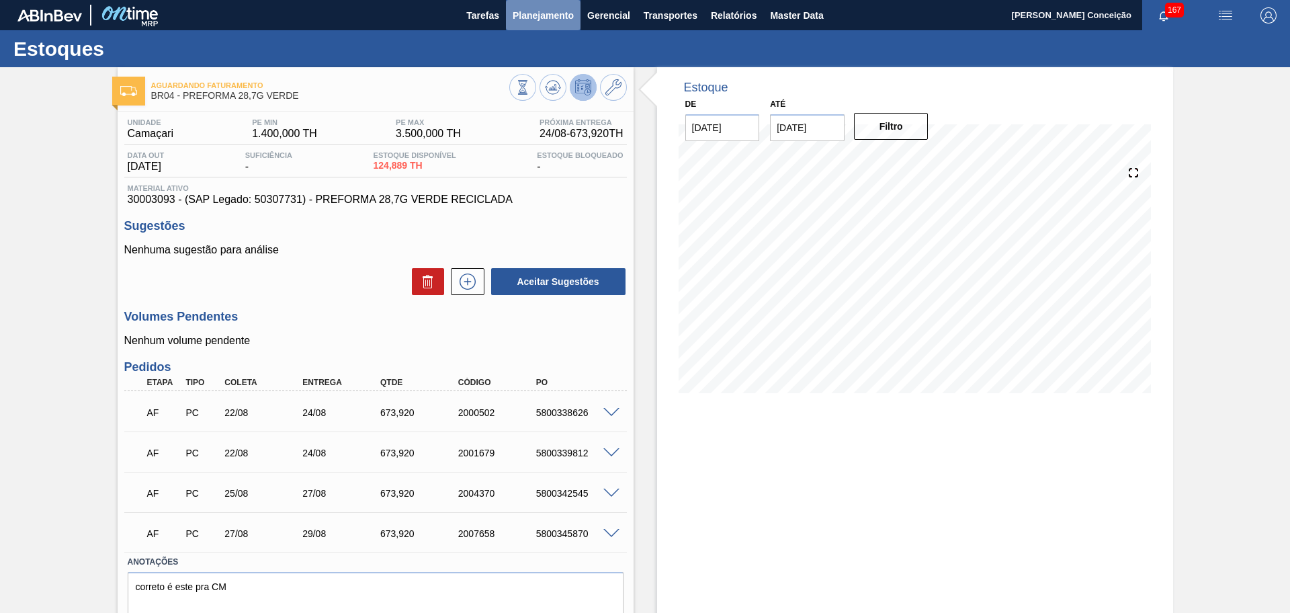
click at [528, 19] on span "Planejamento" at bounding box center [543, 15] width 61 height 16
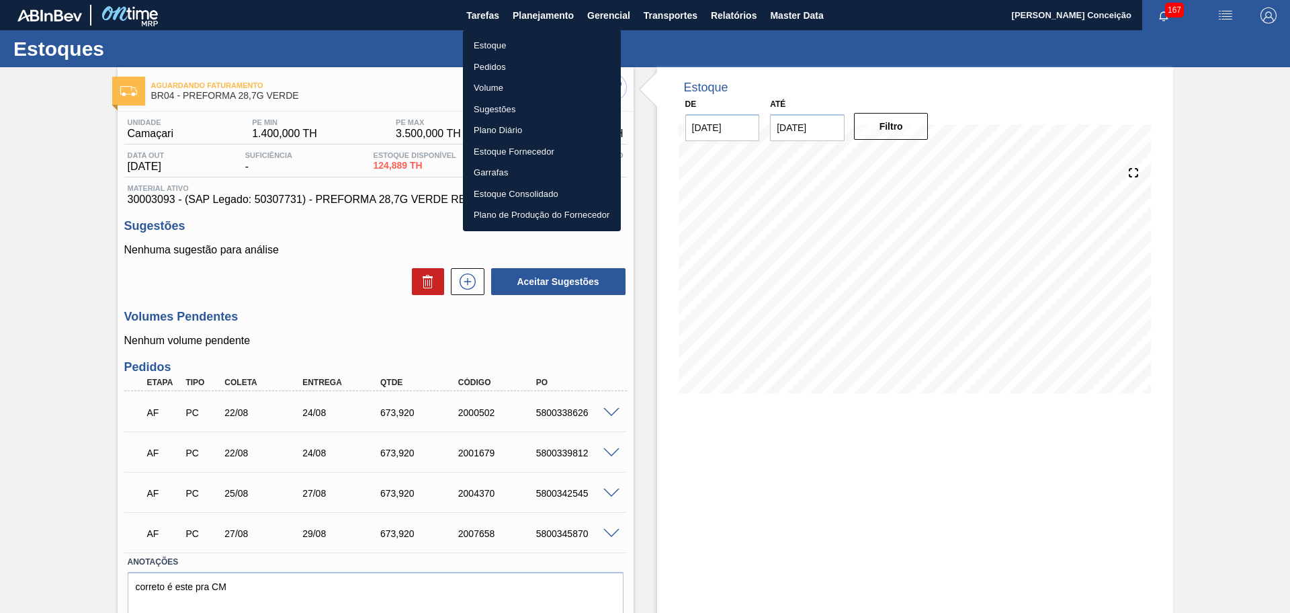
click at [502, 49] on li "Estoque" at bounding box center [542, 46] width 158 height 22
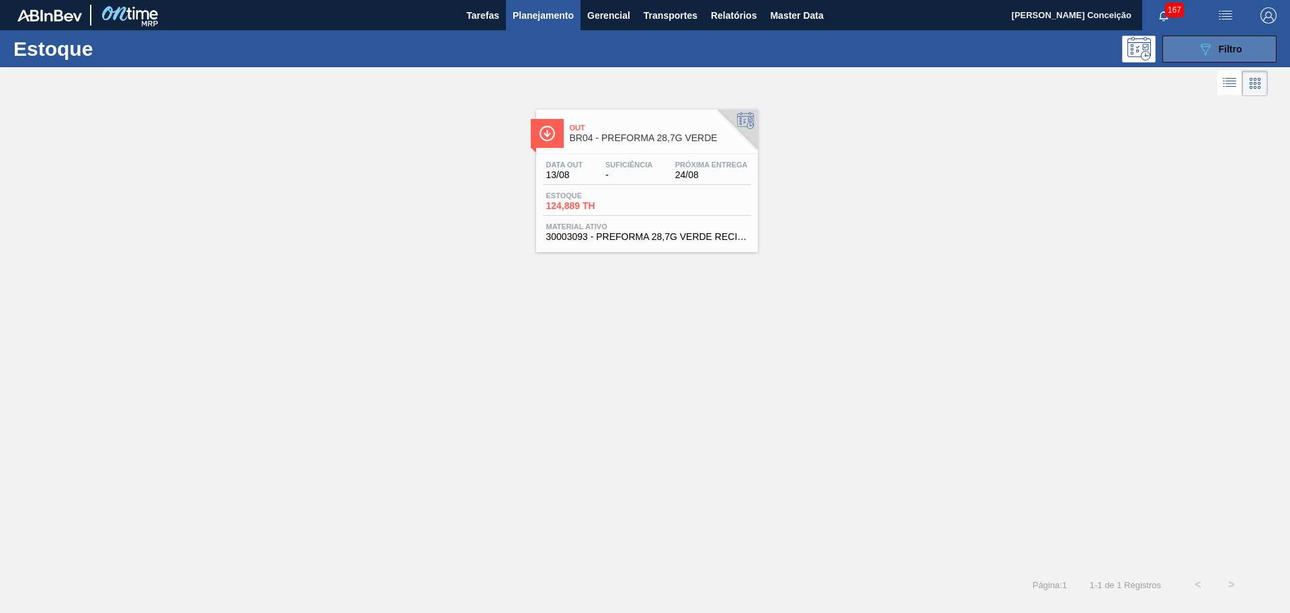
click at [1204, 58] on button "089F7B8B-B2A5-4AFE-B5C0-19BA573D28AC Filtro" at bounding box center [1220, 49] width 114 height 27
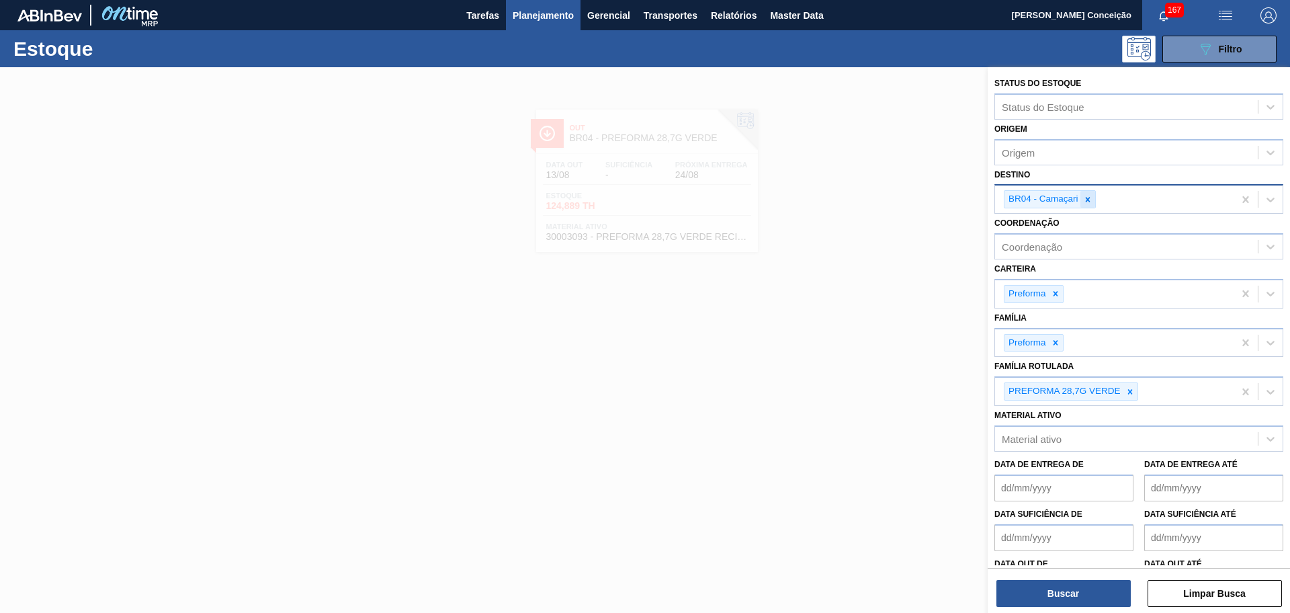
click at [1089, 196] on icon at bounding box center [1087, 199] width 9 height 9
click at [1132, 384] on icon at bounding box center [1130, 388] width 9 height 9
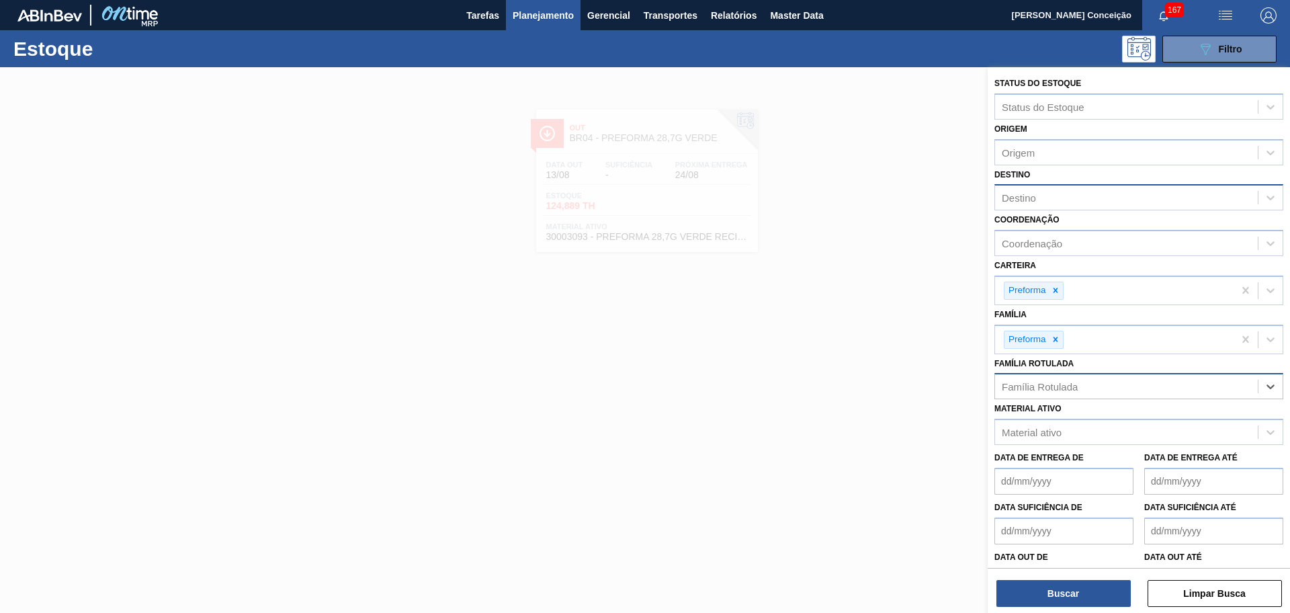
click at [1128, 397] on div "Família Rotulada" at bounding box center [1139, 386] width 289 height 26
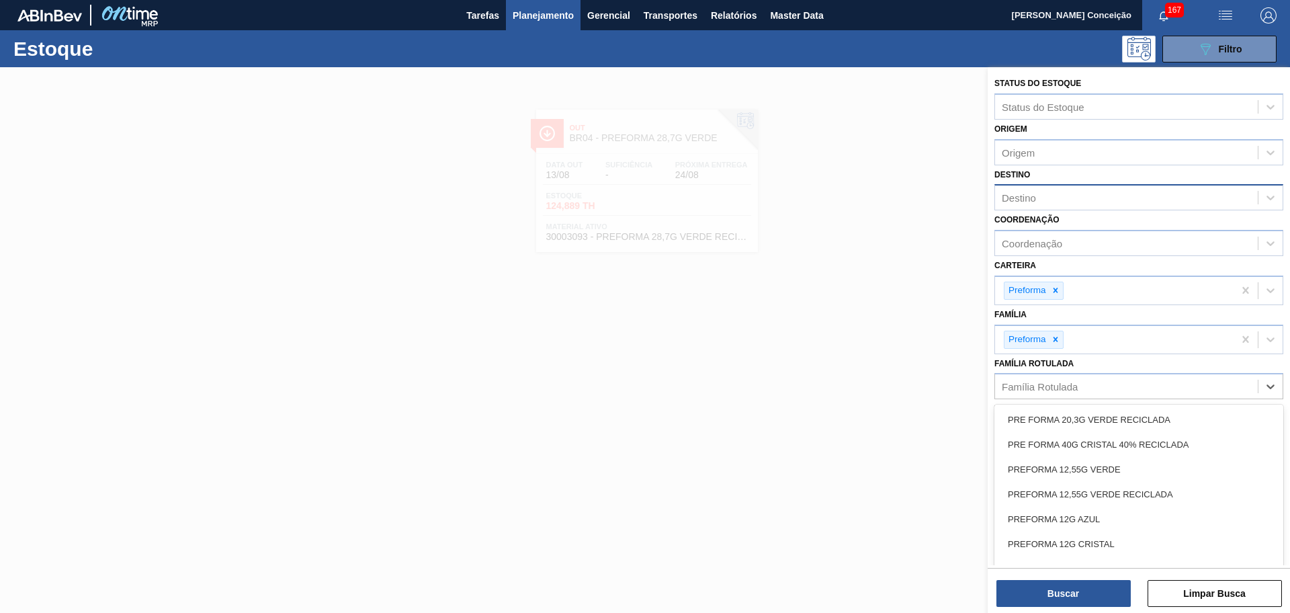
click at [1126, 387] on div "Família Rotulada" at bounding box center [1126, 386] width 263 height 19
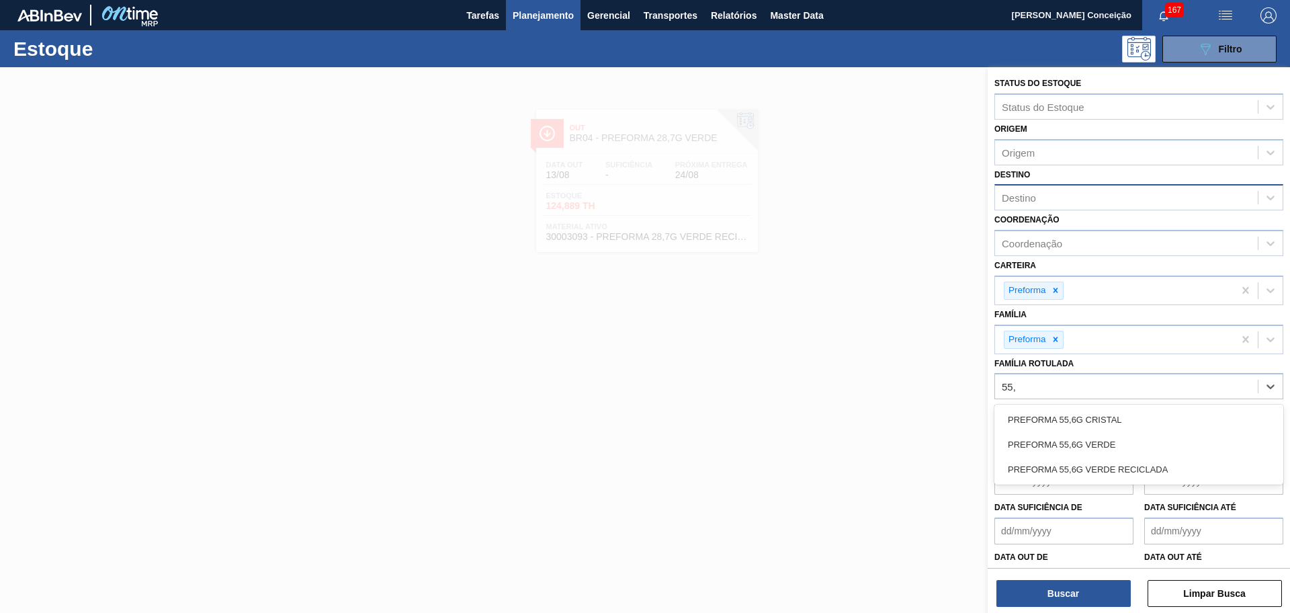
type Rotulada "55,6"
click at [1104, 441] on div "PREFORMA 55,6G VERDE" at bounding box center [1139, 444] width 289 height 25
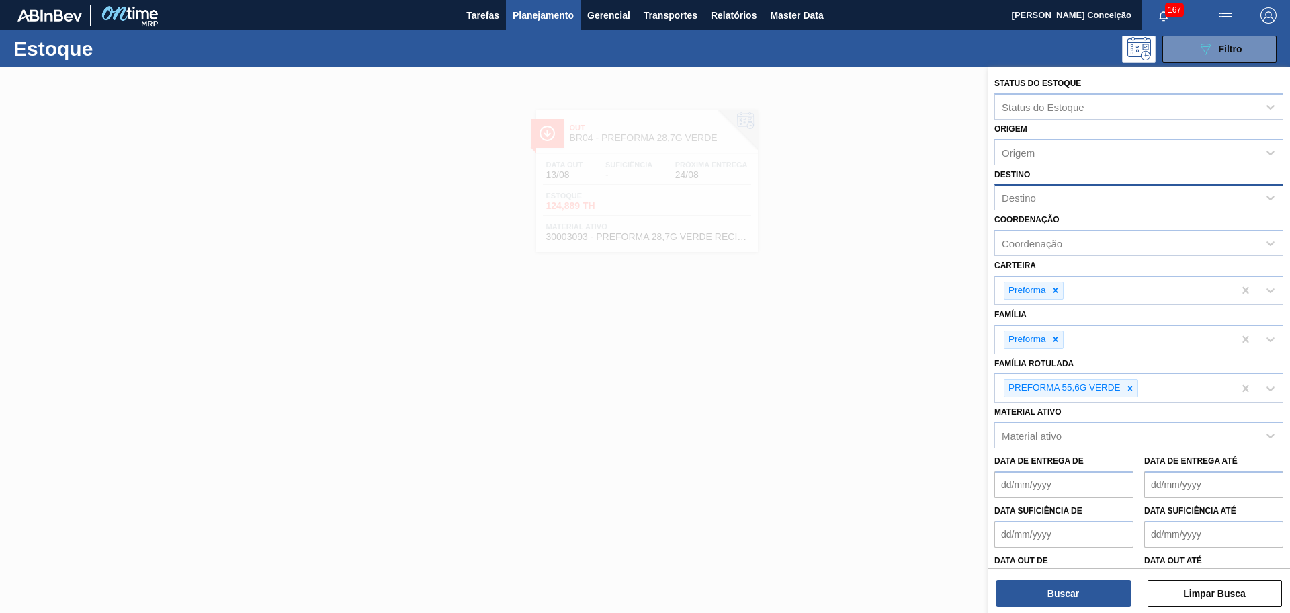
click at [1063, 608] on div "Status do Estoque Status do Estoque Origem Origem Destino Destino Coordenação C…" at bounding box center [1139, 341] width 302 height 548
click at [1067, 597] on button "Buscar" at bounding box center [1064, 593] width 134 height 27
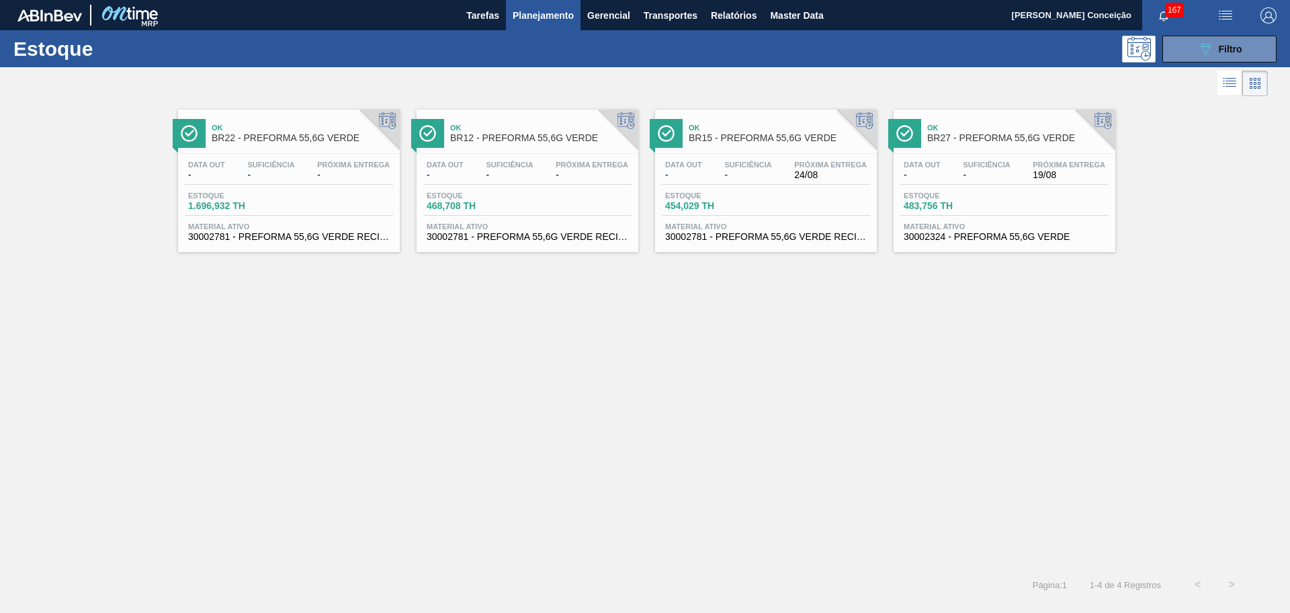
click at [923, 222] on span "Material ativo" at bounding box center [1005, 226] width 202 height 8
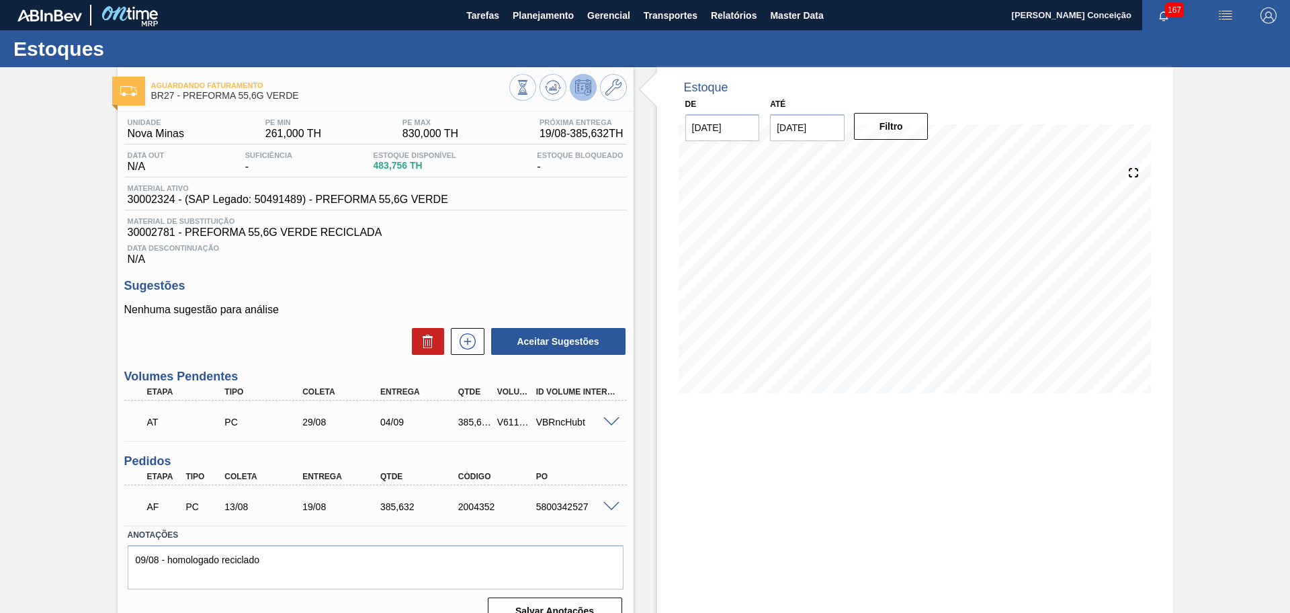
click at [417, 274] on div "Unidade Nova Minas PE MIN 261,000 TH PE MAX 830,000 TH Próxima Entrega 19/08 - …" at bounding box center [376, 371] width 516 height 518
click at [612, 417] on span at bounding box center [612, 422] width 16 height 10
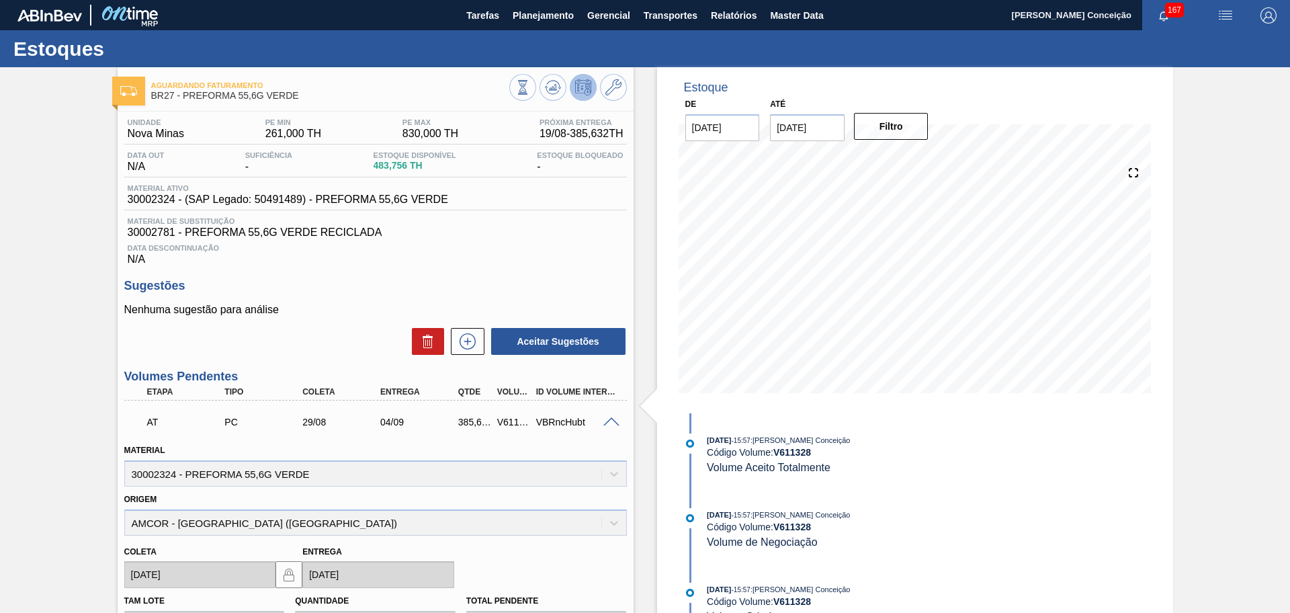
click at [612, 417] on span at bounding box center [612, 422] width 16 height 10
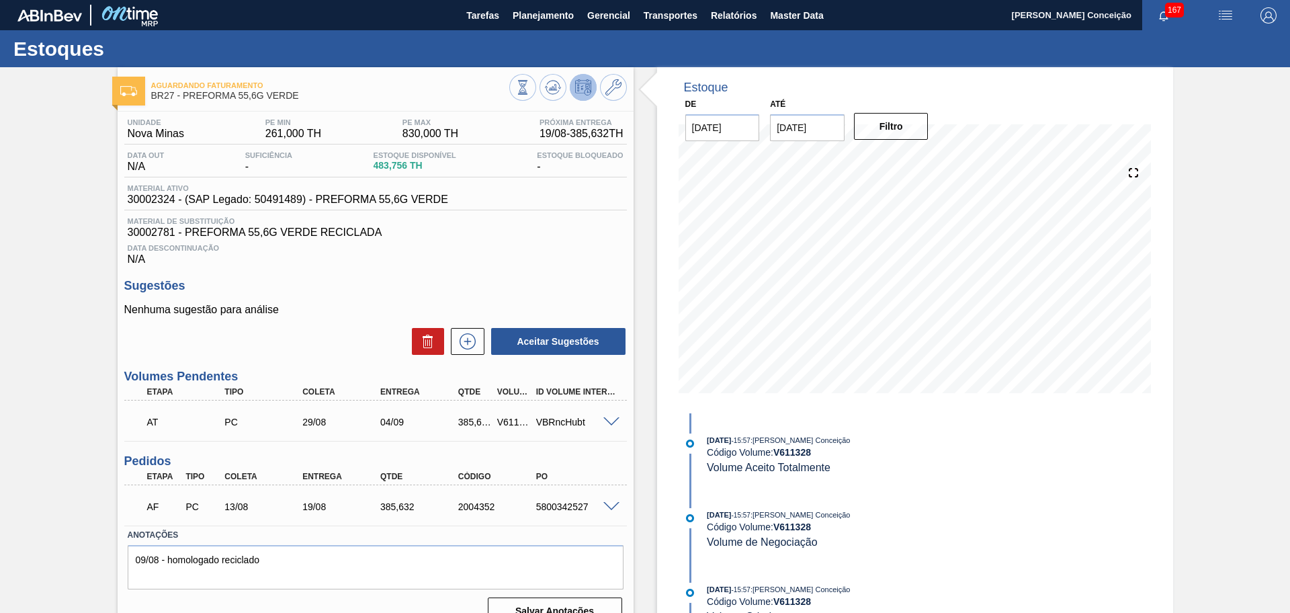
click at [614, 505] on span at bounding box center [612, 507] width 16 height 10
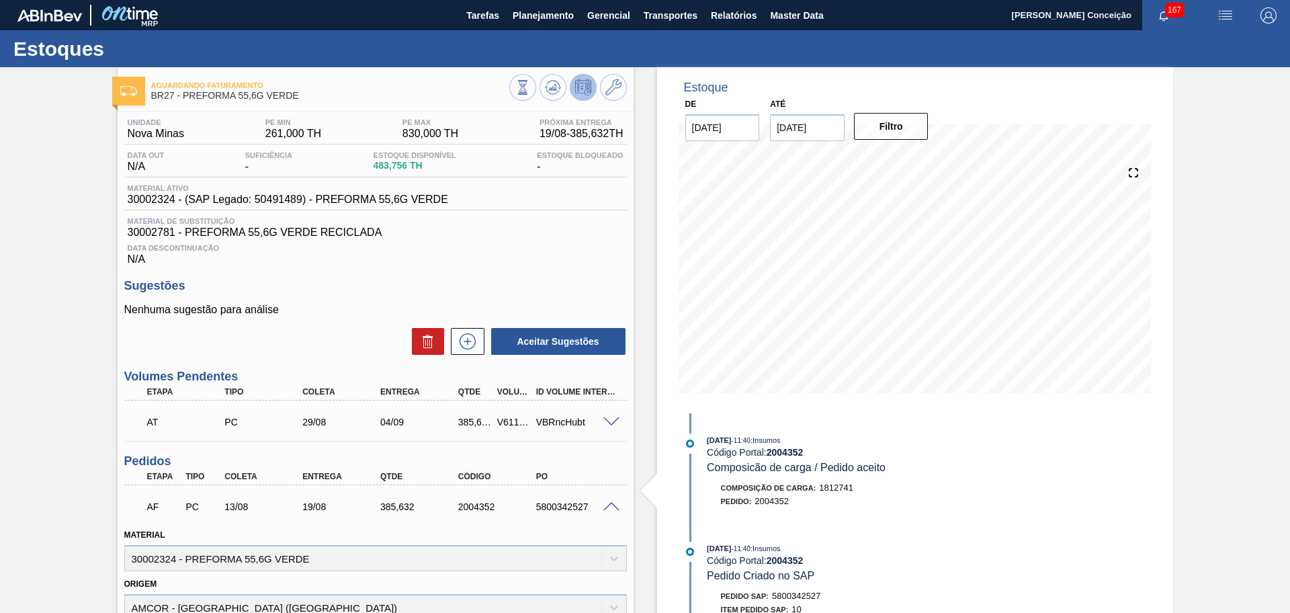
click at [614, 505] on span at bounding box center [612, 507] width 16 height 10
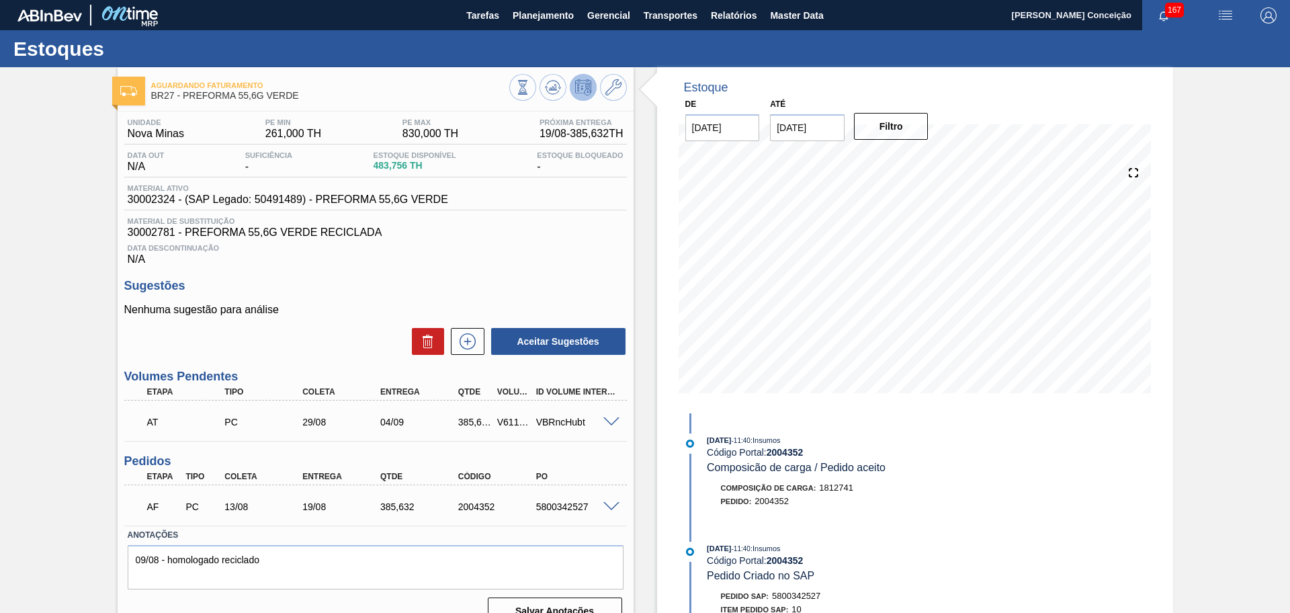
click at [614, 505] on span at bounding box center [612, 507] width 16 height 10
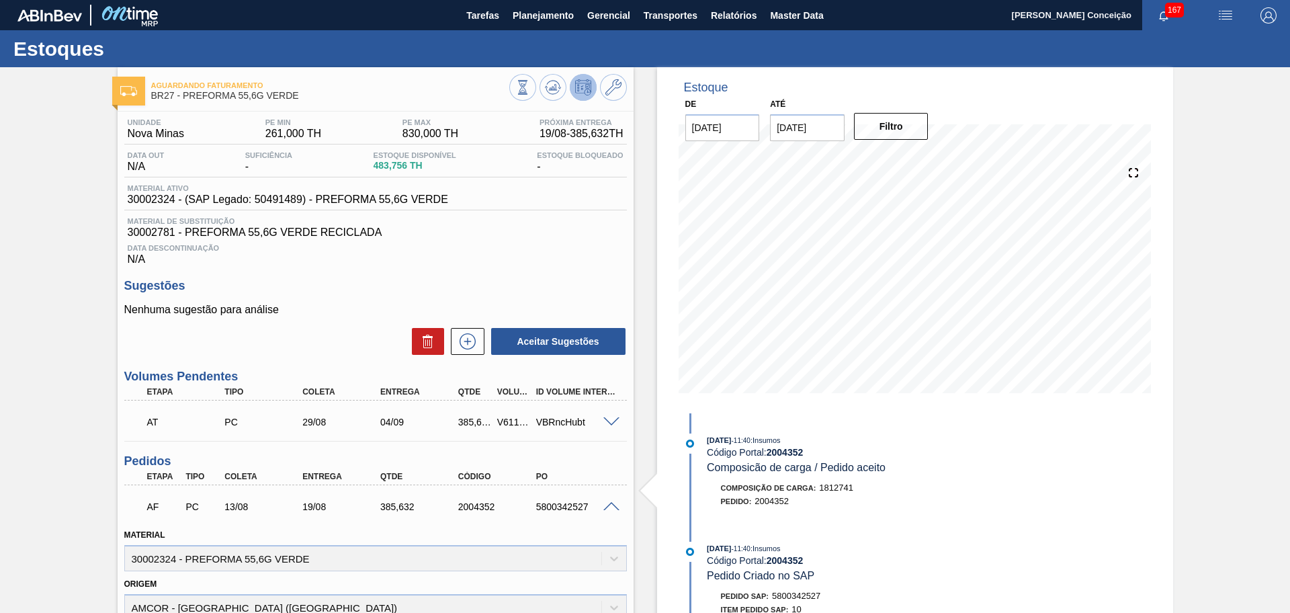
click at [614, 505] on span at bounding box center [612, 507] width 16 height 10
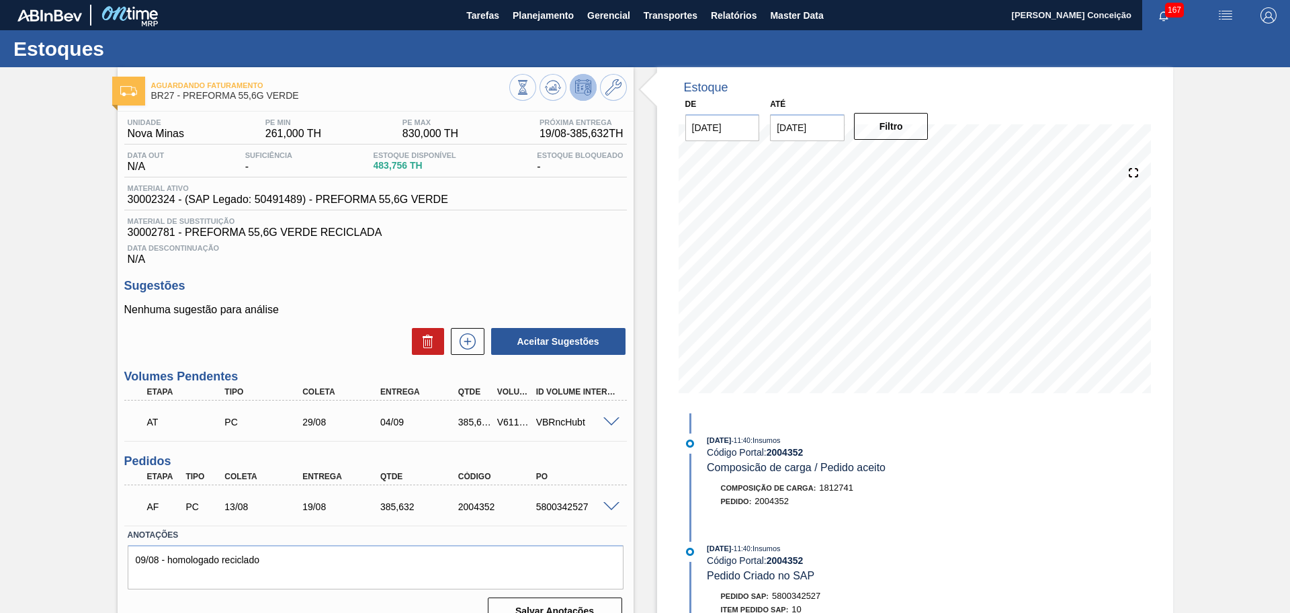
click at [509, 254] on div "Data Descontinuação N/A" at bounding box center [375, 252] width 503 height 27
click at [533, 278] on div "Unidade Nova Minas PE MIN 261,000 TH PE MAX 830,000 TH Próxima Entrega 19/08 - …" at bounding box center [376, 371] width 516 height 518
click at [335, 271] on div "Unidade Nova Minas PE MIN 261,000 TH PE MAX 830,000 TH Próxima Entrega 19/08 - …" at bounding box center [376, 371] width 516 height 518
click at [157, 201] on span "30002324 - (SAP Legado: 50491489) - PREFORMA 55,6G VERDE" at bounding box center [288, 200] width 321 height 12
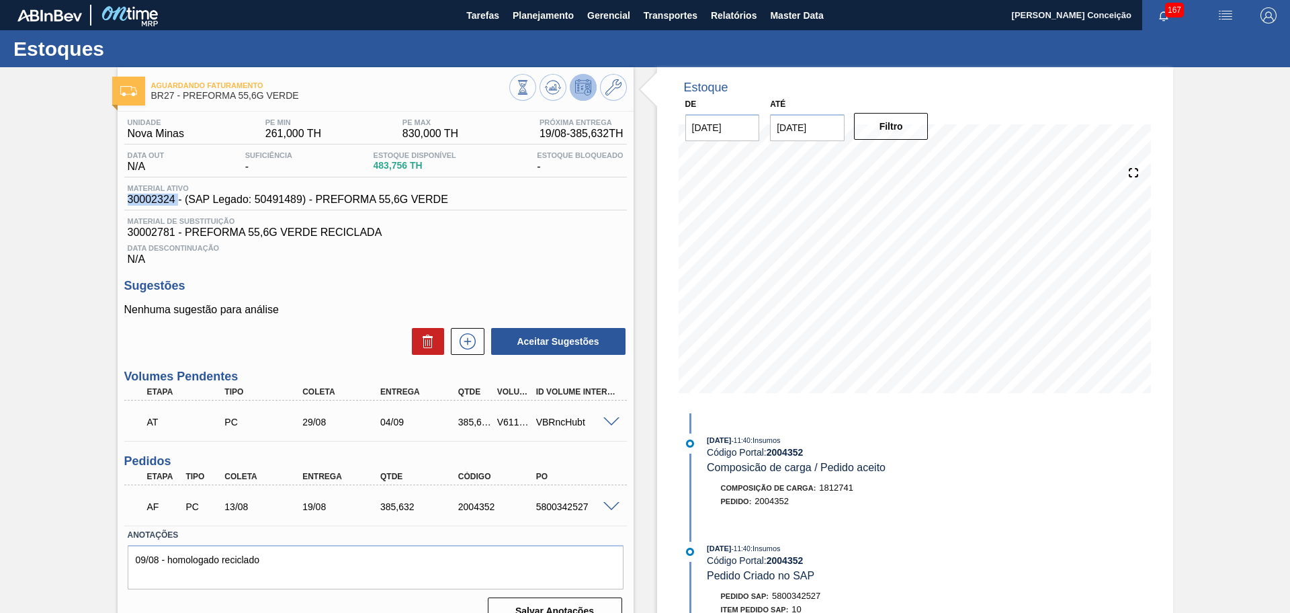
copy span "30002324"
click at [161, 197] on span "30002324 - (SAP Legado: 50491489) - PREFORMA 55,6G VERDE" at bounding box center [288, 200] width 321 height 12
click at [148, 228] on span "30002781 - PREFORMA 55,6G VERDE RECICLADA" at bounding box center [376, 232] width 496 height 12
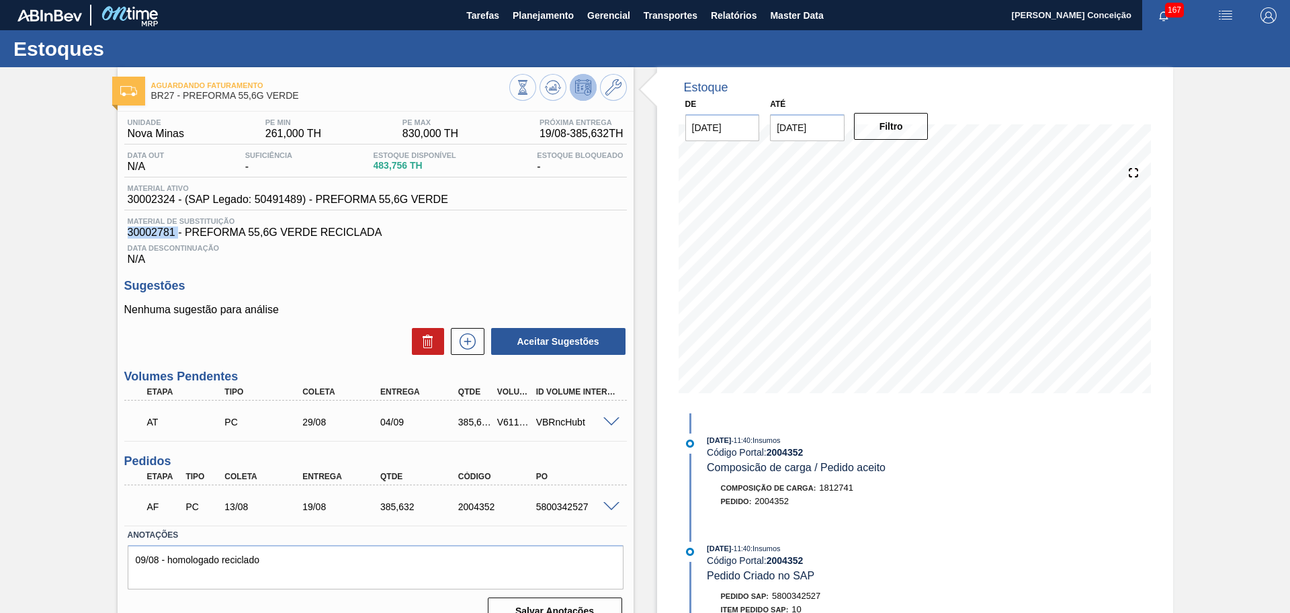
copy span "30002781"
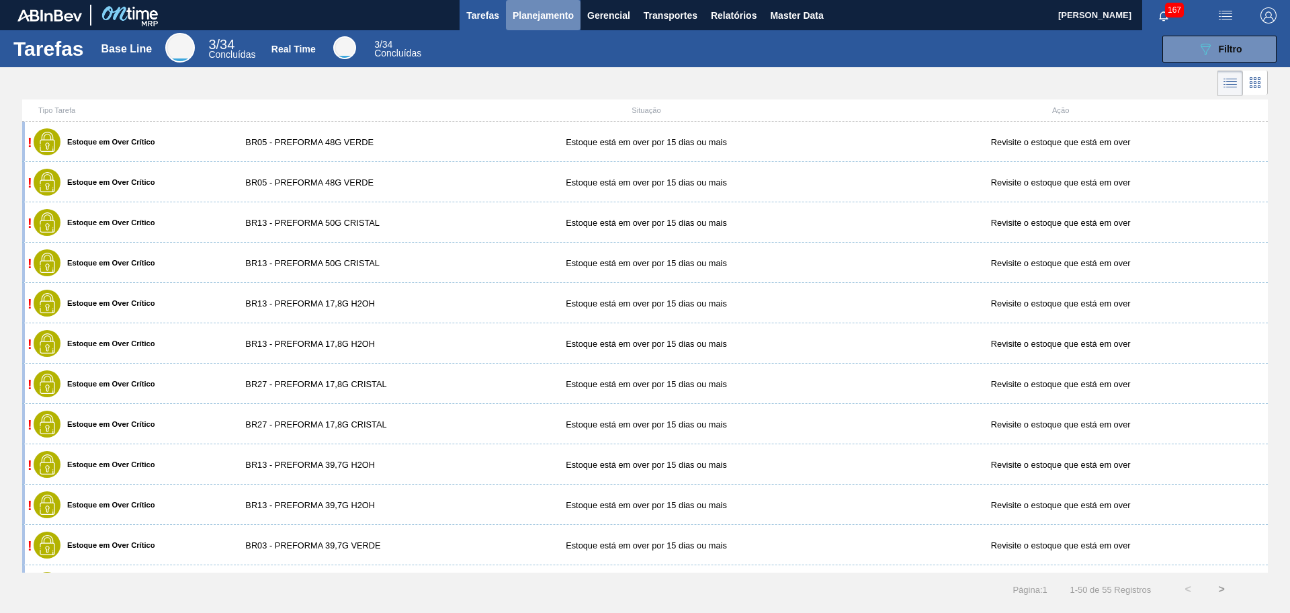
click at [535, 19] on span "Planejamento" at bounding box center [543, 15] width 61 height 16
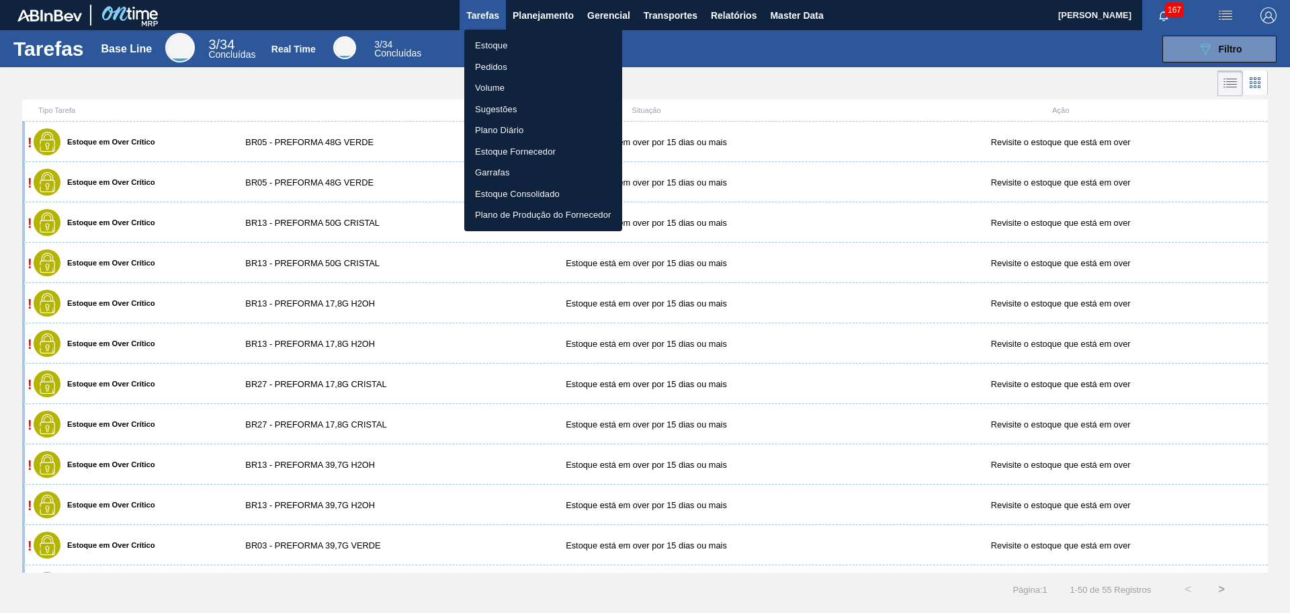
click at [495, 46] on li "Estoque" at bounding box center [543, 46] width 158 height 22
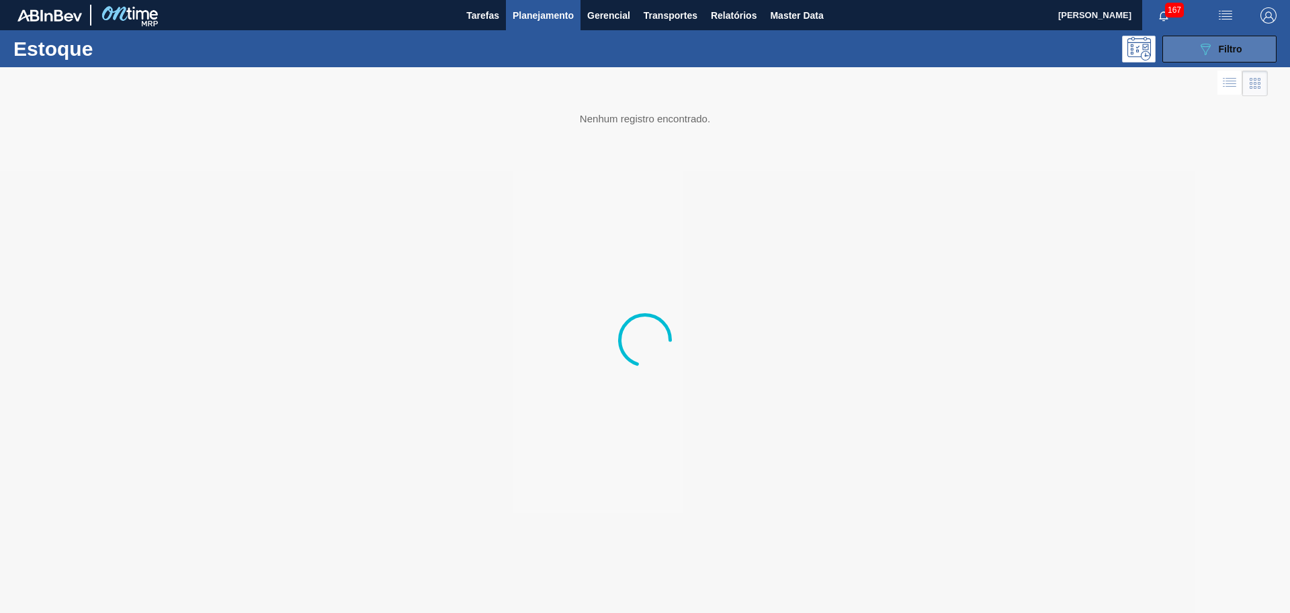
click at [938, 47] on span "Filtro" at bounding box center [1231, 49] width 24 height 11
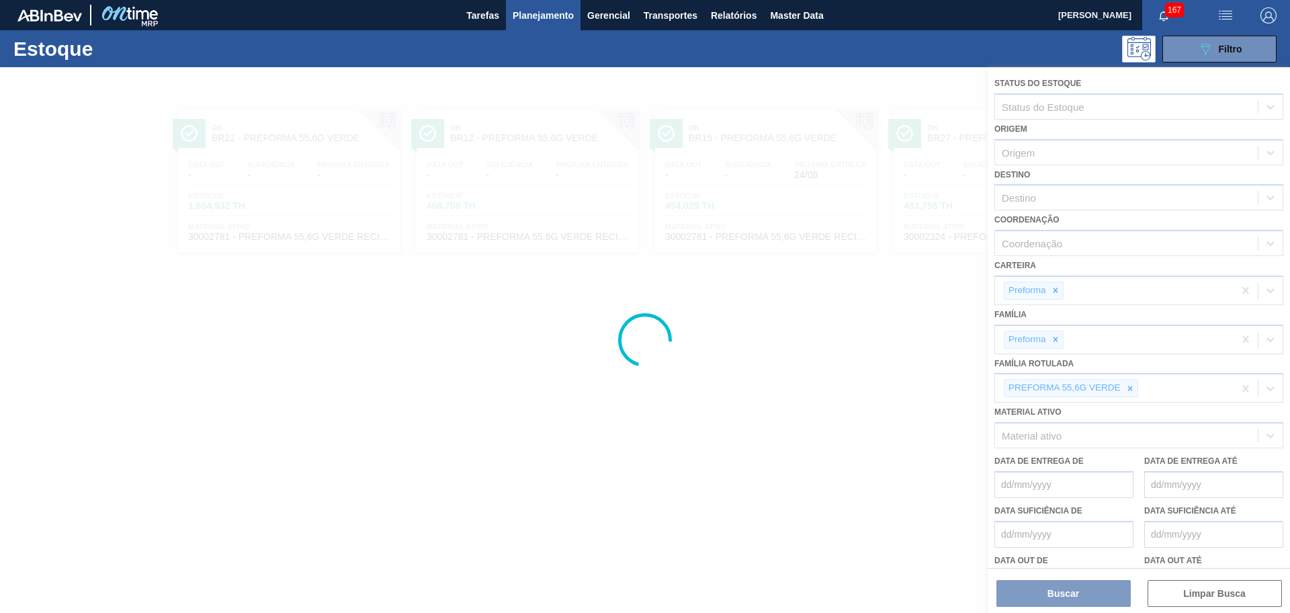
click at [938, 393] on div at bounding box center [645, 340] width 1290 height 546
click at [938, 389] on div at bounding box center [645, 340] width 1290 height 546
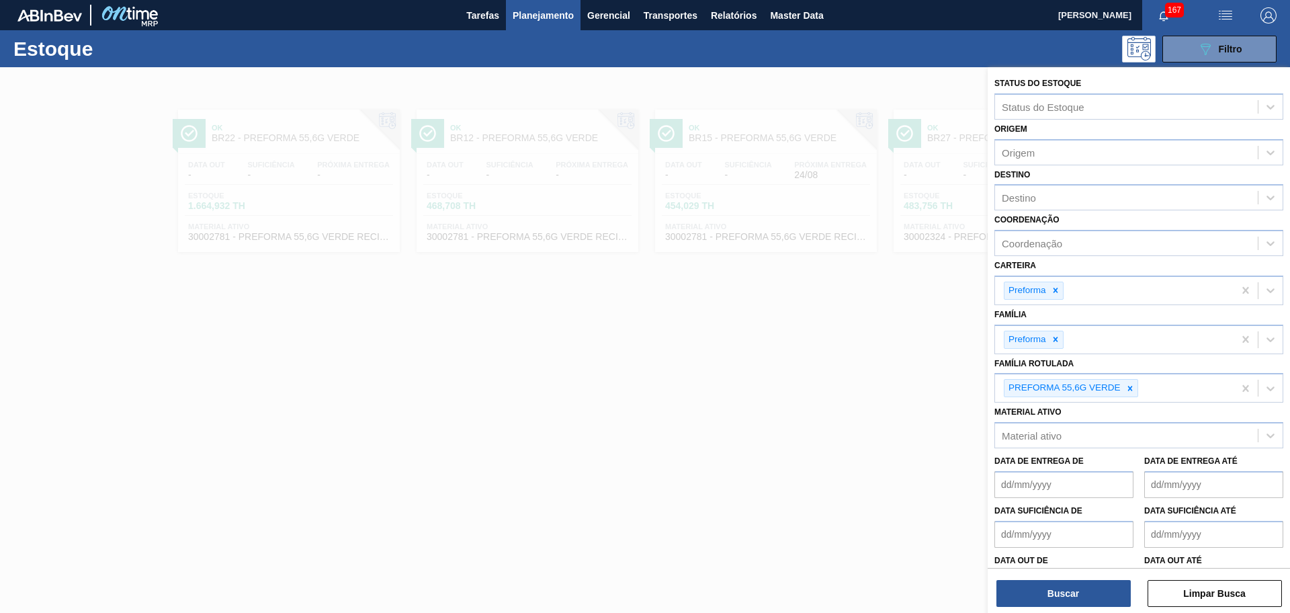
click at [938, 389] on icon at bounding box center [1130, 388] width 9 height 9
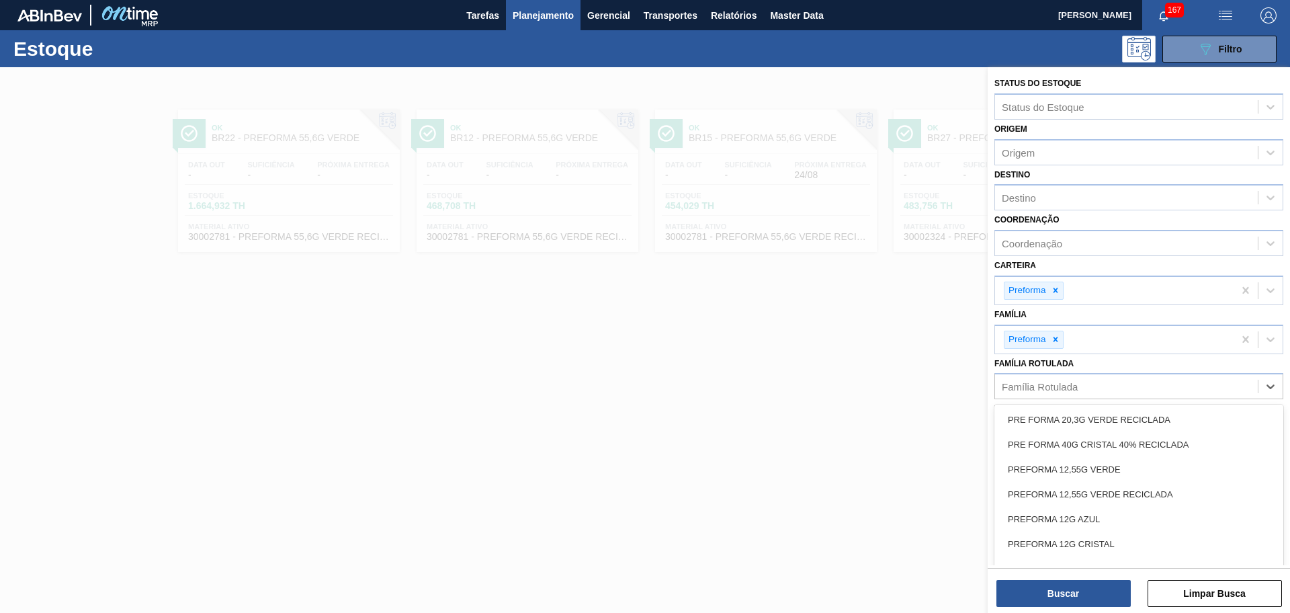
click at [938, 389] on div "Família Rotulada" at bounding box center [1126, 386] width 263 height 19
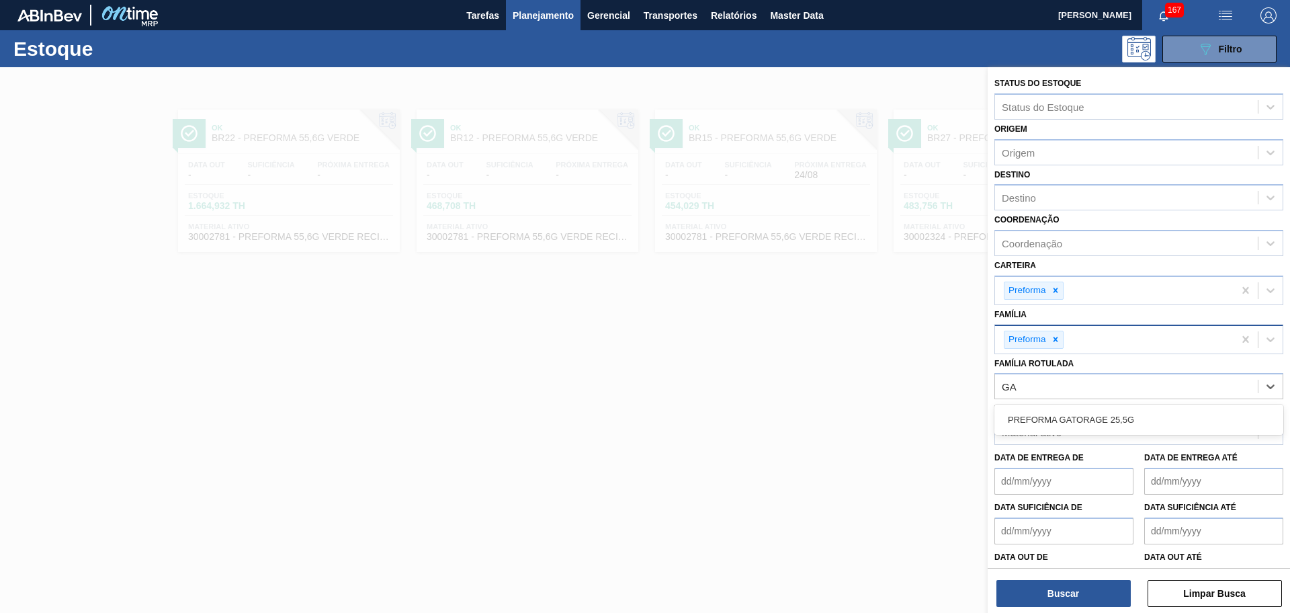
type Rotulada "GA"
click at [938, 348] on div "Preforma" at bounding box center [1034, 340] width 60 height 18
click at [938, 341] on icon at bounding box center [1055, 339] width 9 height 9
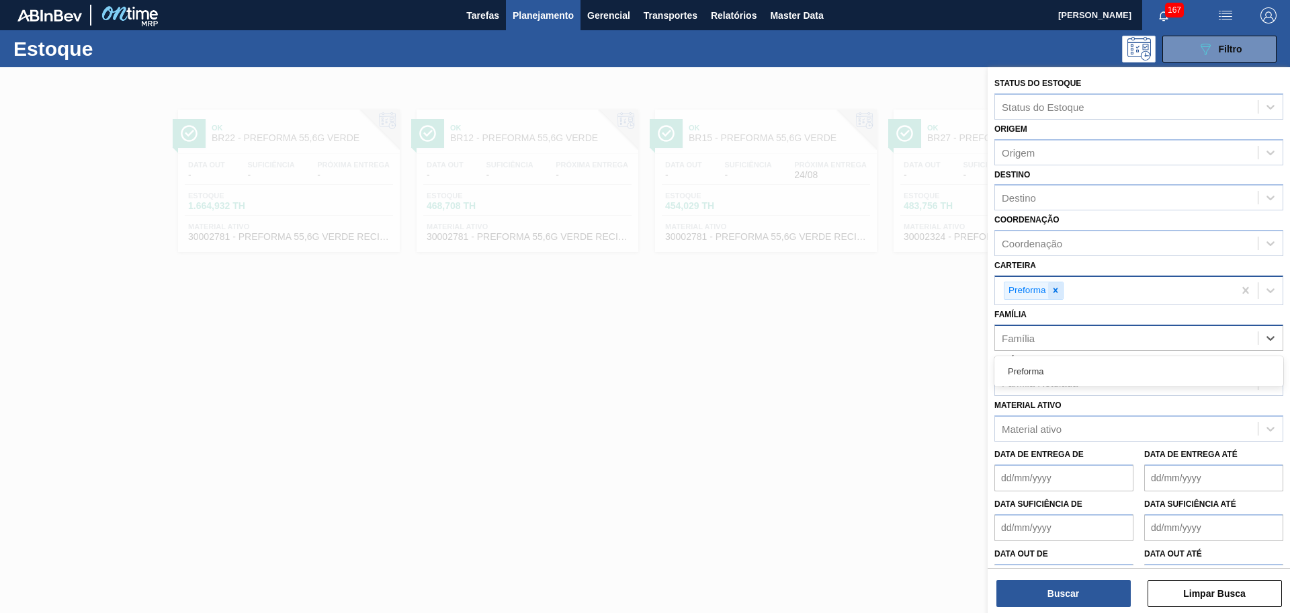
click at [938, 293] on icon at bounding box center [1055, 290] width 9 height 9
click at [938, 333] on div "Família" at bounding box center [1018, 334] width 33 height 11
type input "G"
click at [938, 333] on div "Família" at bounding box center [1126, 334] width 263 height 19
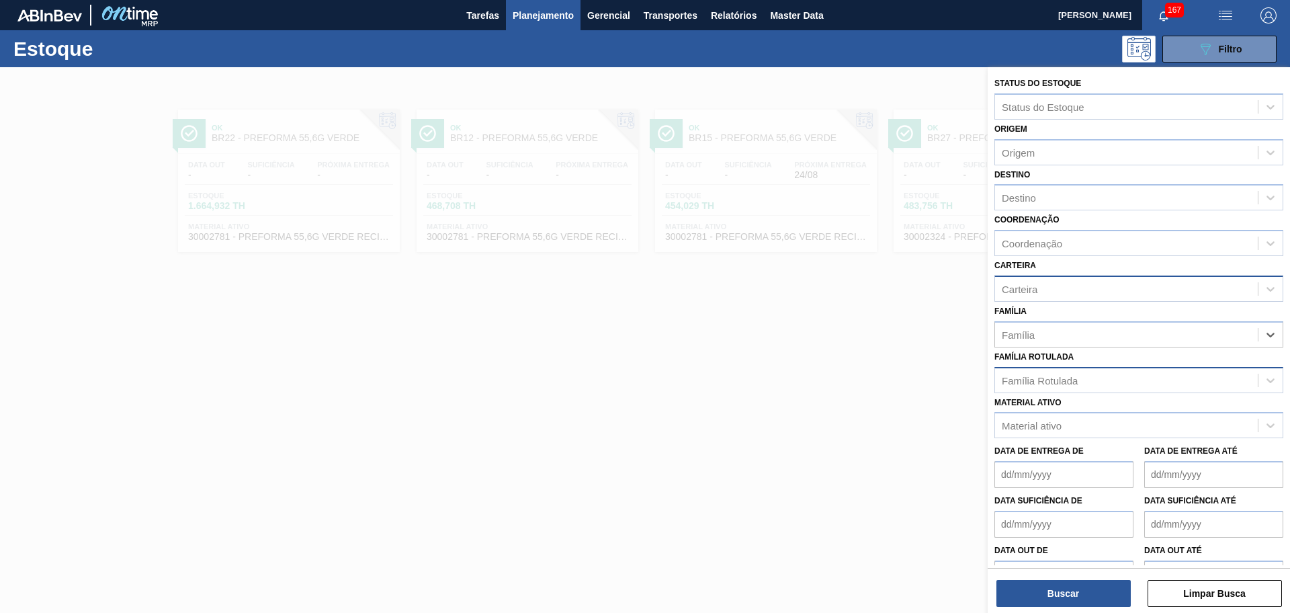
click at [938, 372] on div "Família Rotulada" at bounding box center [1126, 379] width 263 height 19
type Rotulada "GARRAFA GATORADE AMCOR"
click at [938, 385] on div "Família Rotulada" at bounding box center [1126, 379] width 263 height 19
type Rotulada "g"
type Rotulada "a"
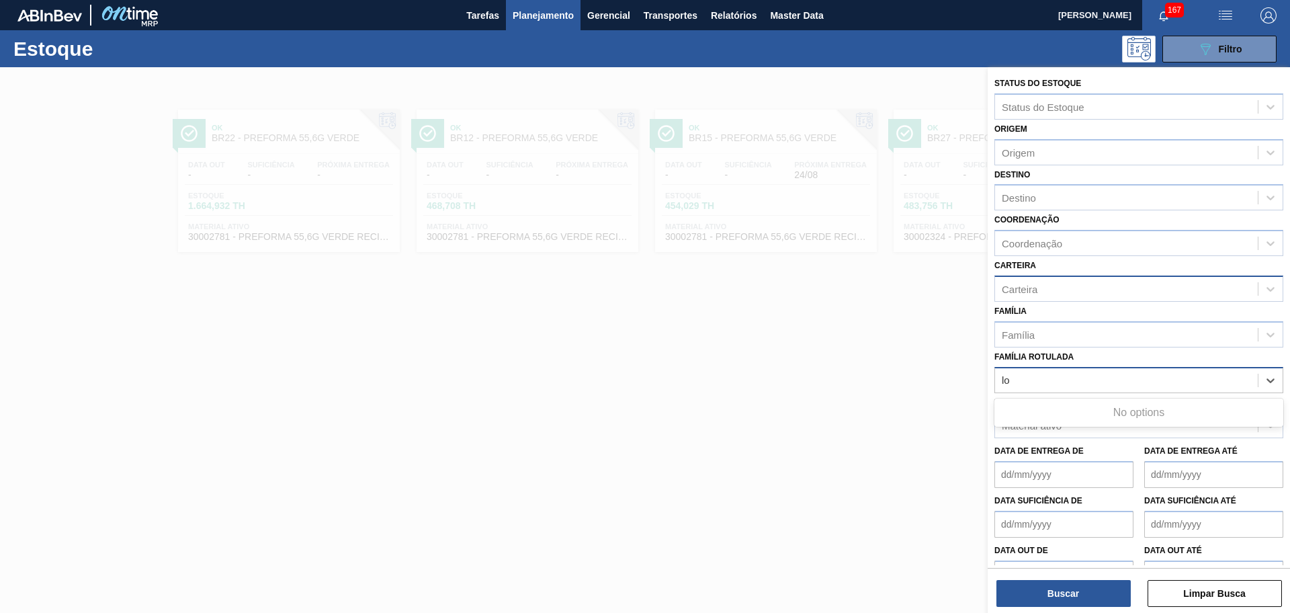
type Rotulada "l"
type Rotulada "garrafa gatorade amcor"
click at [938, 445] on button "Buscar" at bounding box center [1064, 593] width 134 height 27
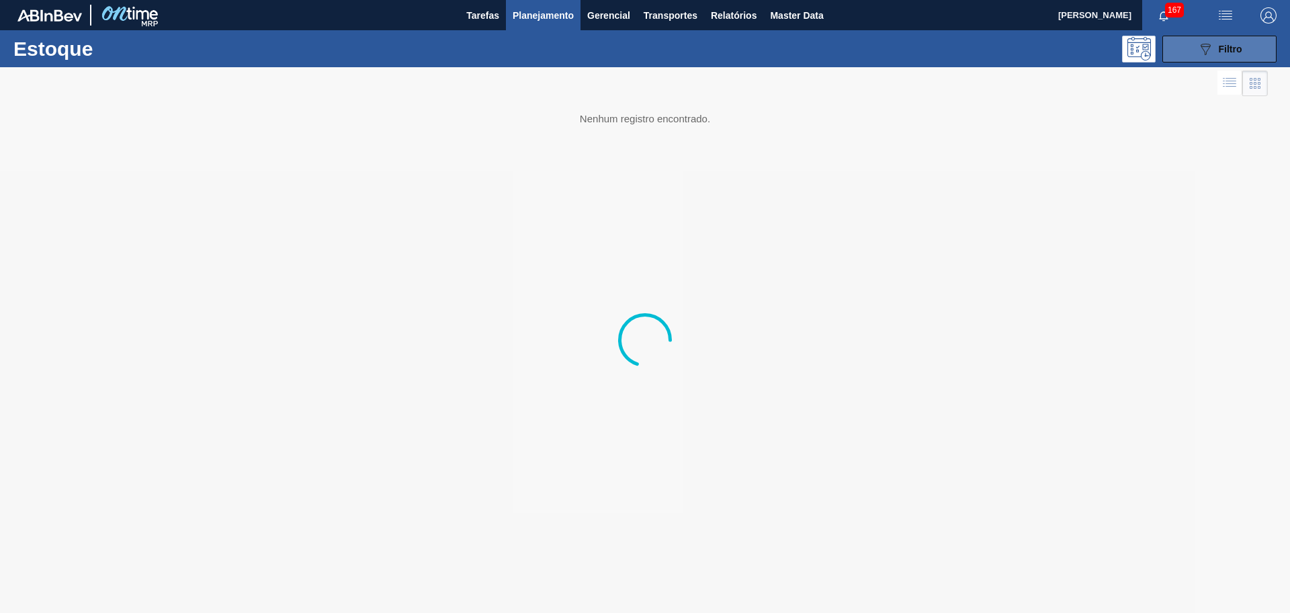
click at [938, 47] on button "089F7B8B-B2A5-4AFE-B5C0-19BA573D28AC Filtro" at bounding box center [1220, 49] width 114 height 27
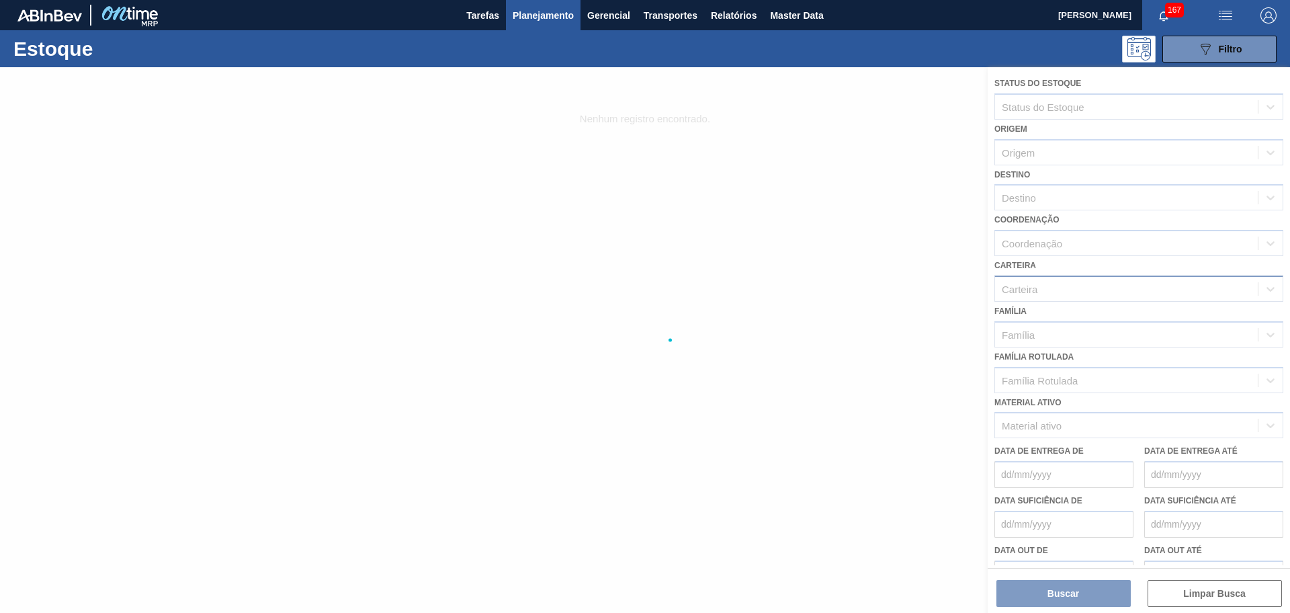
click at [938, 329] on div at bounding box center [645, 340] width 1290 height 546
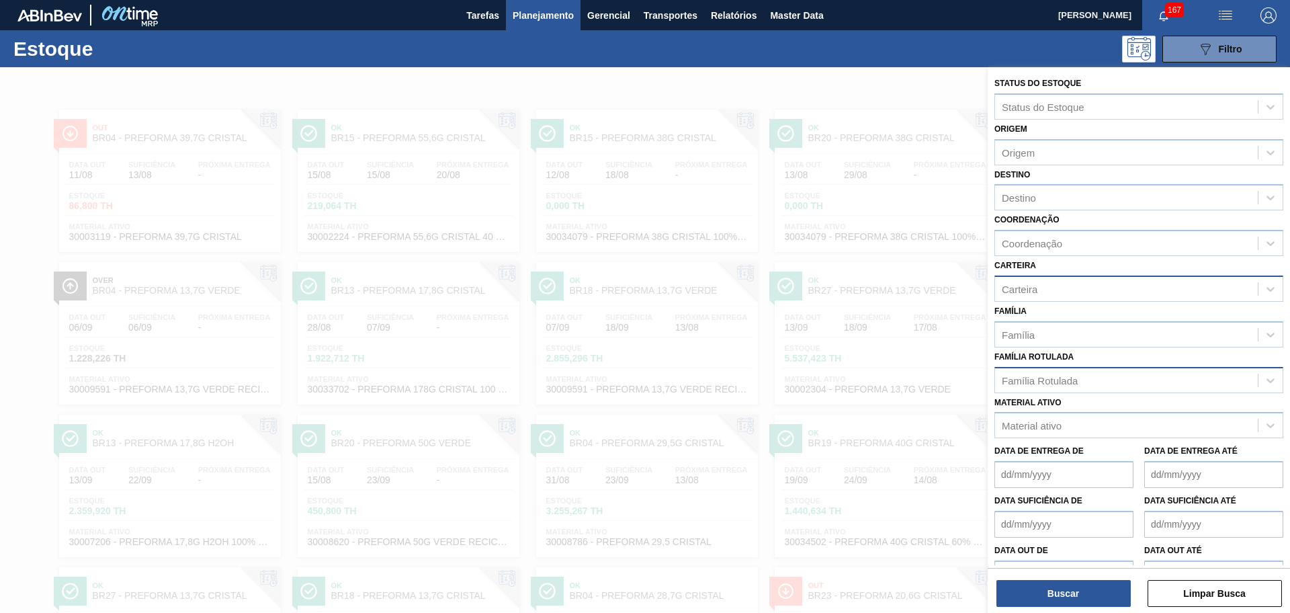
click at [938, 372] on div "Família Rotulada" at bounding box center [1126, 379] width 263 height 19
click at [938, 377] on div "Família Rotulada" at bounding box center [1040, 379] width 76 height 11
click at [938, 333] on div "Família" at bounding box center [1126, 334] width 263 height 19
click at [938, 308] on div "Família option , deselected. option Preforma focused, 1 of 1. 1 result availabl…" at bounding box center [1139, 325] width 289 height 46
click at [938, 380] on div "Família Rotulada" at bounding box center [1040, 379] width 76 height 11
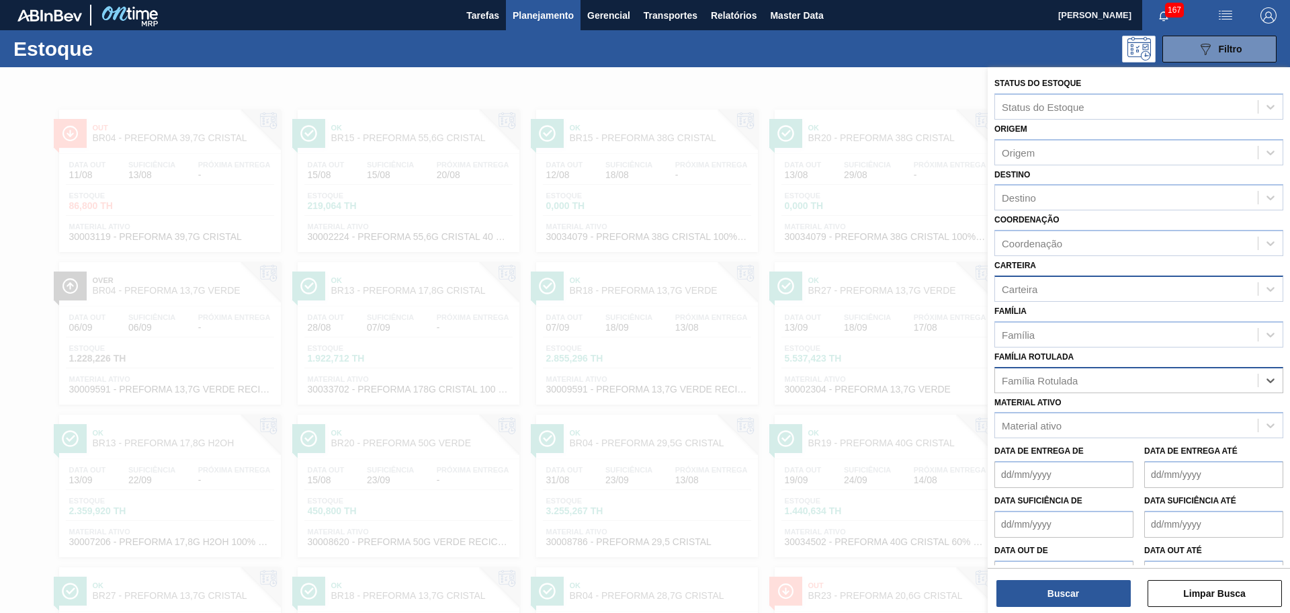
click at [938, 380] on div "Família Rotulada" at bounding box center [1040, 379] width 76 height 11
type Rotulada "g"
click at [938, 360] on div "Família Rotulada Família Rotulada" at bounding box center [1139, 370] width 289 height 46
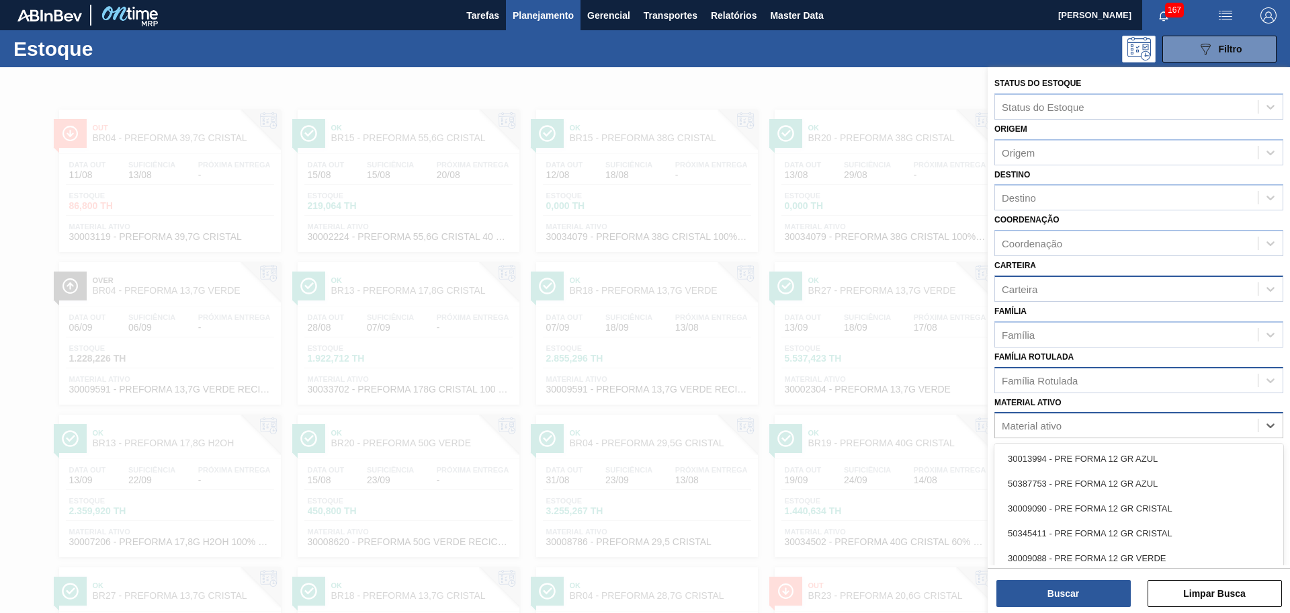
click at [938, 431] on div "Material ativo" at bounding box center [1032, 425] width 60 height 11
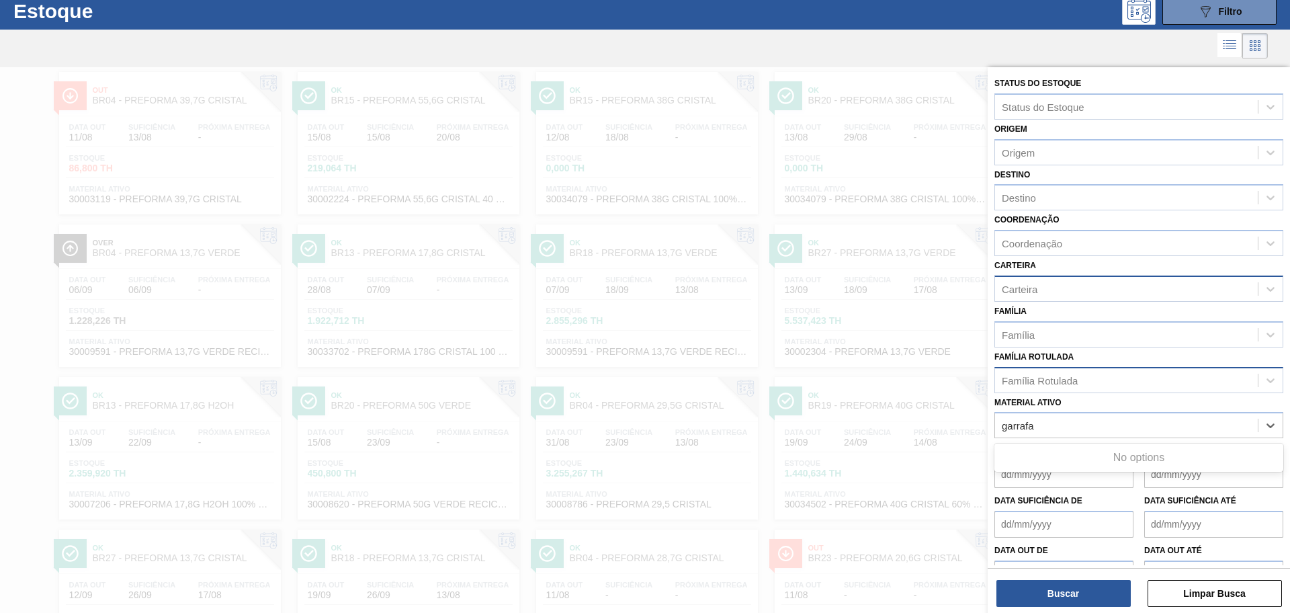
type ativo "garrafa"
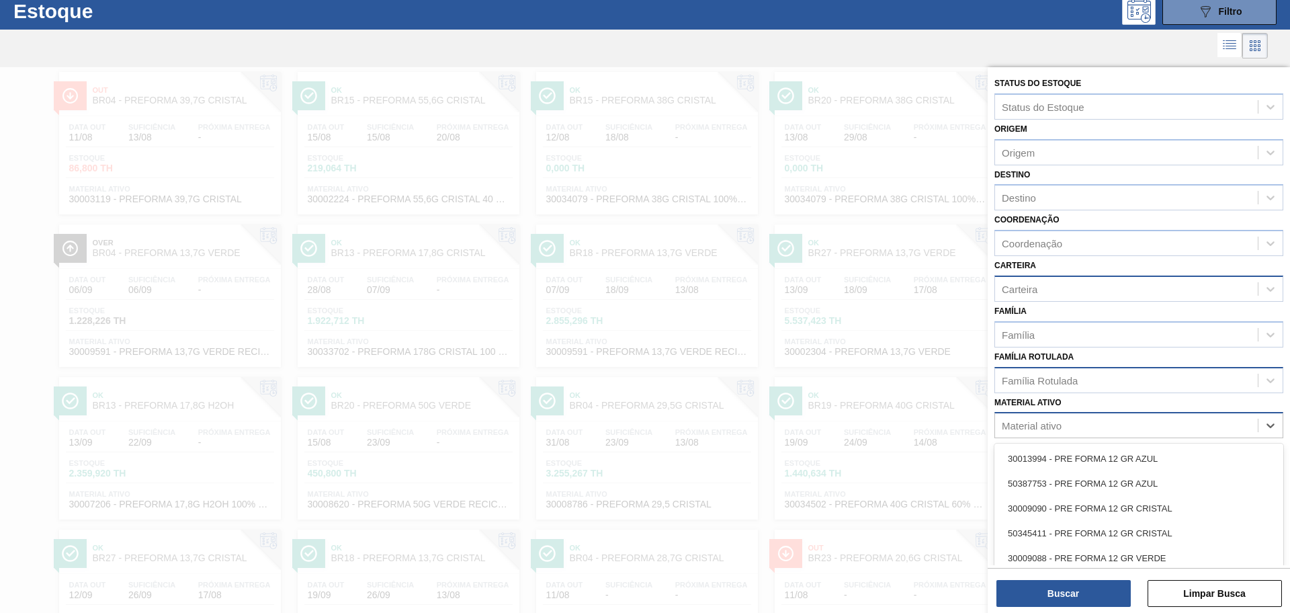
click at [938, 430] on div "Material ativo" at bounding box center [1032, 425] width 60 height 11
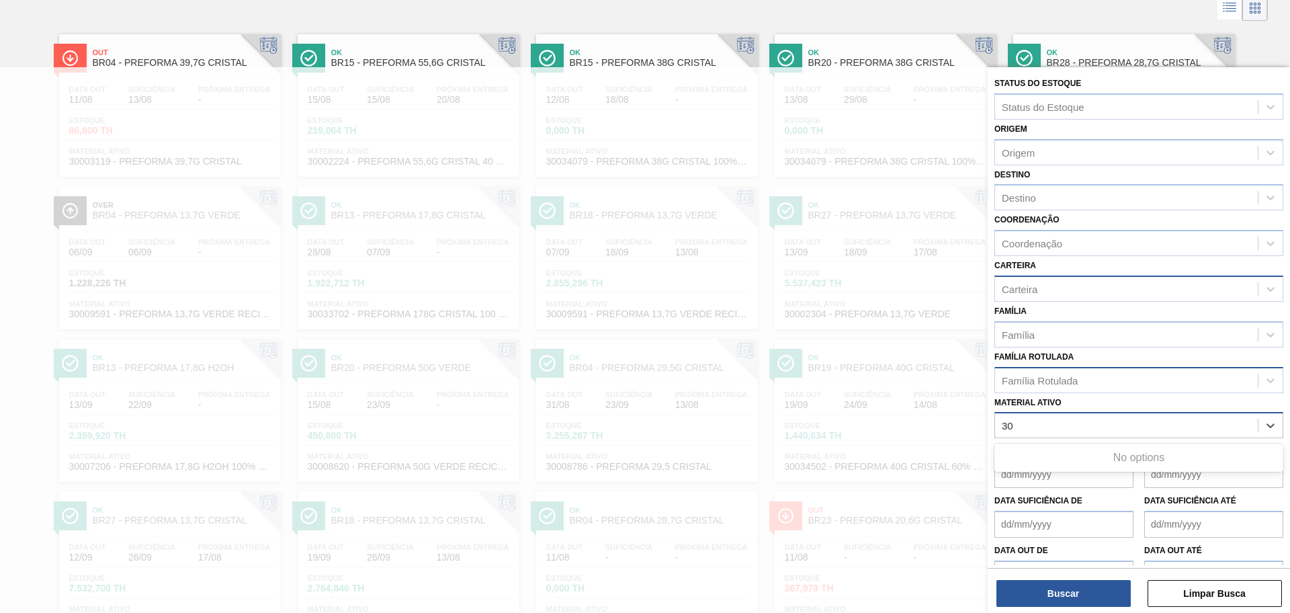
type ativo "3"
type ativo "50759237"
click at [938, 429] on div "50759237" at bounding box center [1126, 425] width 263 height 19
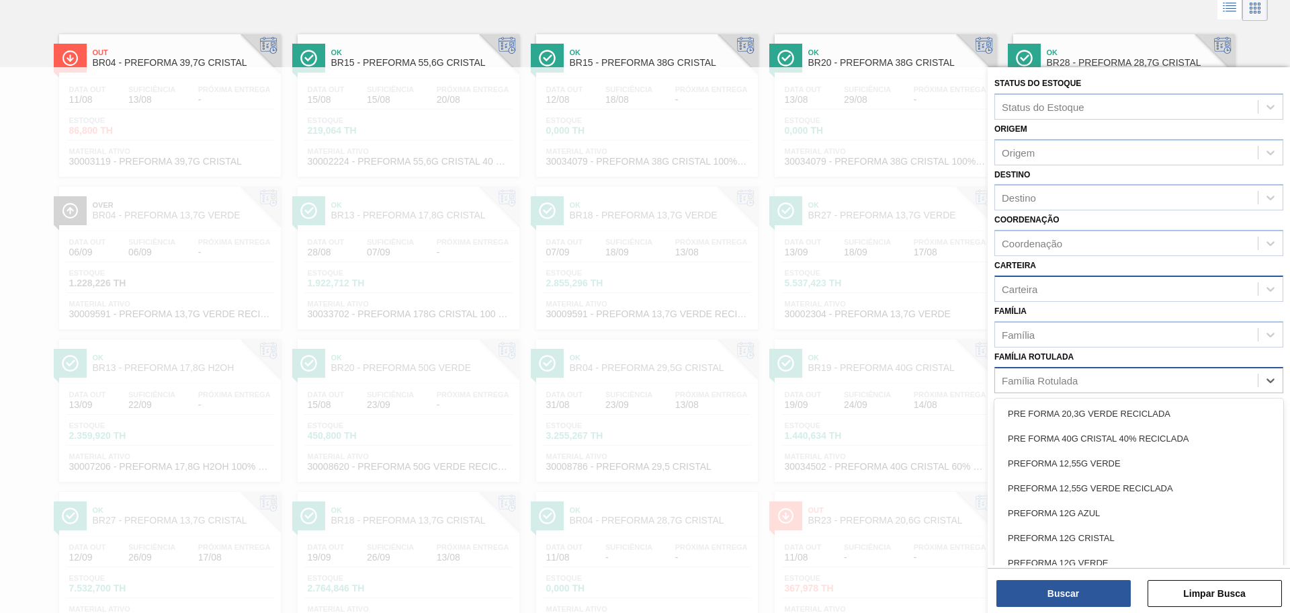
click at [938, 388] on div "Família Rotulada" at bounding box center [1126, 379] width 263 height 19
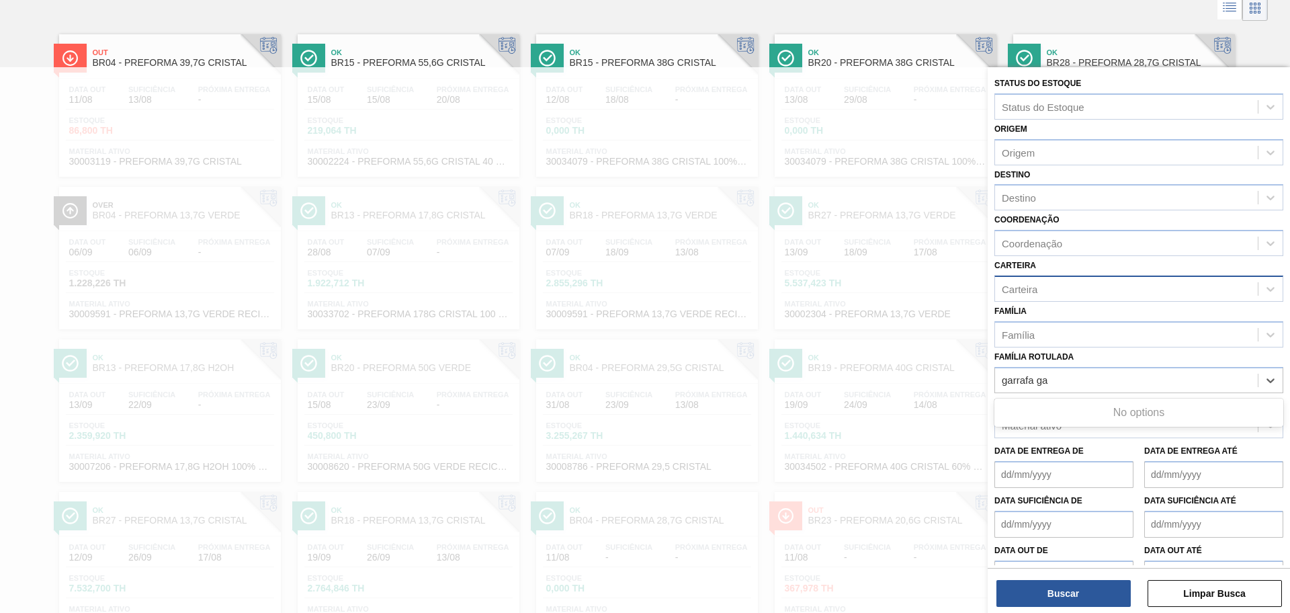
type Rotulada "garrafa ga"
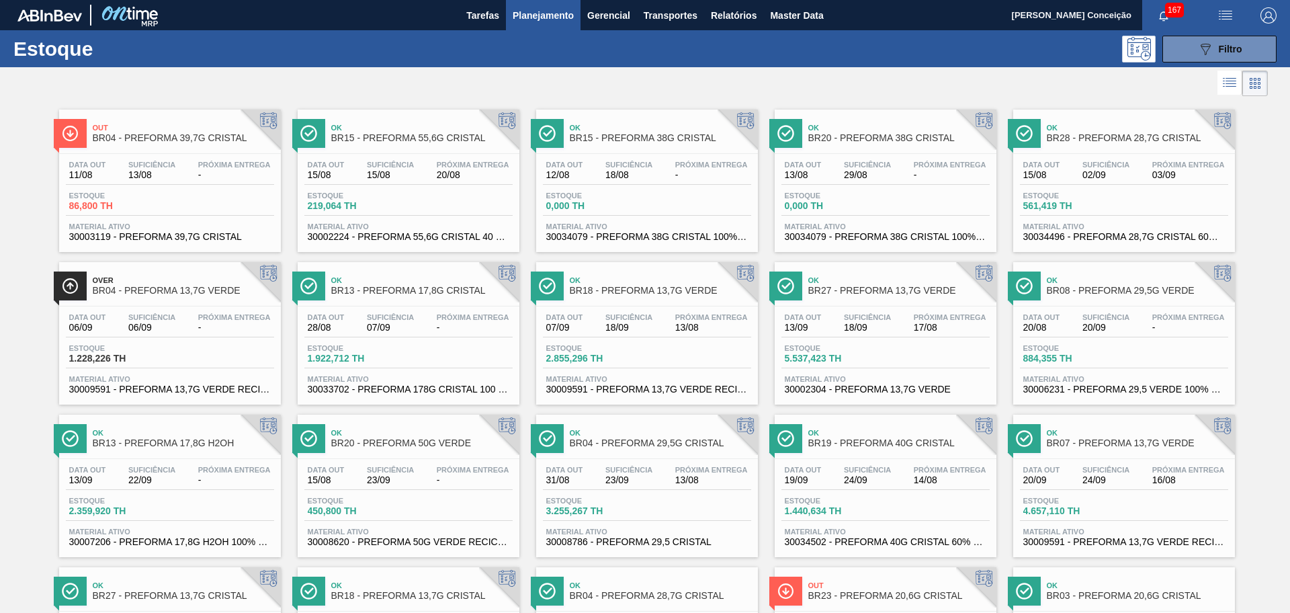
click at [558, 17] on span "Planejamento" at bounding box center [543, 15] width 61 height 16
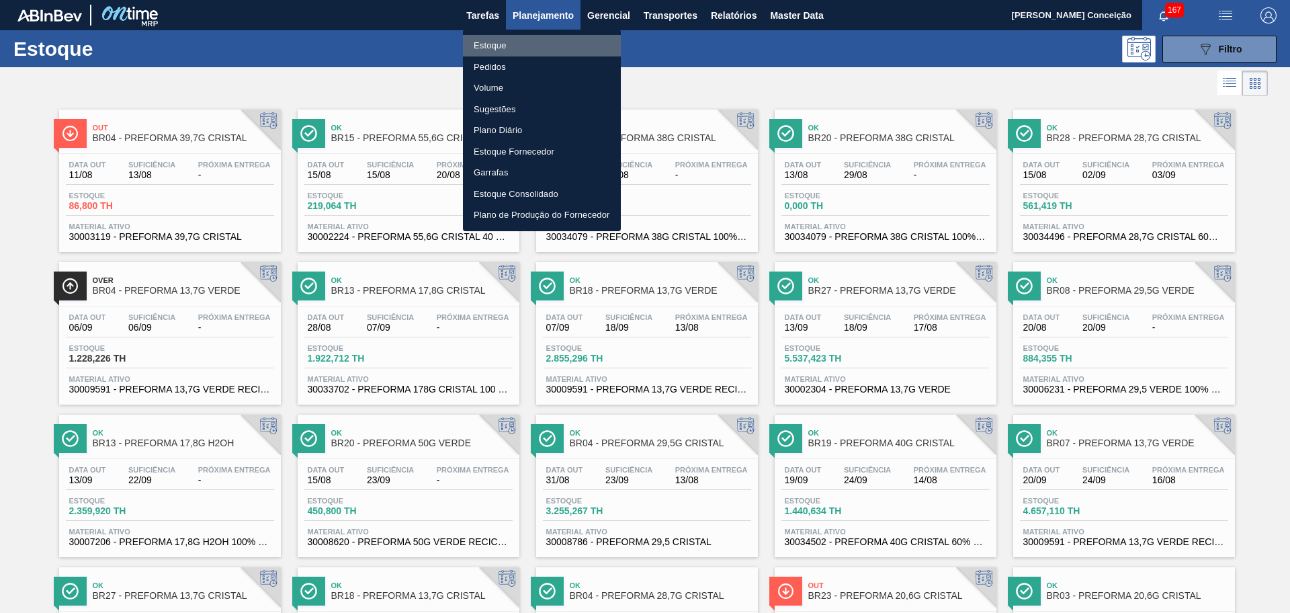
click at [491, 54] on li "Estoque" at bounding box center [542, 46] width 158 height 22
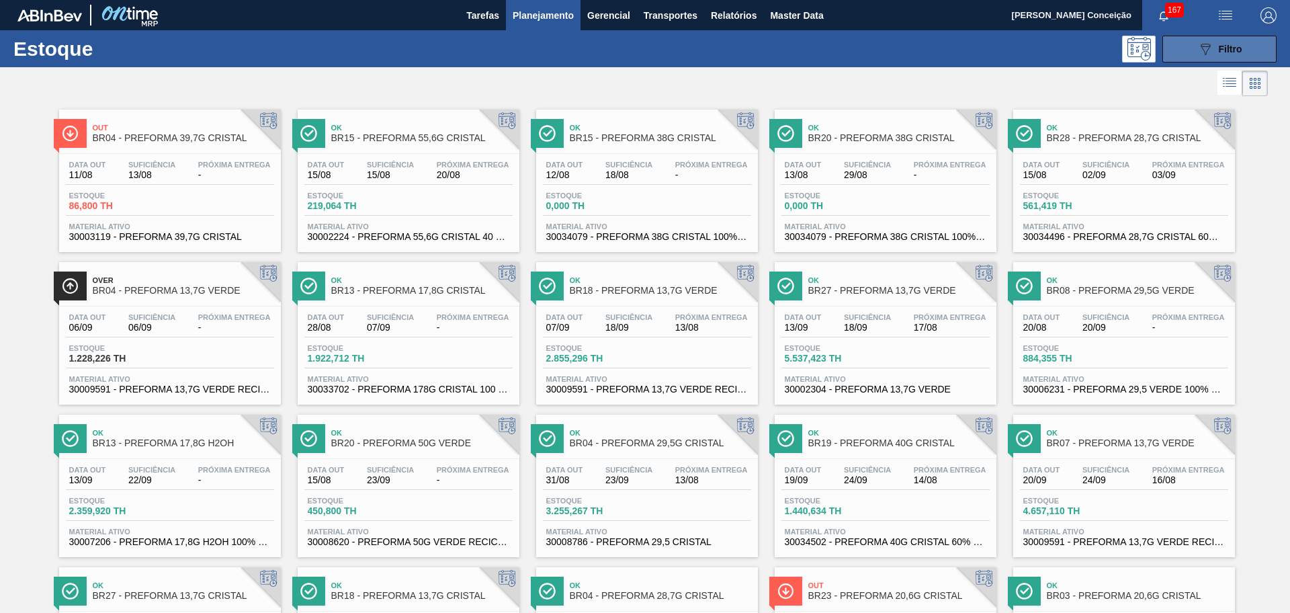
click at [1219, 54] on span "Filtro" at bounding box center [1231, 49] width 24 height 11
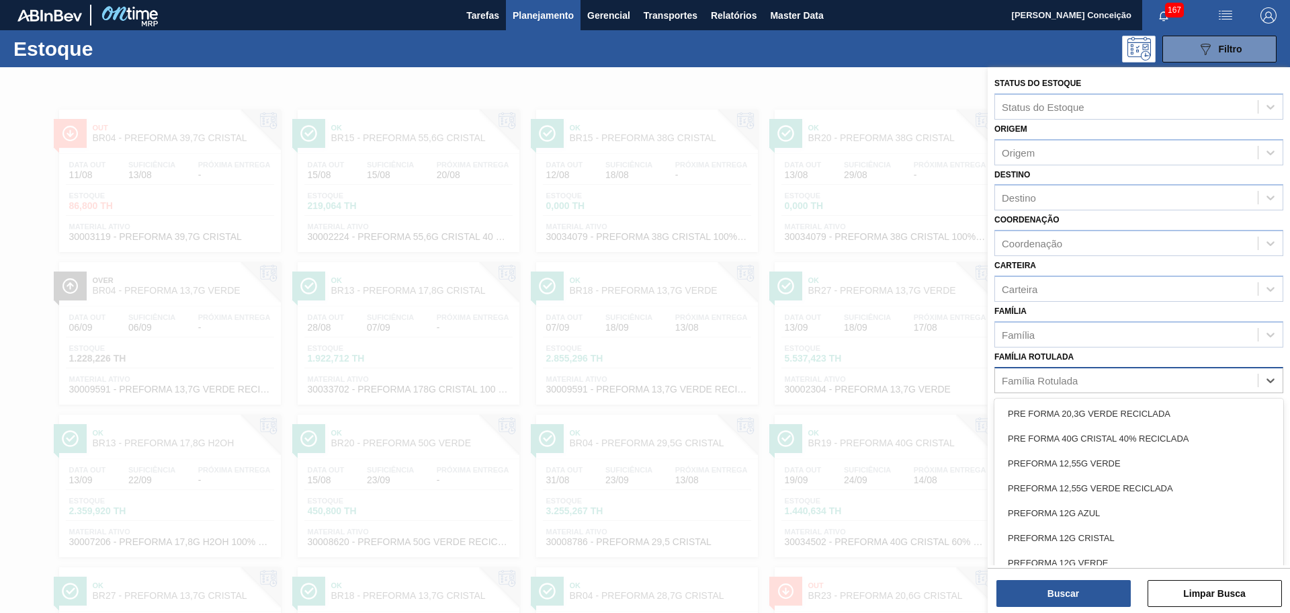
click at [1049, 386] on div "Família Rotulada" at bounding box center [1126, 379] width 263 height 19
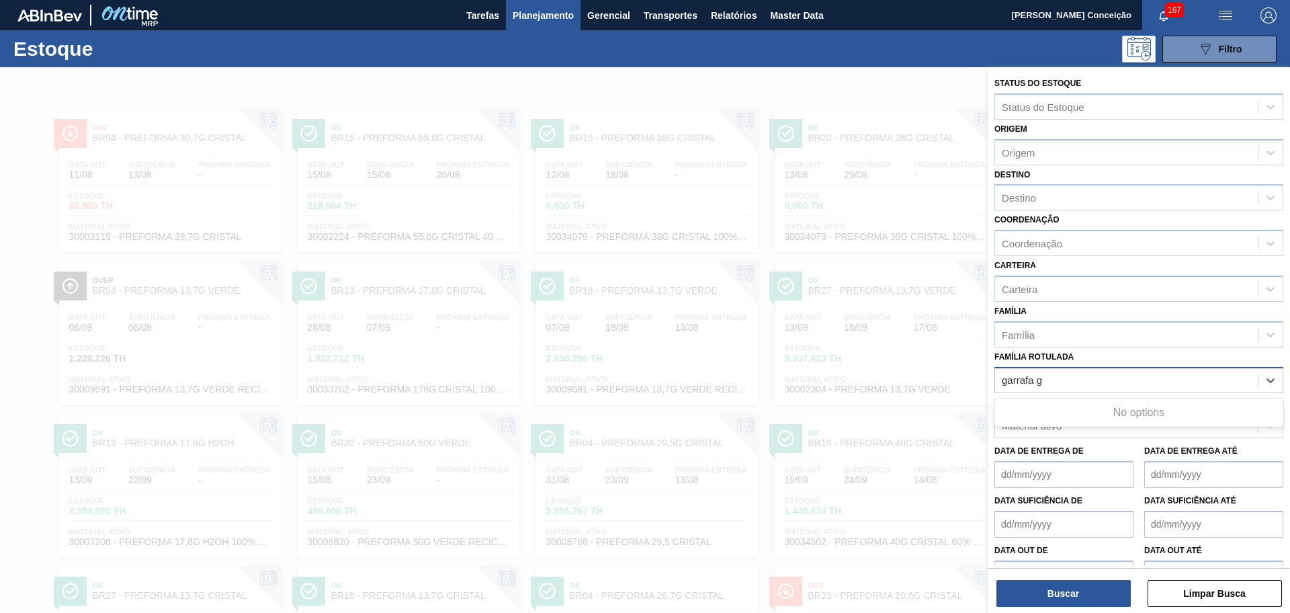
type Rotulada "garrafa ga"
click at [1069, 376] on div "garrafa ga" at bounding box center [1126, 379] width 263 height 19
click at [537, 17] on span "Planejamento" at bounding box center [543, 15] width 61 height 16
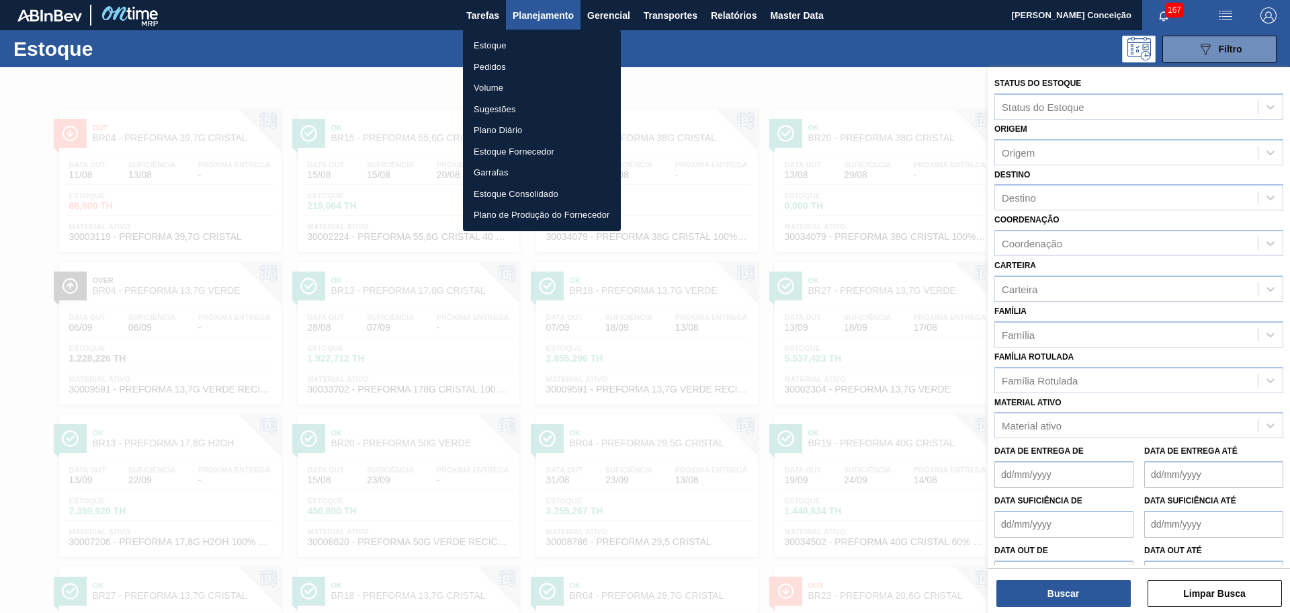
click at [494, 44] on li "Estoque" at bounding box center [542, 46] width 158 height 22
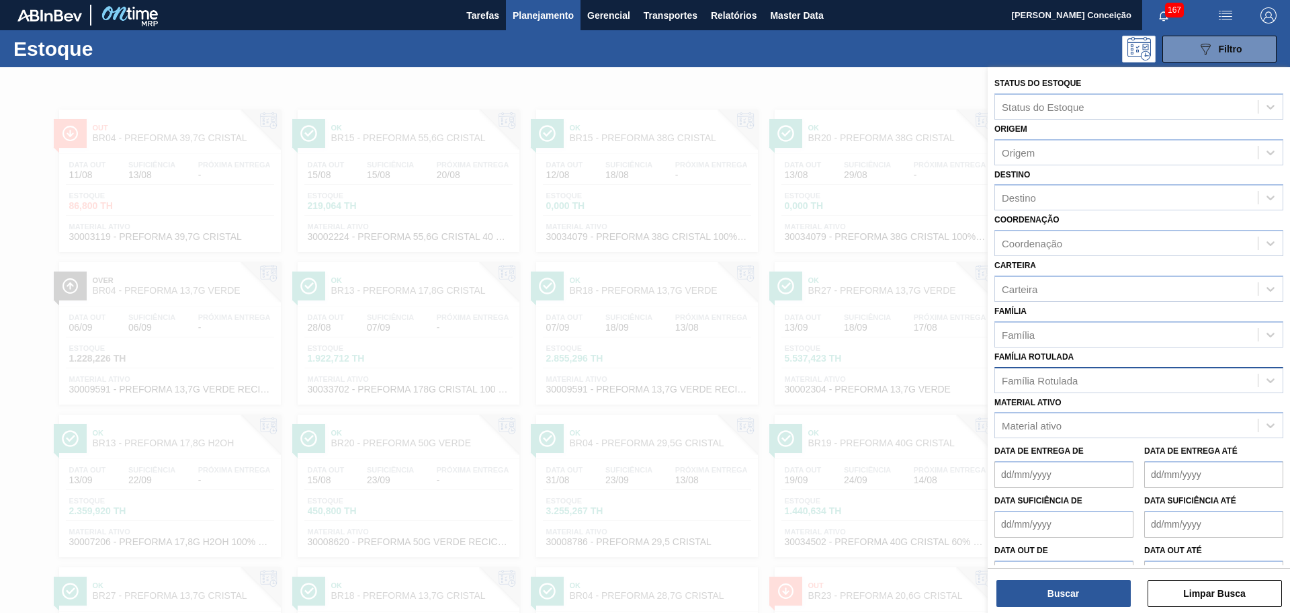
click at [1022, 386] on div "Família Rotulada" at bounding box center [1126, 379] width 263 height 19
type Rotulada "garrafa ga"
click at [1264, 19] on img "button" at bounding box center [1269, 15] width 16 height 16
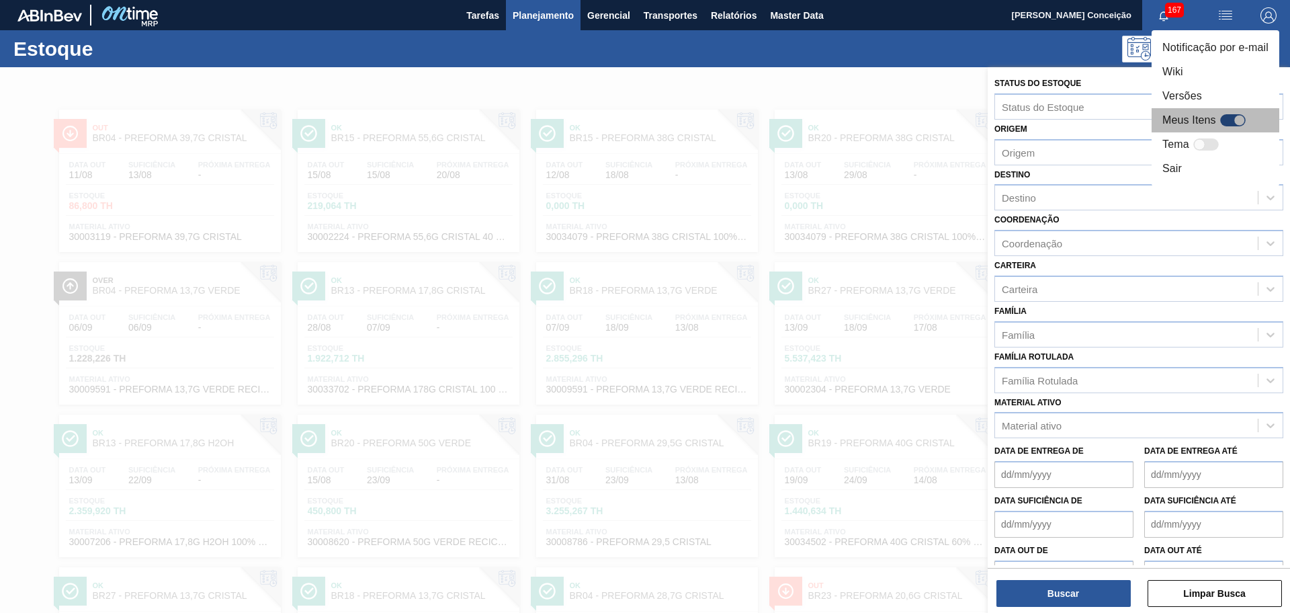
click at [1235, 115] on div at bounding box center [1234, 120] width 26 height 12
checkbox input "true"
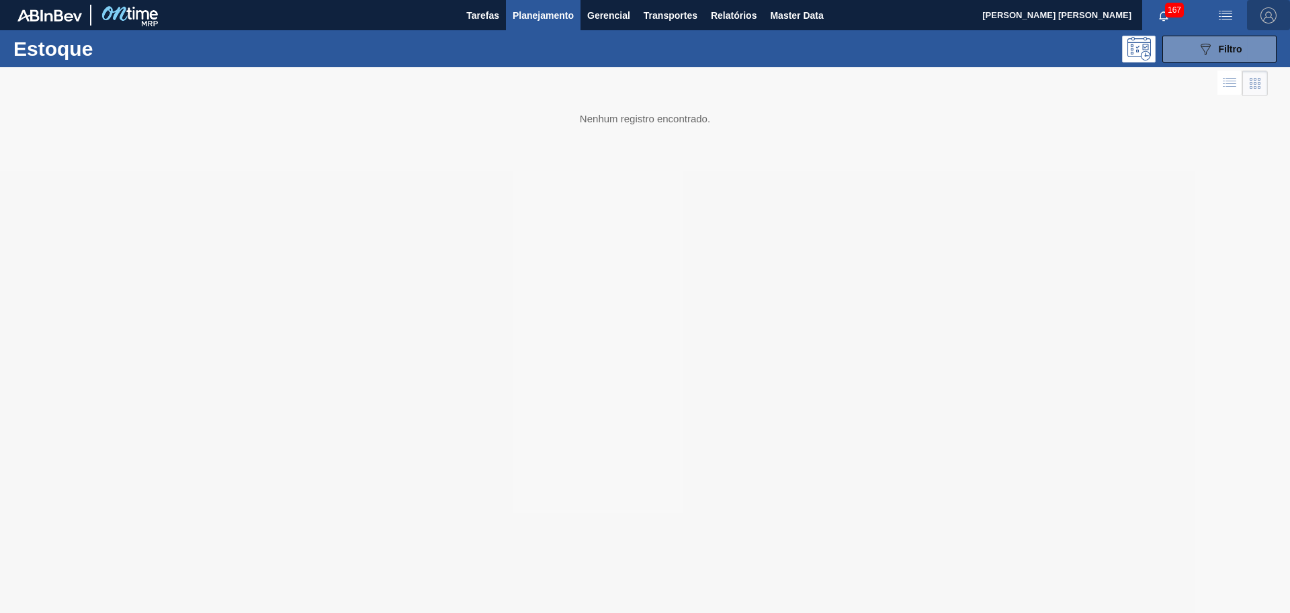
click at [1269, 16] on img "button" at bounding box center [1269, 15] width 16 height 16
click at [1000, 46] on div at bounding box center [645, 306] width 1290 height 613
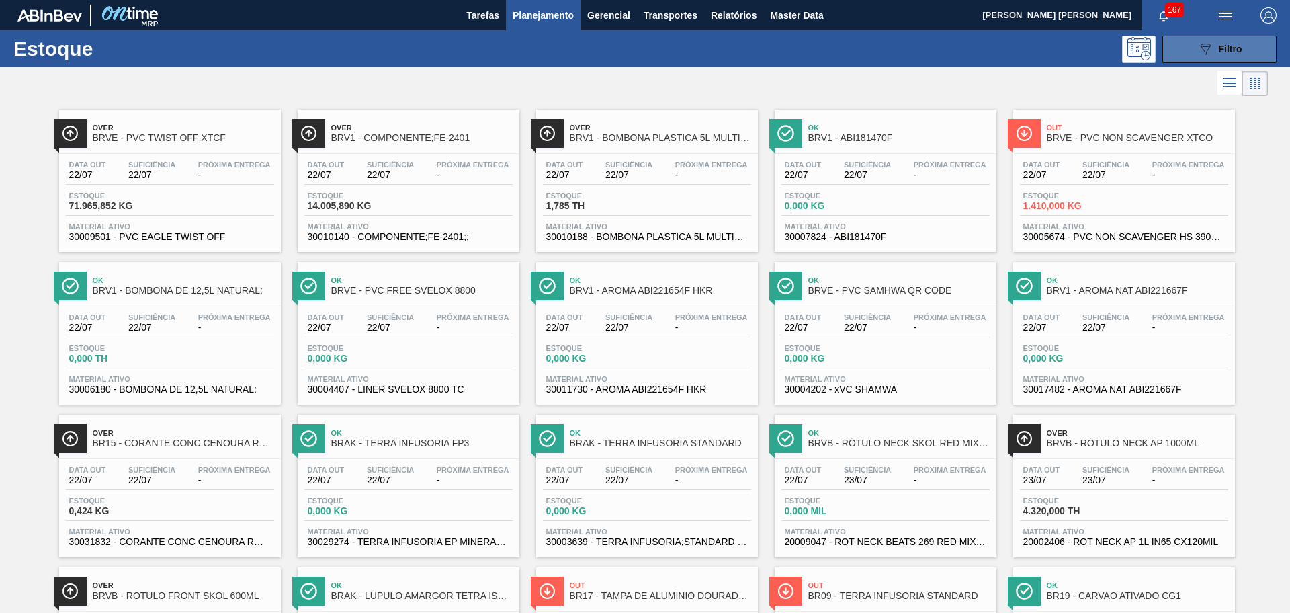
click at [1221, 51] on span "Filtro" at bounding box center [1231, 49] width 24 height 11
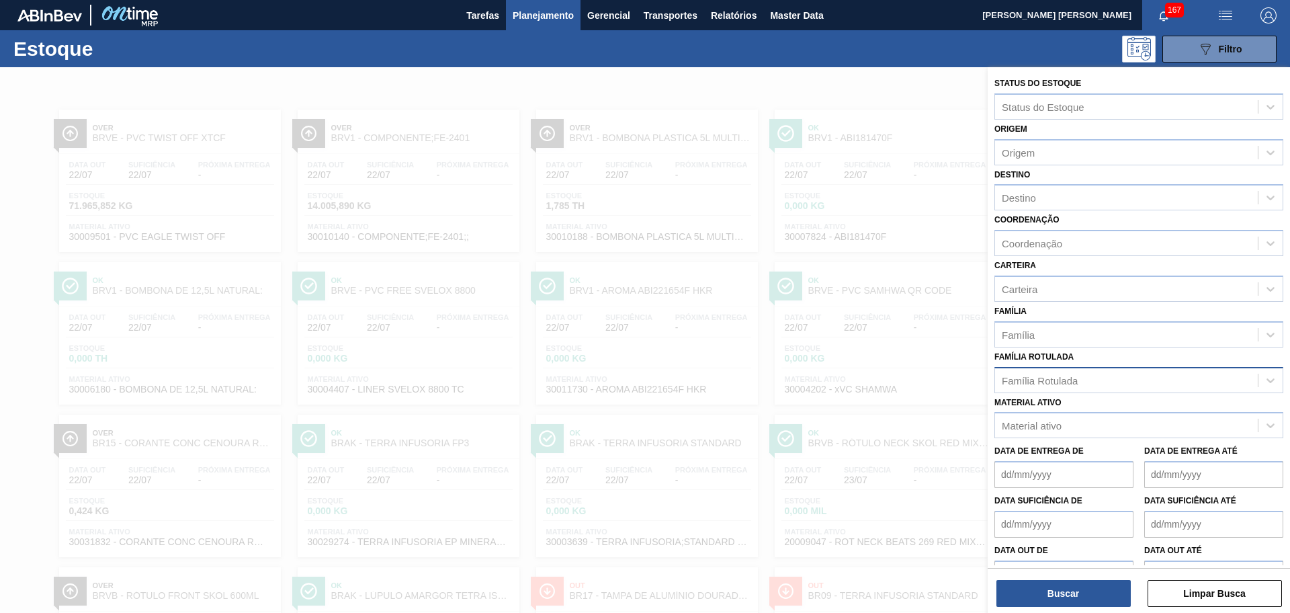
click at [1042, 379] on div "Família Rotulada" at bounding box center [1040, 379] width 76 height 11
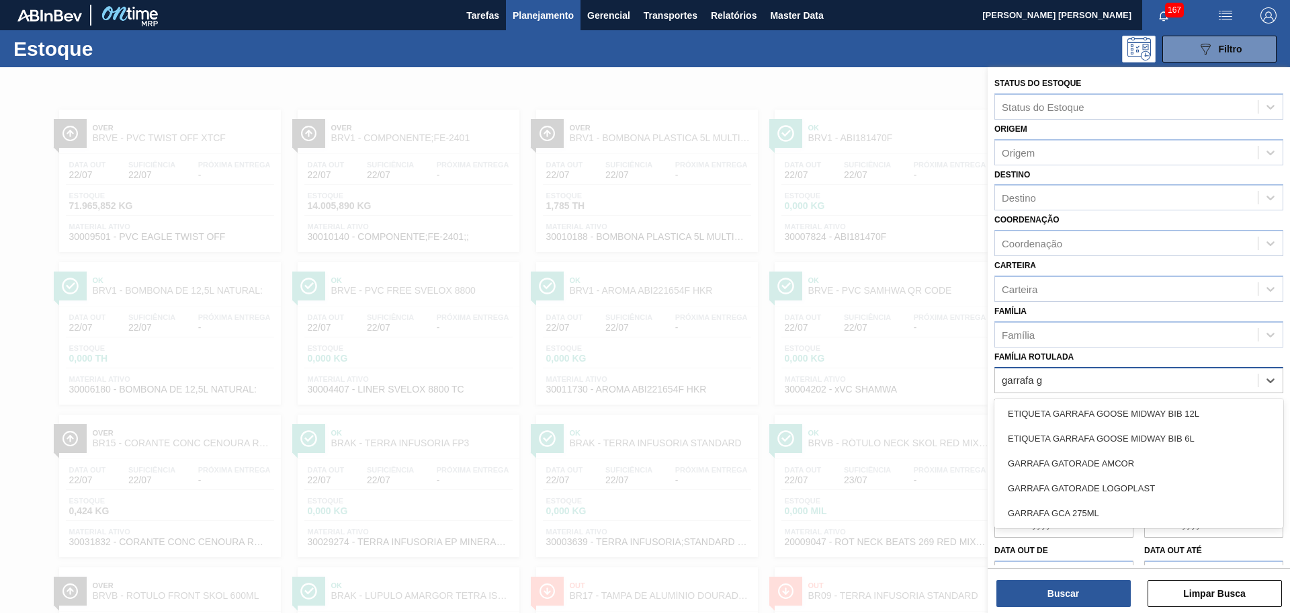
type Rotulada "garrafa ga"
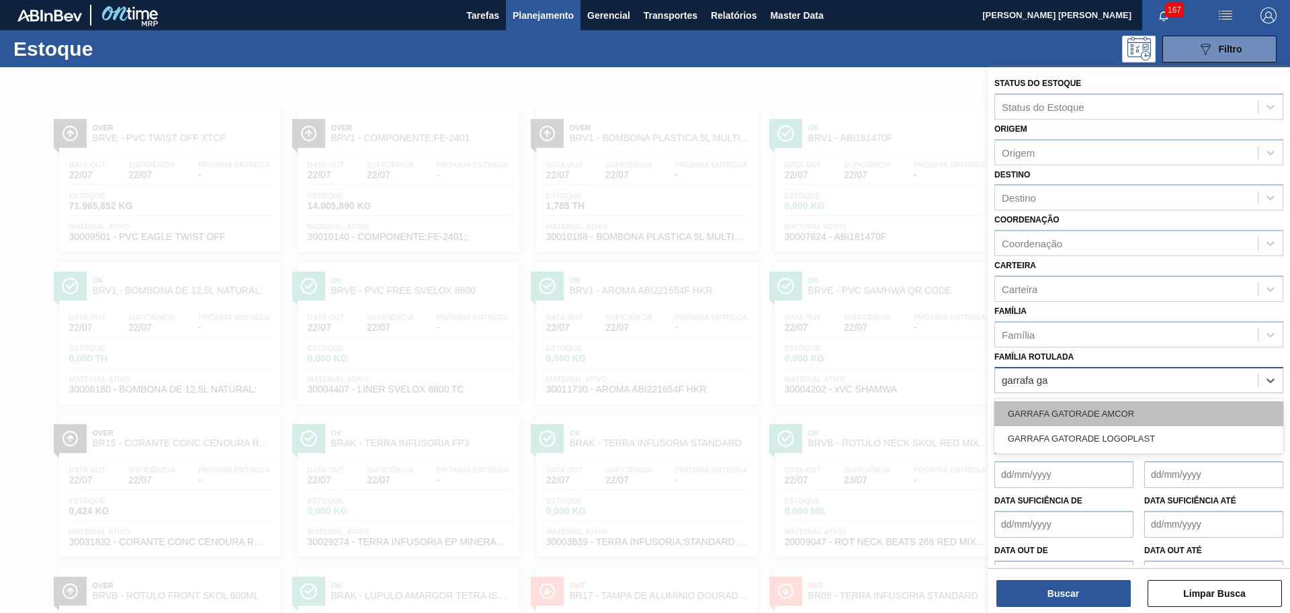
click at [1114, 418] on div "GARRAFA GATORADE AMCOR" at bounding box center [1139, 413] width 289 height 25
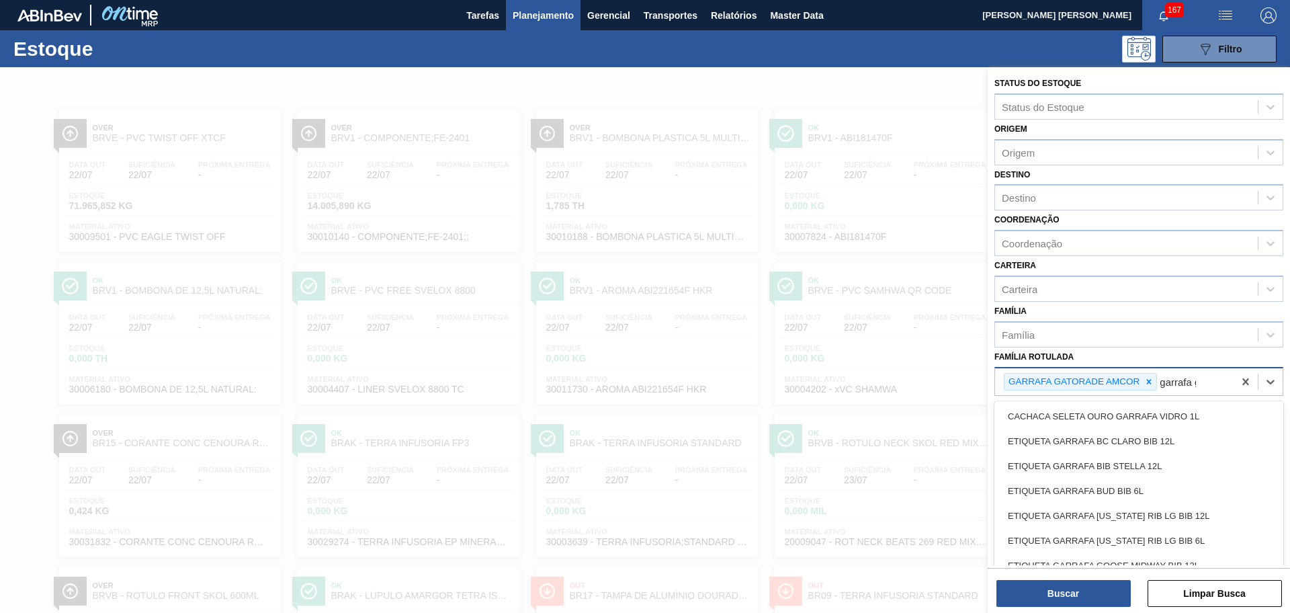
type Rotulada "garrafa ga"
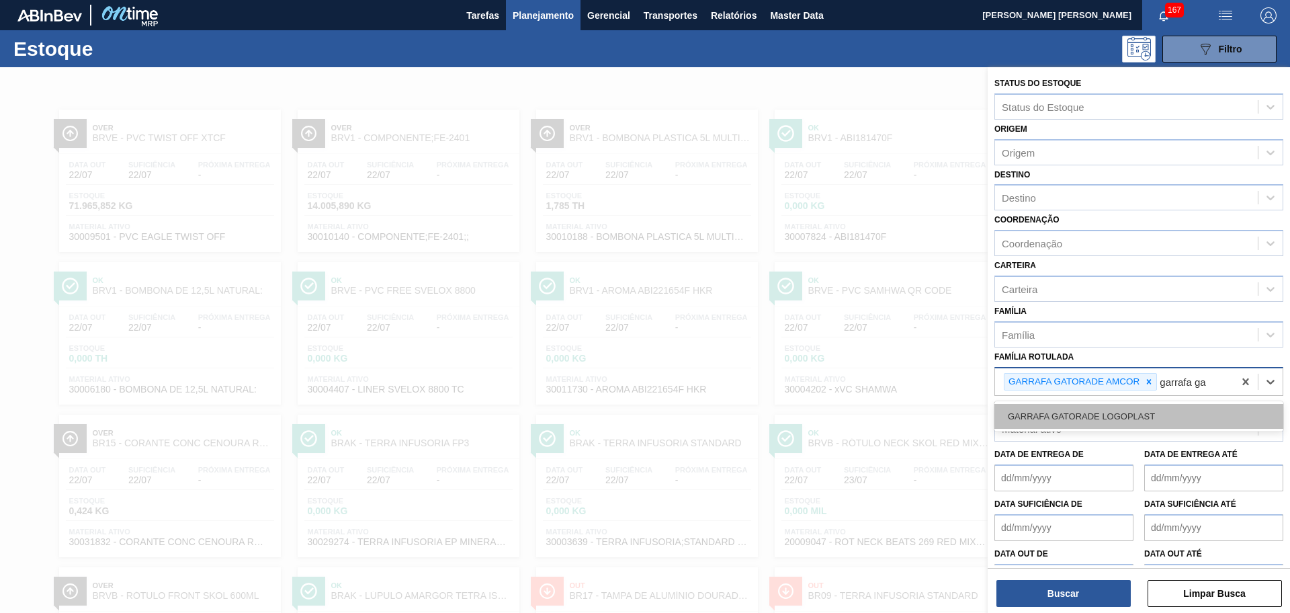
click at [1018, 424] on div "GARRAFA GATORADE LOGOPLAST" at bounding box center [1139, 416] width 289 height 25
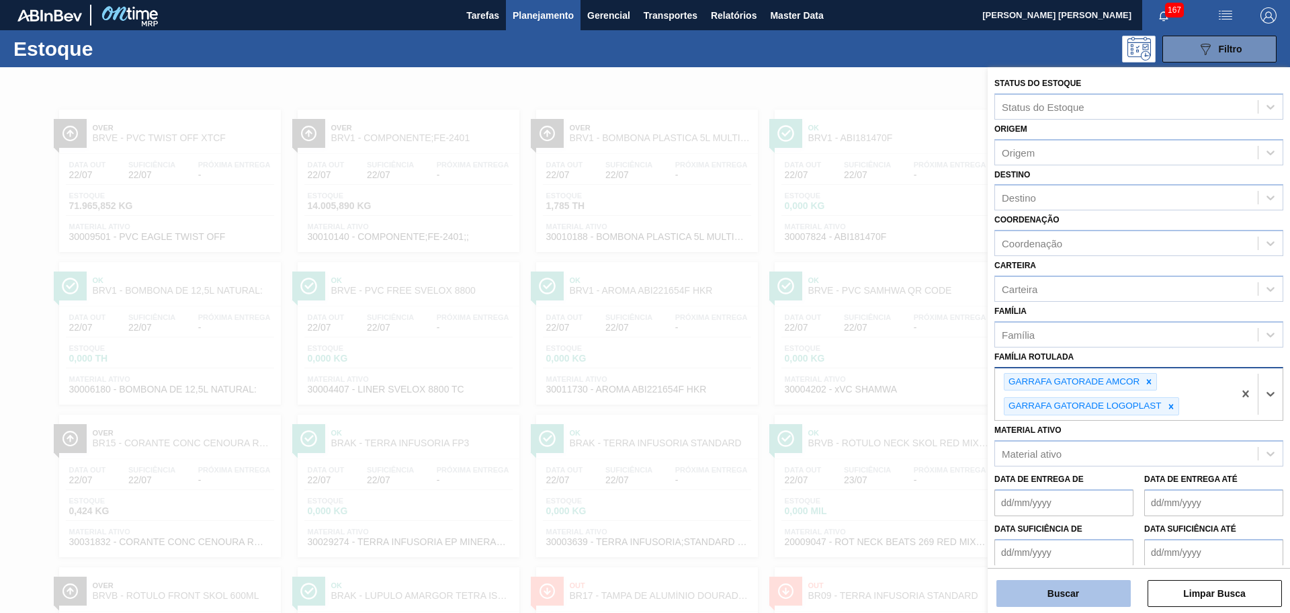
click at [1082, 590] on button "Buscar" at bounding box center [1064, 593] width 134 height 27
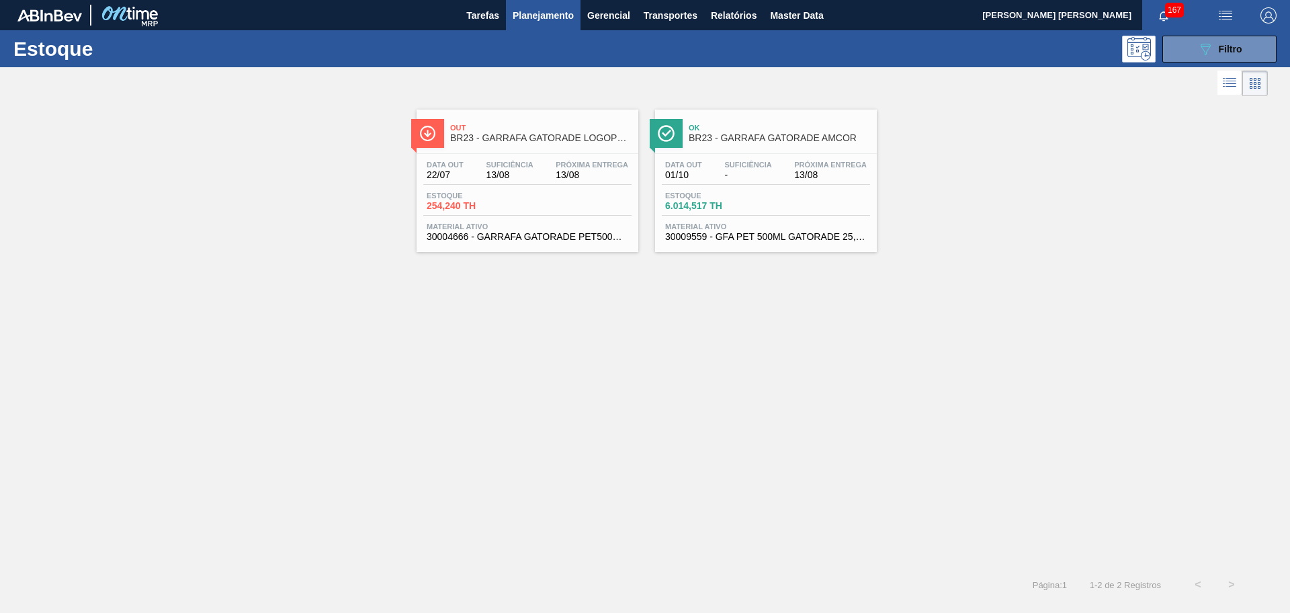
click at [777, 211] on div "Estoque 6.014,517 TH" at bounding box center [766, 204] width 208 height 24
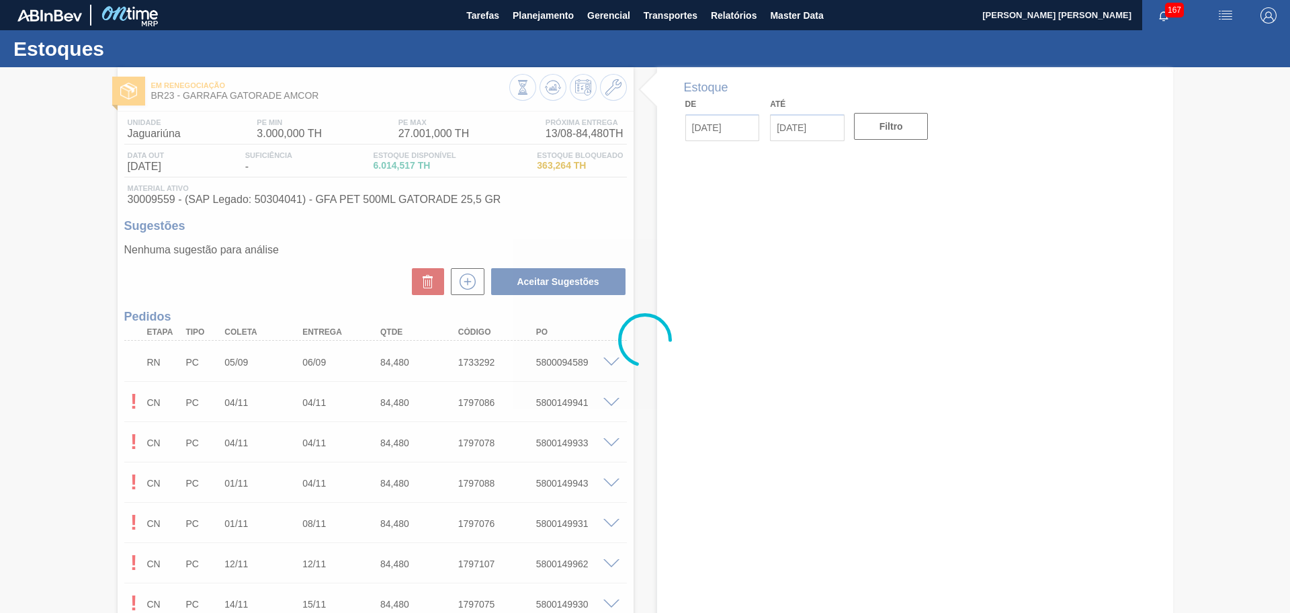
type input "[DATE]"
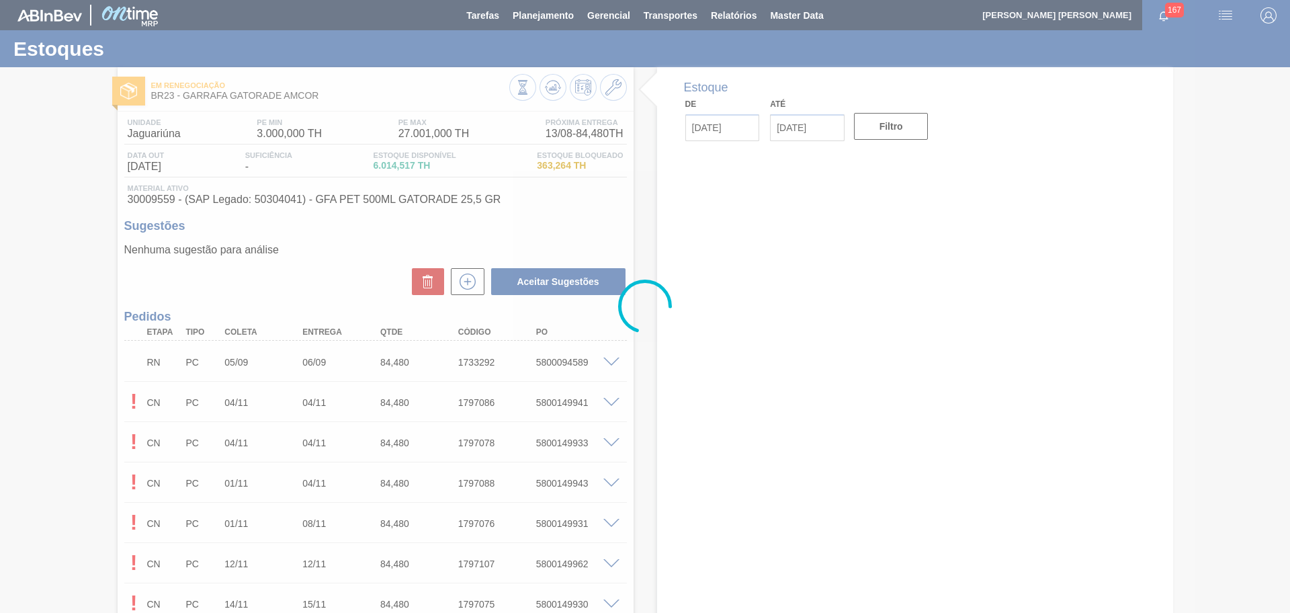
click at [611, 85] on div at bounding box center [645, 306] width 1290 height 613
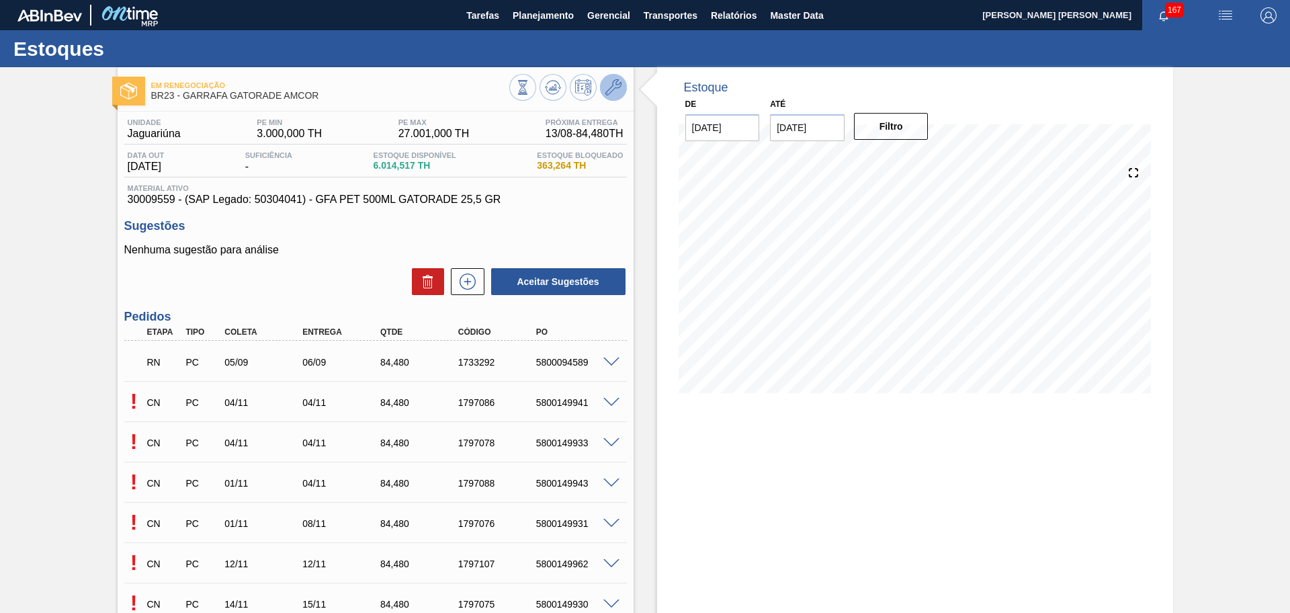
click at [608, 94] on icon at bounding box center [614, 87] width 16 height 16
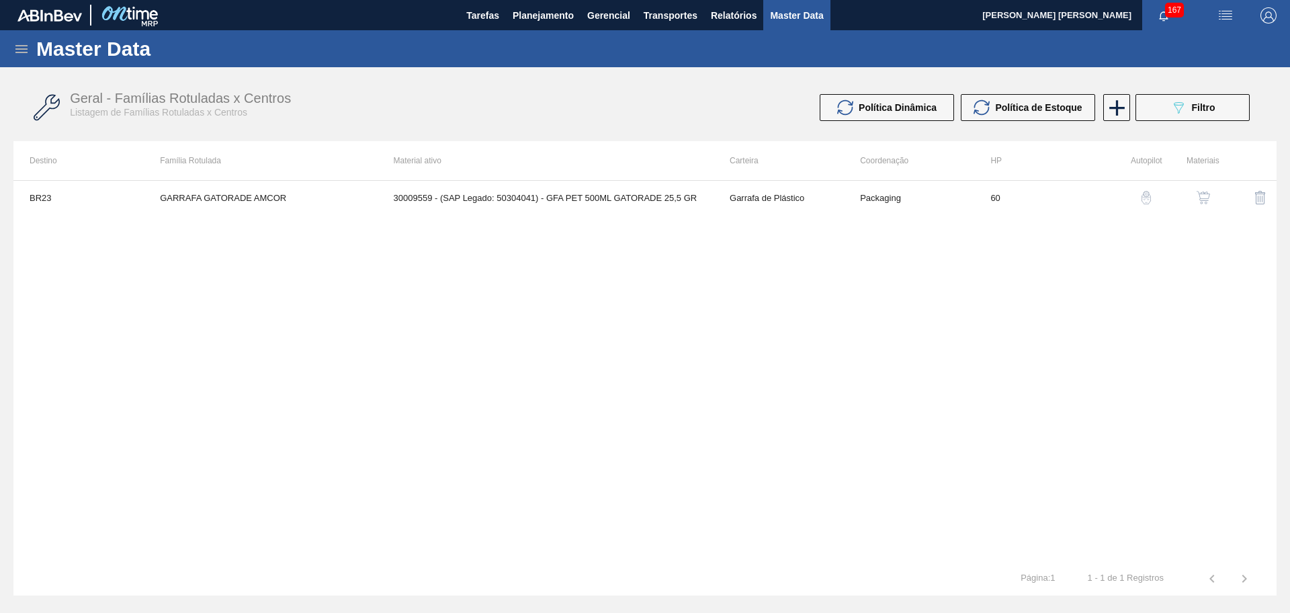
click at [1205, 198] on img "button" at bounding box center [1203, 197] width 13 height 13
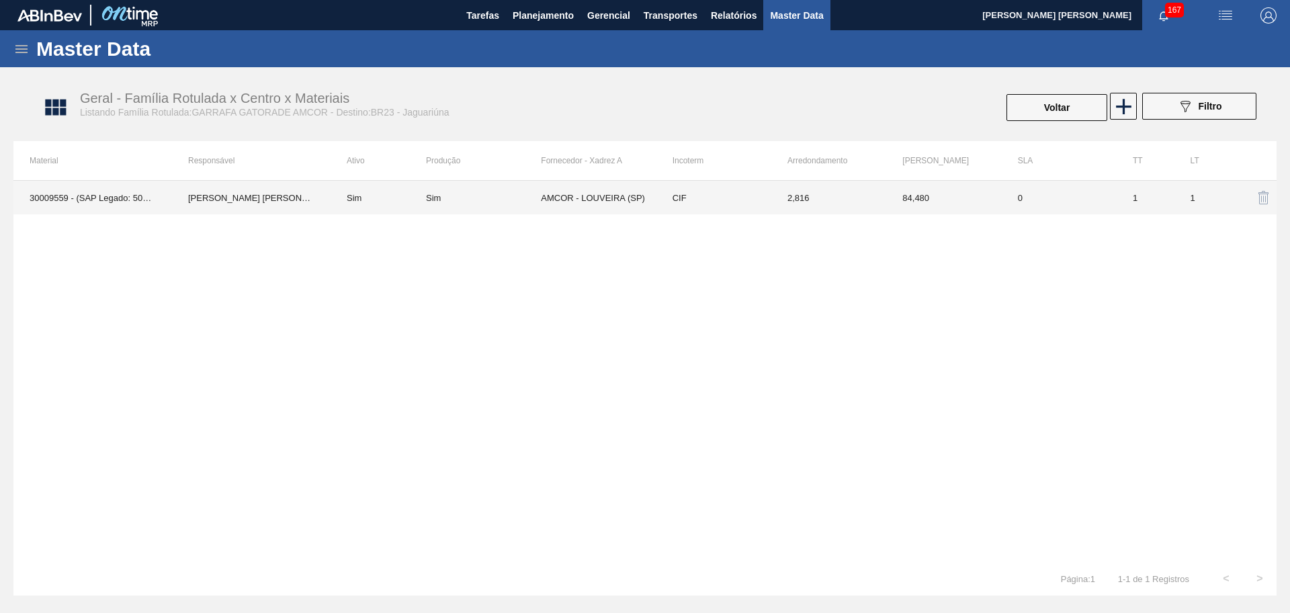
click at [536, 197] on div "Sim" at bounding box center [483, 198] width 115 height 10
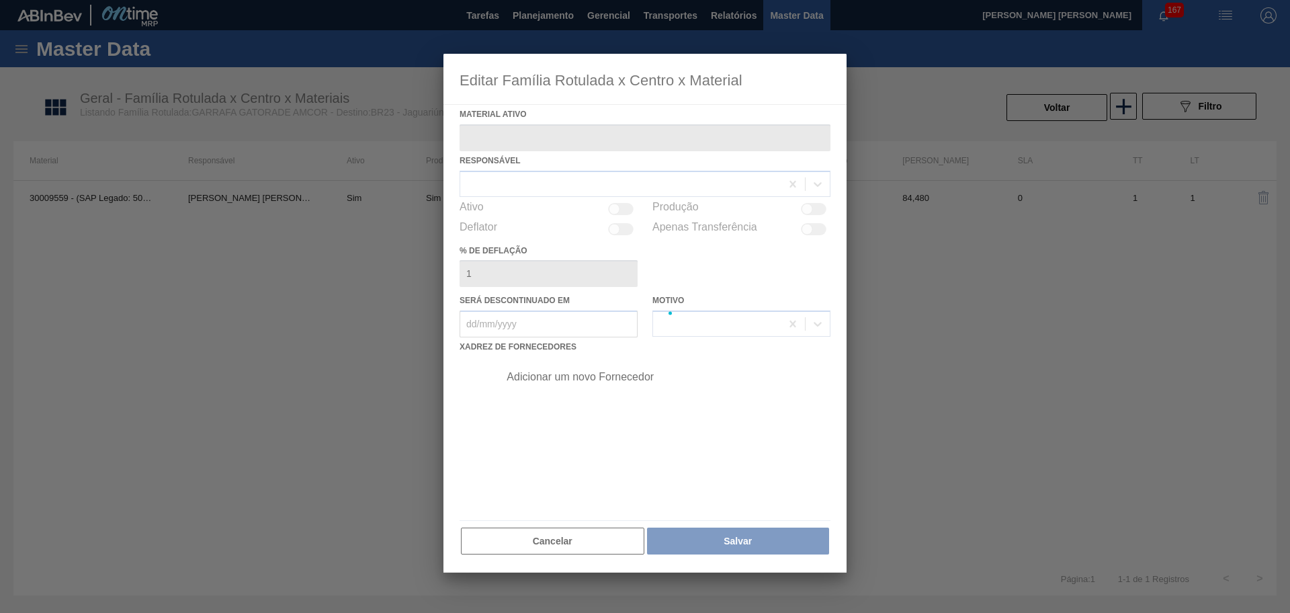
type ativo "30009559 - (SAP Legado: 50304041) - GFA PET 500ML GATORADE 25,5 GR"
checkbox input "true"
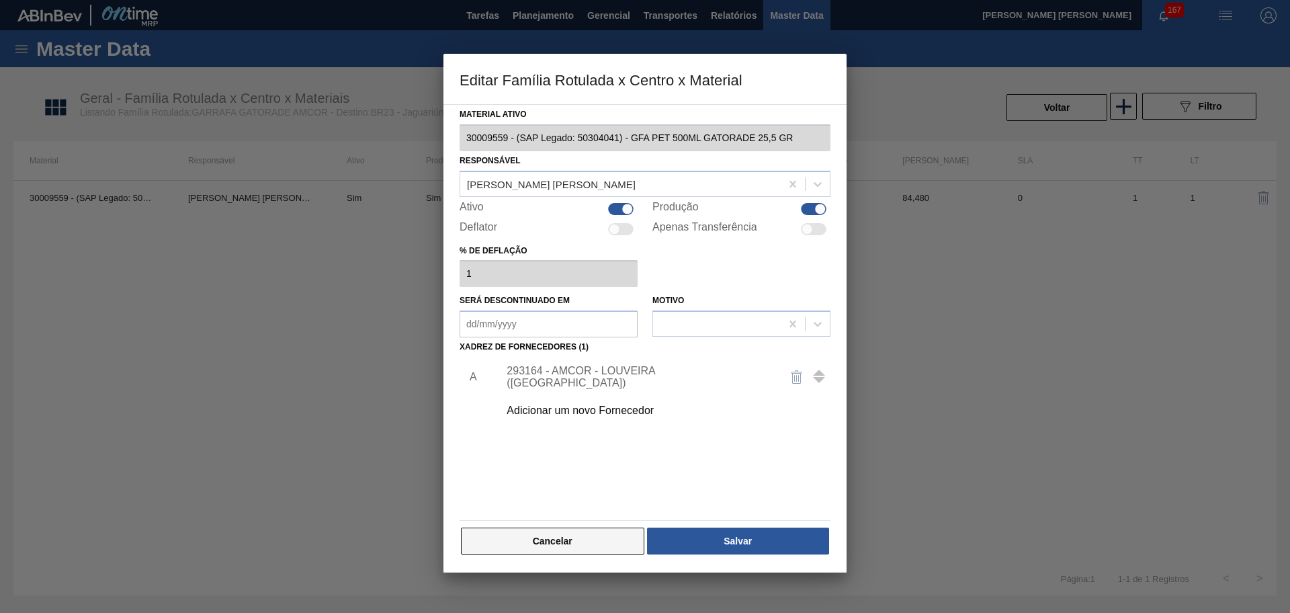
click at [602, 547] on button "Cancelar" at bounding box center [552, 541] width 183 height 27
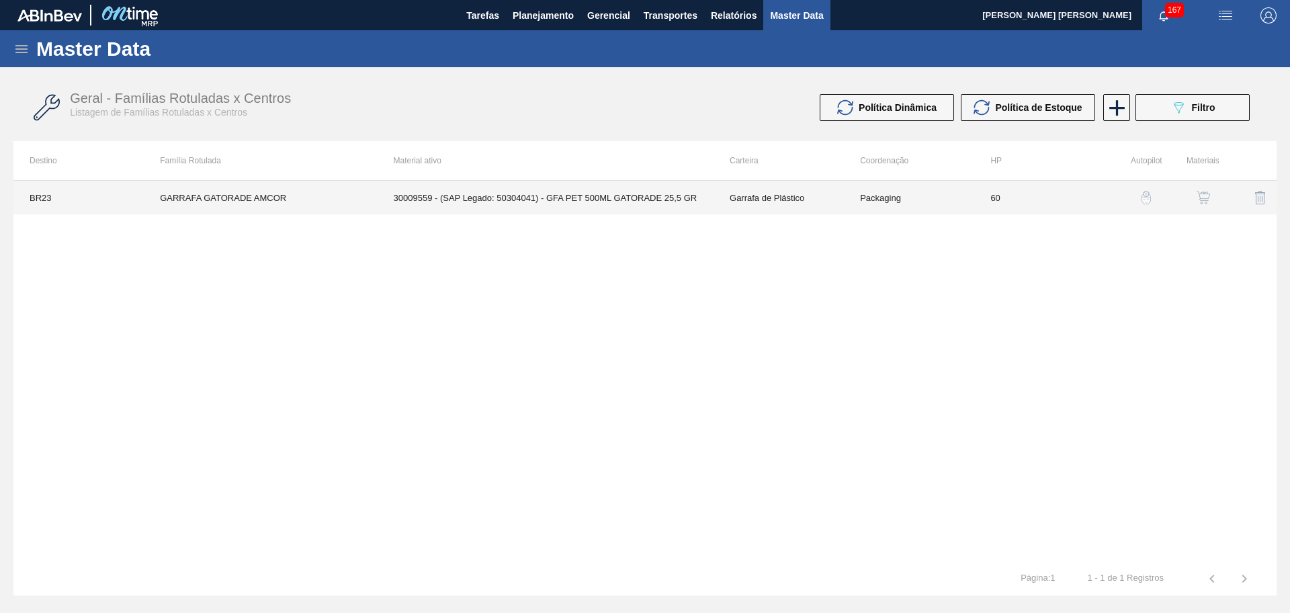
click at [608, 194] on td "30009559 - (SAP Legado: 50304041) - GFA PET 500ML GATORADE 25,5 GR" at bounding box center [546, 198] width 336 height 34
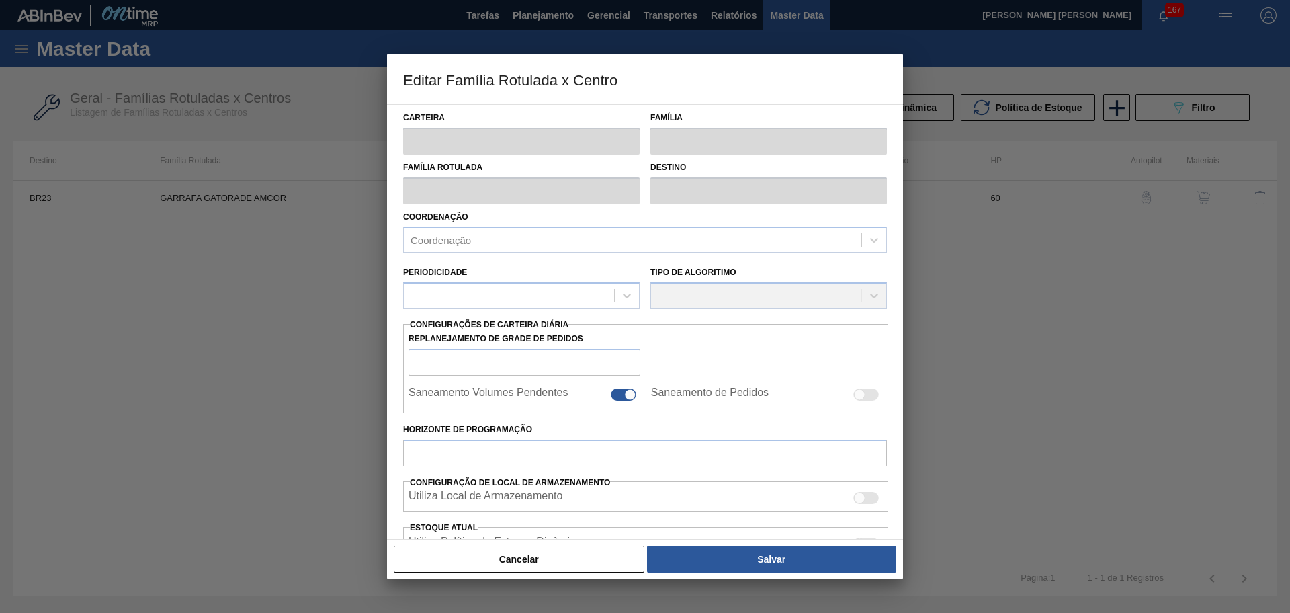
type input "Garrafa de Plástico"
type input "GARRAFA GATORADE AMCOR"
type input "BR23 - Jaguariúna"
type input "60"
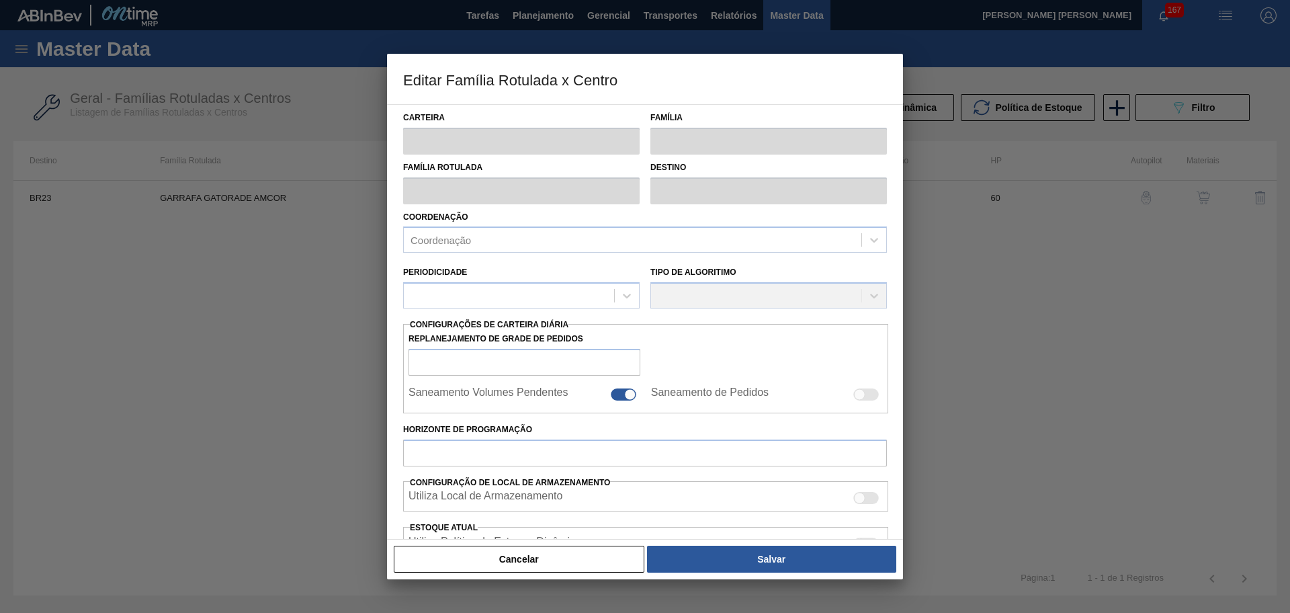
type input "3.000"
type input "27.001"
type input "100"
type input "27.001,000"
checkbox input "true"
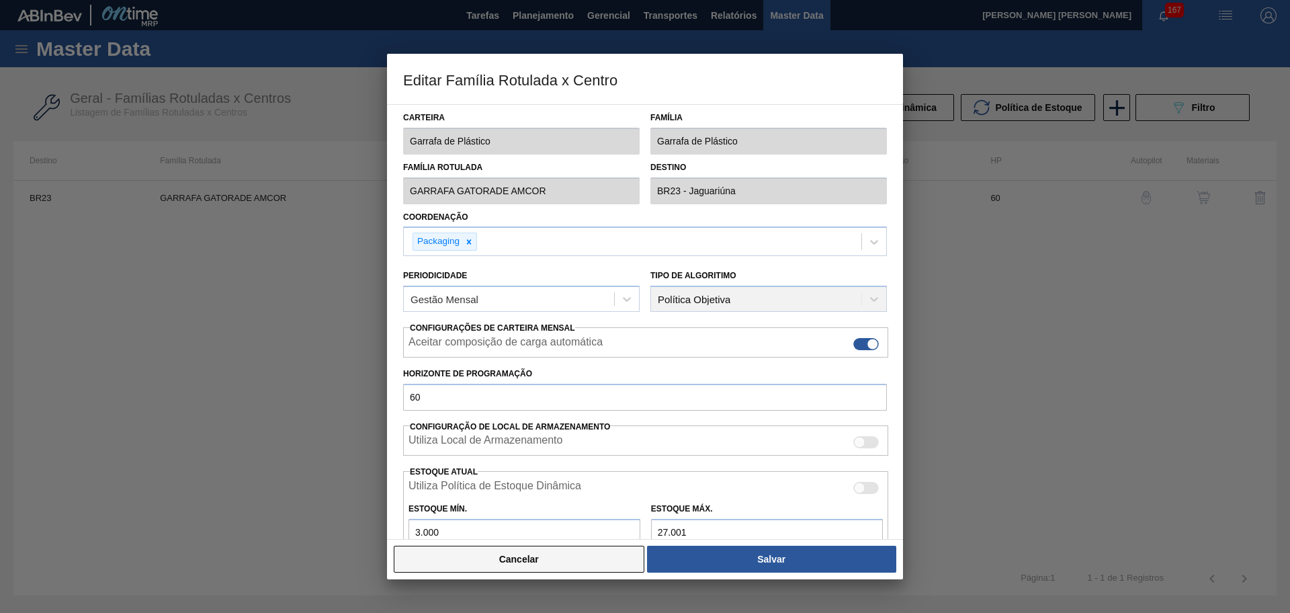
click at [516, 562] on button "Cancelar" at bounding box center [519, 559] width 251 height 27
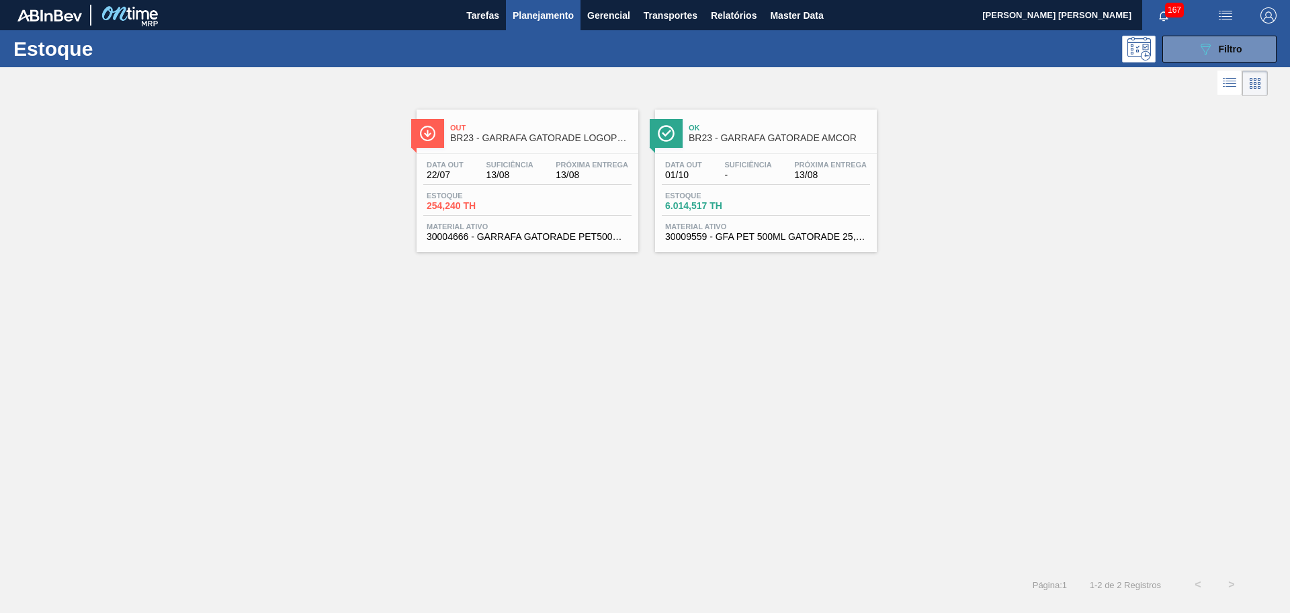
click at [518, 181] on div "Data out 22/07 Suficiência 13/08 Próxima Entrega 13/08" at bounding box center [527, 173] width 208 height 24
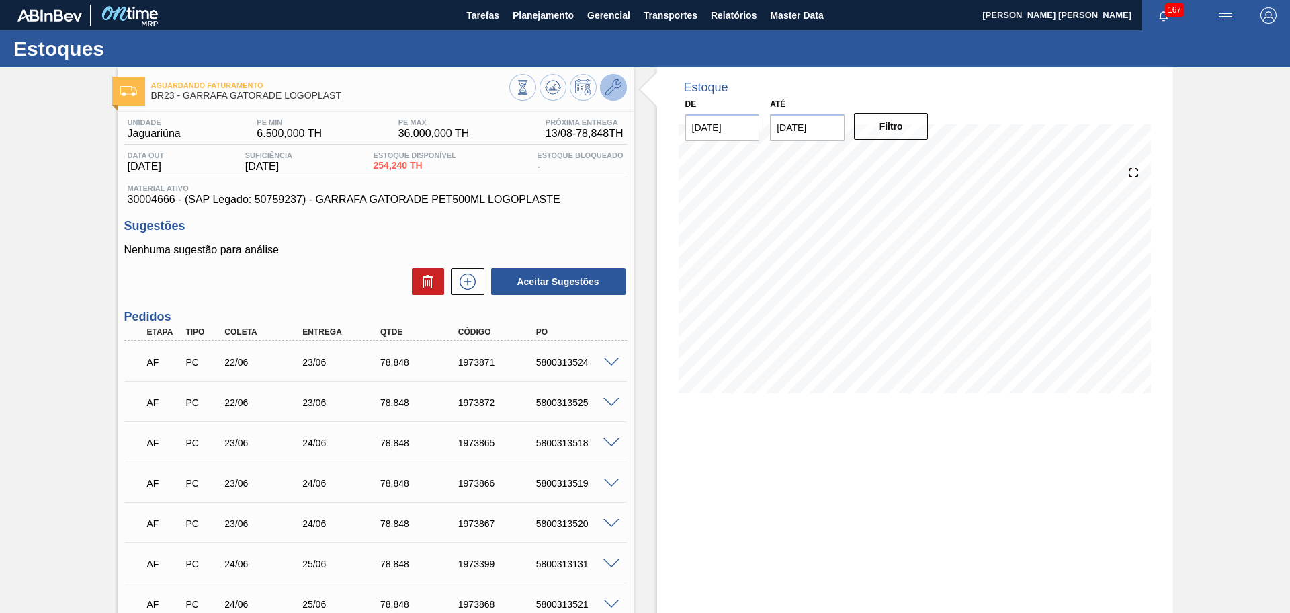
click at [612, 84] on icon at bounding box center [614, 87] width 16 height 16
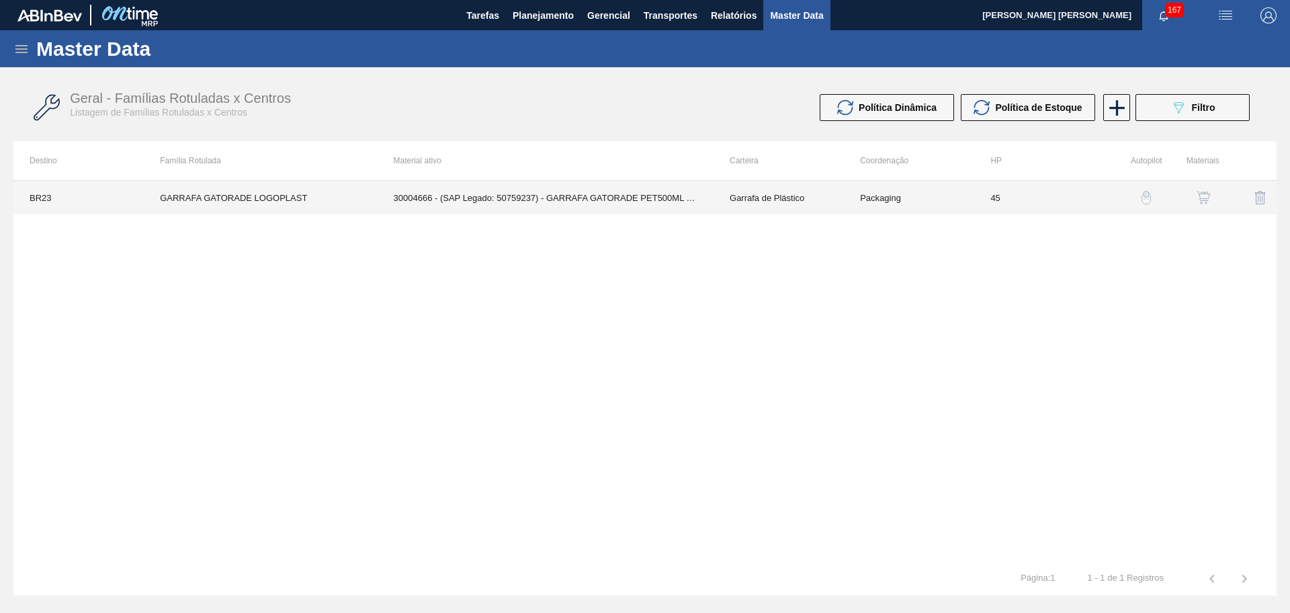
click at [499, 196] on td "30004666 - (SAP Legado: 50759237) - GARRAFA GATORADE PET500ML LOGOPLASTE" at bounding box center [546, 198] width 336 height 34
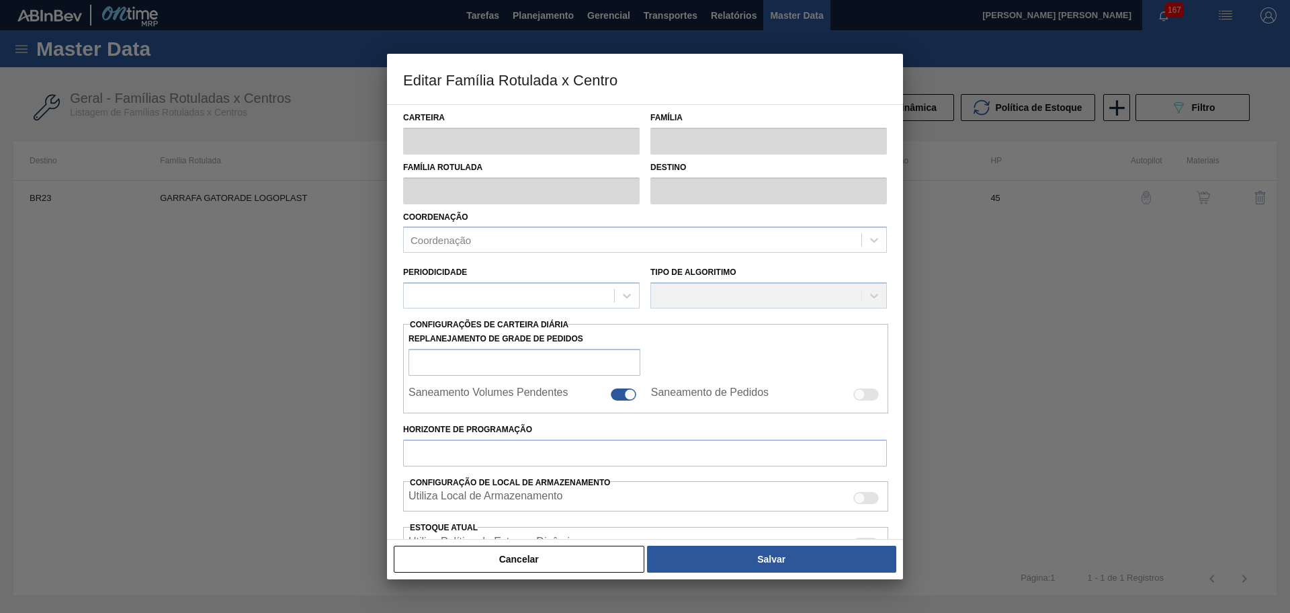
type input "Garrafa de Plástico"
type input "GARRAFA GATORADE LOGOPLAST"
type input "BR23 - Jaguariúna"
type input "45"
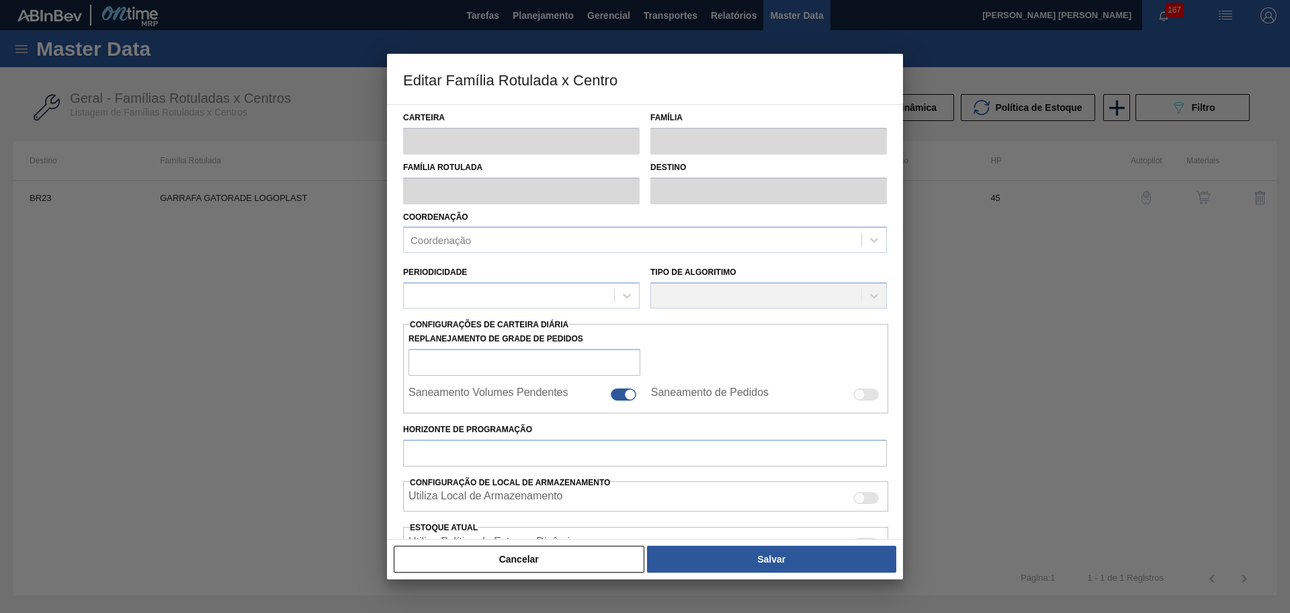
type input "6.500"
type input "36.000"
type input "100"
type input "36.000,000"
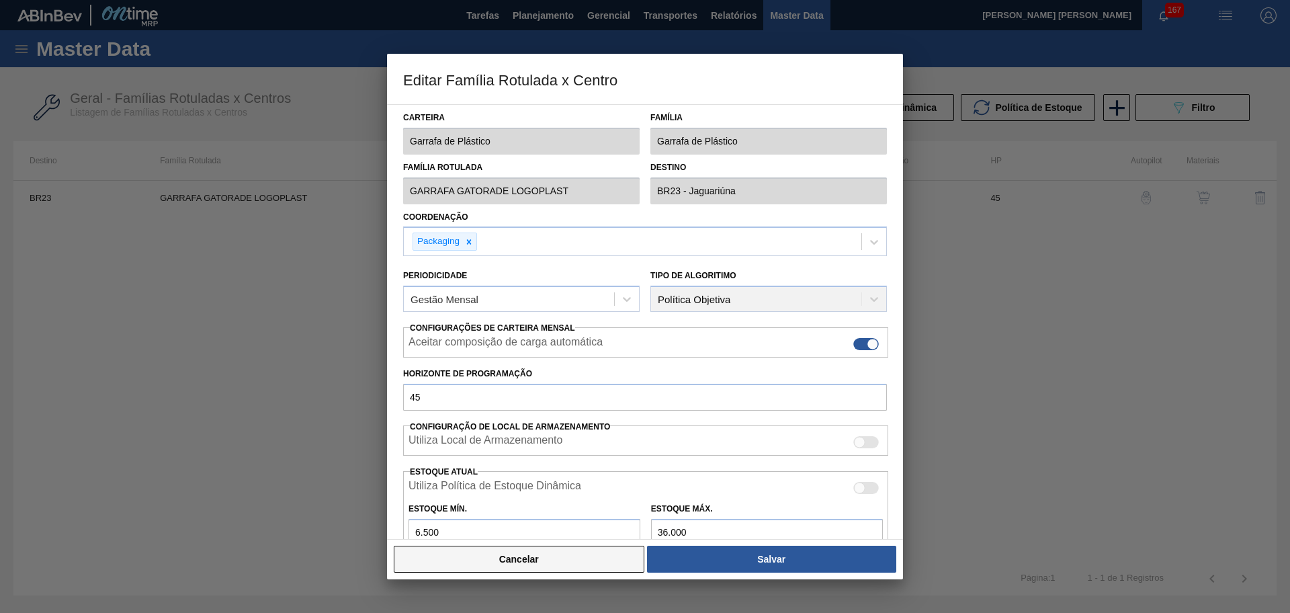
click at [514, 557] on button "Cancelar" at bounding box center [519, 559] width 251 height 27
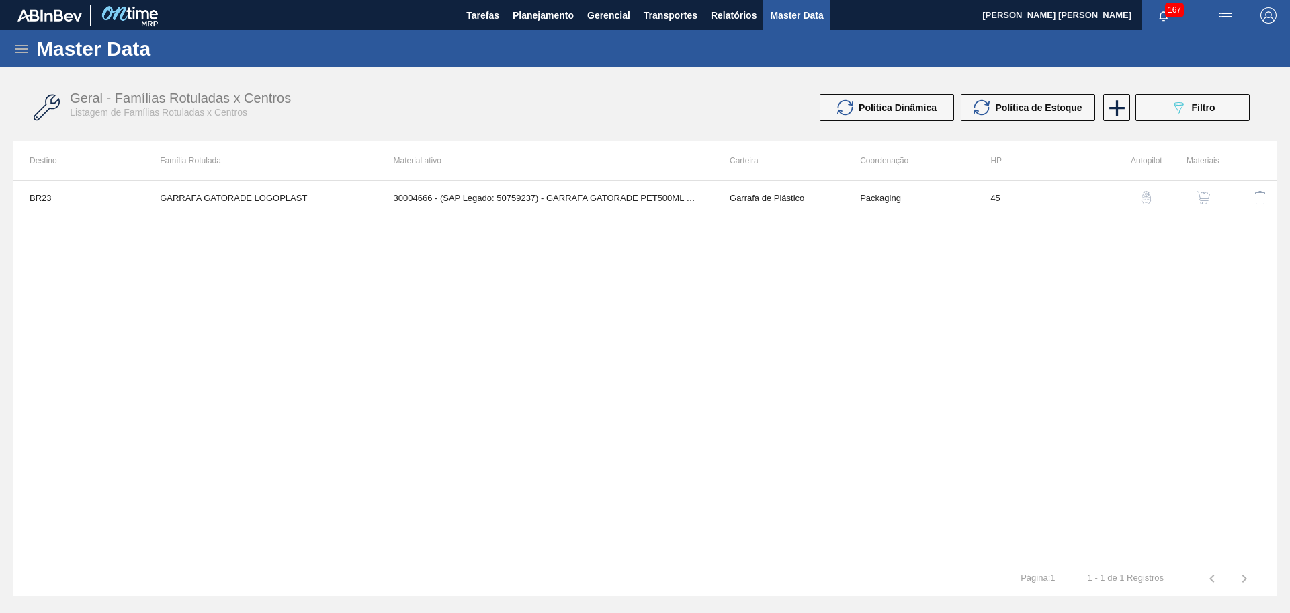
click at [1204, 194] on img "button" at bounding box center [1203, 197] width 13 height 13
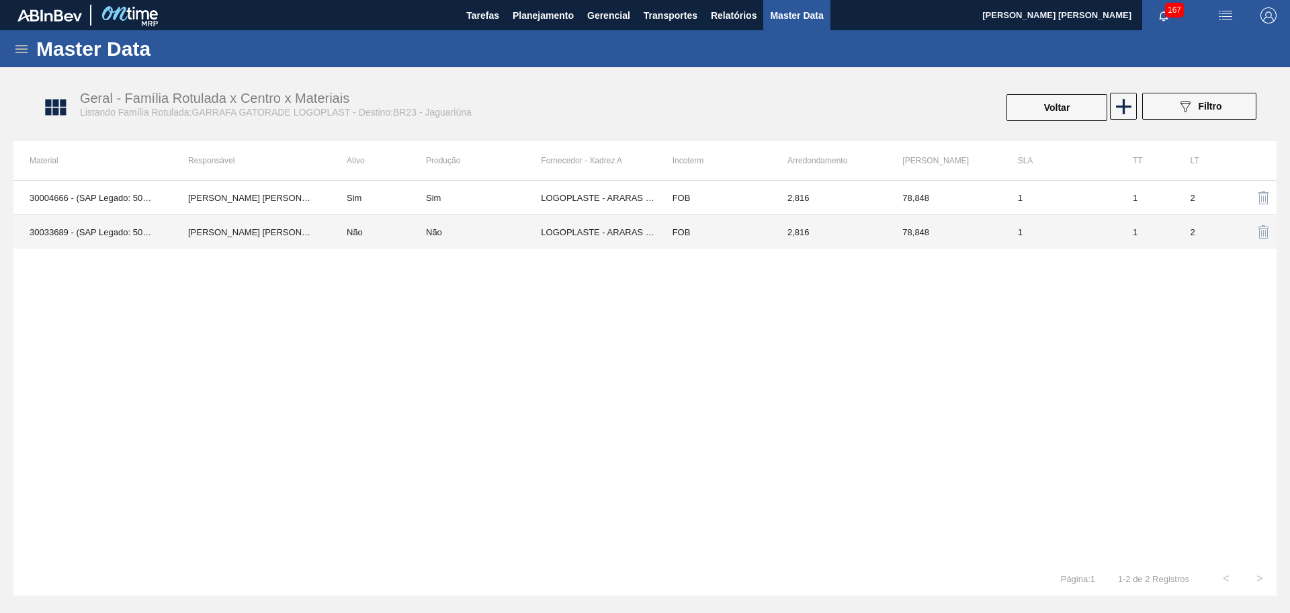
click at [548, 235] on td "LOGOPLASTE - ARARAS (SP)" at bounding box center [598, 232] width 115 height 34
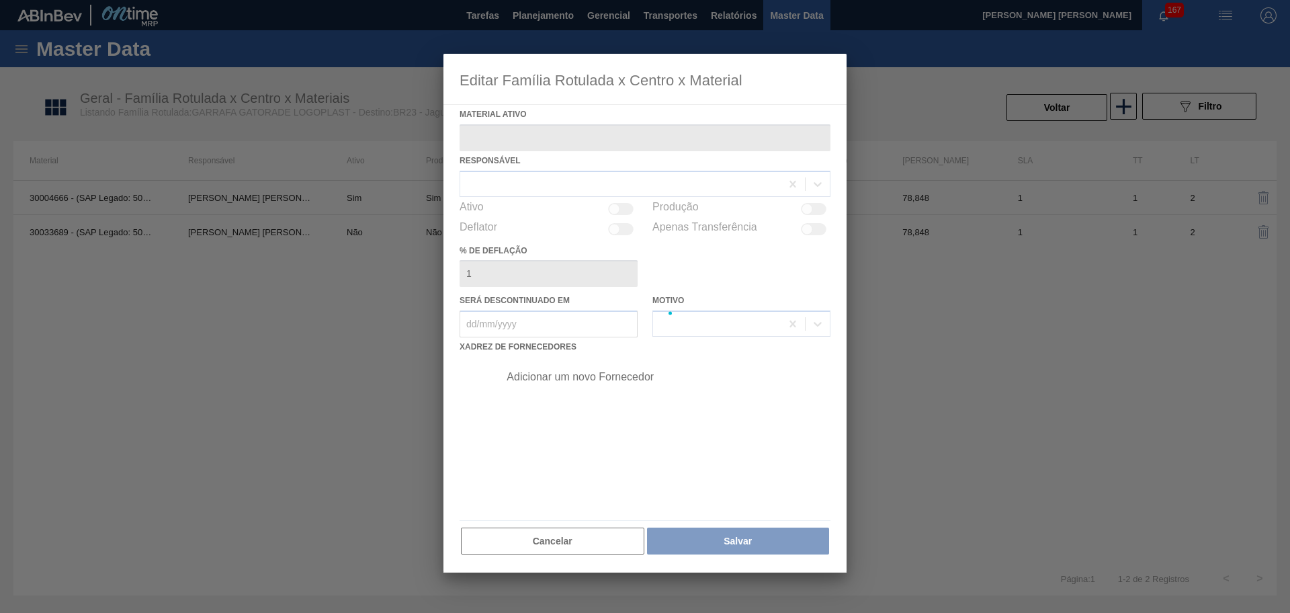
type ativo "30033689 - (SAP Legado: 50838797) - GARRAFA GATORADE P500 275G LOGOP 30% REC"
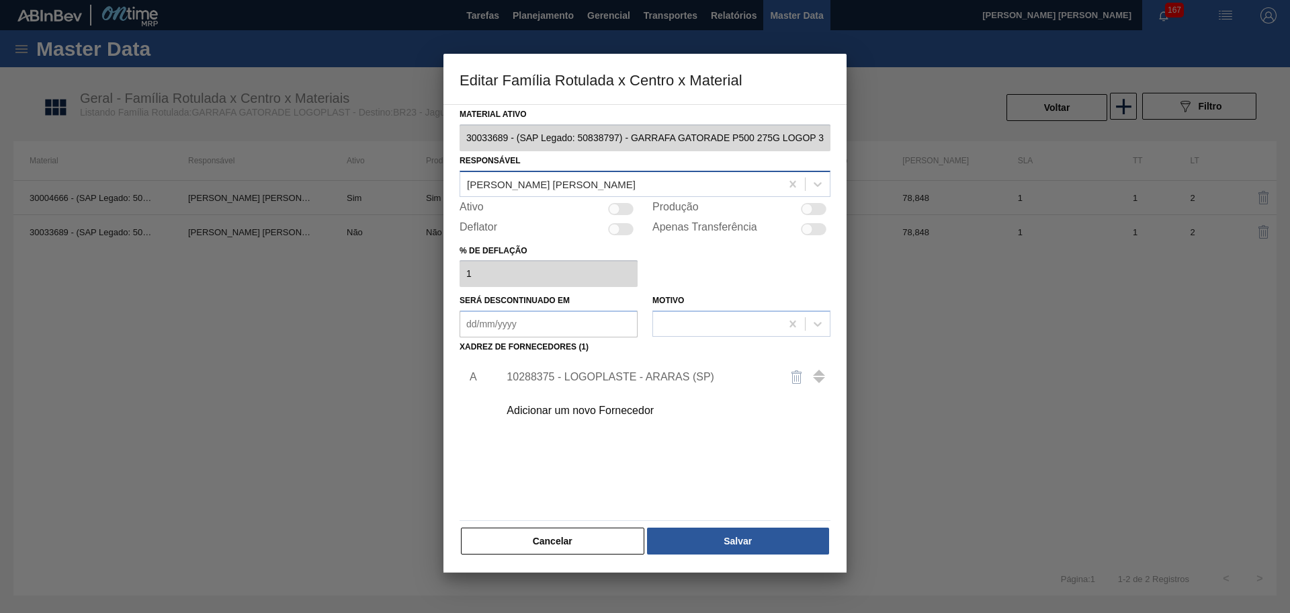
click at [546, 189] on div "[PERSON_NAME] [PERSON_NAME]" at bounding box center [551, 183] width 169 height 11
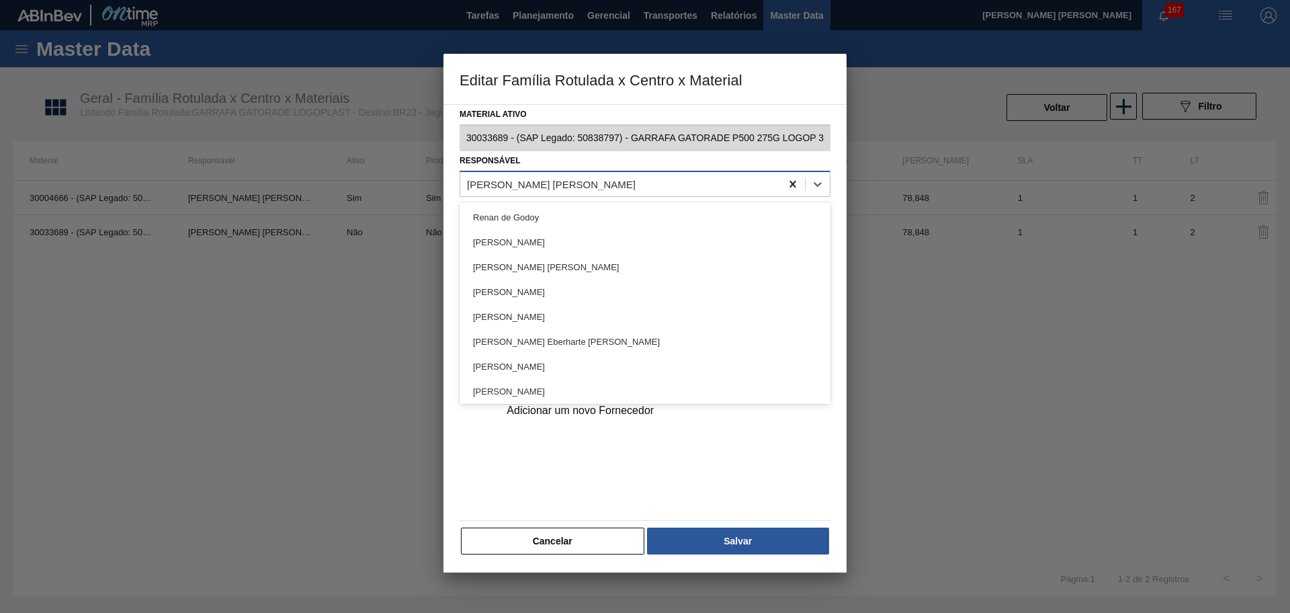
click at [794, 185] on icon at bounding box center [793, 183] width 6 height 7
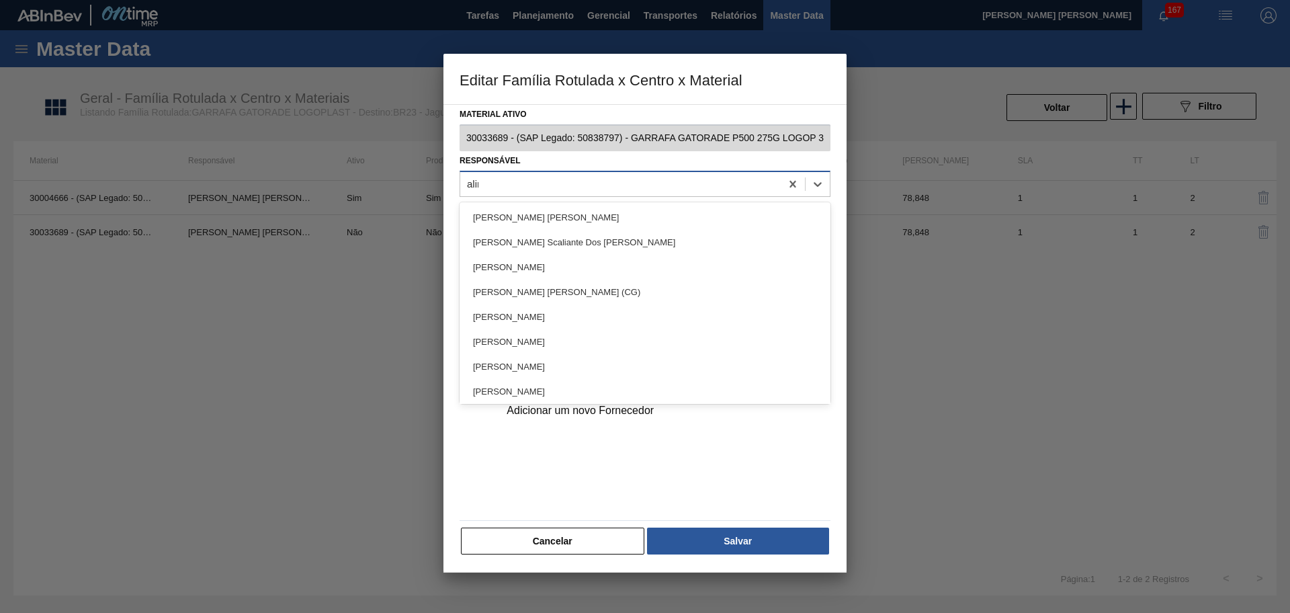
type input "aline"
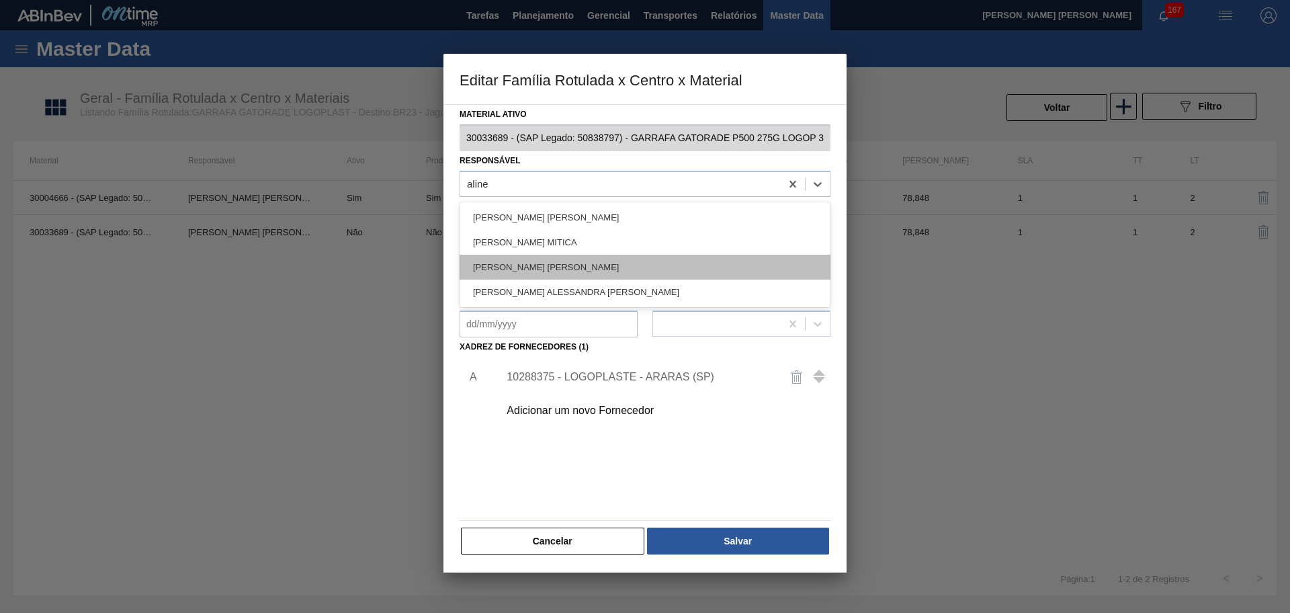
click at [570, 263] on div "[PERSON_NAME] [PERSON_NAME]" at bounding box center [645, 267] width 371 height 25
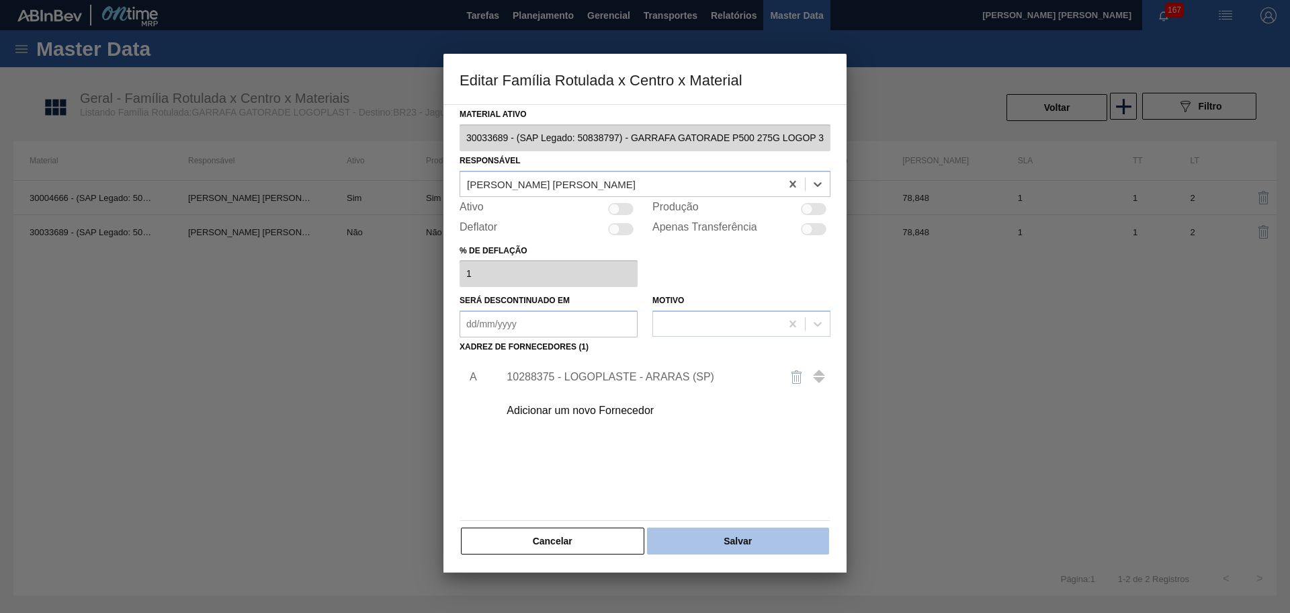
click at [714, 543] on button "Salvar" at bounding box center [738, 541] width 182 height 27
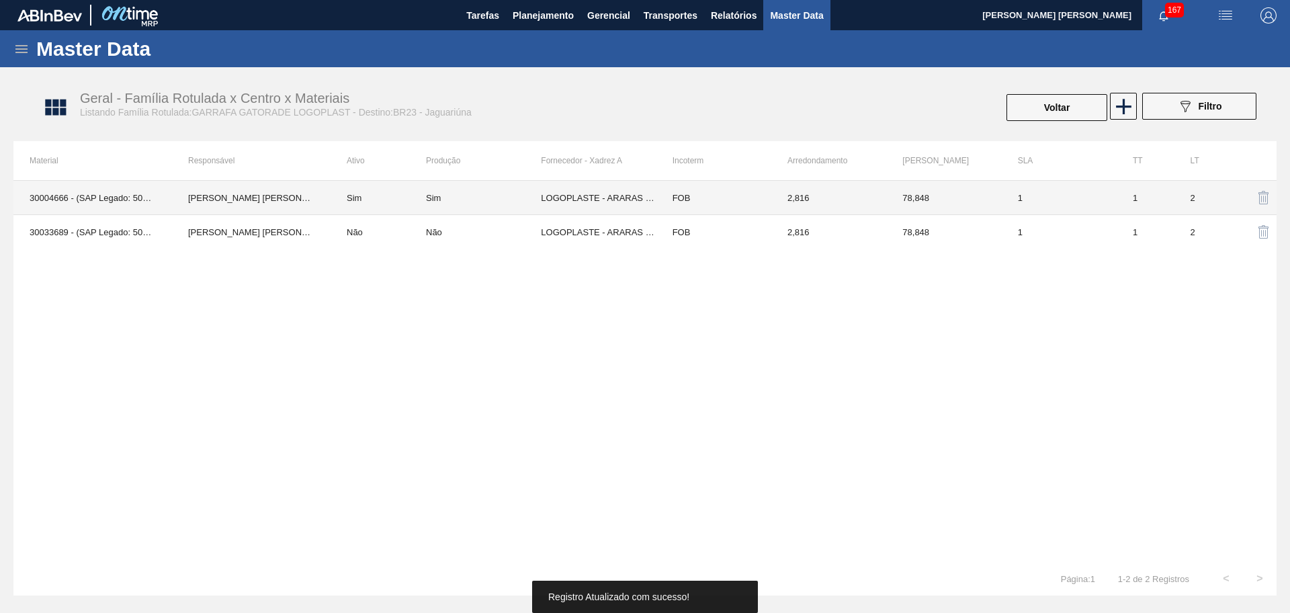
click at [227, 196] on td "[PERSON_NAME] [PERSON_NAME]" at bounding box center [251, 198] width 159 height 34
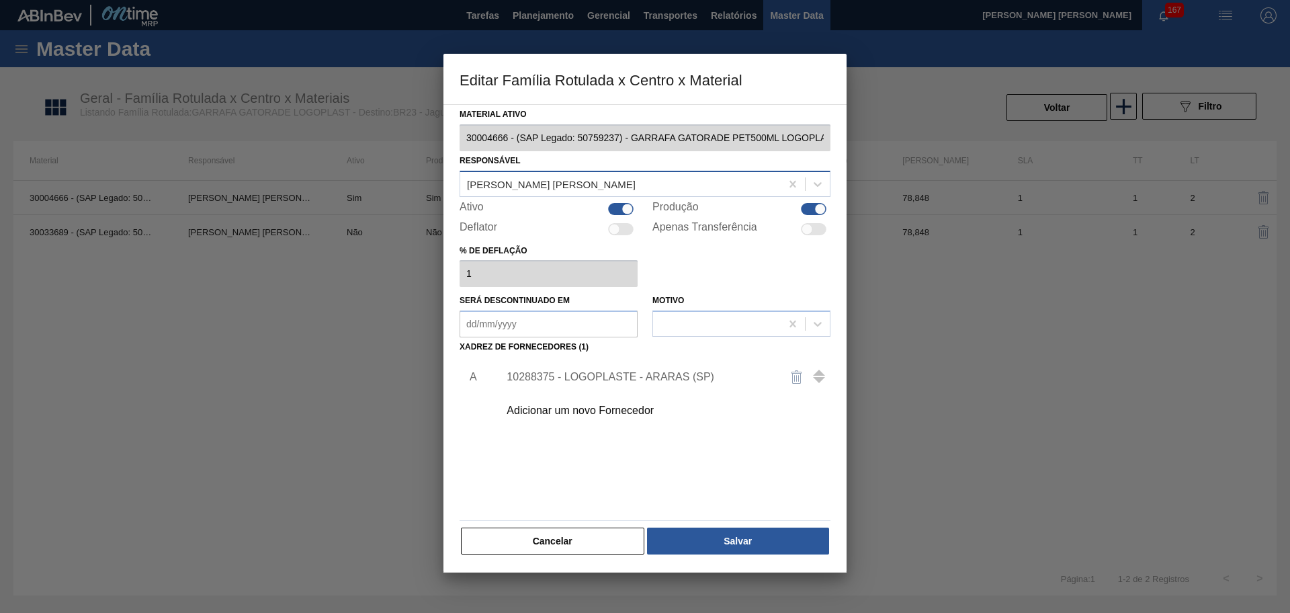
click at [628, 181] on div "[PERSON_NAME] [PERSON_NAME]" at bounding box center [620, 183] width 321 height 19
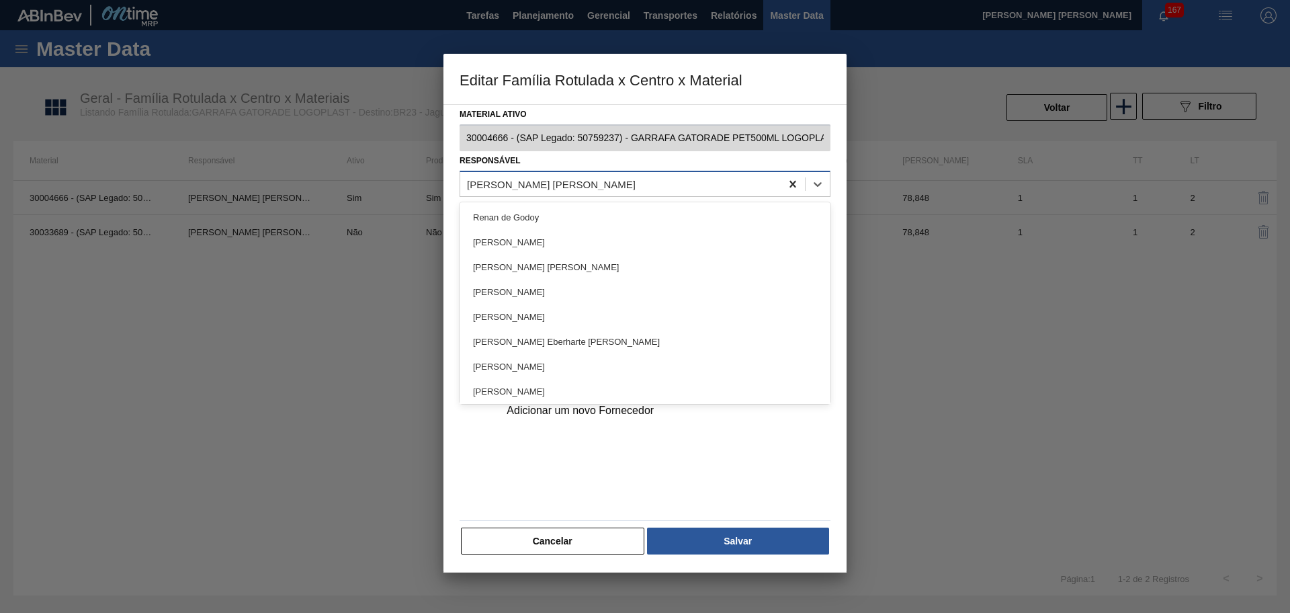
click at [792, 186] on icon at bounding box center [793, 183] width 6 height 7
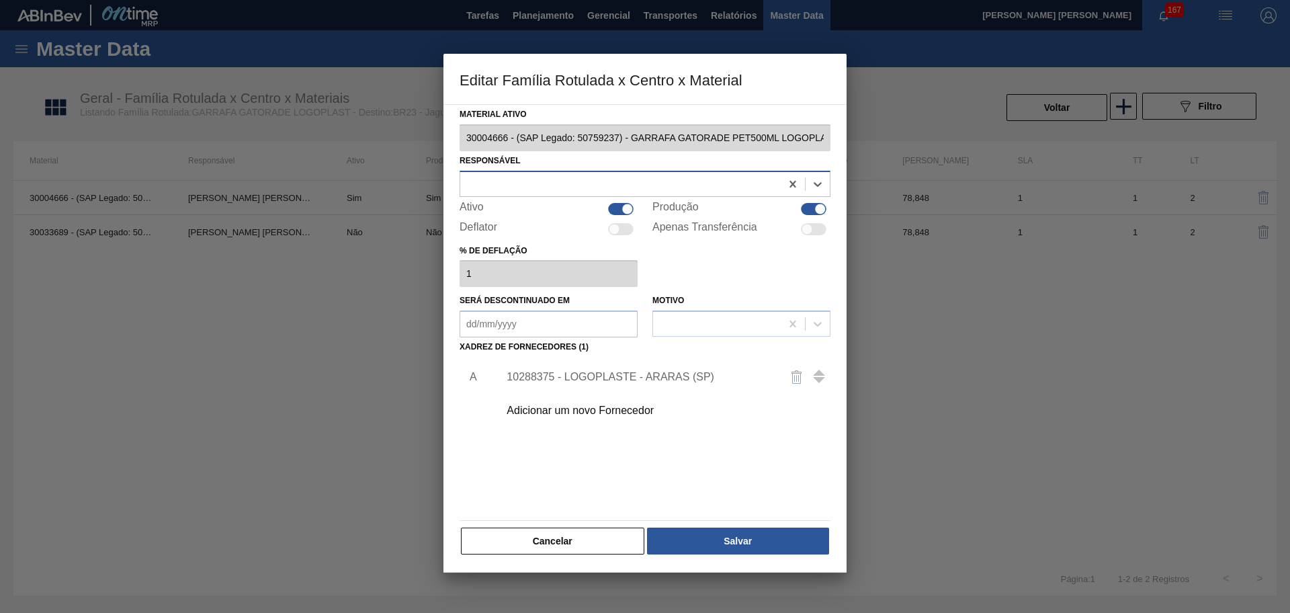
click at [727, 182] on div at bounding box center [620, 183] width 321 height 19
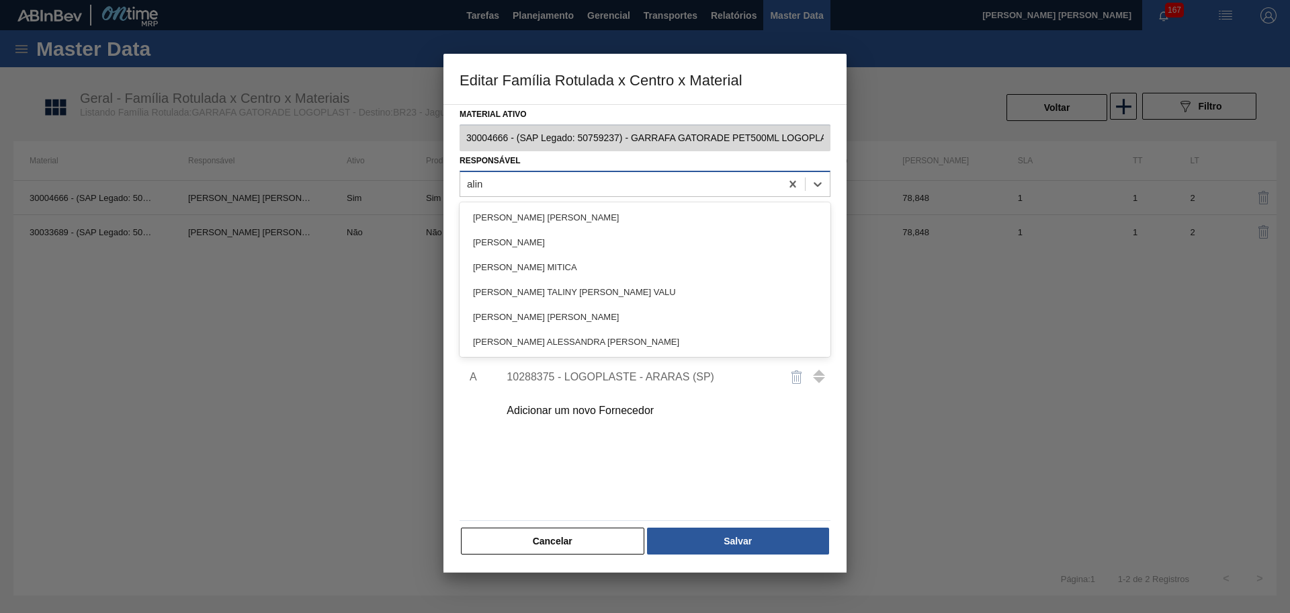
type input "aline"
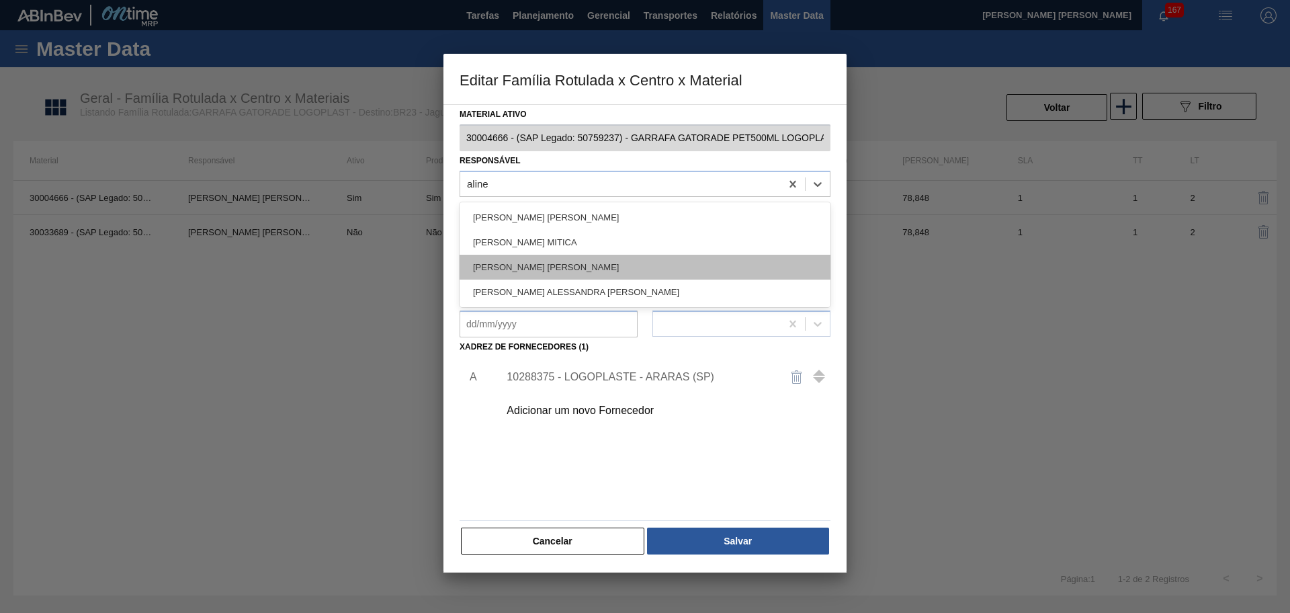
click at [534, 266] on div "[PERSON_NAME] [PERSON_NAME]" at bounding box center [645, 267] width 371 height 25
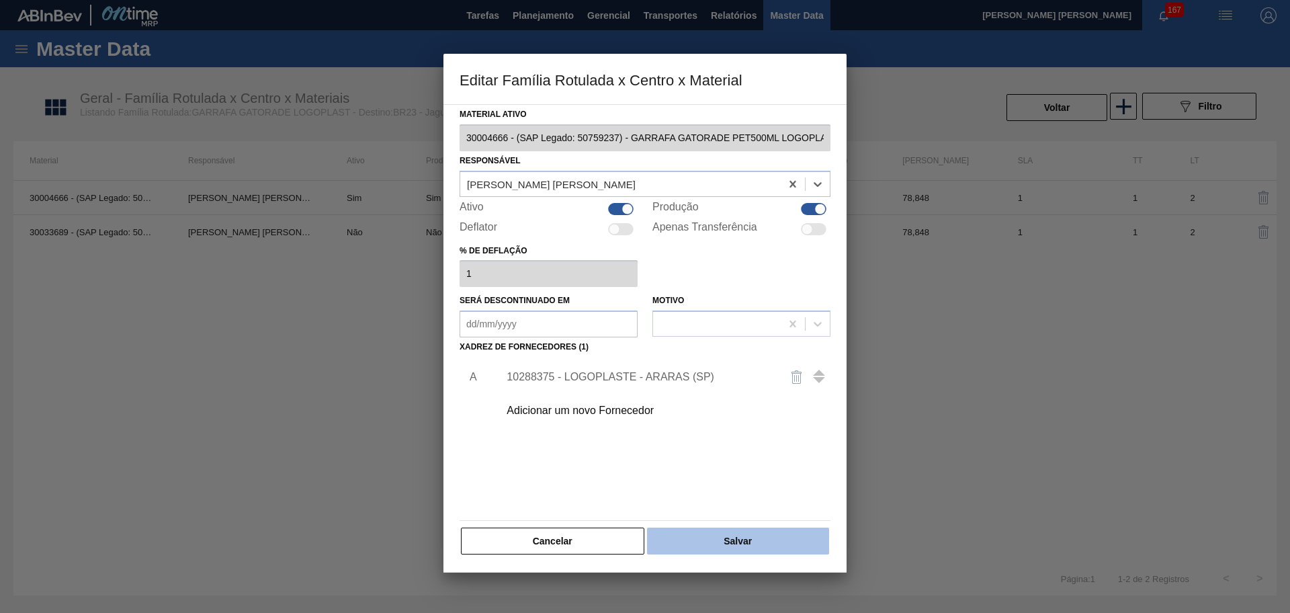
click at [713, 545] on button "Salvar" at bounding box center [738, 541] width 182 height 27
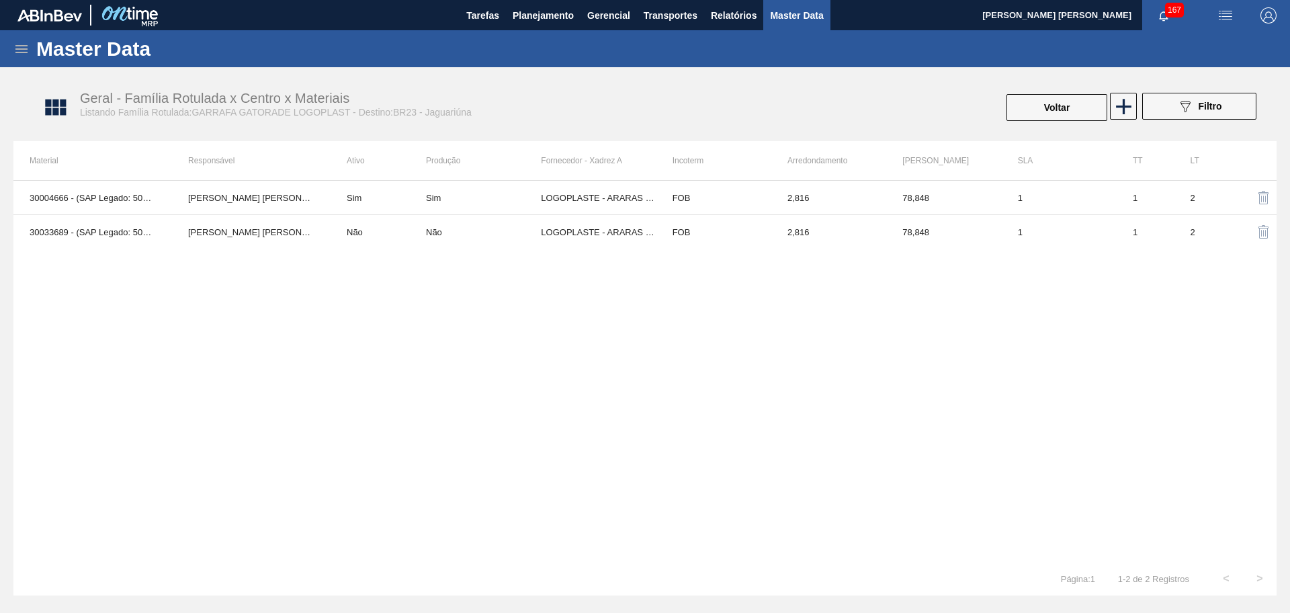
click at [540, 411] on div "30004666 - (SAP Legado: 50759237) - GARRAFA GATORADE PET500ML LOGOPLASTE Aline …" at bounding box center [645, 371] width 1264 height 382
click at [559, 19] on span "Planejamento" at bounding box center [543, 15] width 61 height 16
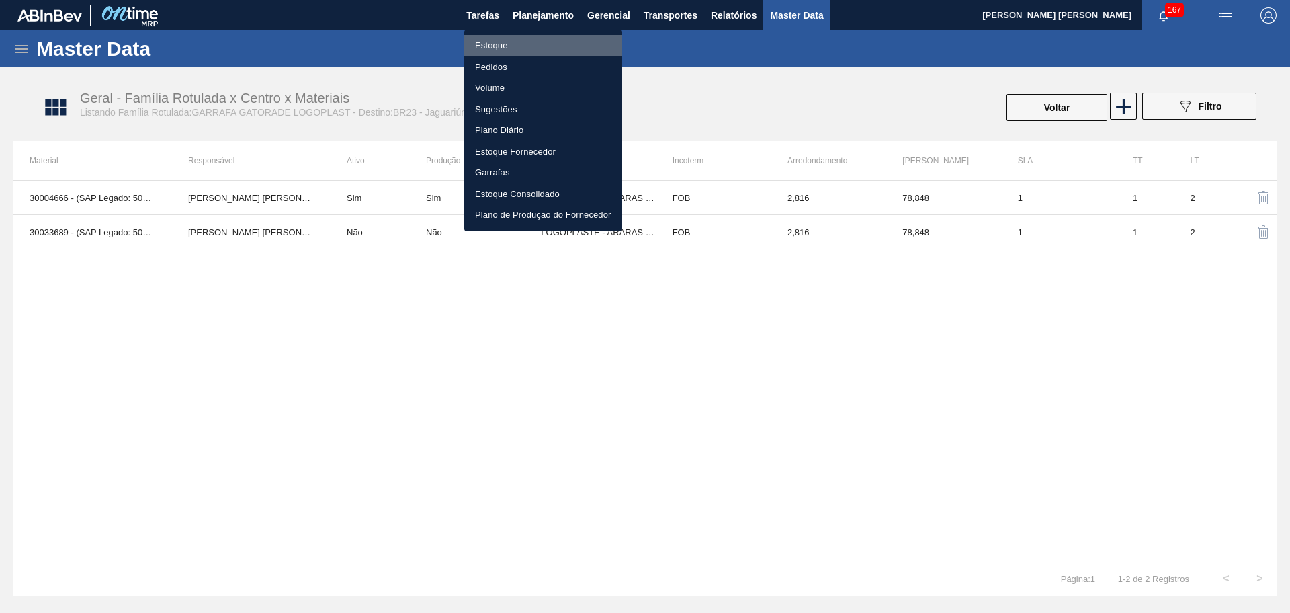
click at [509, 43] on li "Estoque" at bounding box center [543, 46] width 158 height 22
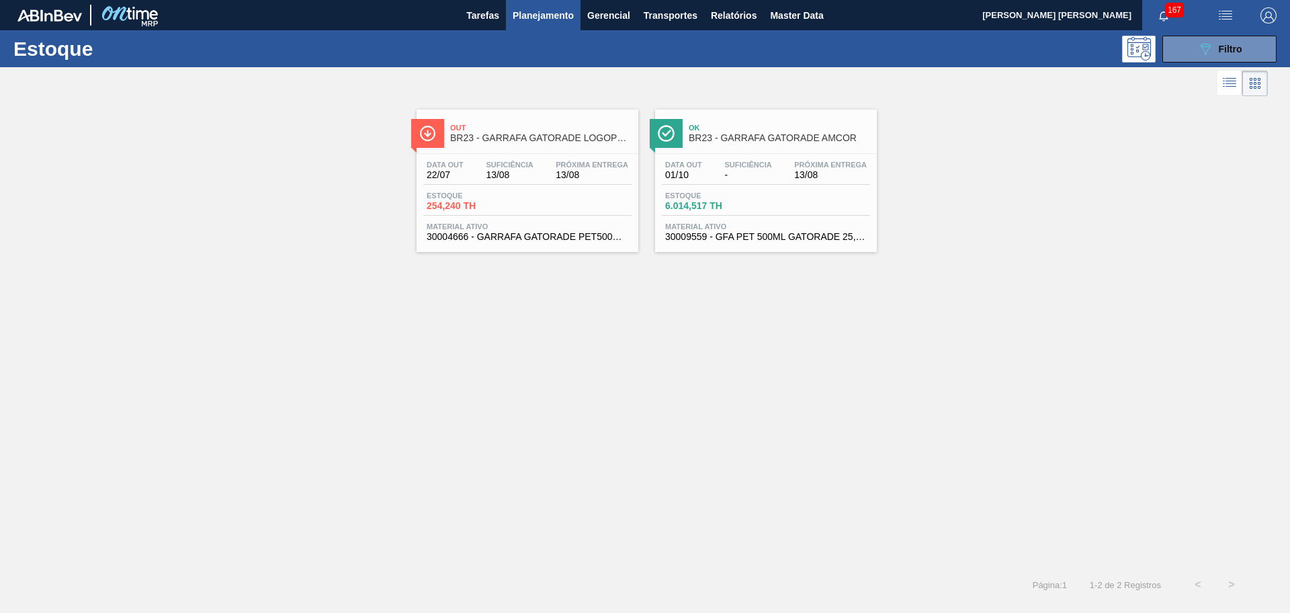
click at [564, 179] on span "13/08" at bounding box center [592, 175] width 73 height 10
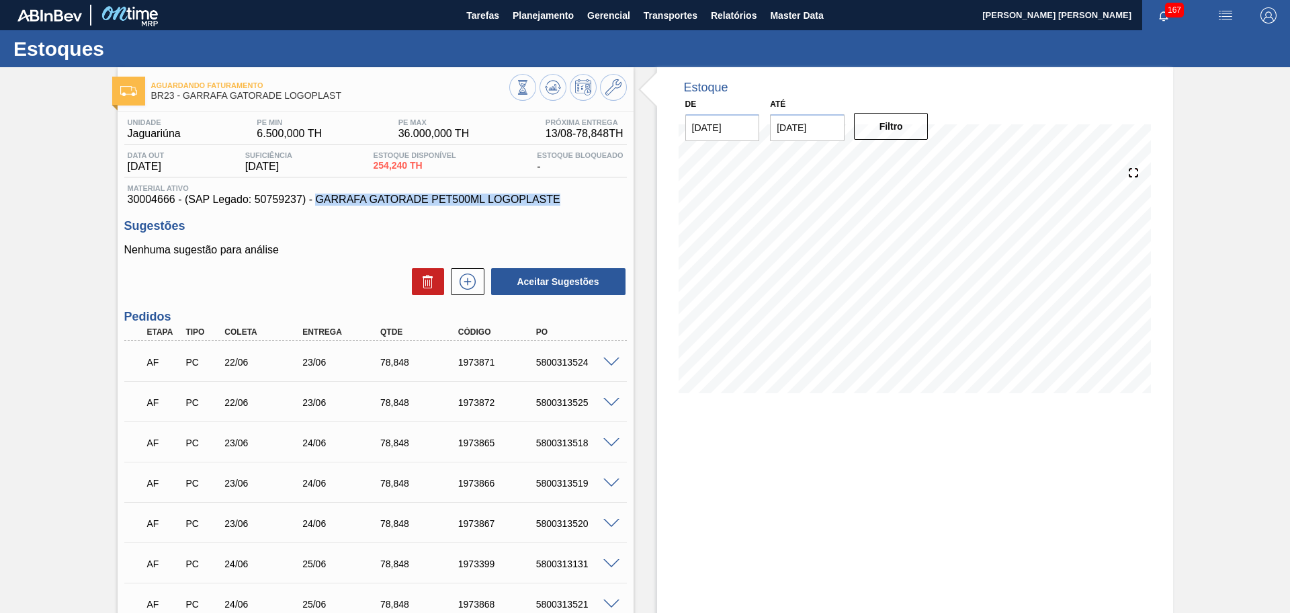
drag, startPoint x: 561, startPoint y: 198, endPoint x: 316, endPoint y: 200, distance: 245.3
click at [316, 200] on span "30004666 - (SAP Legado: 50759237) - GARRAFA GATORADE PET500ML LOGOPLASTE" at bounding box center [376, 200] width 496 height 12
copy span "GARRAFA GATORADE PET500ML LOGOPLASTE"
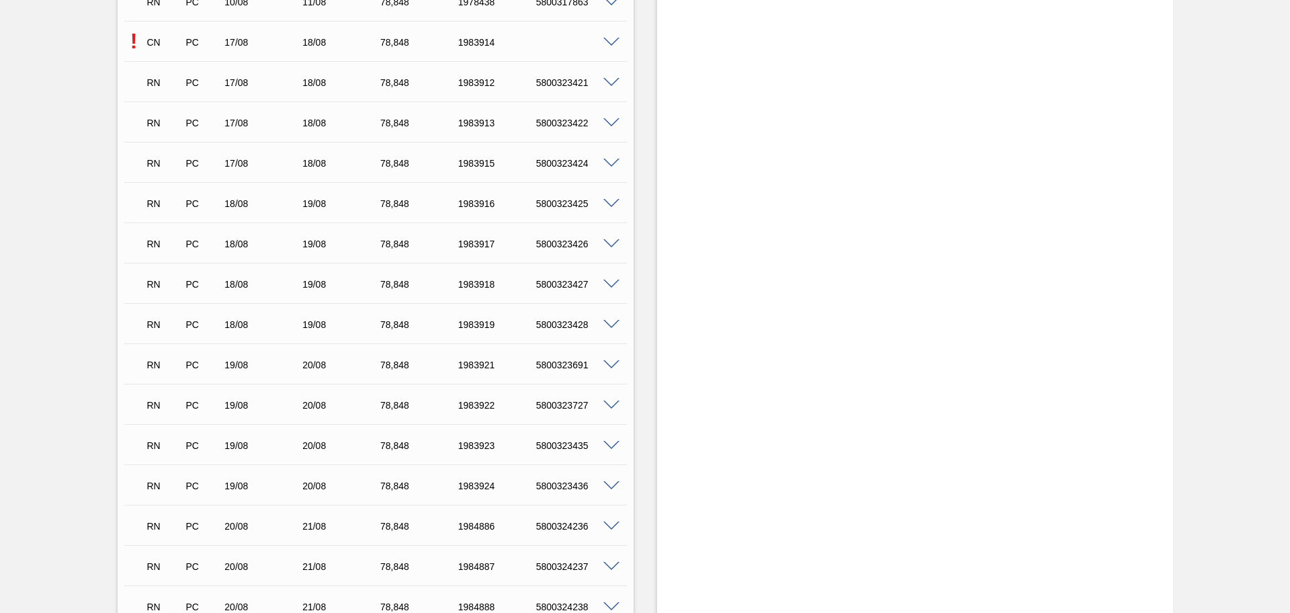
scroll to position [1932, 0]
click at [153, 401] on p "RN" at bounding box center [164, 406] width 34 height 11
click at [157, 412] on div "RN" at bounding box center [164, 406] width 40 height 30
click at [155, 406] on p "RN" at bounding box center [164, 406] width 34 height 11
click at [152, 404] on p "RN" at bounding box center [164, 406] width 34 height 11
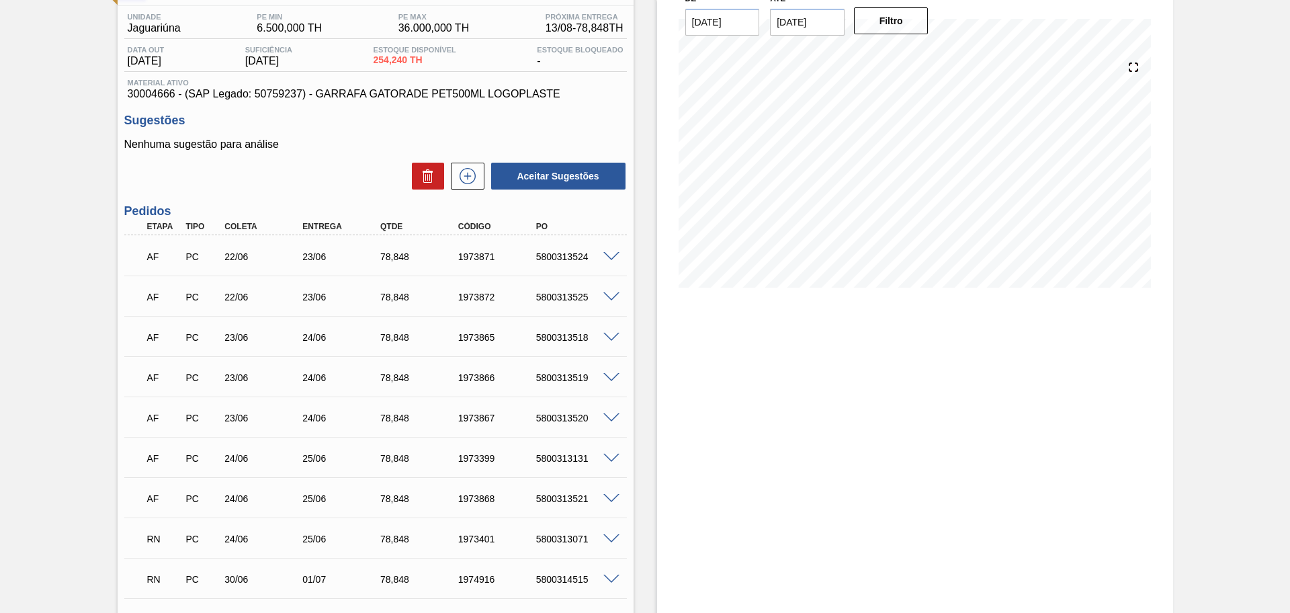
scroll to position [0, 0]
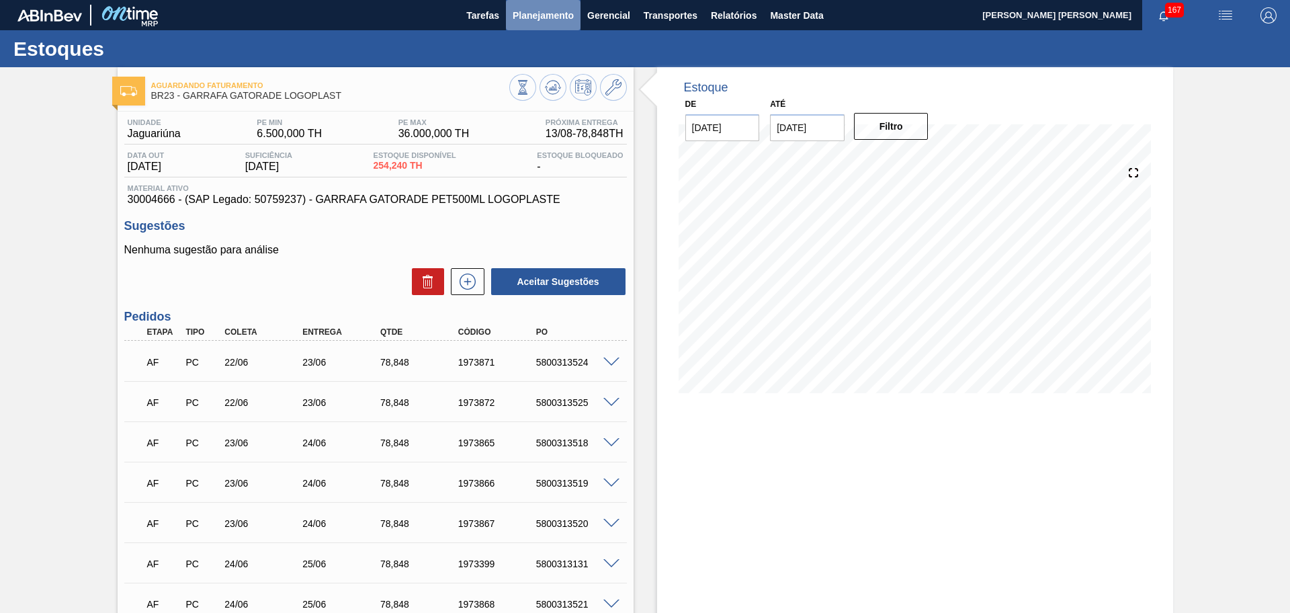
click at [552, 10] on span "Planejamento" at bounding box center [543, 15] width 61 height 16
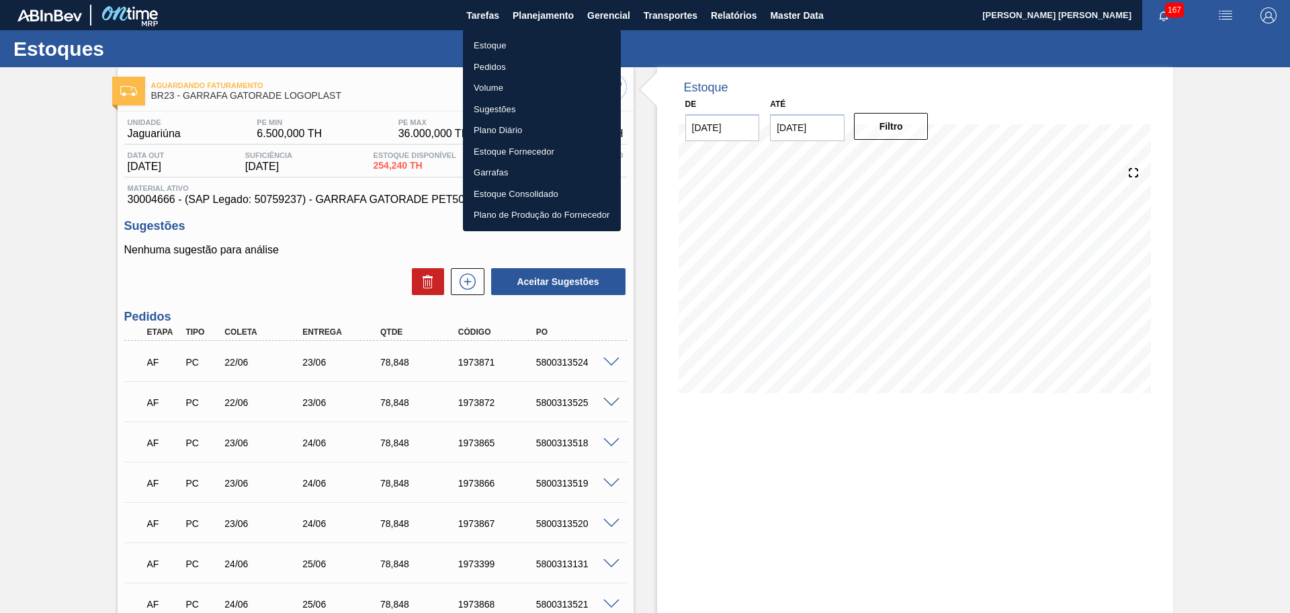
click at [481, 48] on li "Estoque" at bounding box center [542, 46] width 158 height 22
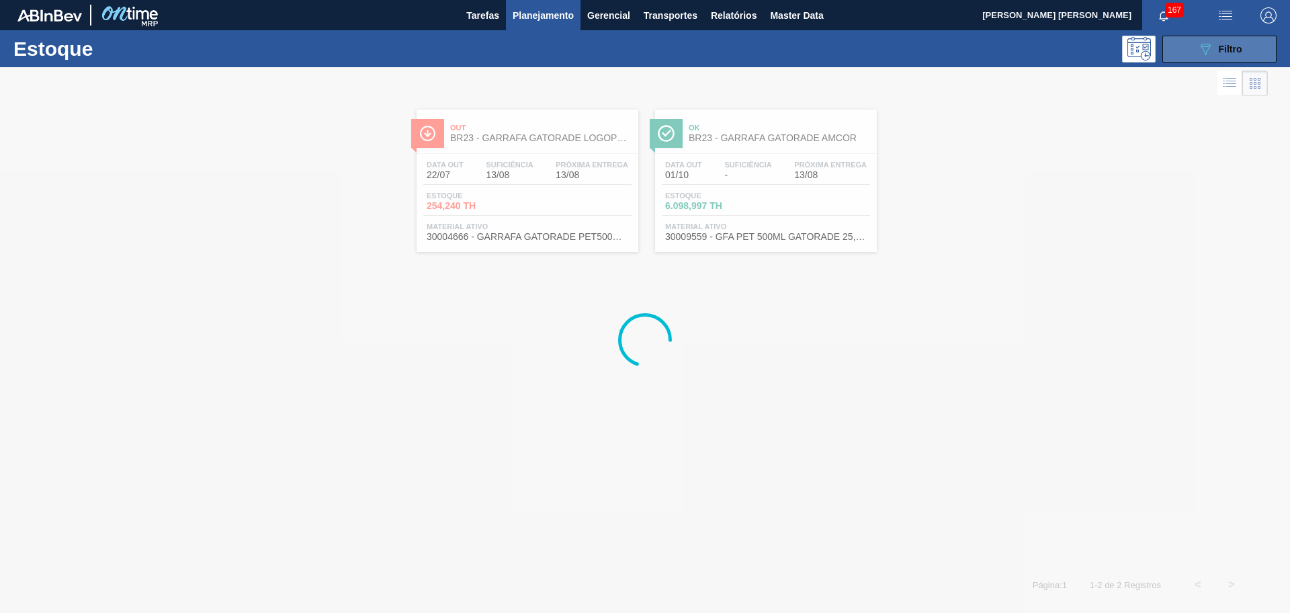
click at [1218, 55] on div "089F7B8B-B2A5-4AFE-B5C0-19BA573D28AC Filtro" at bounding box center [1220, 49] width 45 height 16
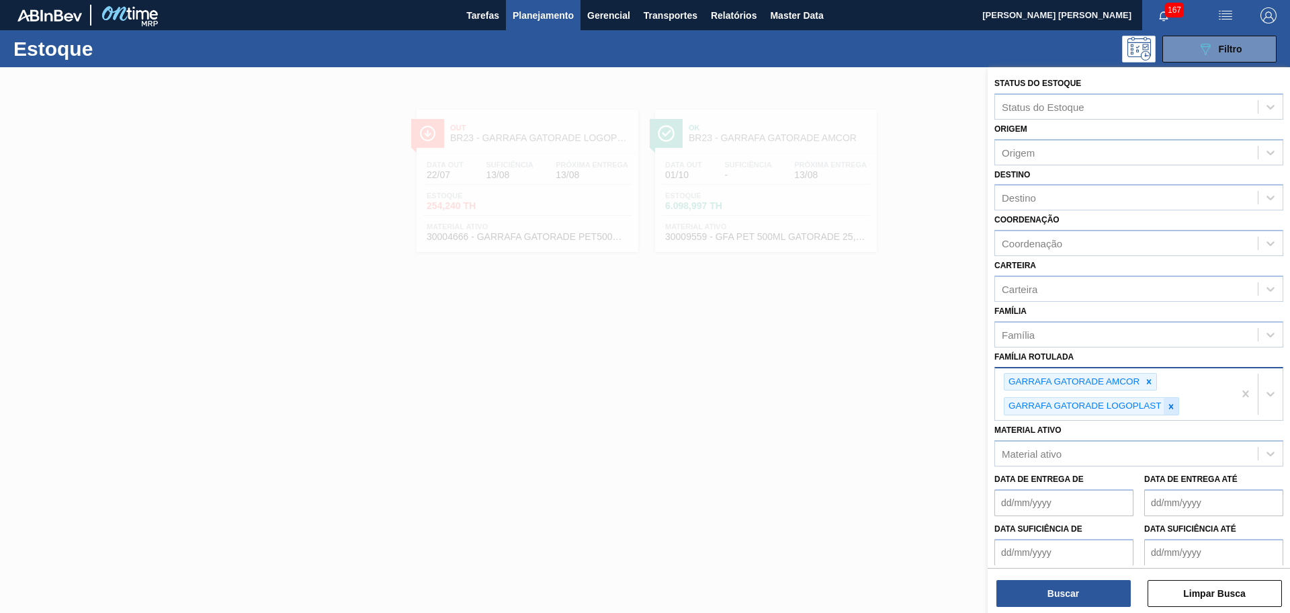
click at [1170, 410] on icon at bounding box center [1171, 406] width 9 height 9
click at [1151, 387] on div at bounding box center [1149, 382] width 15 height 17
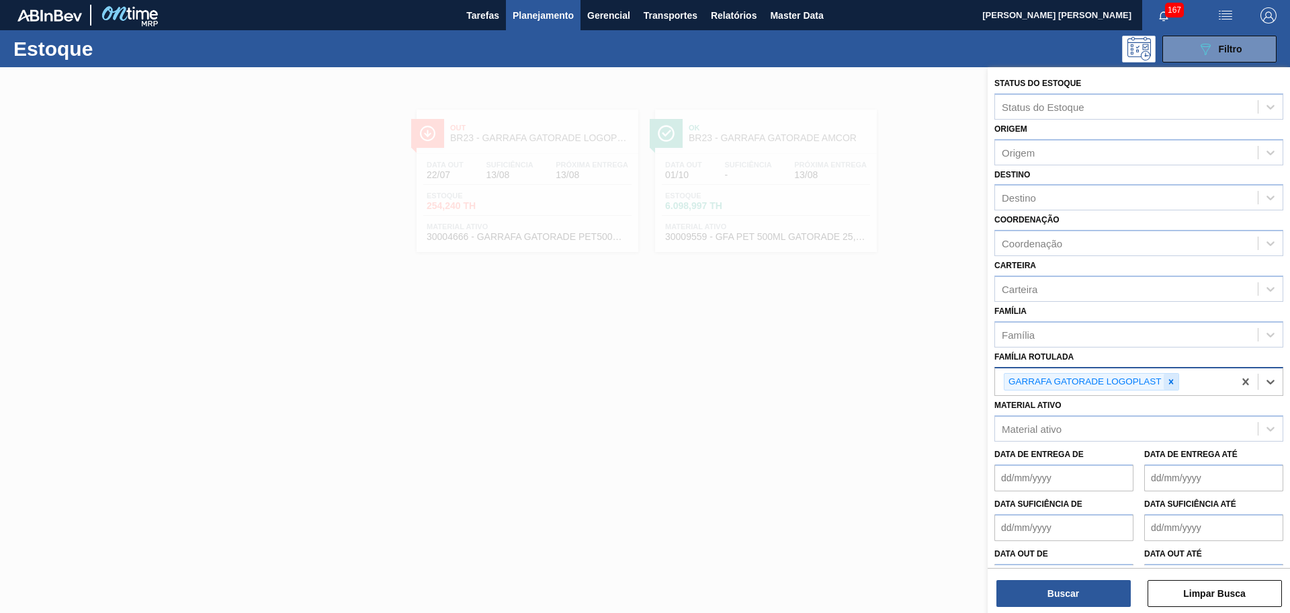
click at [1171, 384] on icon at bounding box center [1171, 381] width 9 height 9
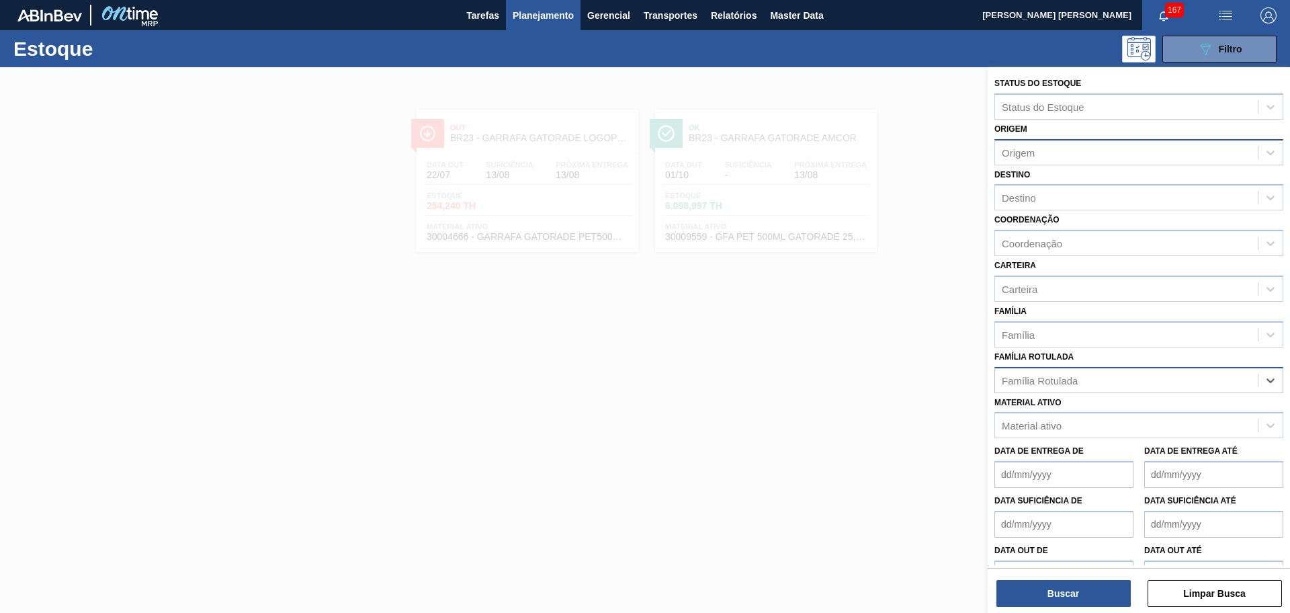
click at [1032, 156] on div "Origem" at bounding box center [1018, 152] width 33 height 11
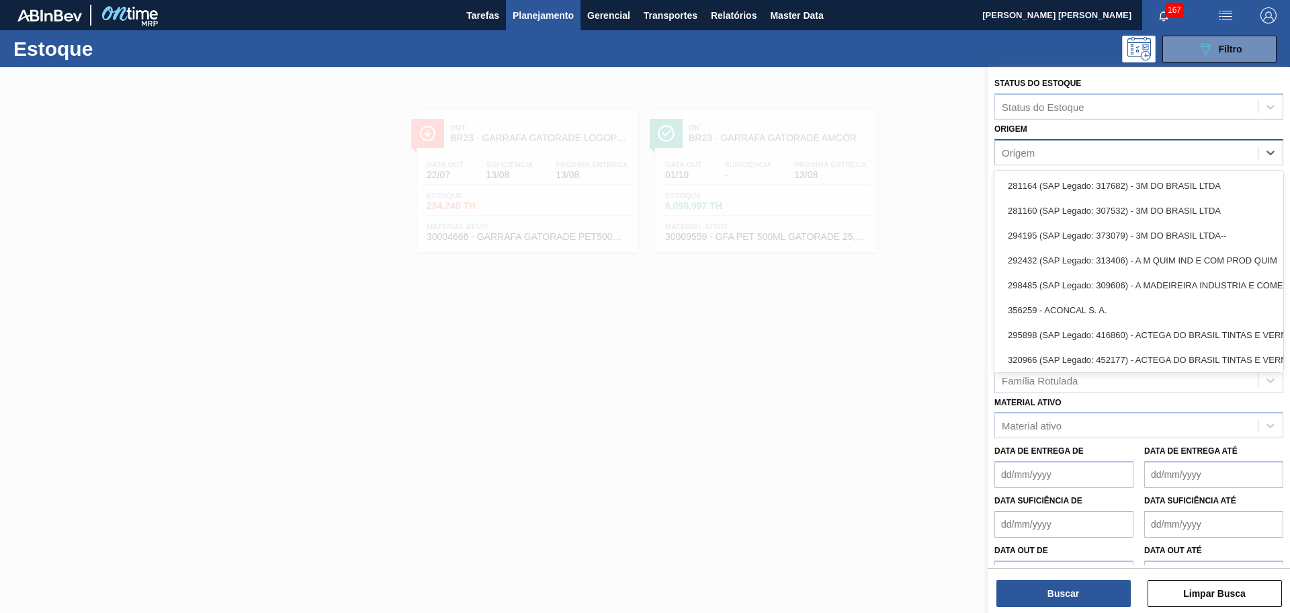
click at [1034, 158] on div "Origem" at bounding box center [1126, 151] width 263 height 19
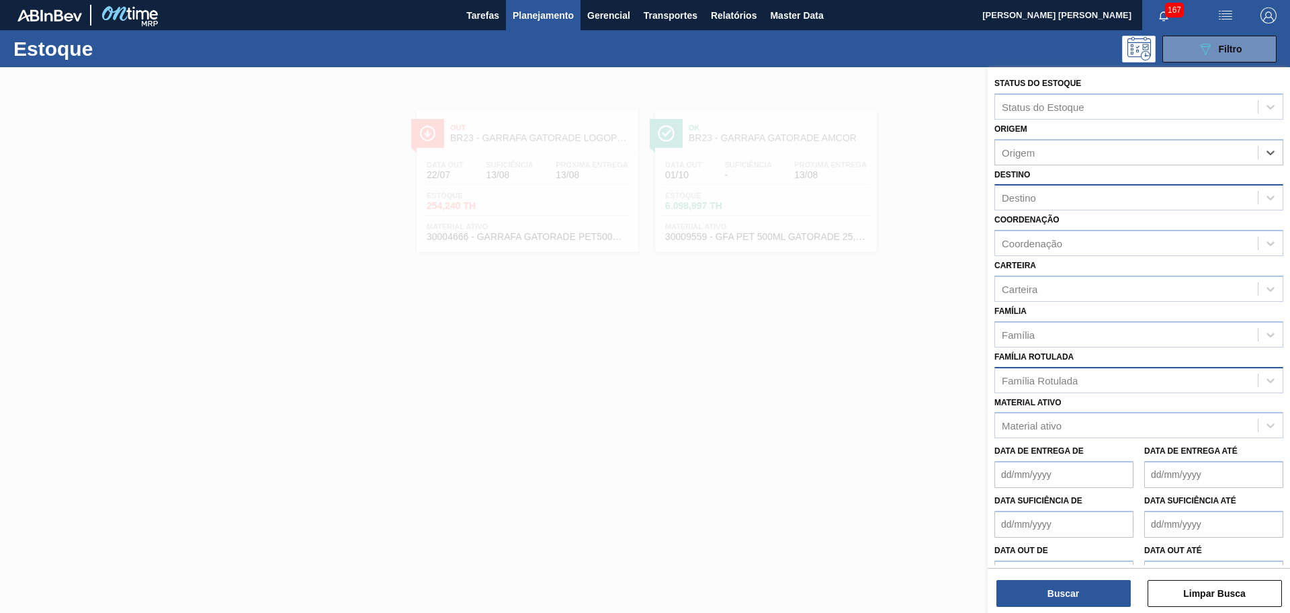
click at [1016, 199] on div "Destino" at bounding box center [1019, 197] width 34 height 11
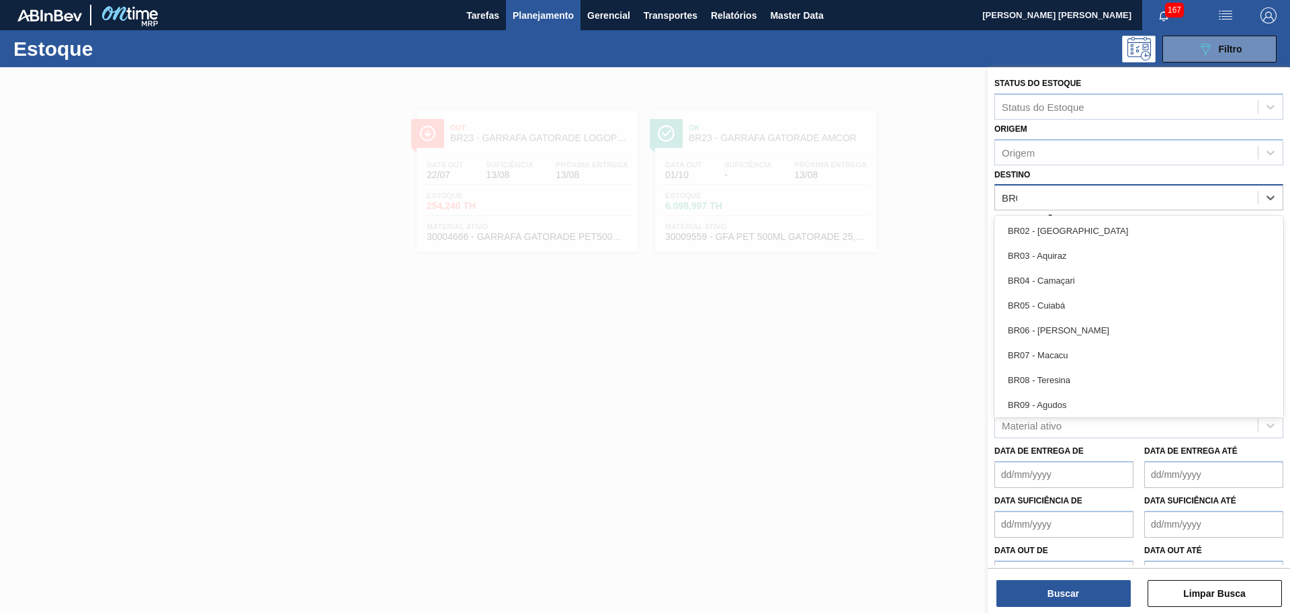
type input "BR03"
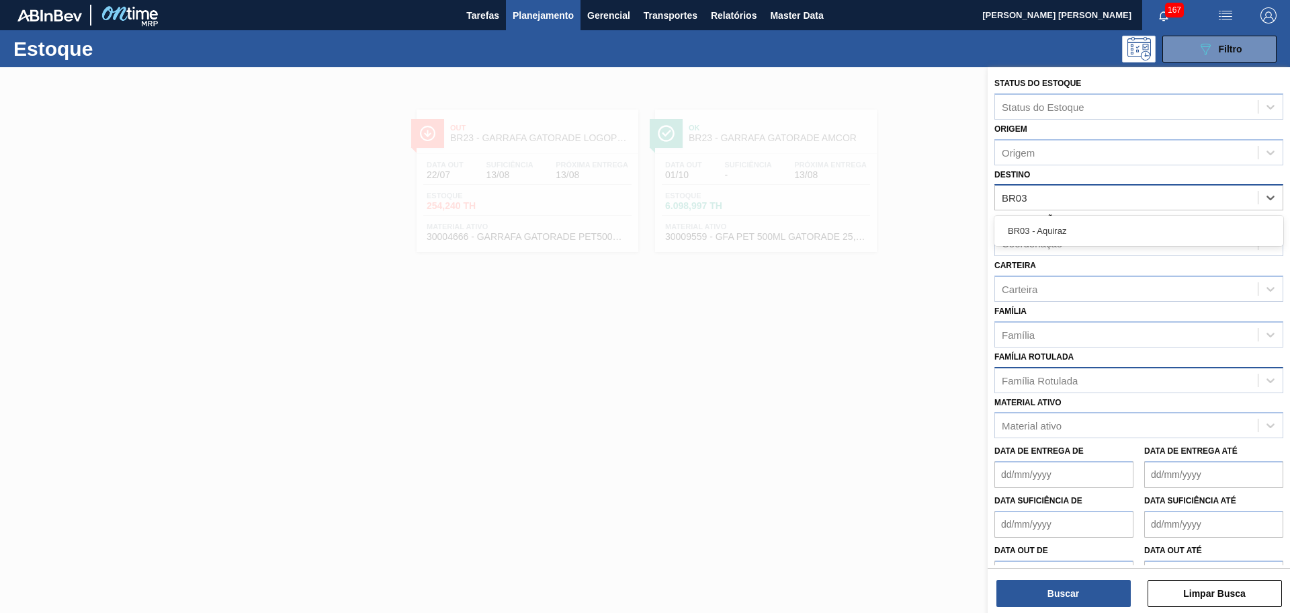
click at [1050, 226] on div "BR03 - Aquiraz" at bounding box center [1139, 230] width 289 height 25
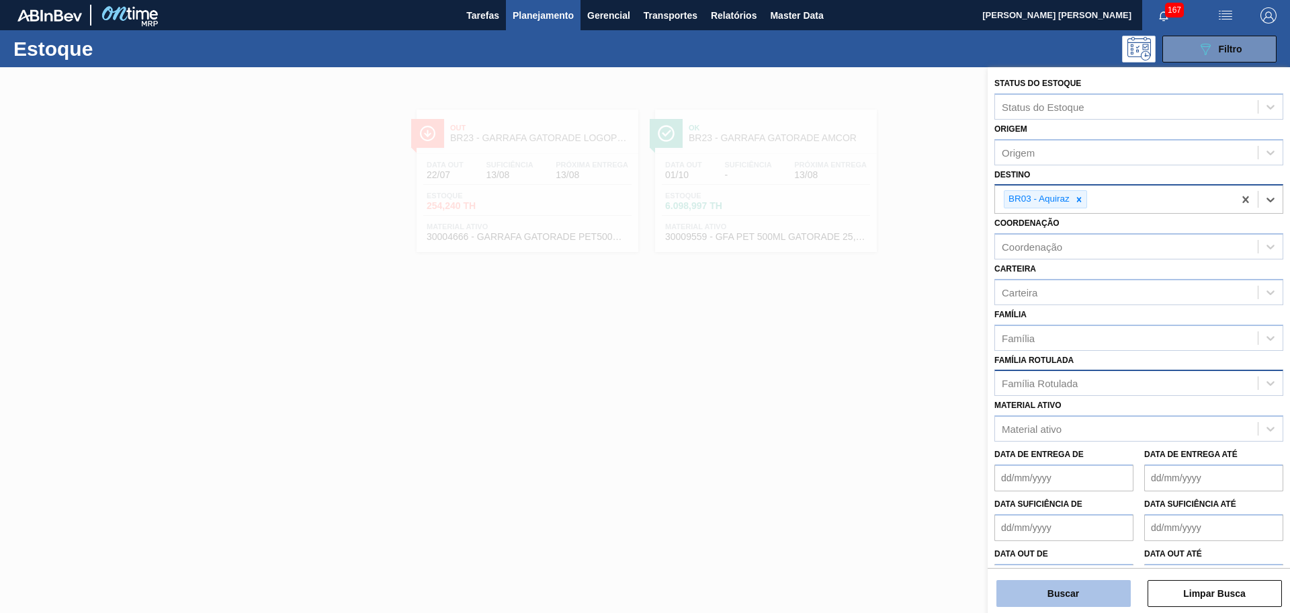
click at [1081, 596] on button "Buscar" at bounding box center [1064, 593] width 134 height 27
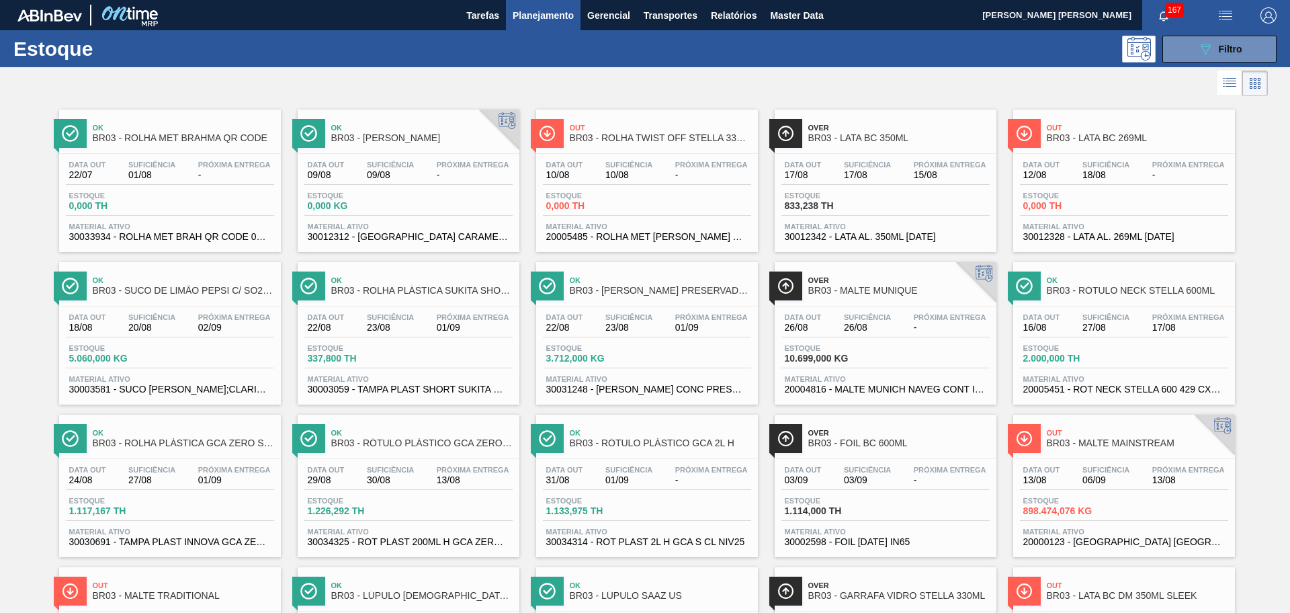
click at [614, 77] on div at bounding box center [634, 83] width 1268 height 32
click at [1190, 52] on button "089F7B8B-B2A5-4AFE-B5C0-19BA573D28AC Filtro" at bounding box center [1220, 49] width 114 height 27
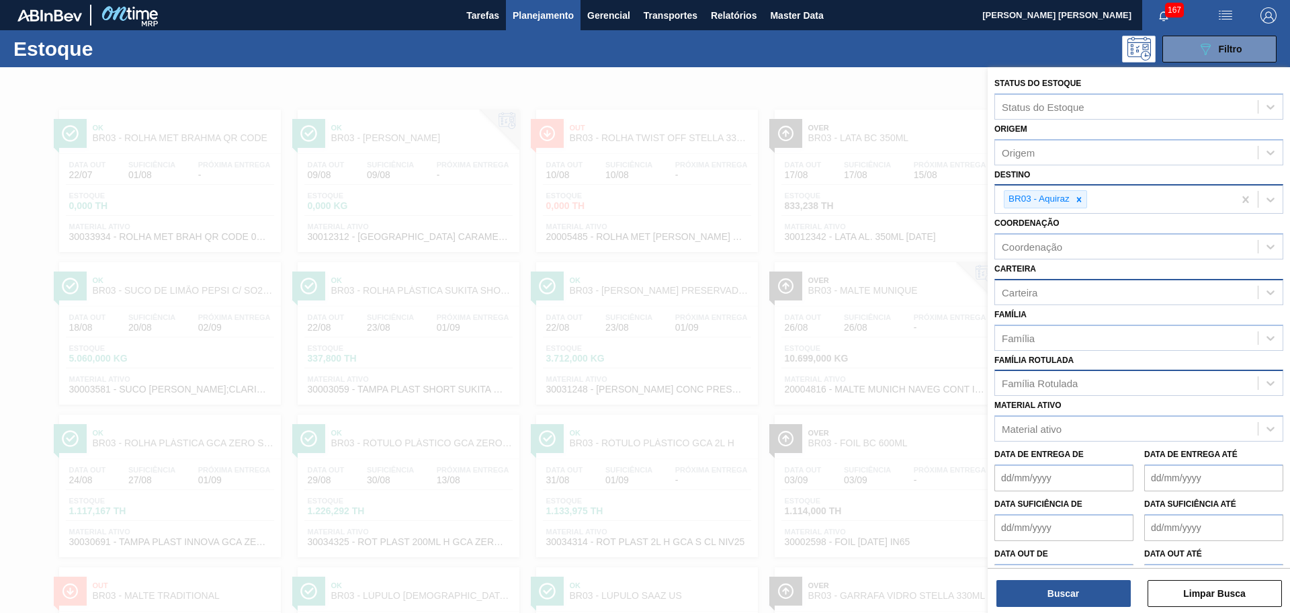
click at [1022, 298] on div "Carteira" at bounding box center [1020, 291] width 36 height 11
type input "PREF"
click at [1061, 329] on div "Preforma" at bounding box center [1139, 325] width 289 height 25
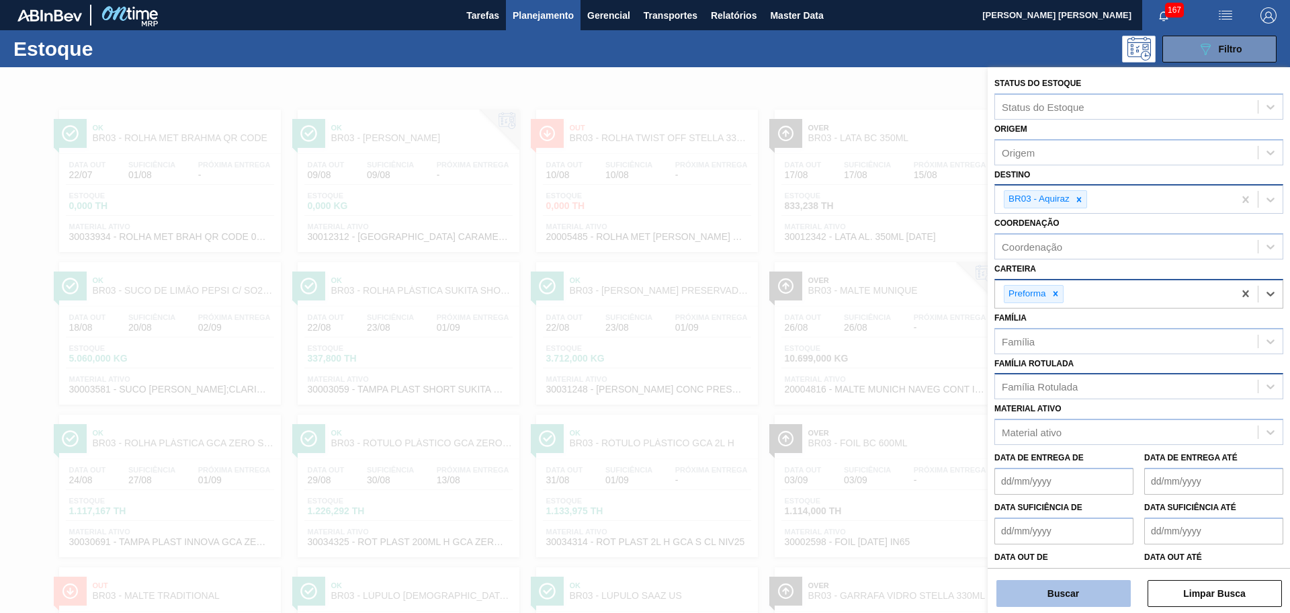
click at [1067, 591] on button "Buscar" at bounding box center [1064, 593] width 134 height 27
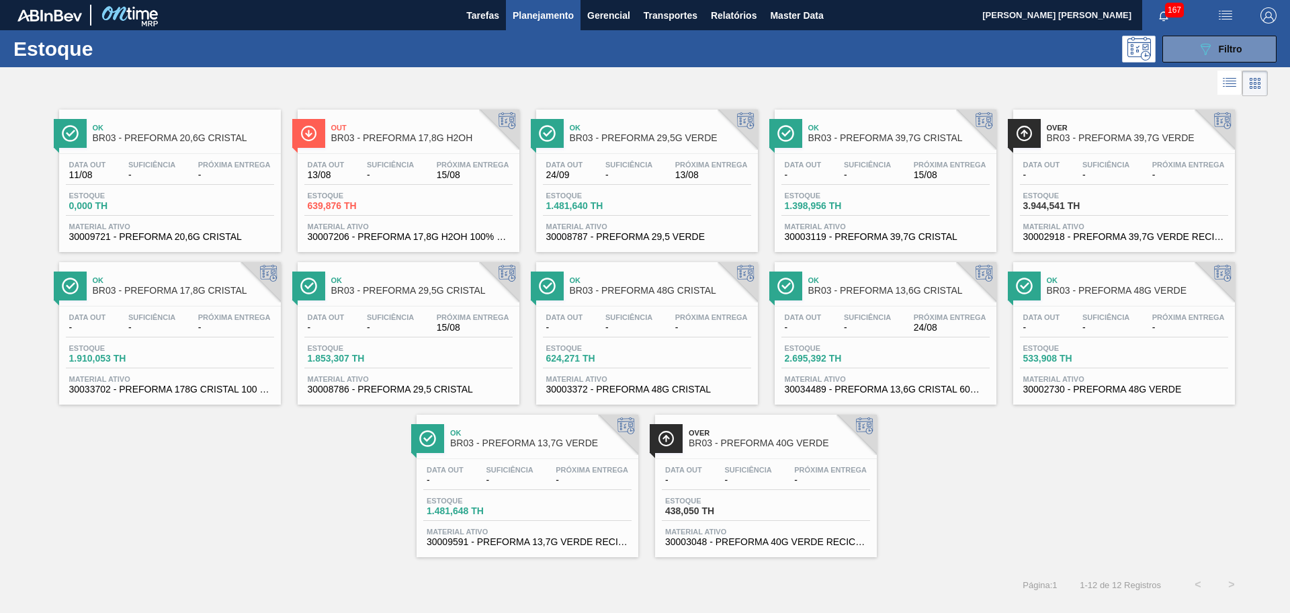
click at [602, 173] on div "Suficiência -" at bounding box center [629, 170] width 54 height 19
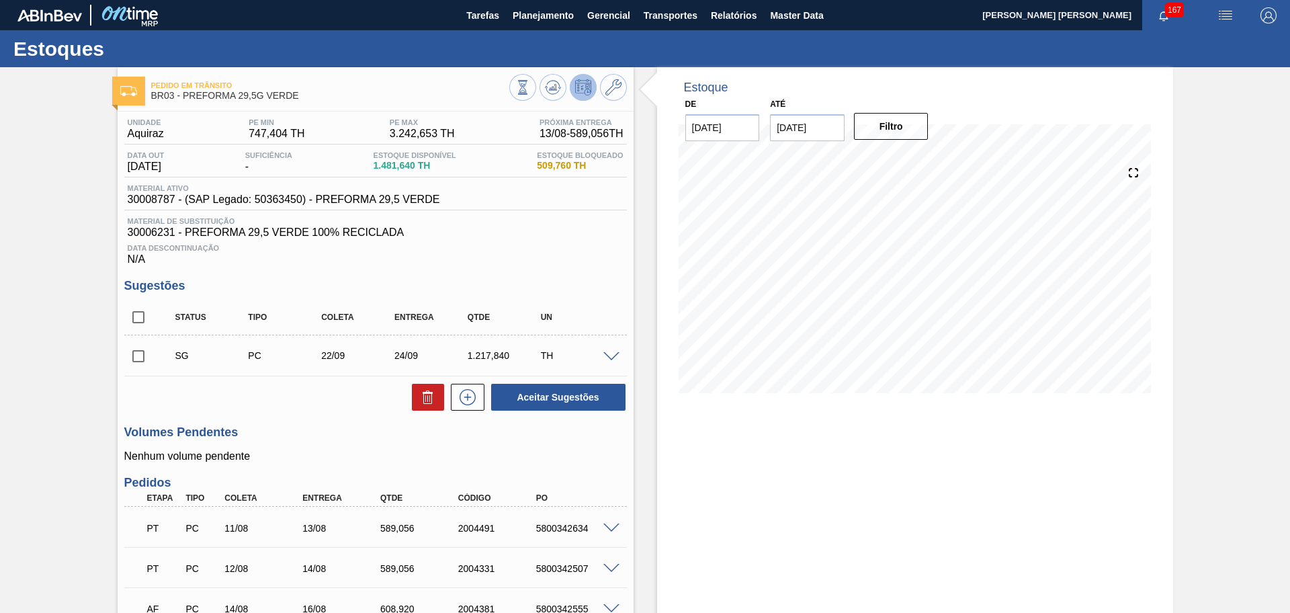
click at [339, 442] on div "Volumes Pendentes Nenhum volume pendente" at bounding box center [375, 443] width 503 height 37
click at [530, 83] on icon at bounding box center [523, 87] width 15 height 15
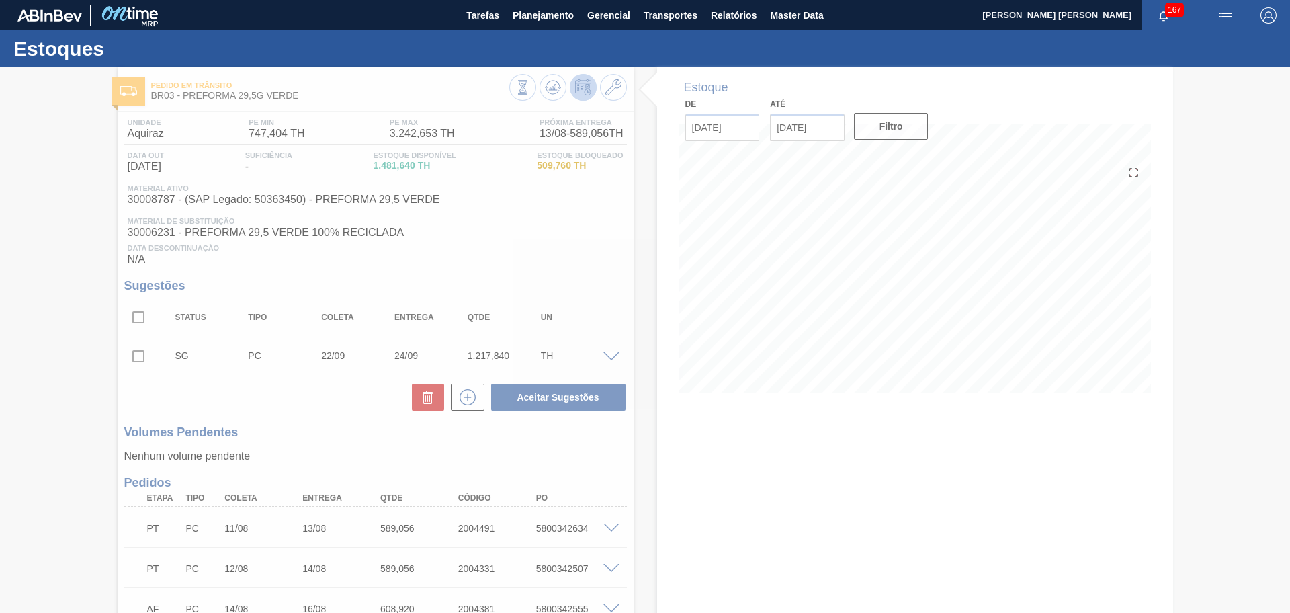
click at [657, 477] on div at bounding box center [645, 340] width 1290 height 546
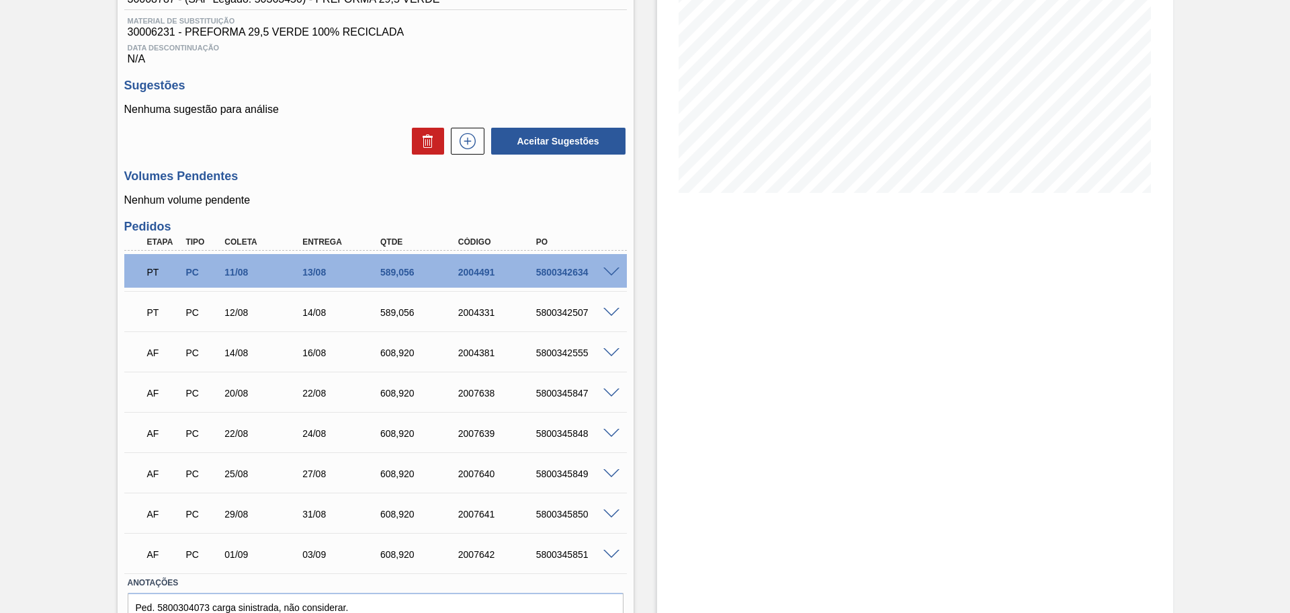
scroll to position [252, 0]
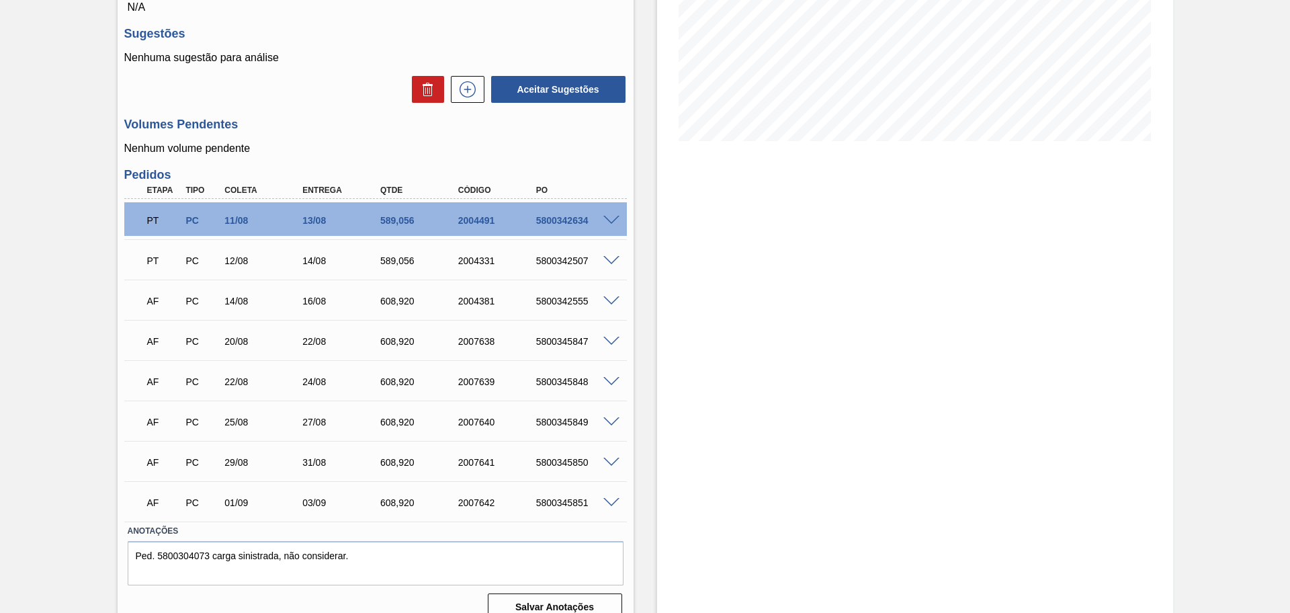
click at [644, 280] on div "Estoque De [DATE] Até [DATE] Filtro 13/08 Projeção de Estoque 2,070.696 [DOMAIN…" at bounding box center [904, 223] width 540 height 817
click at [700, 320] on div "Estoque De [DATE] Até [DATE] Filtro 15/08 Projeção de Estoque 1,859.76 [DOMAIN_…" at bounding box center [915, 223] width 516 height 817
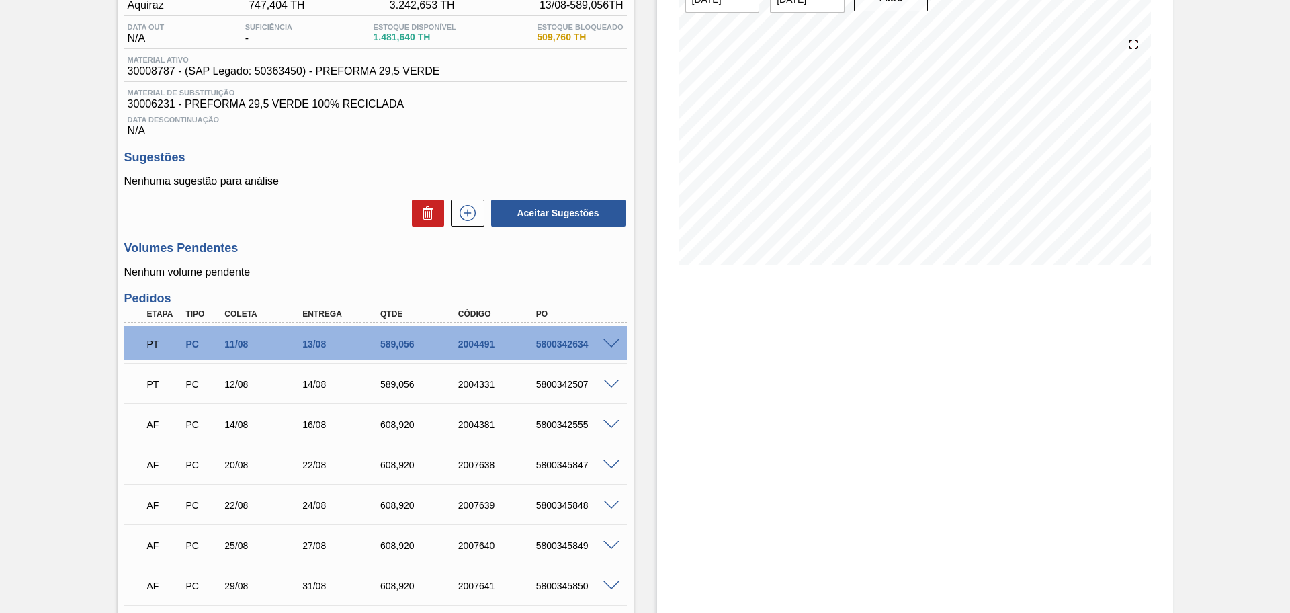
scroll to position [0, 0]
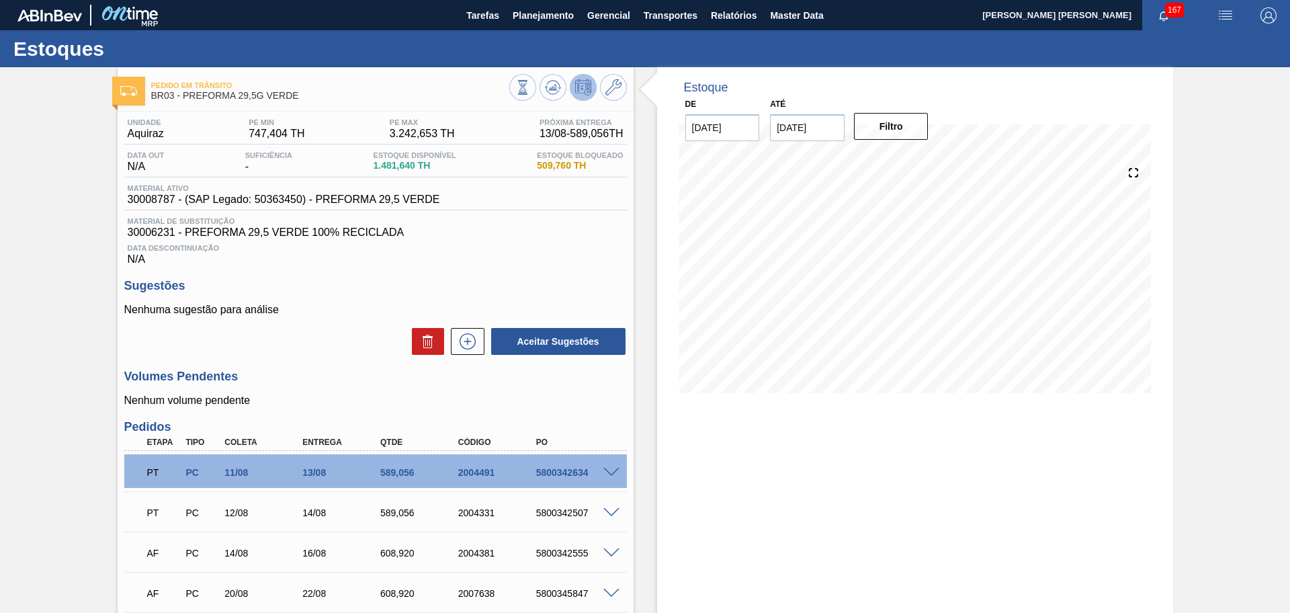
click at [426, 290] on h3 "Sugestões" at bounding box center [375, 286] width 503 height 14
click at [415, 284] on h3 "Sugestões" at bounding box center [375, 286] width 503 height 14
click at [319, 372] on h3 "Volumes Pendentes" at bounding box center [375, 377] width 503 height 14
click at [607, 278] on div "Unidade Aquiraz PE MIN 747,404 TH PE MAX 3.242,653 TH Próxima Entrega 13/08 - 5…" at bounding box center [376, 495] width 516 height 766
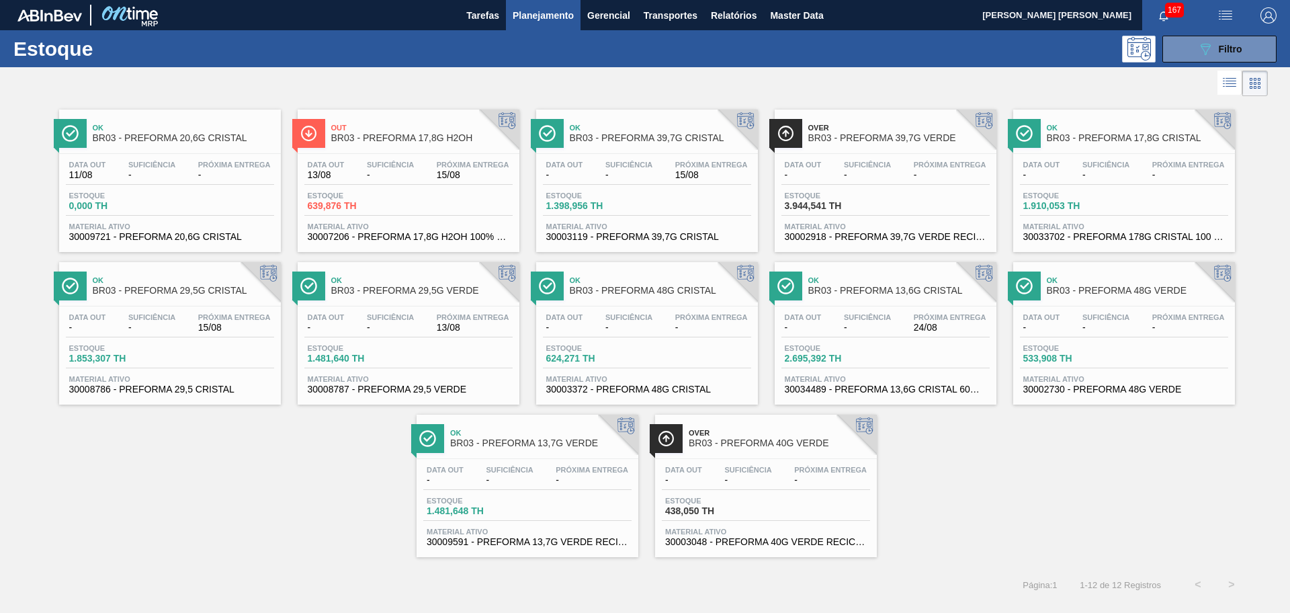
click at [290, 493] on div "Ok BR03 - PREFORMA 20,6G CRISTAL Data out 11/08 Suficiência - Próxima Entrega -…" at bounding box center [645, 328] width 1290 height 458
click at [263, 434] on div "Ok BR03 - PREFORMA 20,6G CRISTAL Data out 11/08 Suficiência - Próxima Entrega -…" at bounding box center [645, 328] width 1290 height 458
click at [723, 15] on span "Relatórios" at bounding box center [734, 15] width 46 height 16
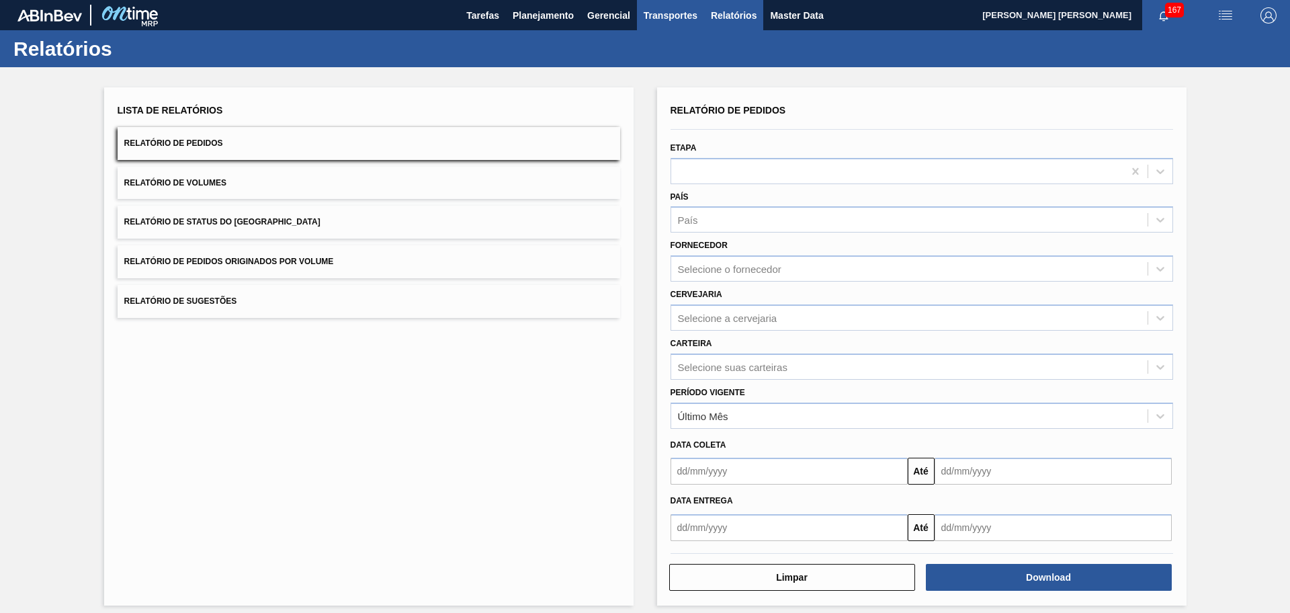
click at [663, 24] on button "Transportes" at bounding box center [670, 15] width 67 height 30
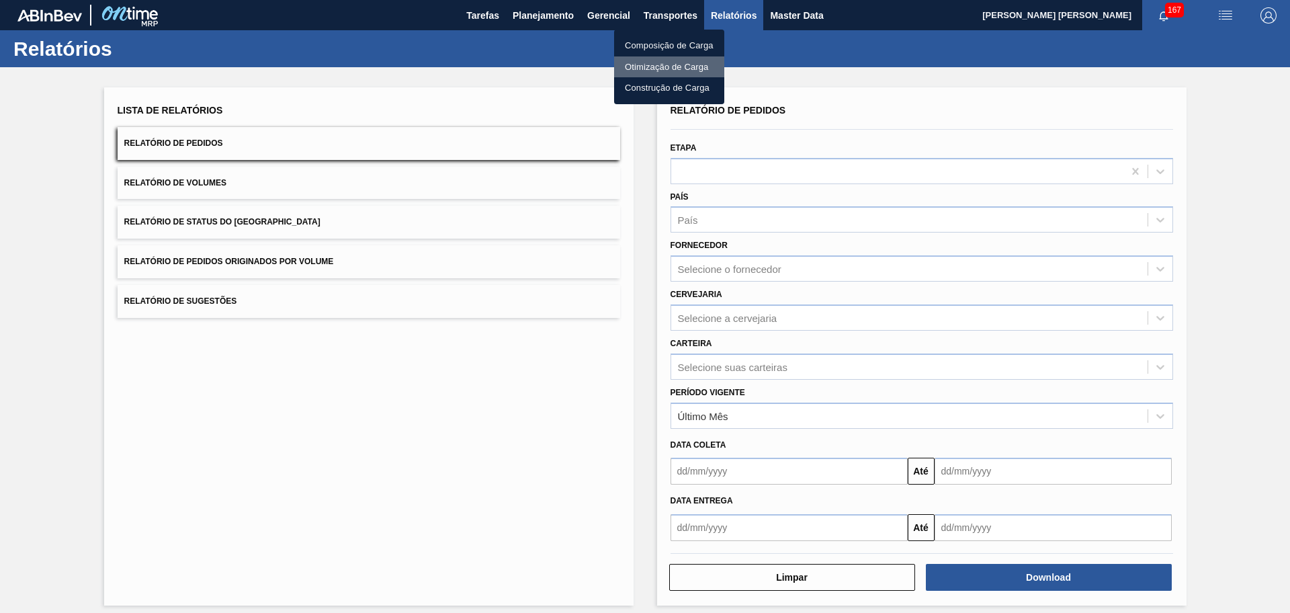
click at [645, 67] on li "Otimização de Carga" at bounding box center [669, 67] width 110 height 22
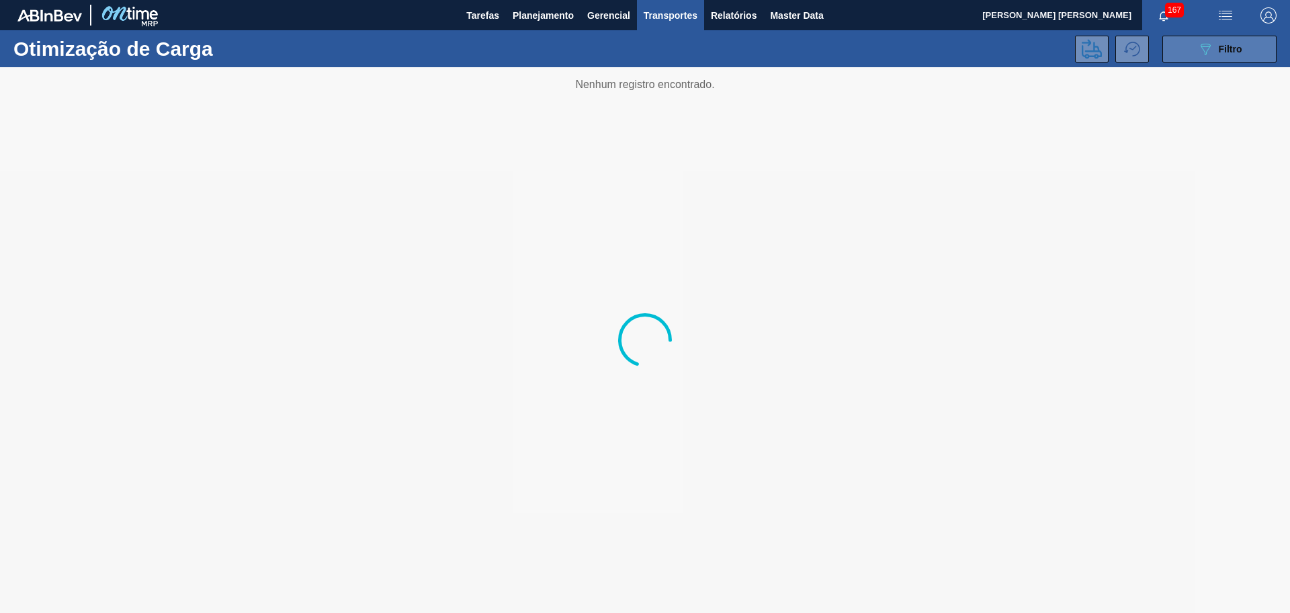
click at [1240, 56] on div "089F7B8B-B2A5-4AFE-B5C0-19BA573D28AC Filtro" at bounding box center [1220, 49] width 45 height 16
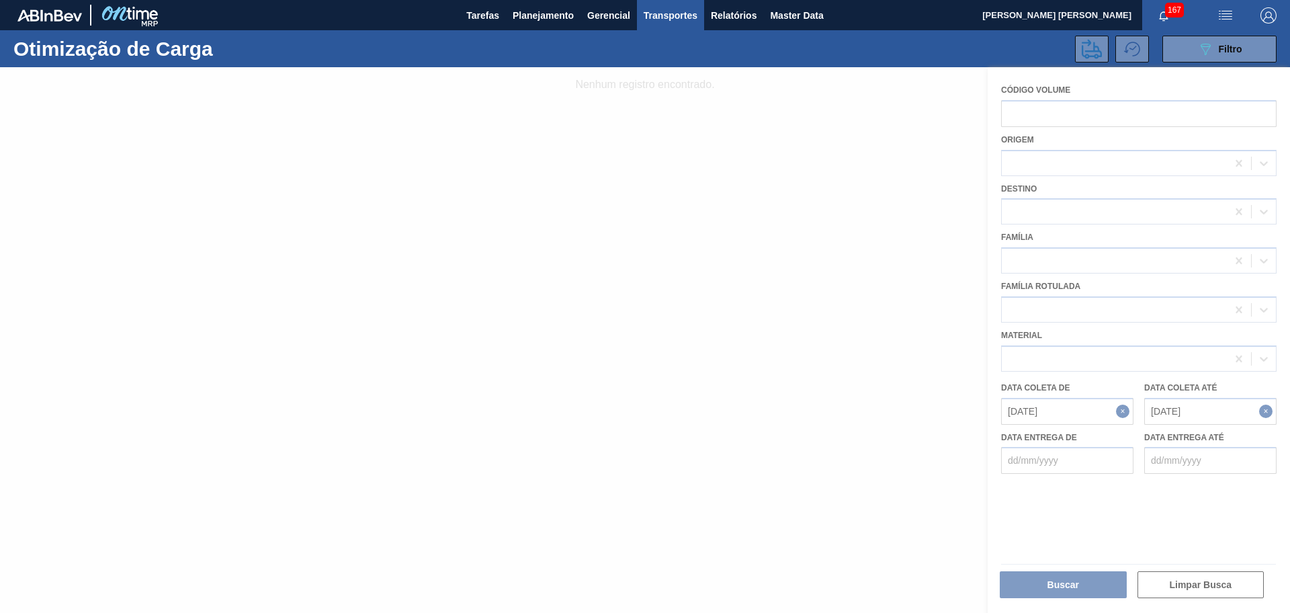
click at [1165, 408] on div at bounding box center [645, 340] width 1290 height 546
click at [1161, 409] on div at bounding box center [645, 340] width 1290 height 546
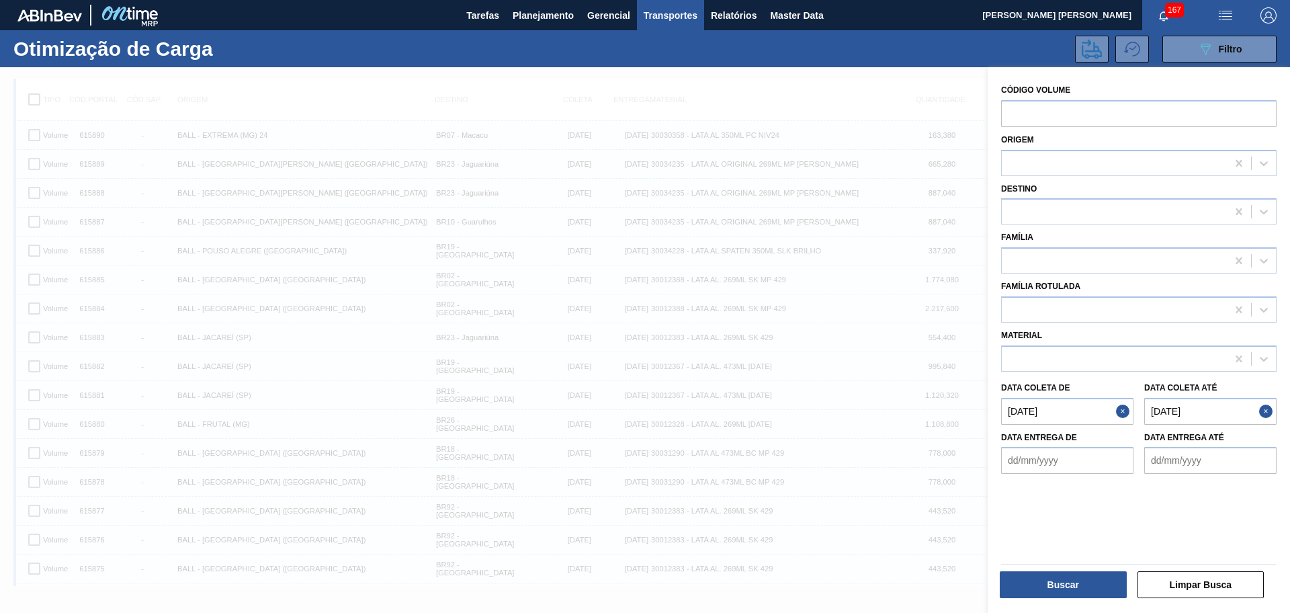
click at [1161, 409] on até "[DATE]" at bounding box center [1211, 411] width 132 height 27
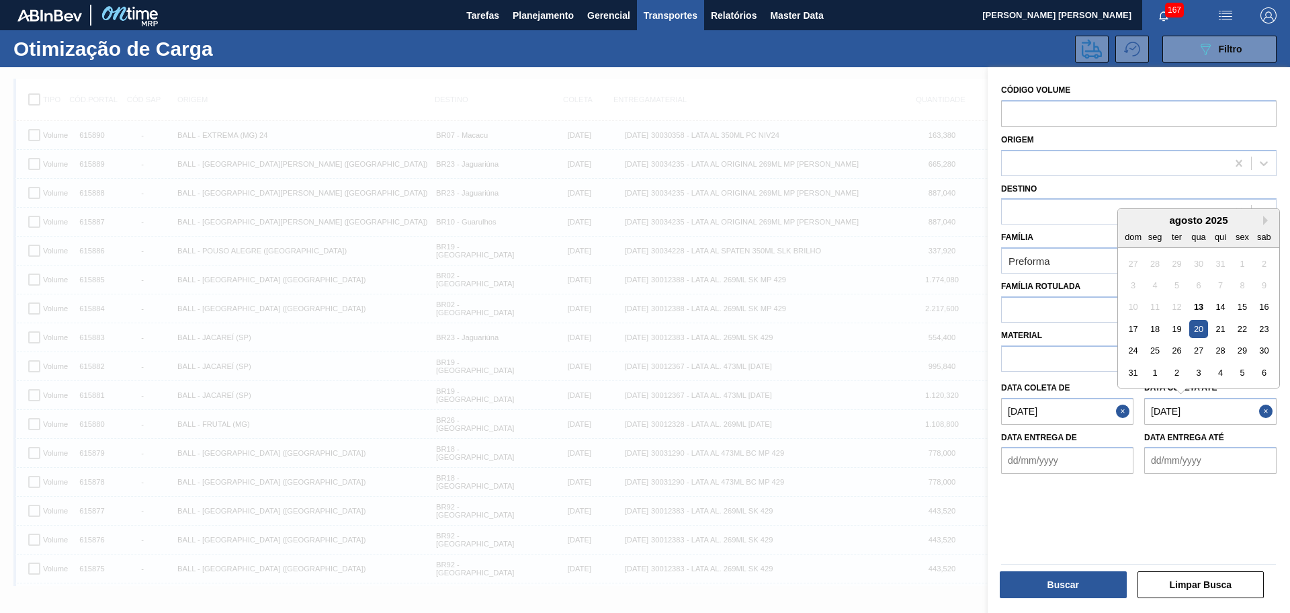
type até "[DATE]"
click at [1199, 333] on div "20" at bounding box center [1199, 329] width 18 height 18
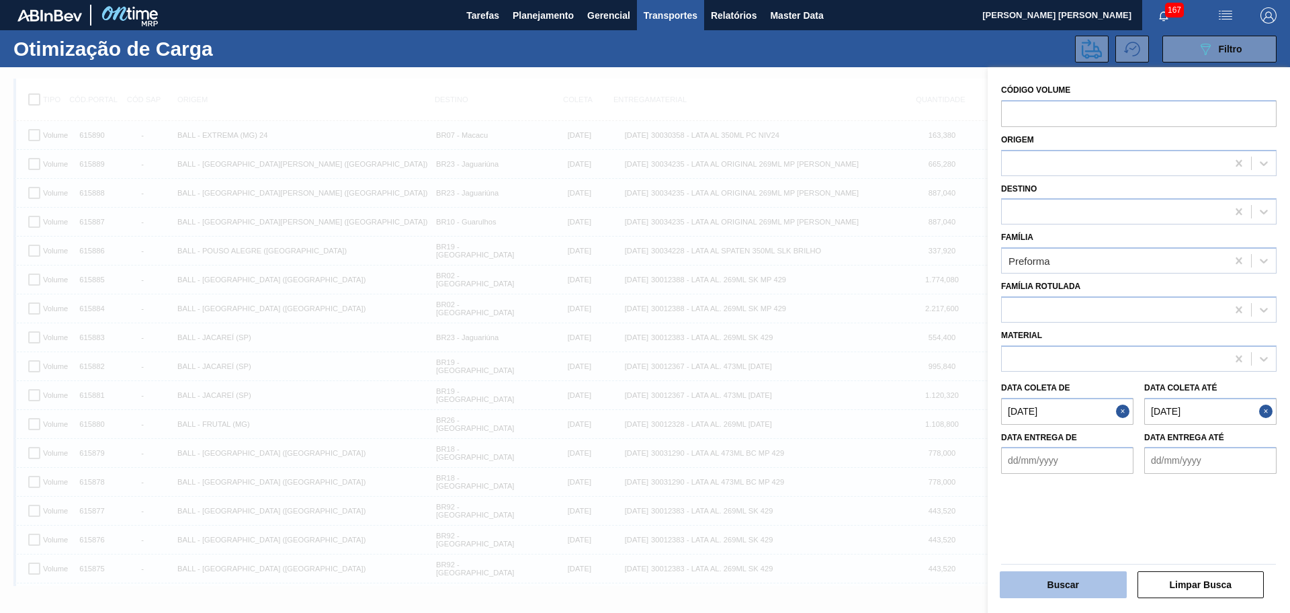
click at [1085, 577] on button "Buscar" at bounding box center [1063, 584] width 127 height 27
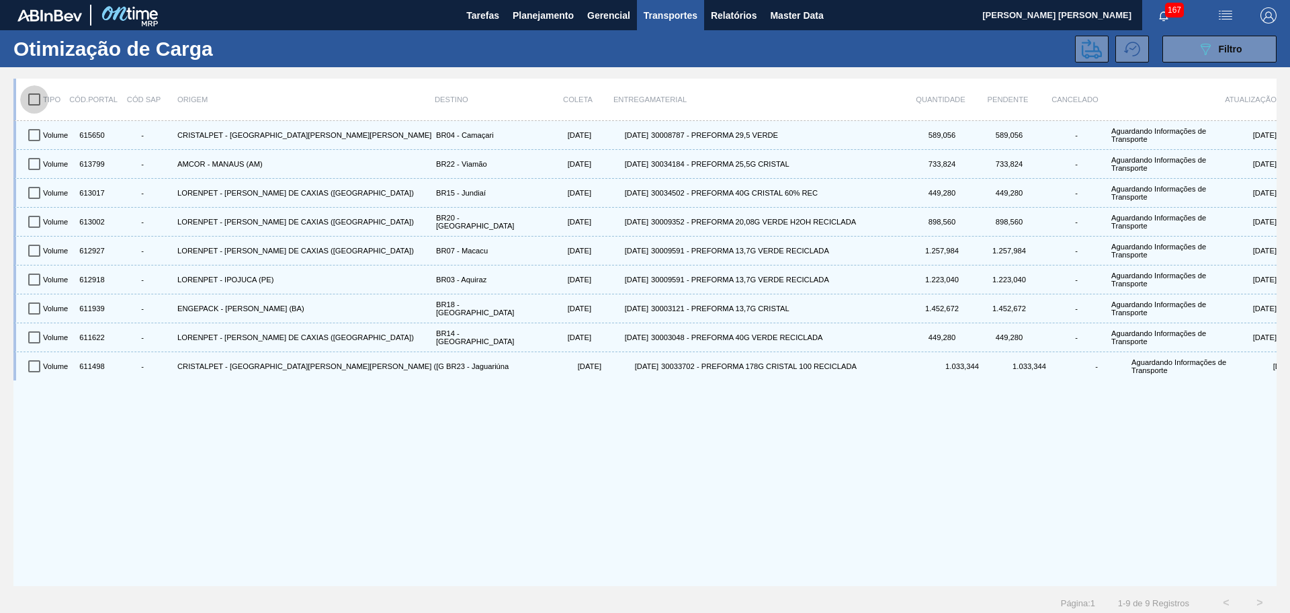
click at [37, 105] on input "checkbox" at bounding box center [34, 99] width 28 height 28
checkbox input "true"
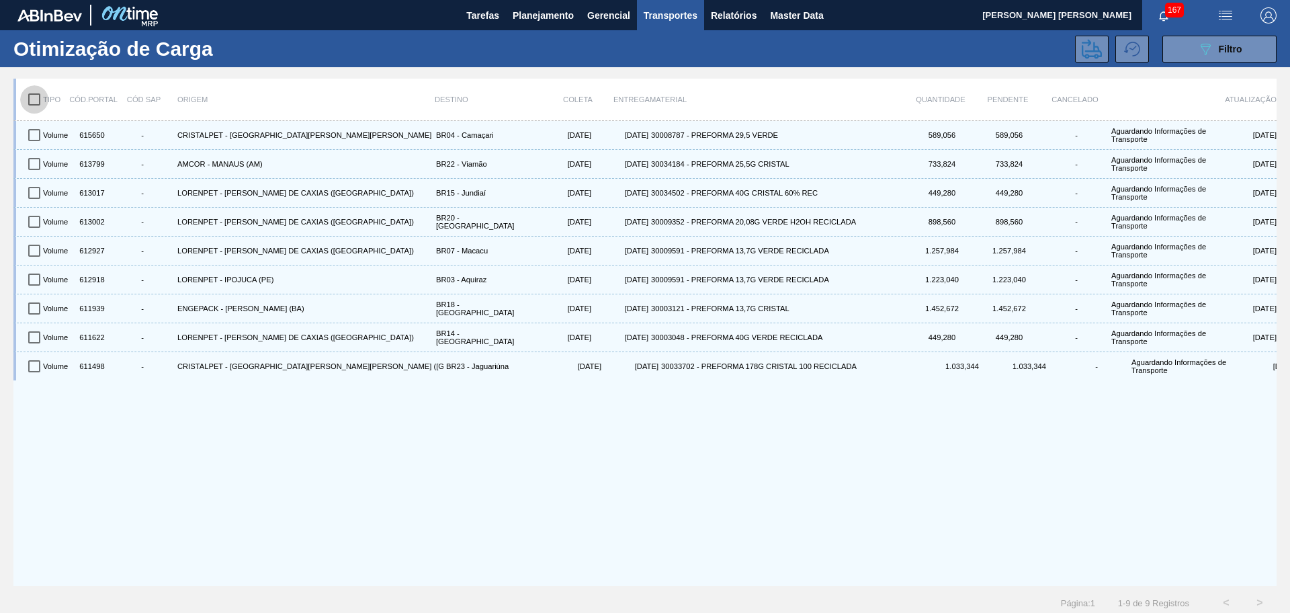
checkbox input "true"
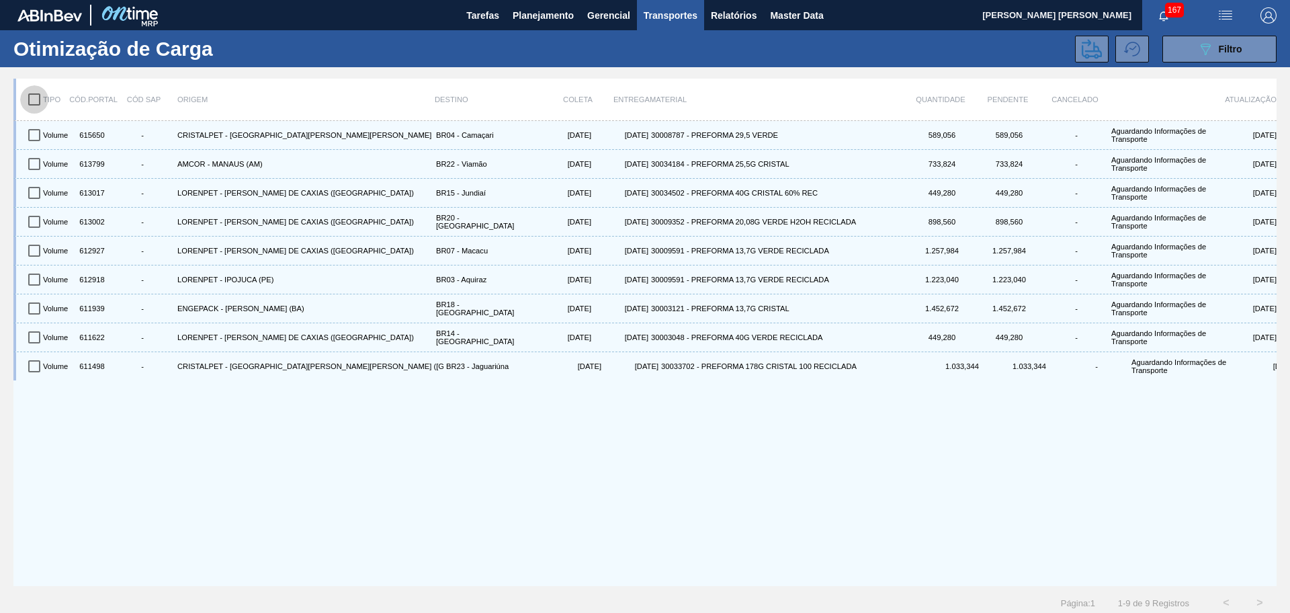
checkbox input "true"
click at [1098, 58] on icon at bounding box center [1092, 49] width 20 height 20
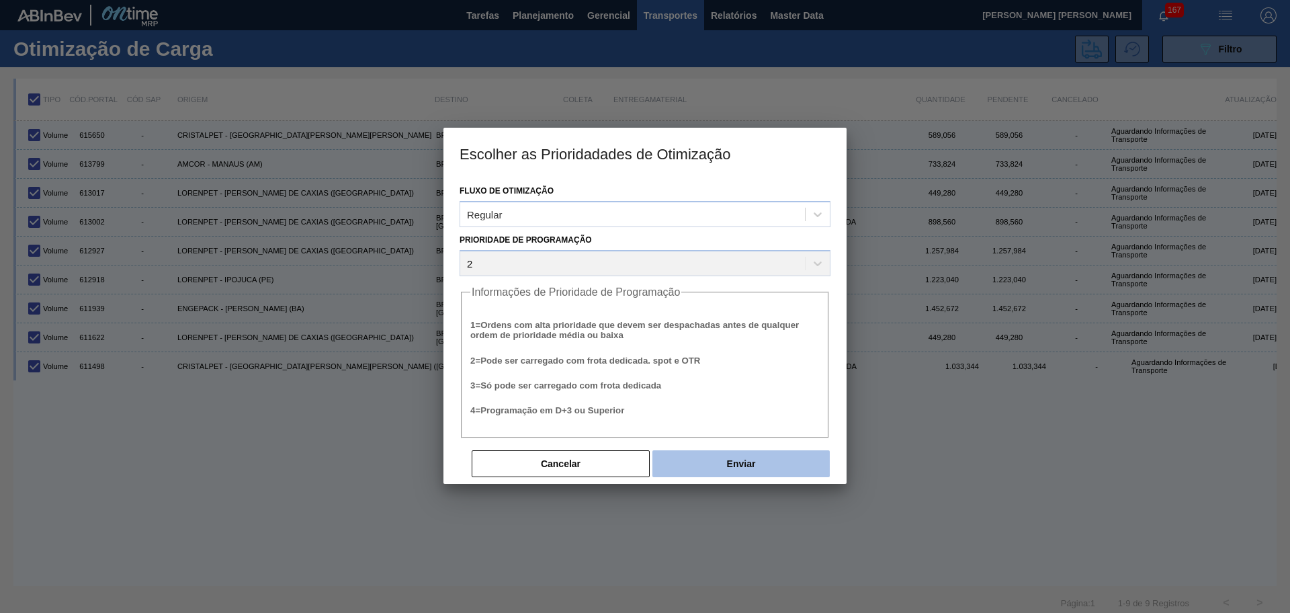
click at [725, 459] on button "Enviar" at bounding box center [741, 463] width 177 height 27
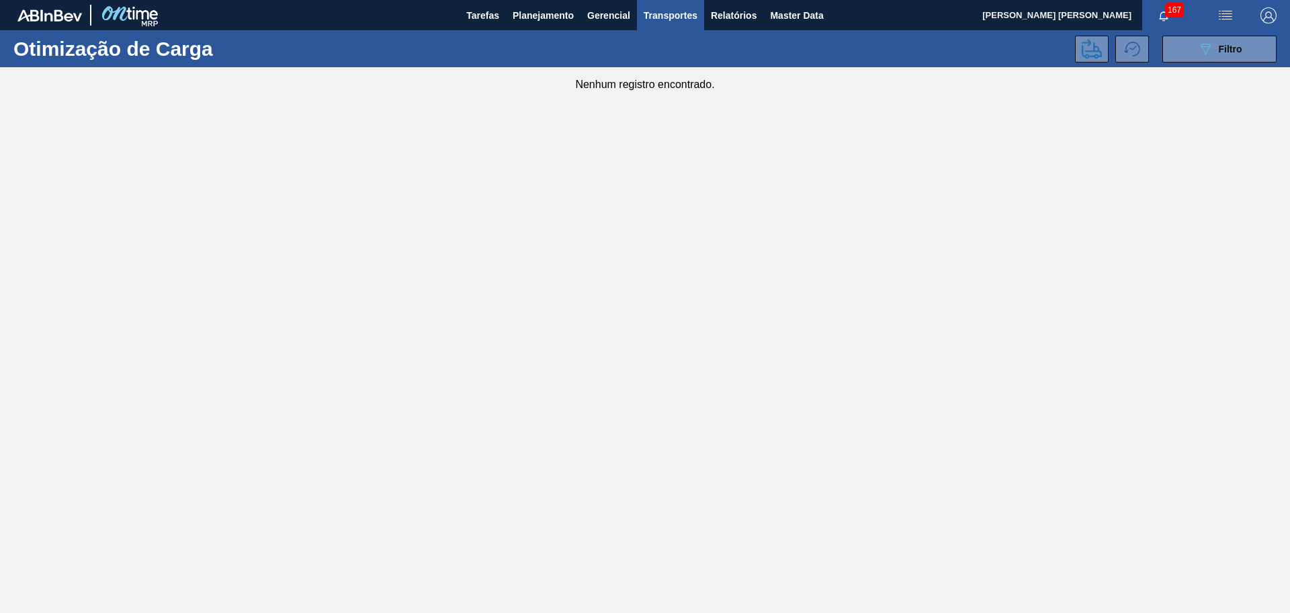
click at [708, 329] on main "Tarefas Planejamento Gerencial Transportes Relatórios Master Data [PERSON_NAME]…" at bounding box center [645, 306] width 1290 height 613
